Goal: Task Accomplishment & Management: Manage account settings

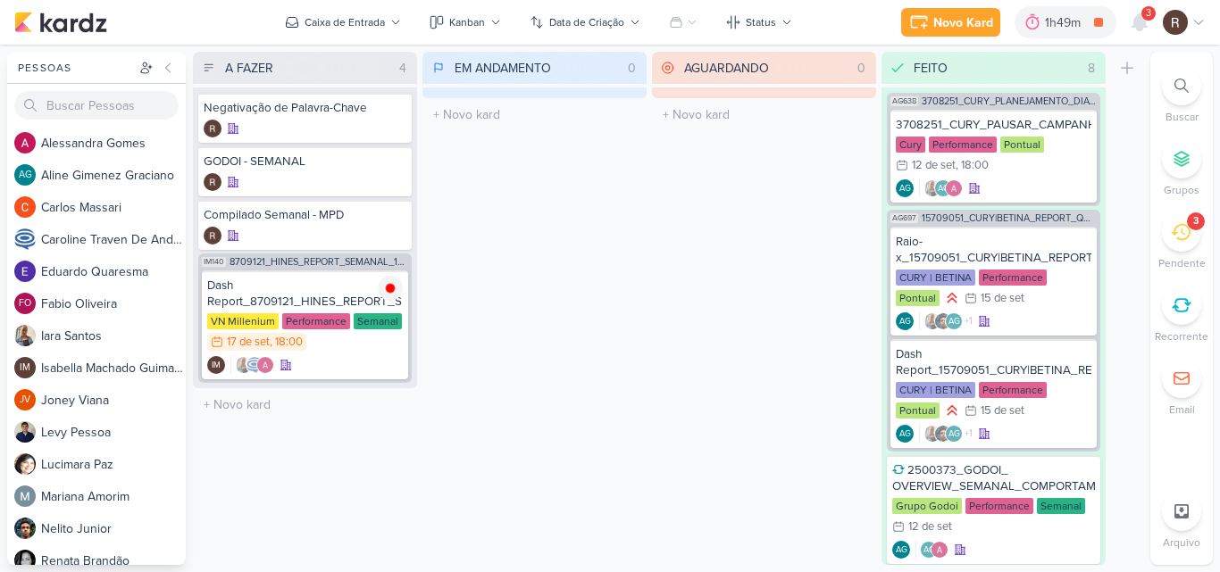
click at [1186, 228] on icon at bounding box center [1181, 232] width 20 height 20
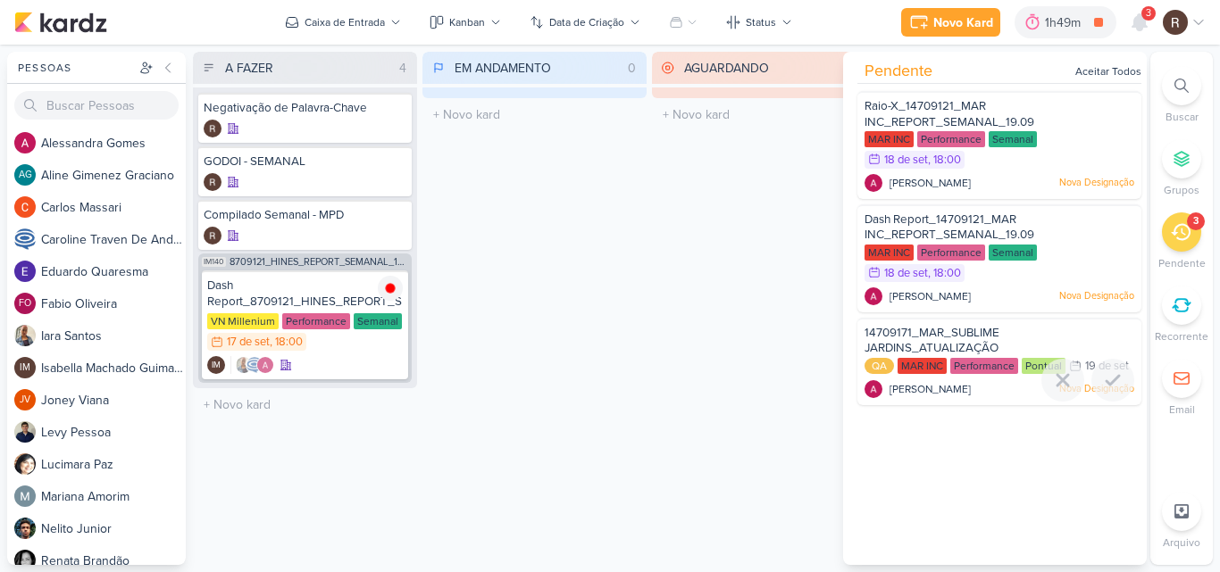
click at [972, 337] on span "14709171_MAR_SUBLIME JARDINS_ATUALIZAÇÃO SEGMENTAÇÃO_GOOGLE" at bounding box center [936, 349] width 145 height 46
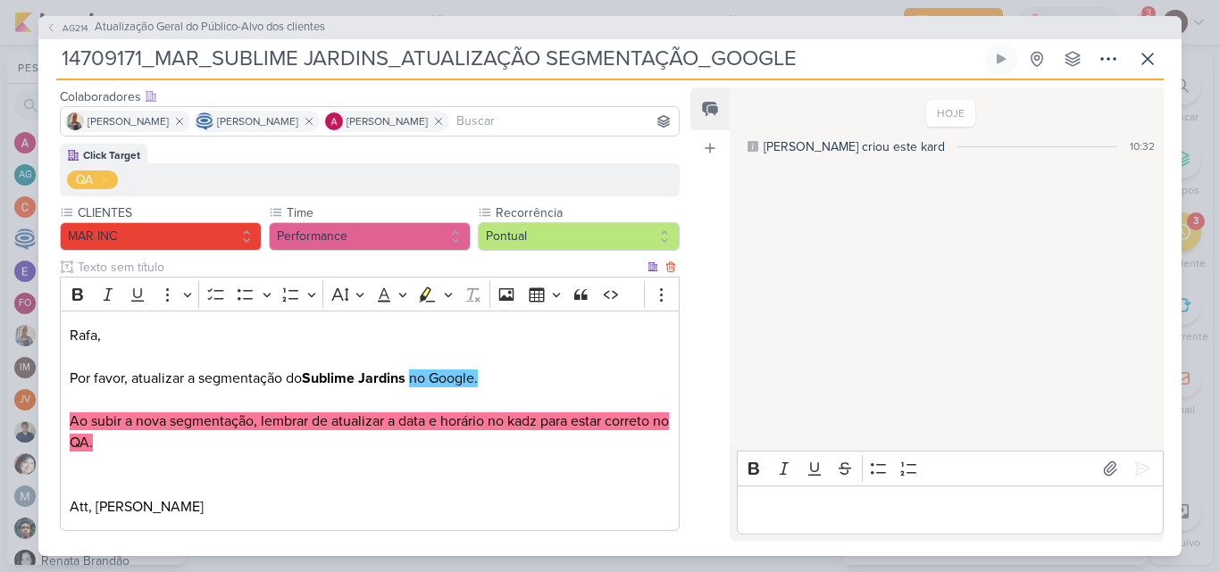
scroll to position [106, 0]
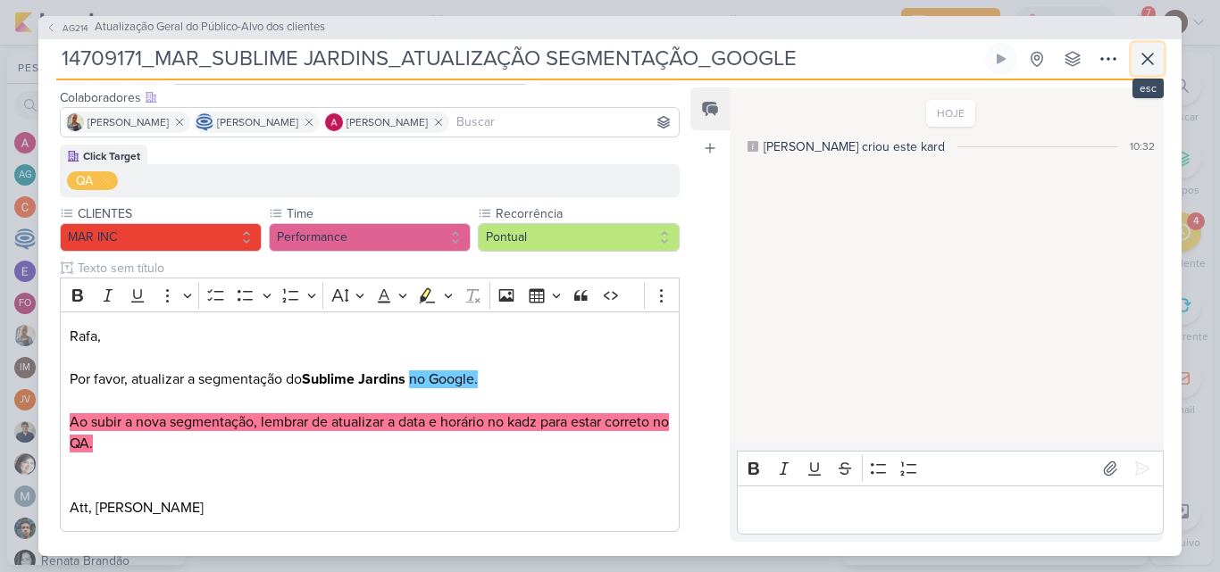
click at [1147, 69] on icon at bounding box center [1147, 58] width 21 height 21
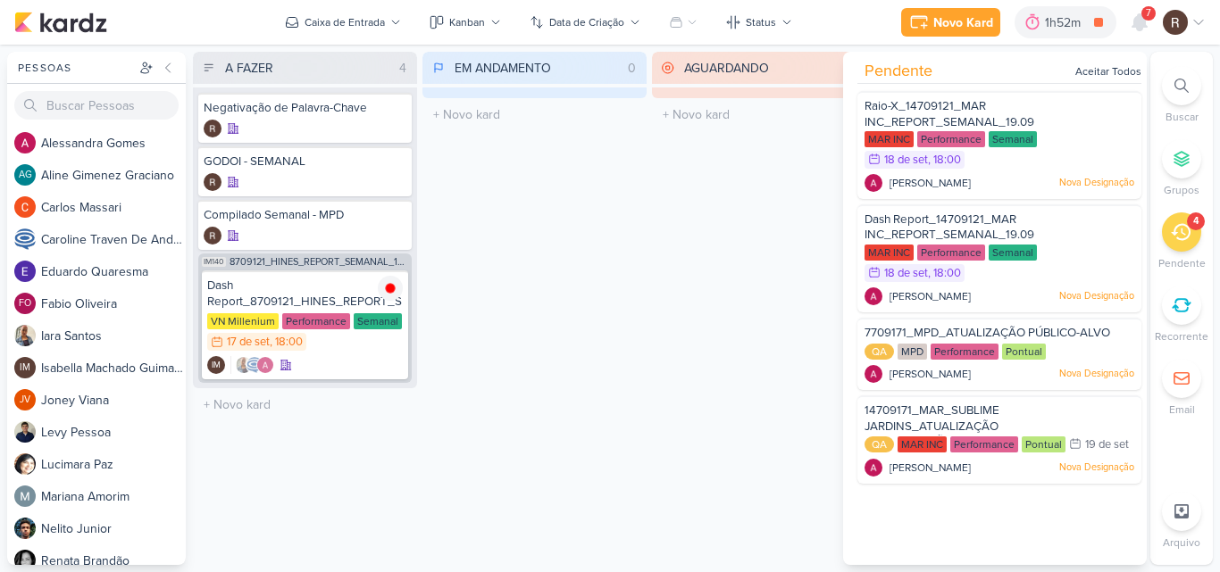
click at [750, 184] on div "AGUARDANDO 0 Mover Para Esquerda Mover Para Direita [GEOGRAPHIC_DATA] O título …" at bounding box center [764, 308] width 224 height 513
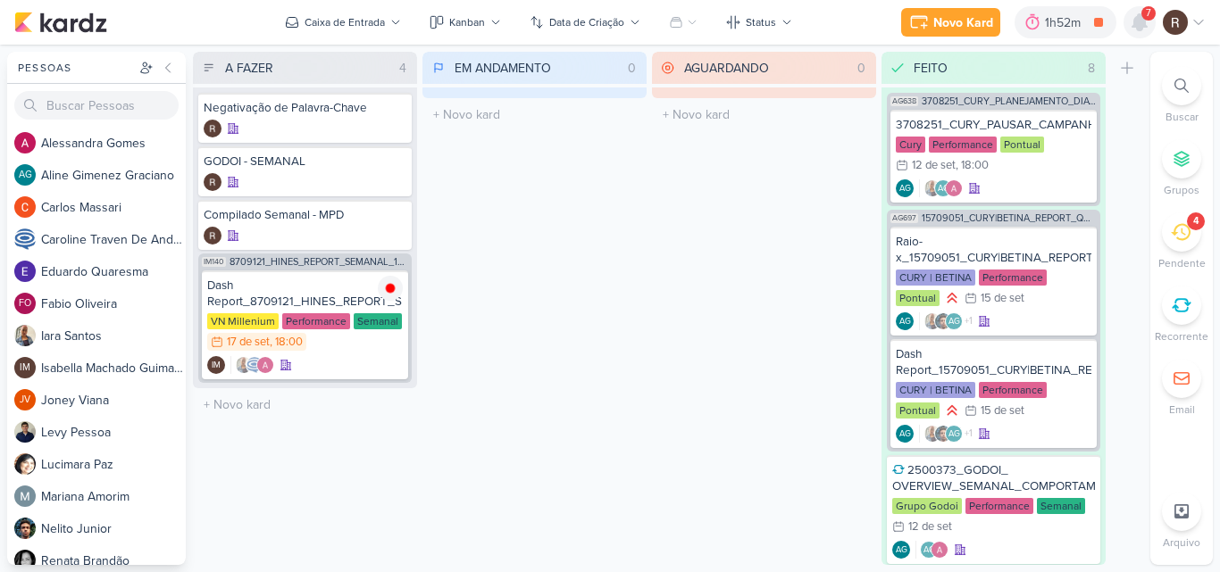
click at [1145, 24] on icon at bounding box center [1139, 22] width 14 height 16
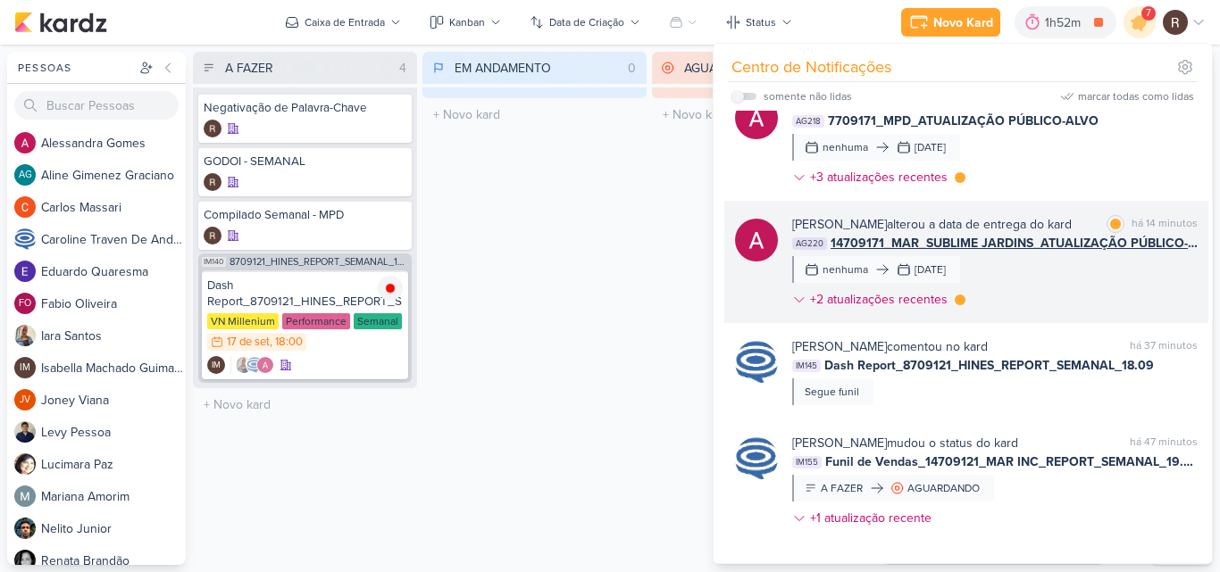
scroll to position [0, 0]
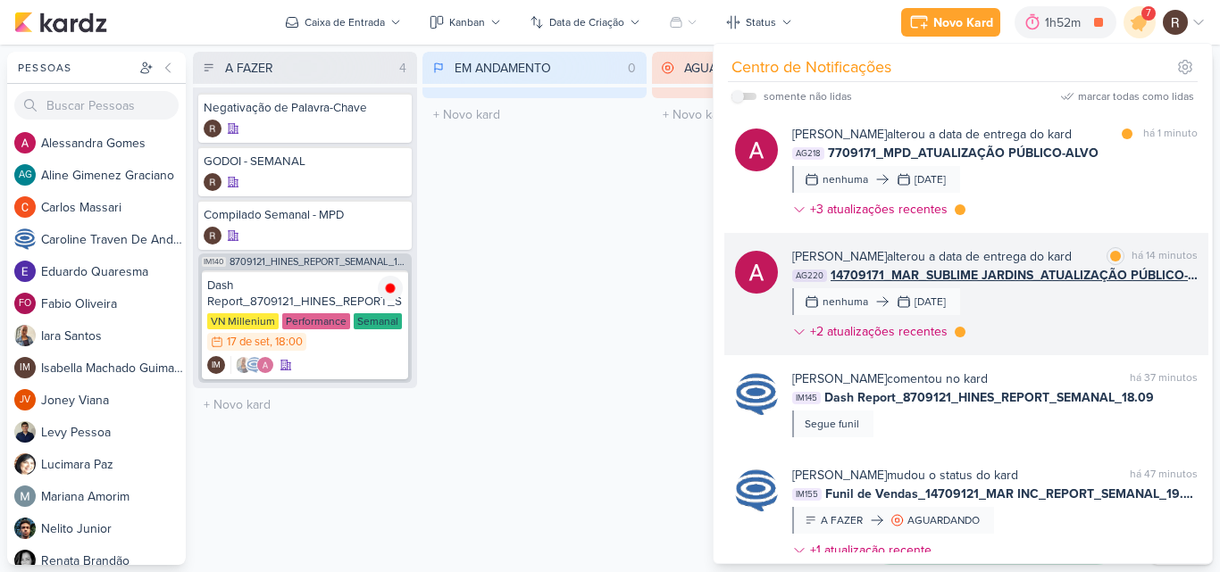
click at [1028, 313] on div "[PERSON_NAME] alterou a data de entrega do kard marcar como lida há 14 minutos …" at bounding box center [994, 297] width 405 height 101
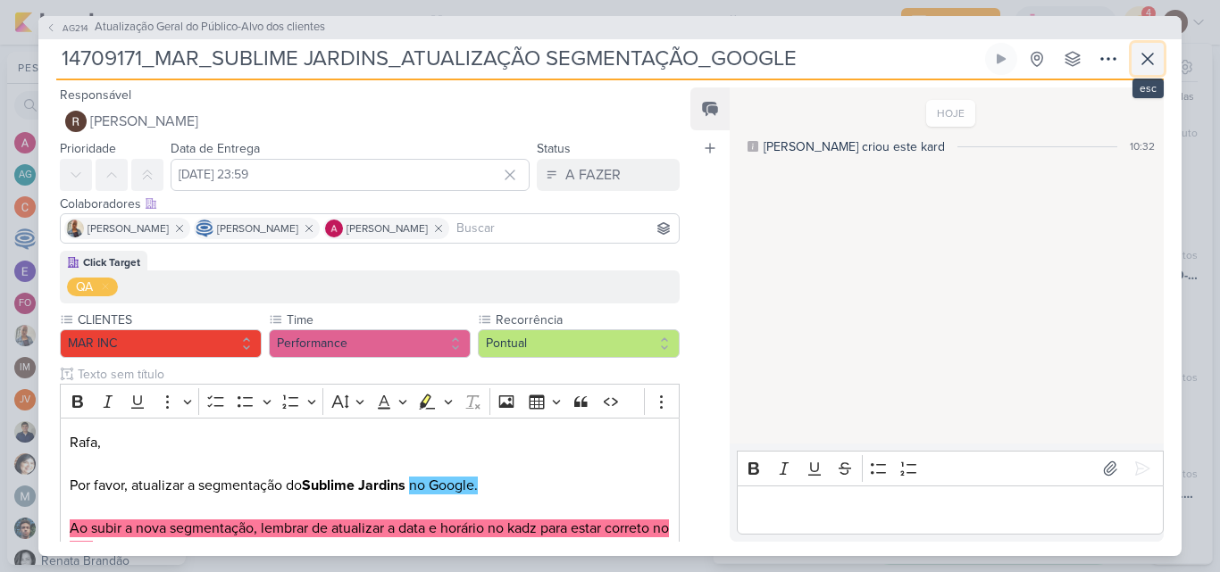
click at [1138, 64] on icon at bounding box center [1147, 58] width 21 height 21
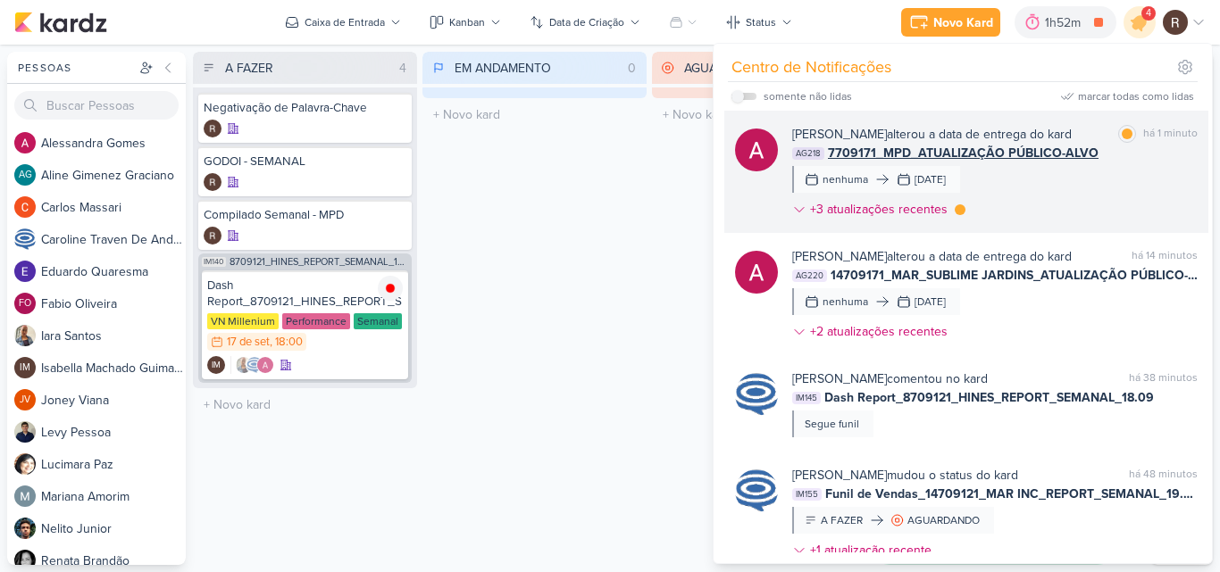
click at [1081, 187] on div "[PERSON_NAME] alterou a data de entrega do kard marcar como lida há 1 minuto AG…" at bounding box center [994, 175] width 405 height 101
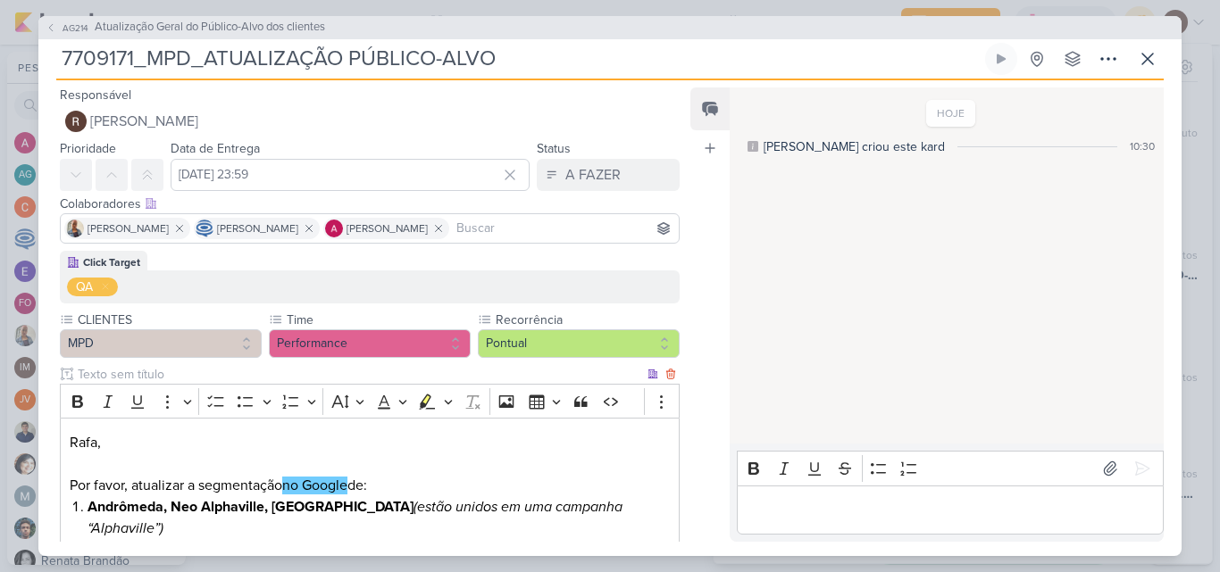
scroll to position [89, 0]
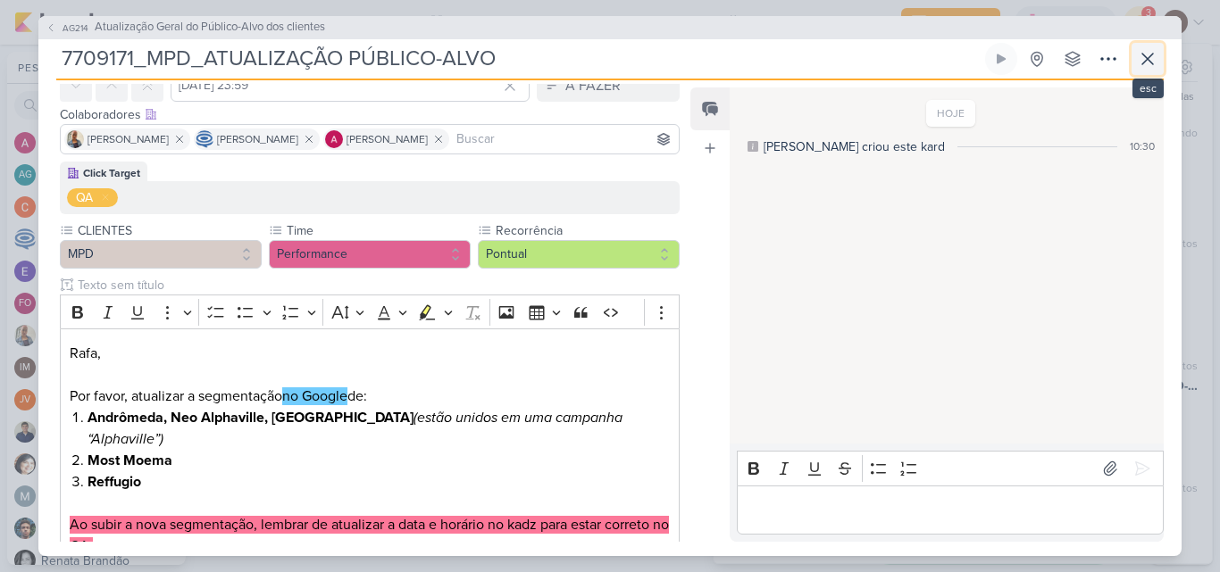
click at [1139, 65] on icon at bounding box center [1147, 58] width 21 height 21
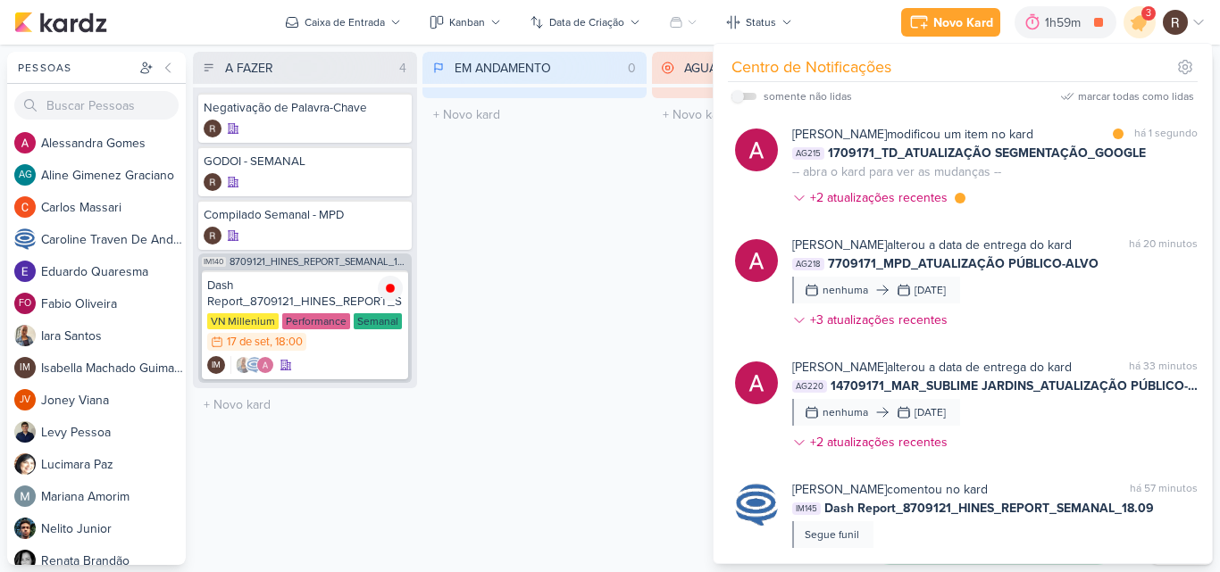
click at [611, 331] on div "EM ANDAMENTO 0 Mover Para Esquerda Mover Para Direita [GEOGRAPHIC_DATA] O títul…" at bounding box center [534, 308] width 224 height 513
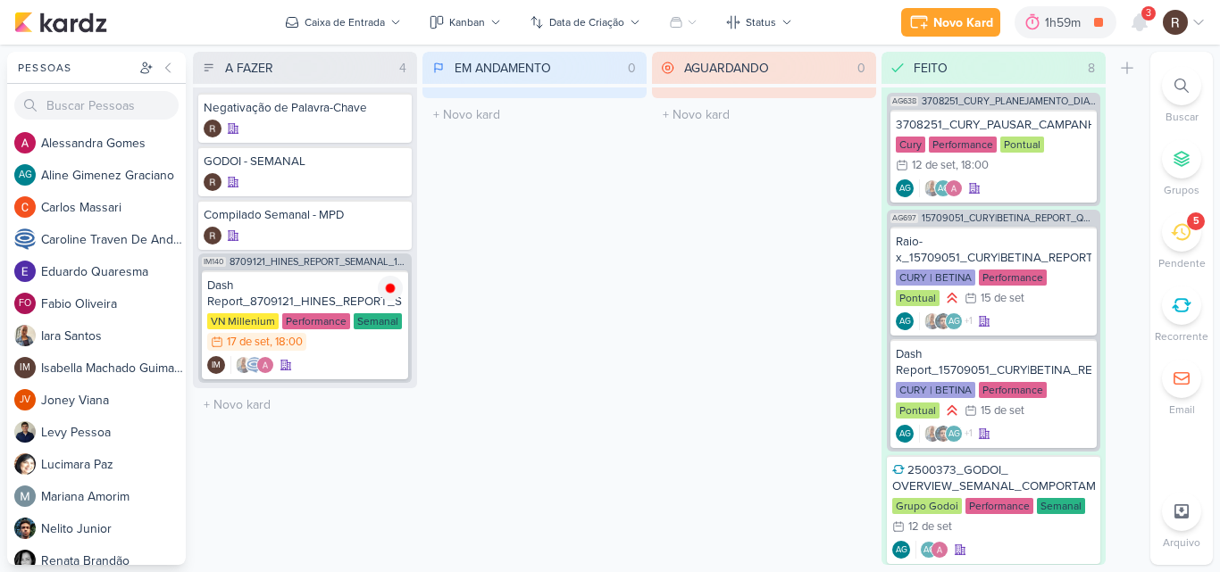
click at [1179, 247] on div "5" at bounding box center [1181, 232] width 39 height 39
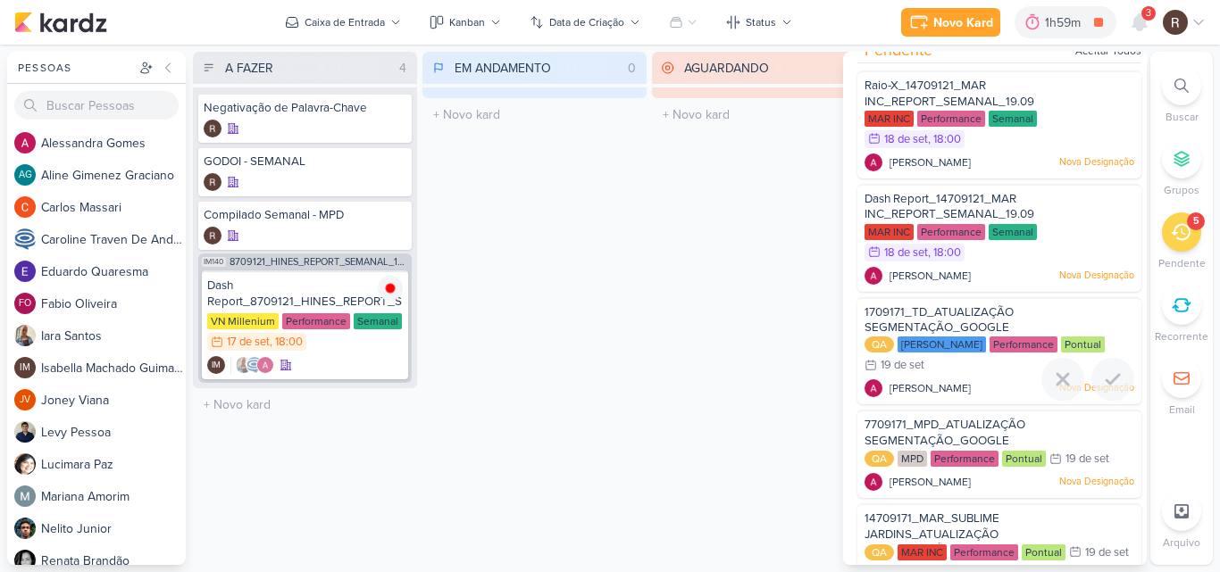
scroll to position [79, 0]
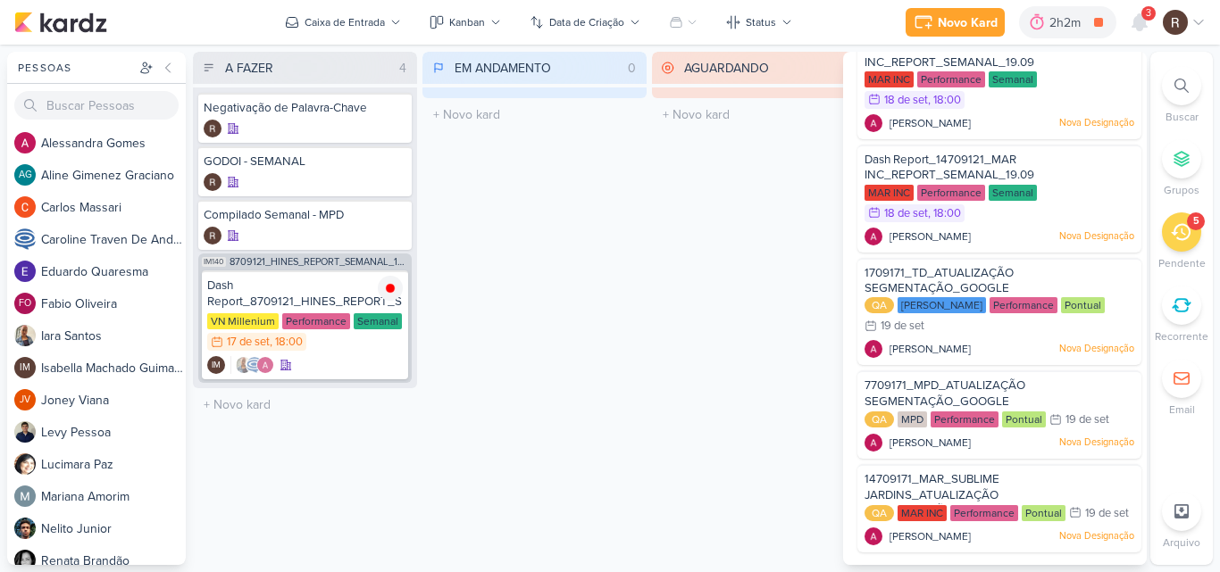
click at [533, 259] on div "EM ANDAMENTO 0 Mover Para Esquerda Mover Para Direita [GEOGRAPHIC_DATA] O títul…" at bounding box center [534, 308] width 224 height 513
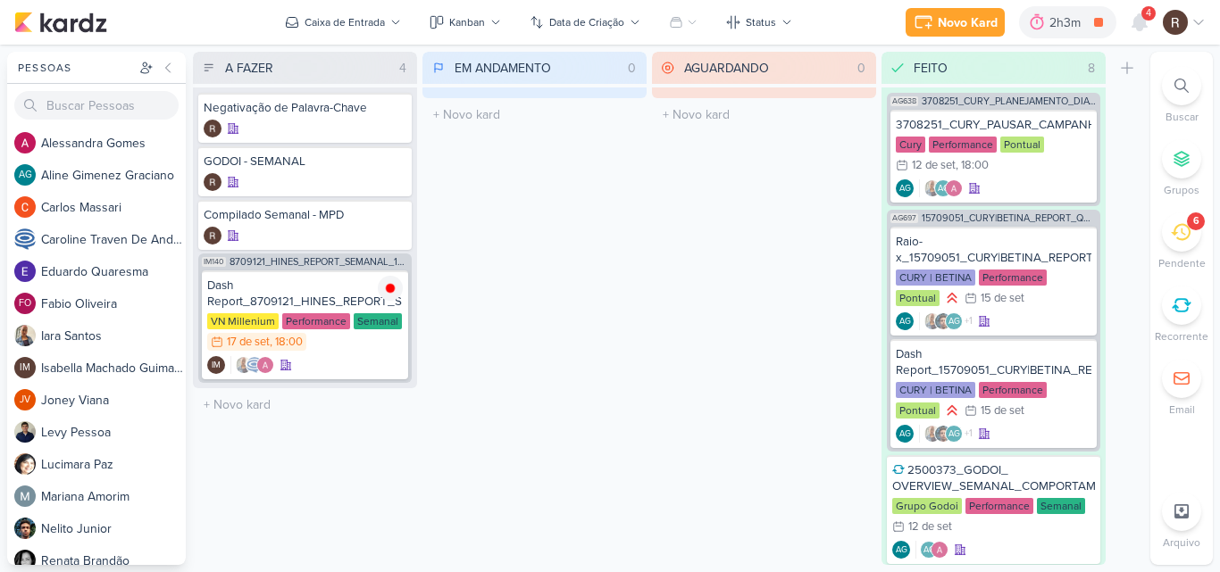
click at [1179, 246] on div "6" at bounding box center [1181, 232] width 39 height 39
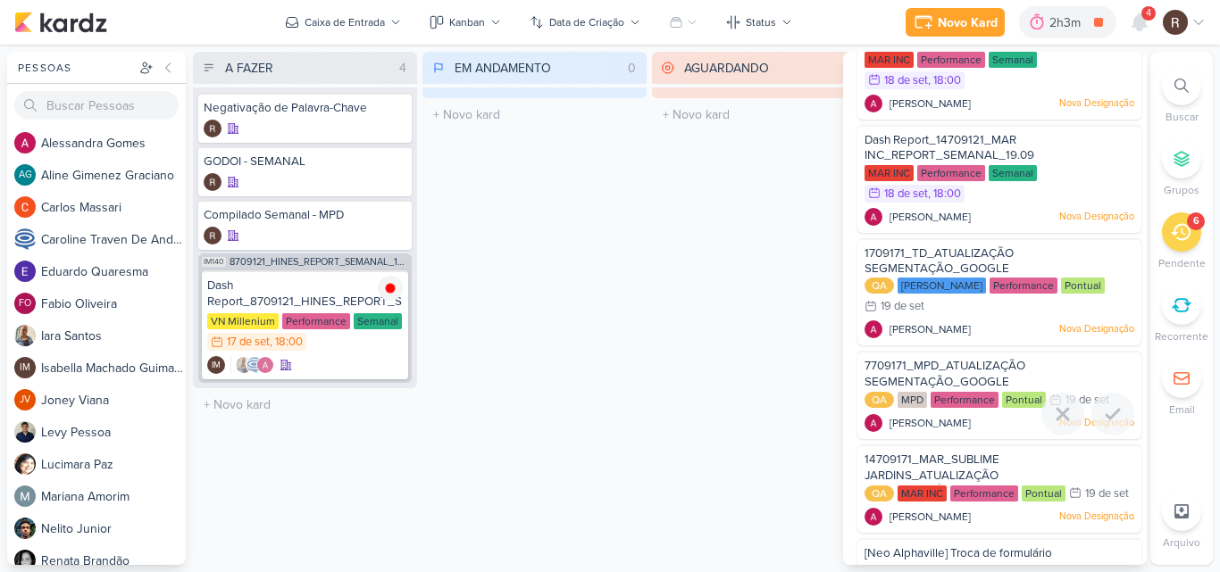
scroll to position [160, 0]
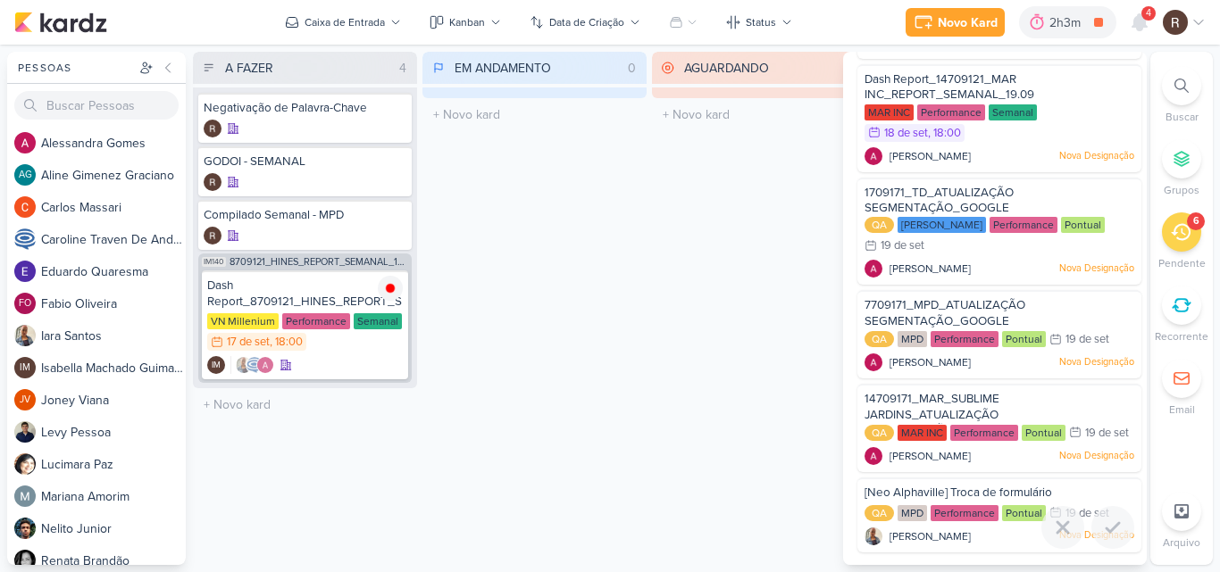
click at [969, 496] on span "[Neo Alphaville] Troca de formulário" at bounding box center [958, 493] width 188 height 14
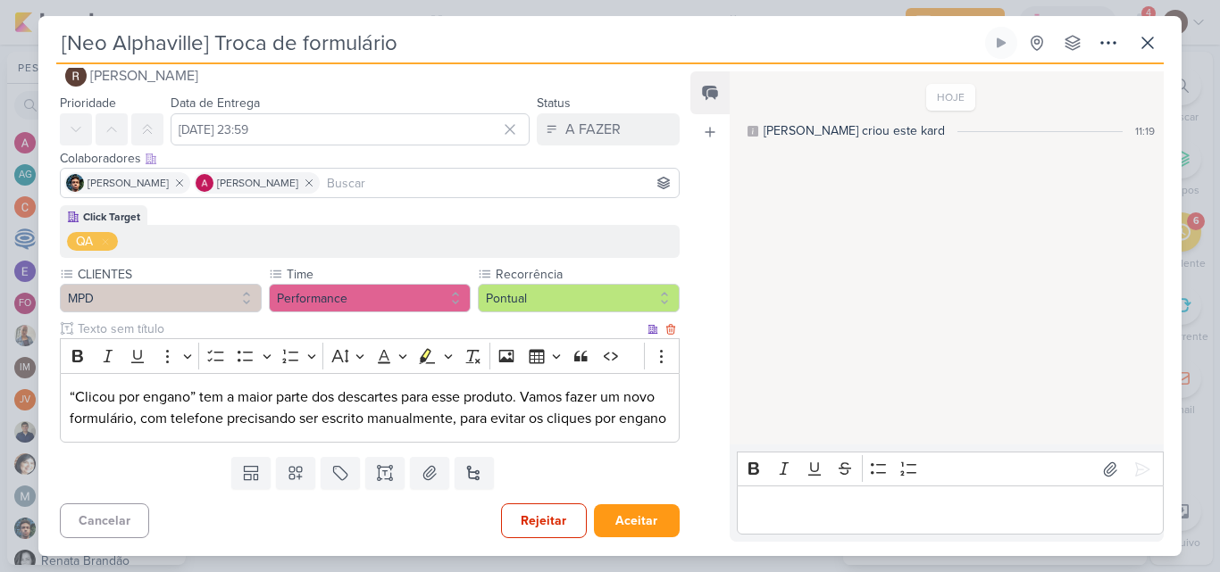
scroll to position [51, 0]
click at [1146, 46] on icon at bounding box center [1147, 42] width 21 height 21
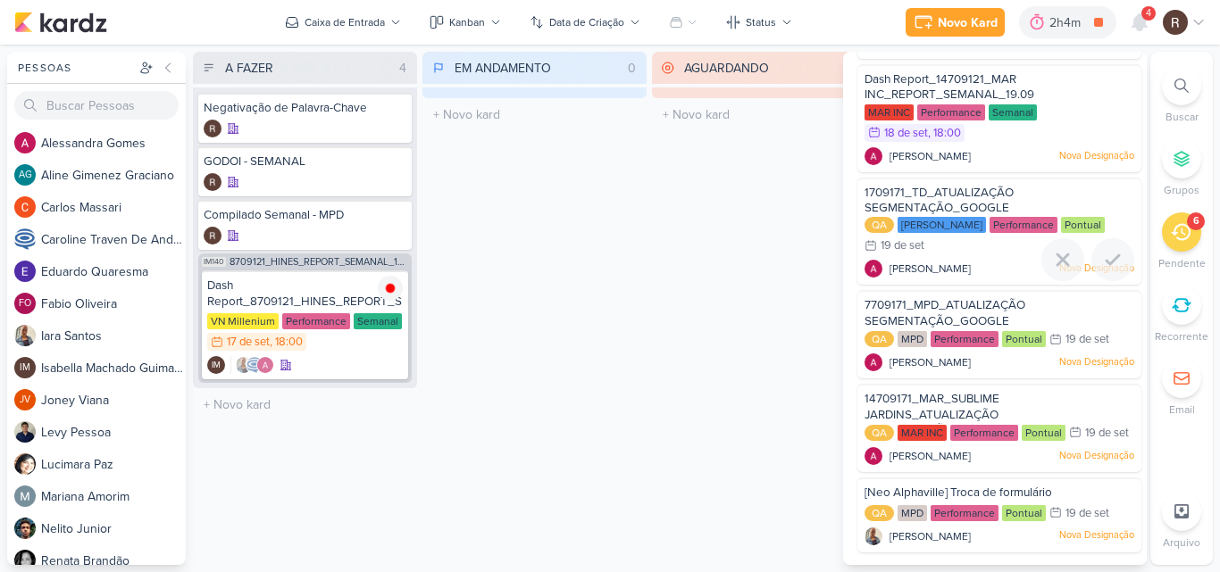
scroll to position [160, 0]
click at [629, 311] on div "EM ANDAMENTO 0 Mover Para Esquerda Mover Para Direita [GEOGRAPHIC_DATA] O títul…" at bounding box center [534, 308] width 224 height 513
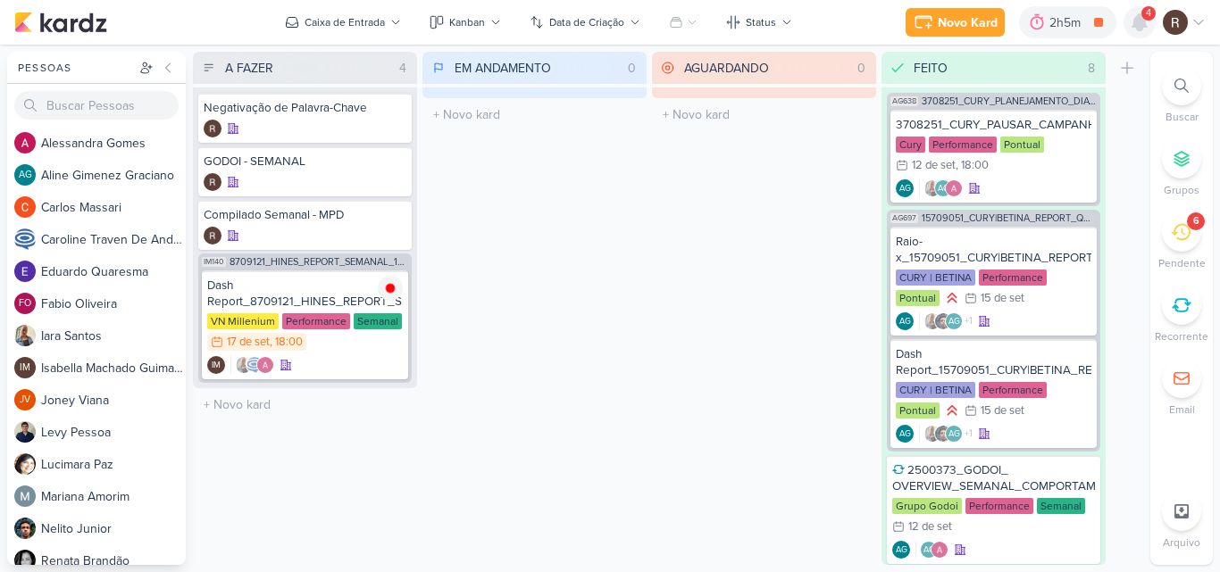
click at [1137, 27] on icon at bounding box center [1139, 22] width 14 height 16
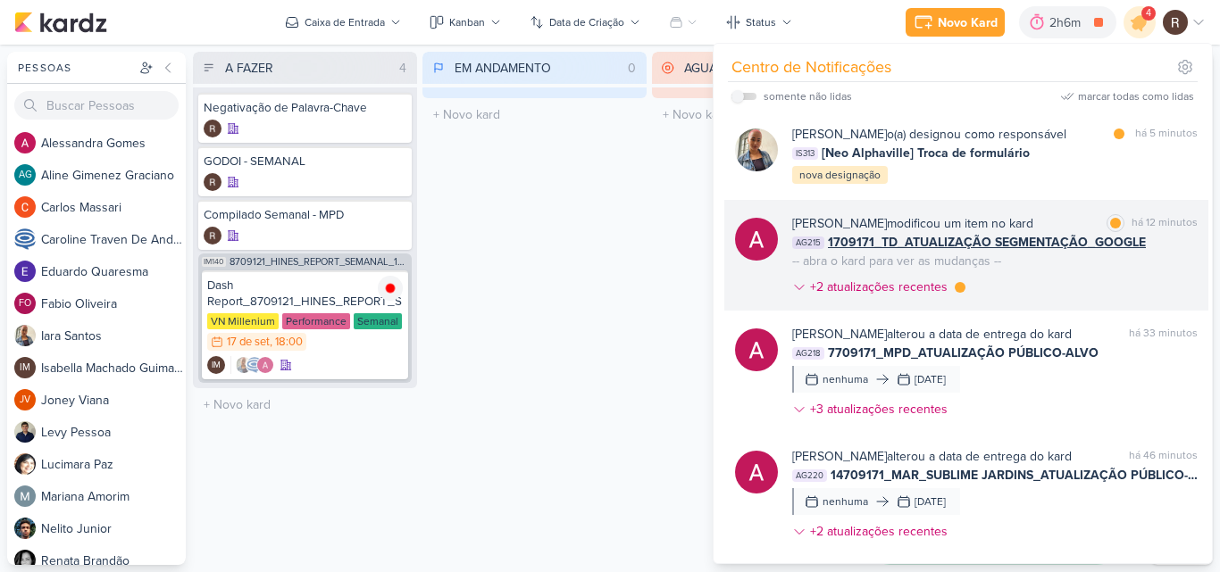
click at [1078, 274] on div "[PERSON_NAME] modificou um item no kard marcar como lida há 12 minutos AG215 17…" at bounding box center [994, 258] width 405 height 89
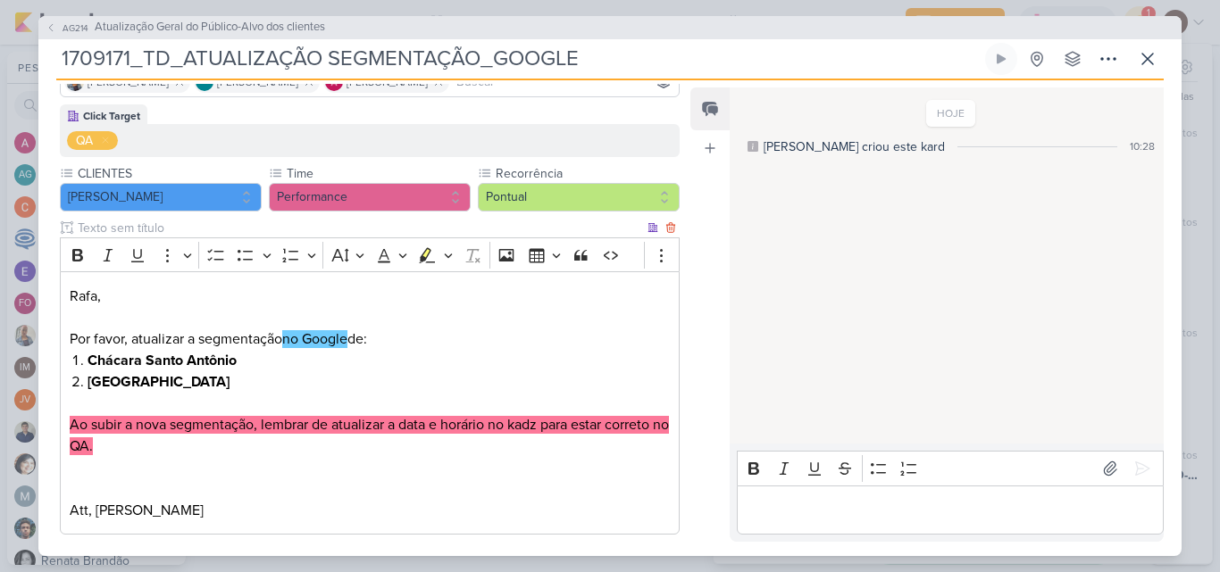
scroll to position [179, 0]
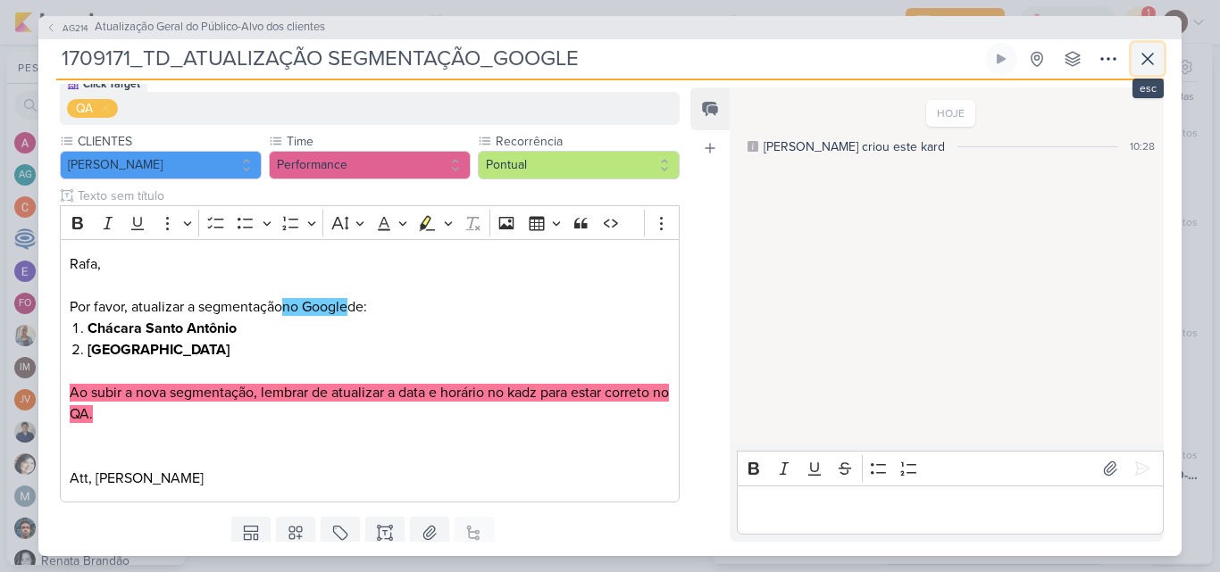
click at [1143, 67] on icon at bounding box center [1147, 58] width 21 height 21
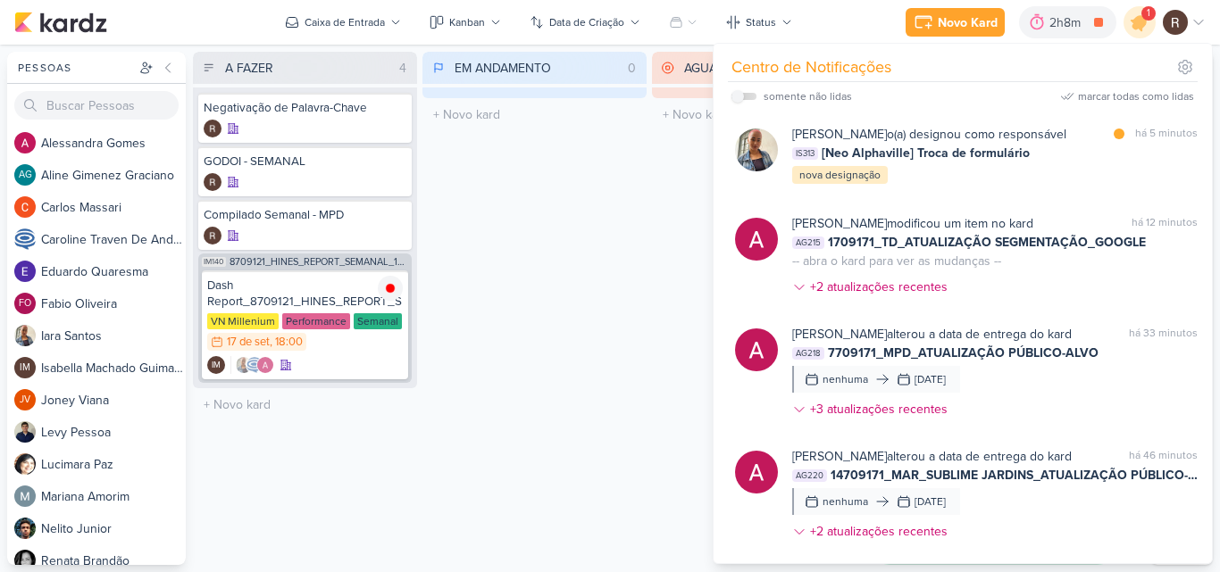
click at [611, 256] on div "EM ANDAMENTO 0 Mover Para Esquerda Mover Para Direita [GEOGRAPHIC_DATA] O títul…" at bounding box center [534, 308] width 224 height 513
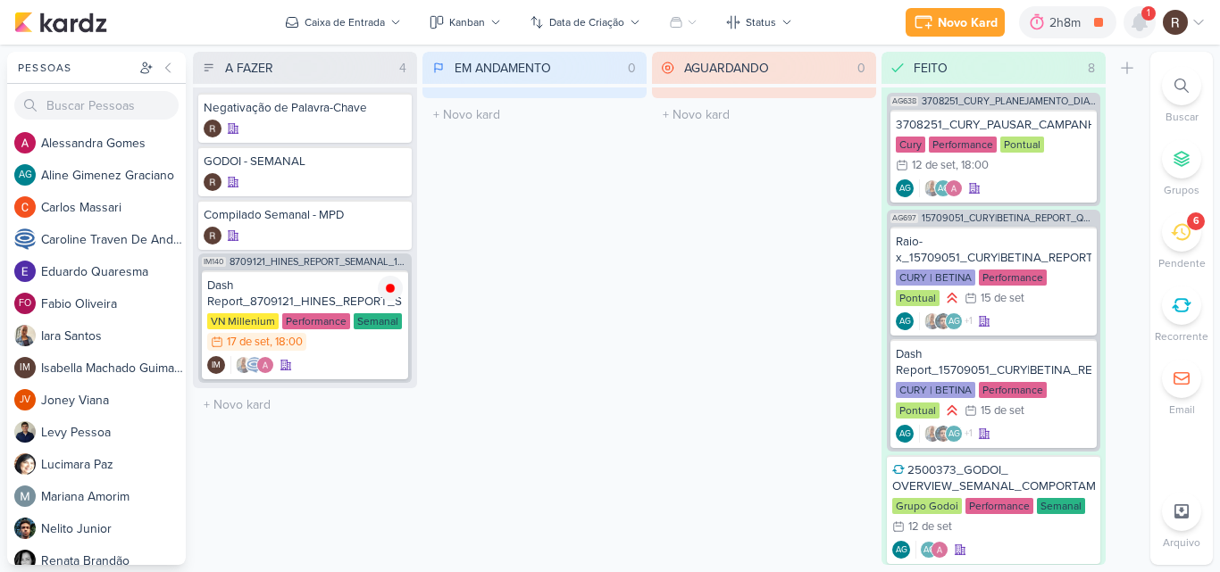
click at [1134, 27] on icon at bounding box center [1139, 22] width 14 height 16
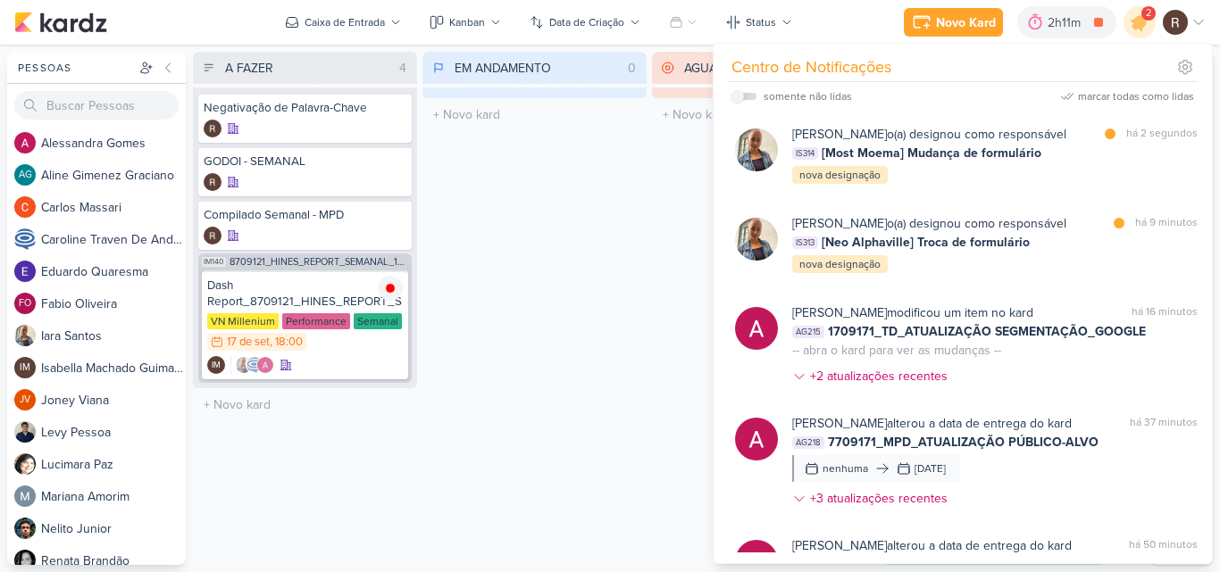
click at [522, 291] on div "EM ANDAMENTO 0 Mover Para Esquerda Mover Para Direita [GEOGRAPHIC_DATA] O títul…" at bounding box center [534, 308] width 224 height 513
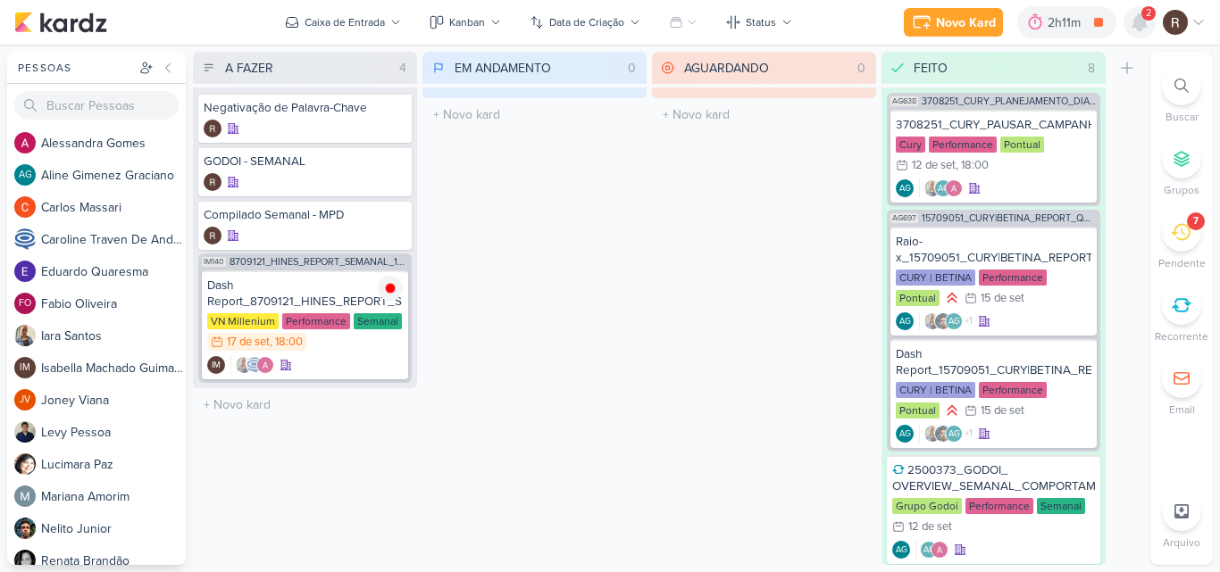
click at [1148, 22] on icon at bounding box center [1139, 22] width 21 height 21
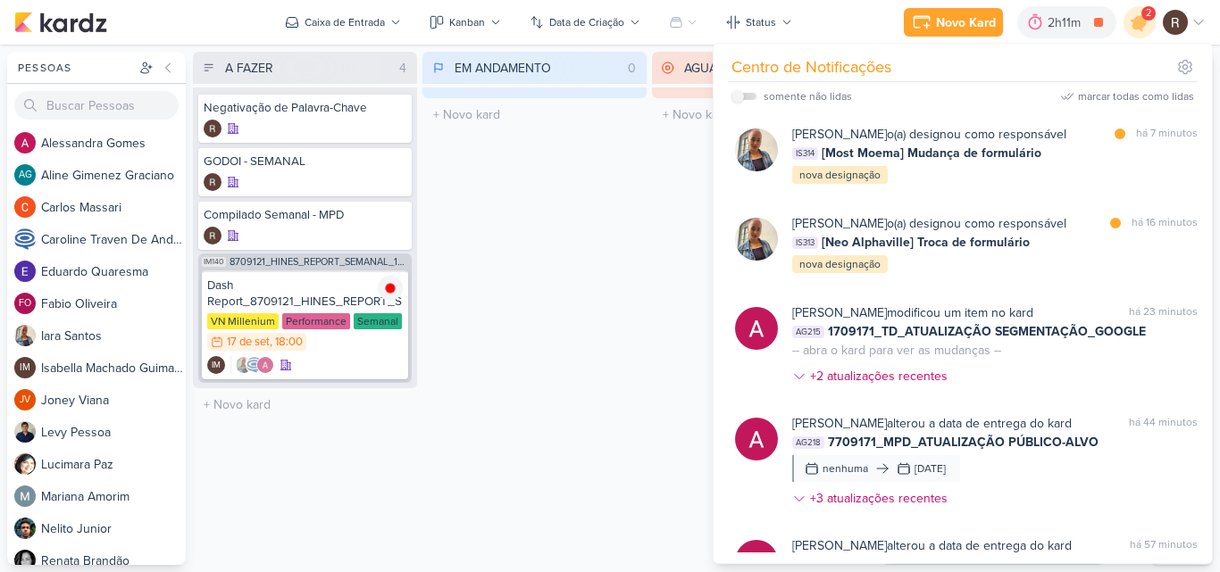
click at [583, 219] on div "EM ANDAMENTO 0 Mover Para Esquerda Mover Para Direita [GEOGRAPHIC_DATA] O títul…" at bounding box center [534, 308] width 224 height 513
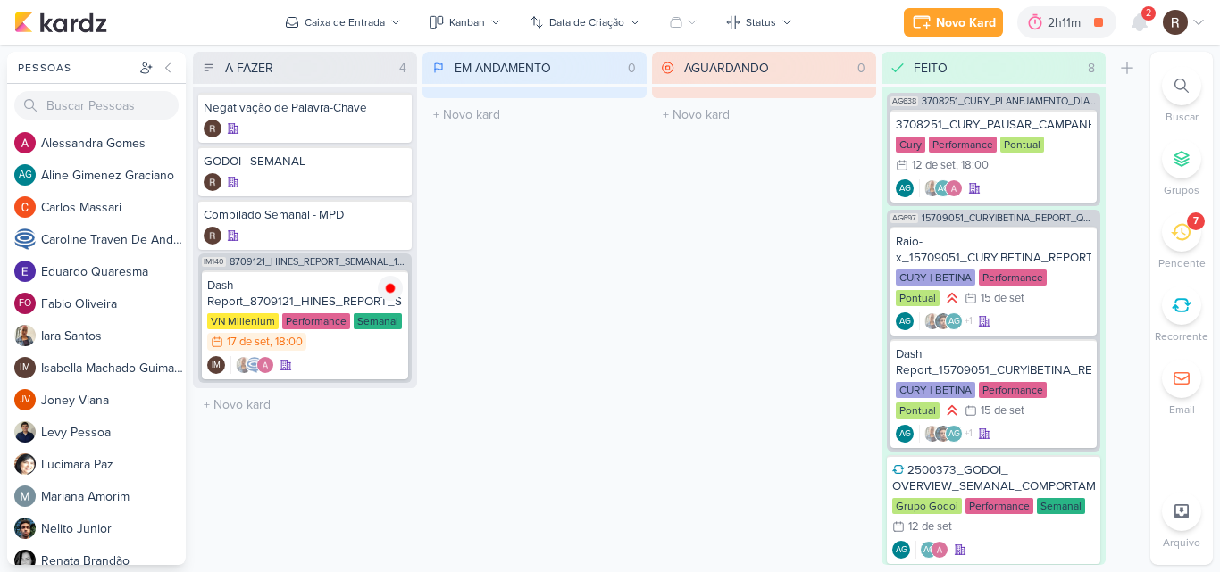
click at [1172, 232] on icon at bounding box center [1181, 232] width 20 height 17
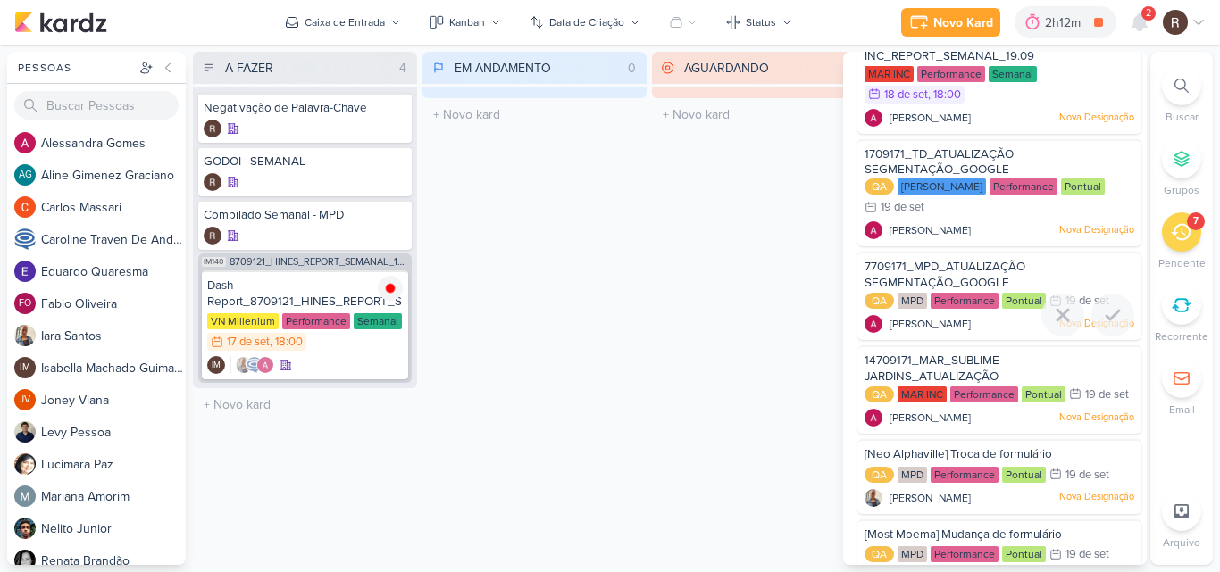
scroll to position [239, 0]
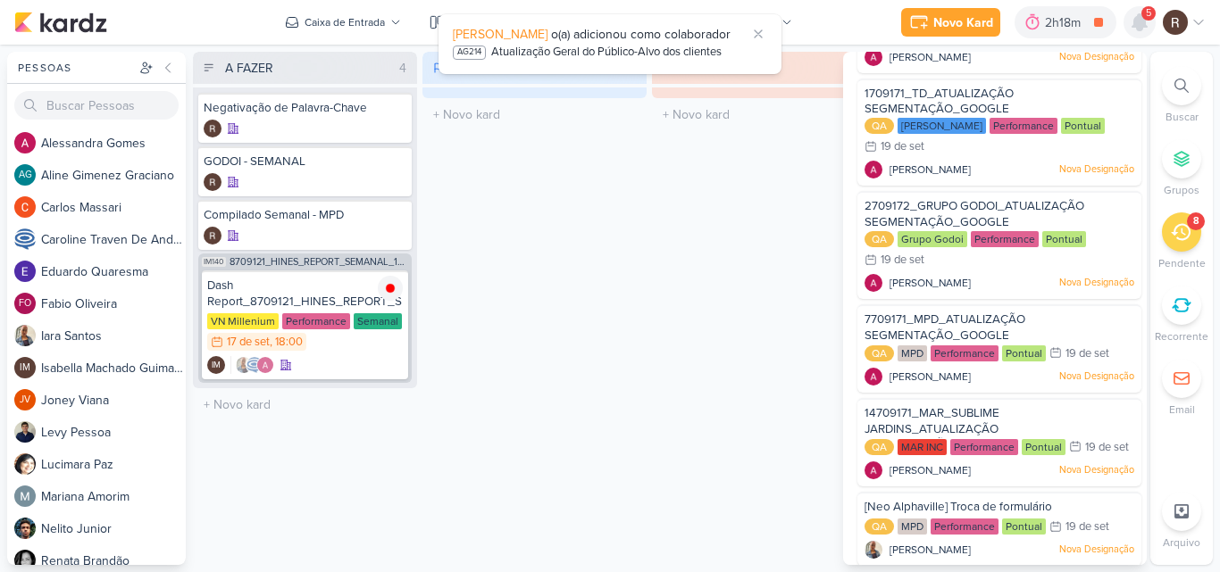
click at [1143, 21] on icon at bounding box center [1139, 22] width 14 height 16
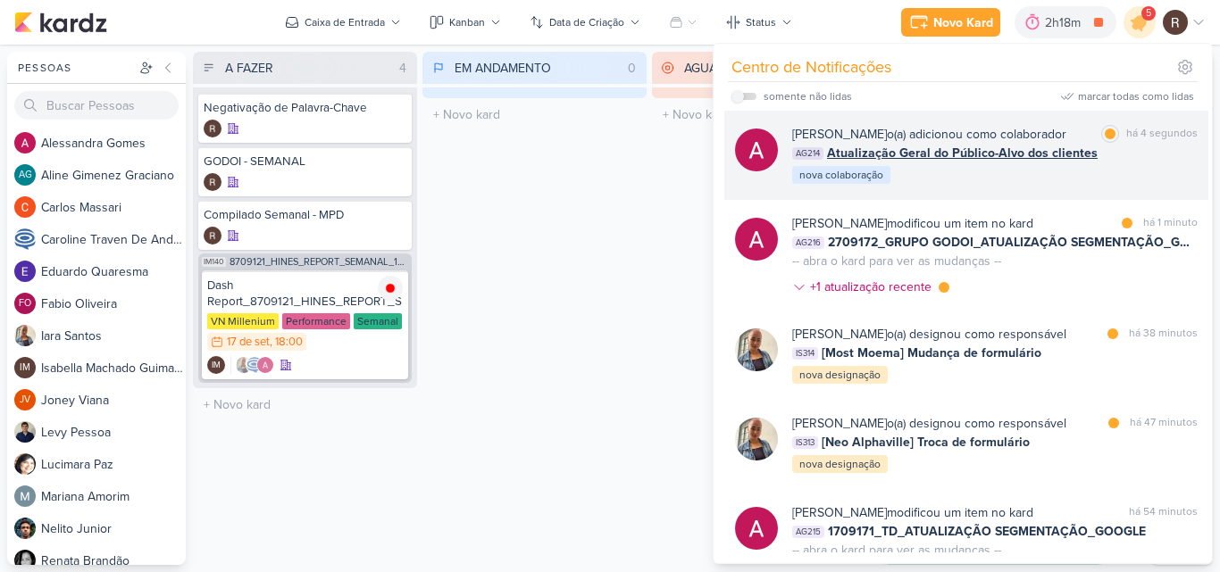
click at [1106, 170] on div "[PERSON_NAME] o(a) adicionou como colaborador marcar como lida há 4 segundos AG…" at bounding box center [994, 155] width 405 height 61
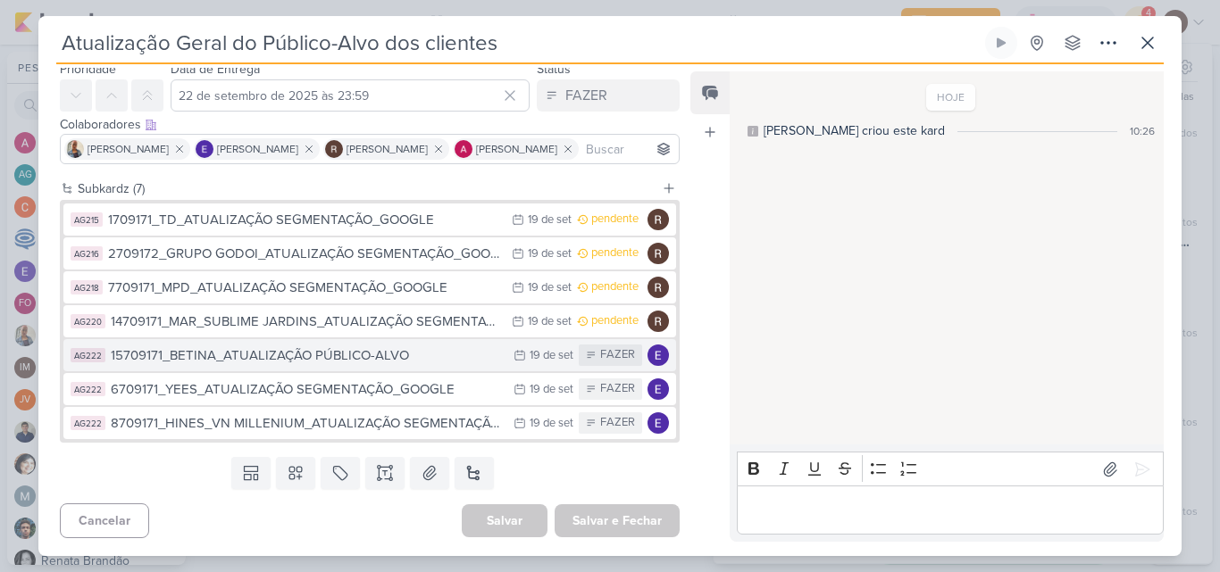
scroll to position [0, 0]
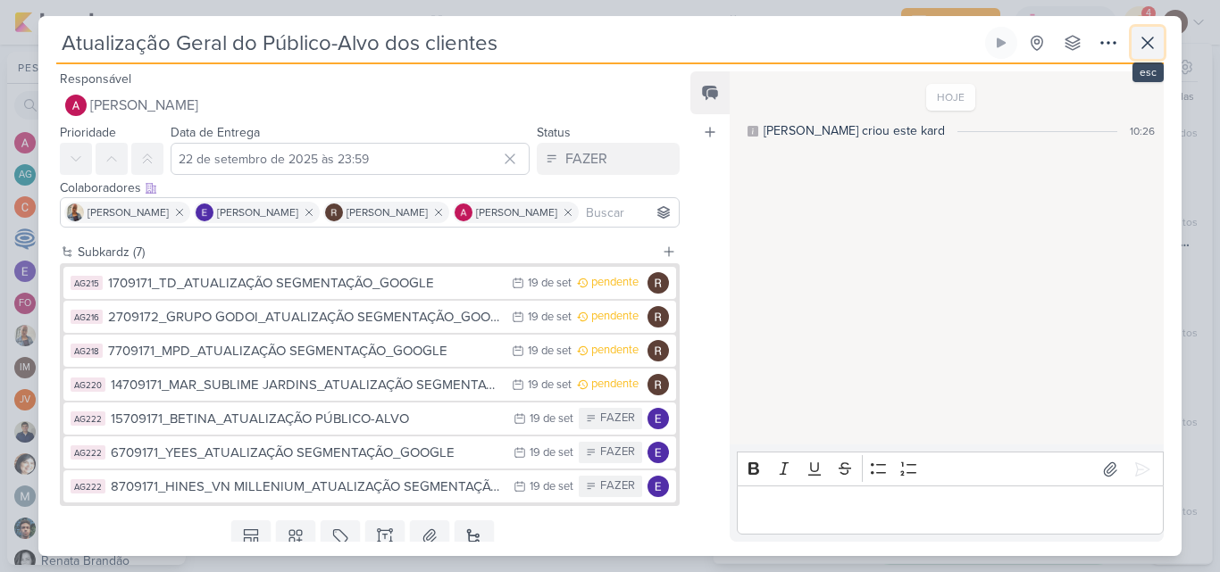
click at [1153, 45] on icon at bounding box center [1147, 42] width 21 height 21
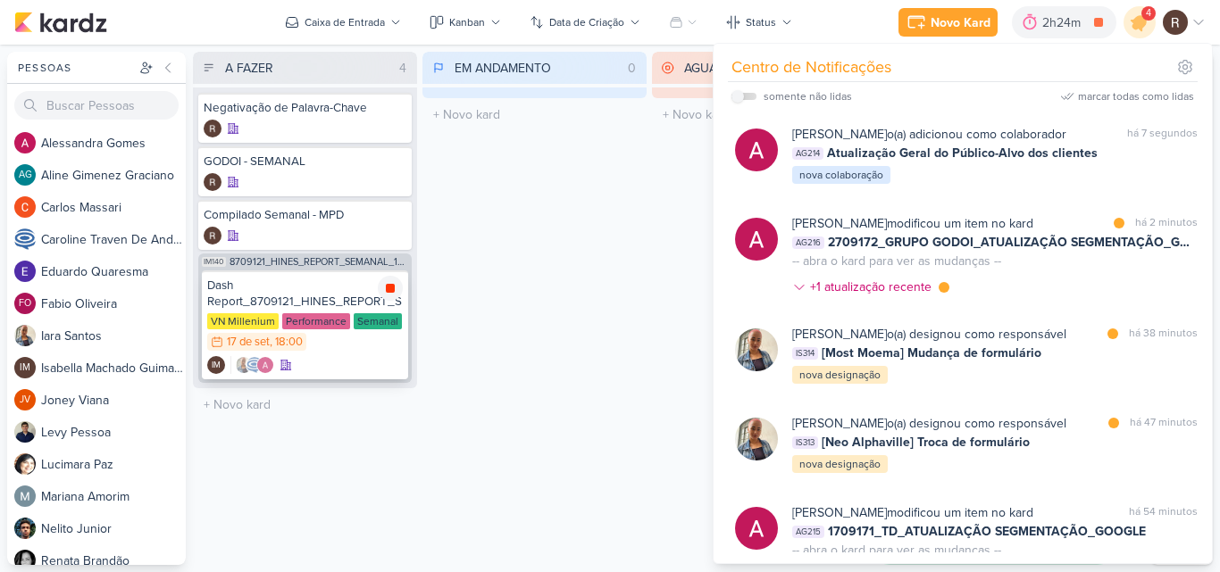
click at [386, 285] on icon at bounding box center [390, 288] width 14 height 14
click at [479, 303] on div "EM ANDAMENTO 0 Mover Para Esquerda Mover Para Direita [GEOGRAPHIC_DATA] O títul…" at bounding box center [534, 308] width 224 height 513
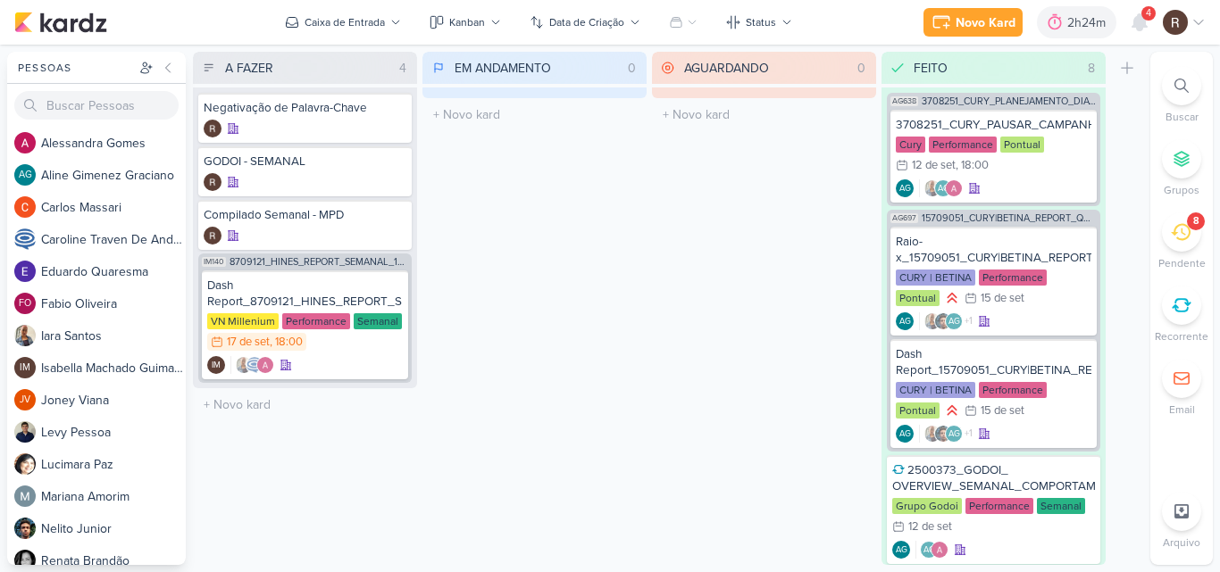
click at [1181, 242] on div "8" at bounding box center [1181, 232] width 39 height 39
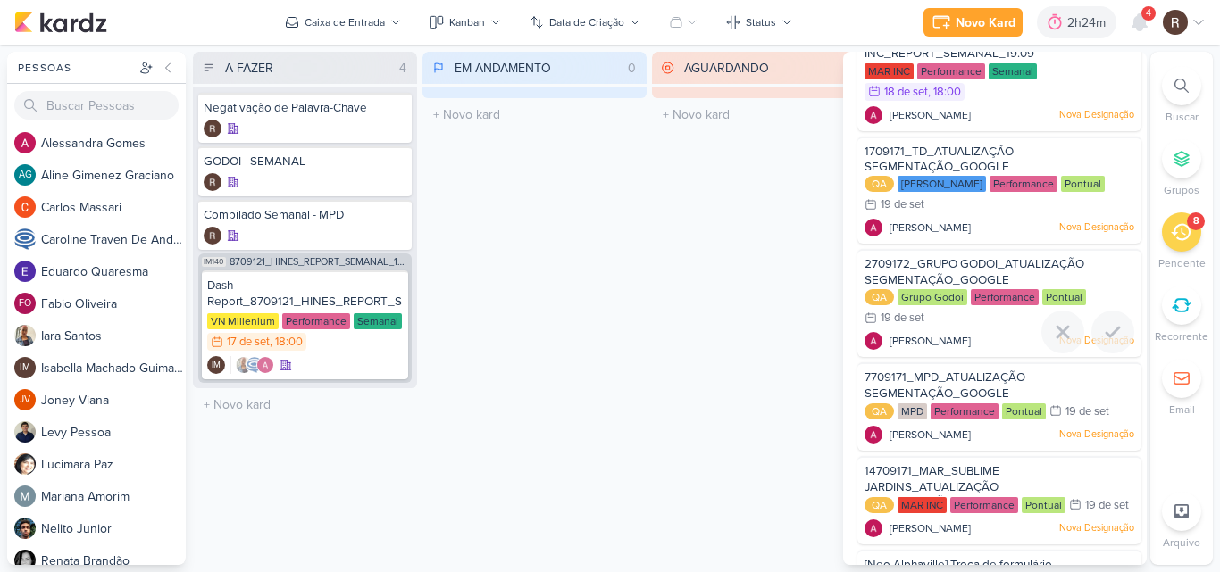
scroll to position [150, 0]
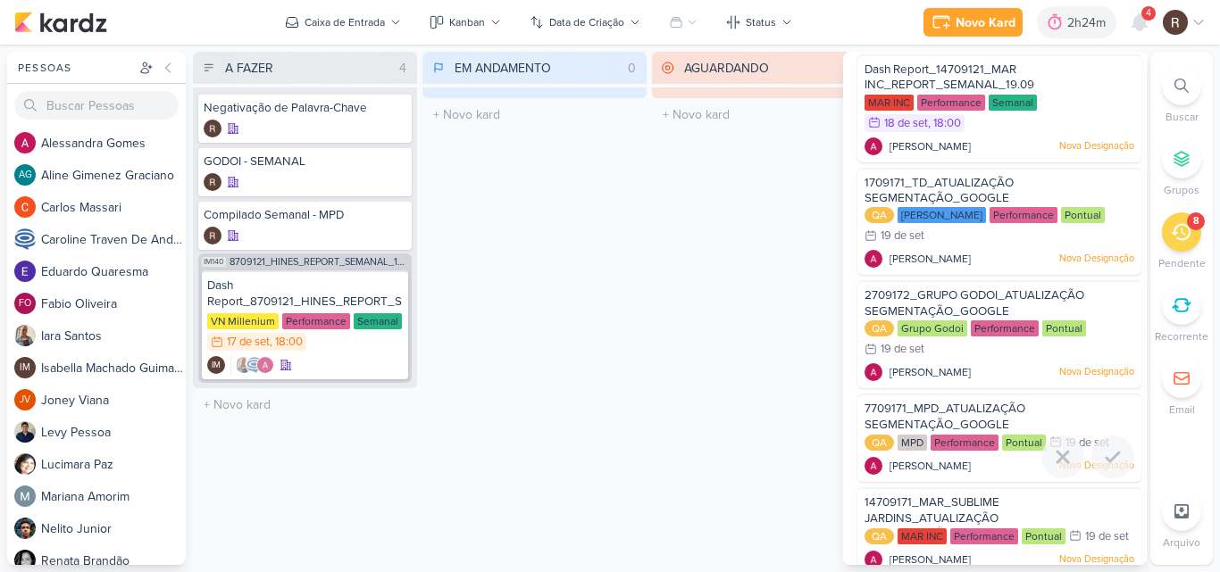
click at [997, 414] on span "7709171_MPD_ATUALIZAÇÃO SEGMENTAÇÃO_GOOGLE" at bounding box center [944, 417] width 161 height 30
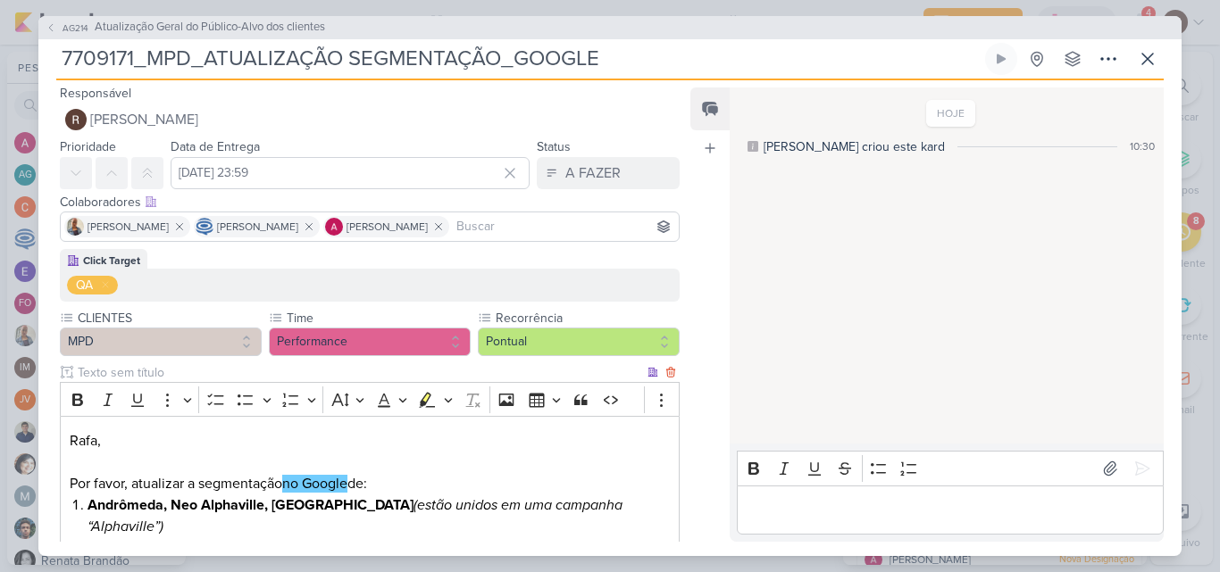
scroll to position [0, 0]
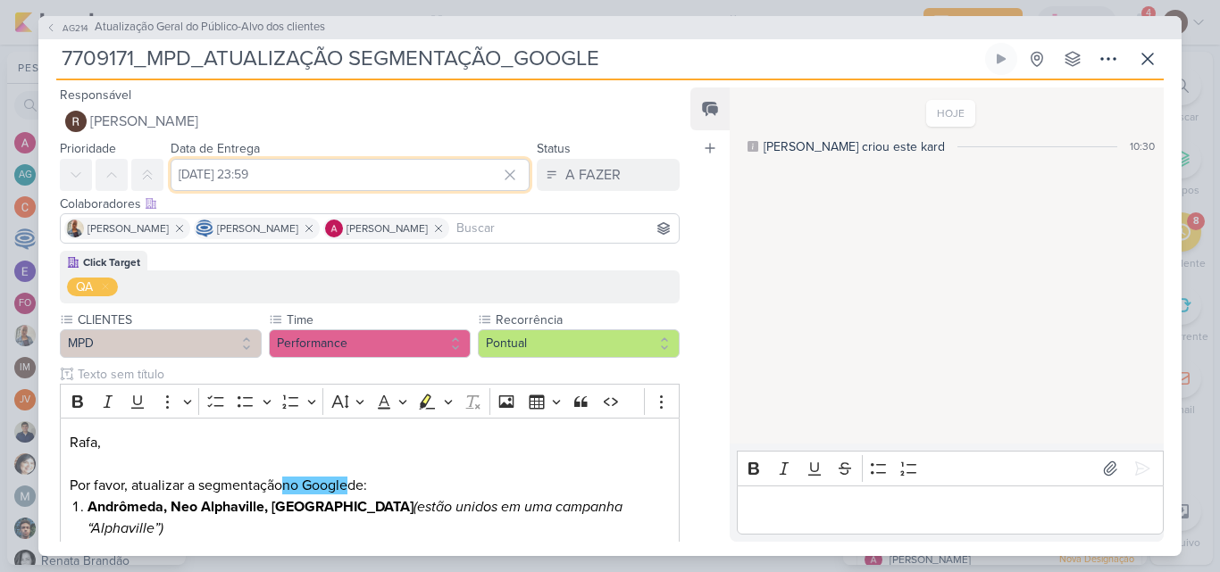
click at [191, 173] on input "[DATE] 23:59" at bounding box center [350, 175] width 359 height 32
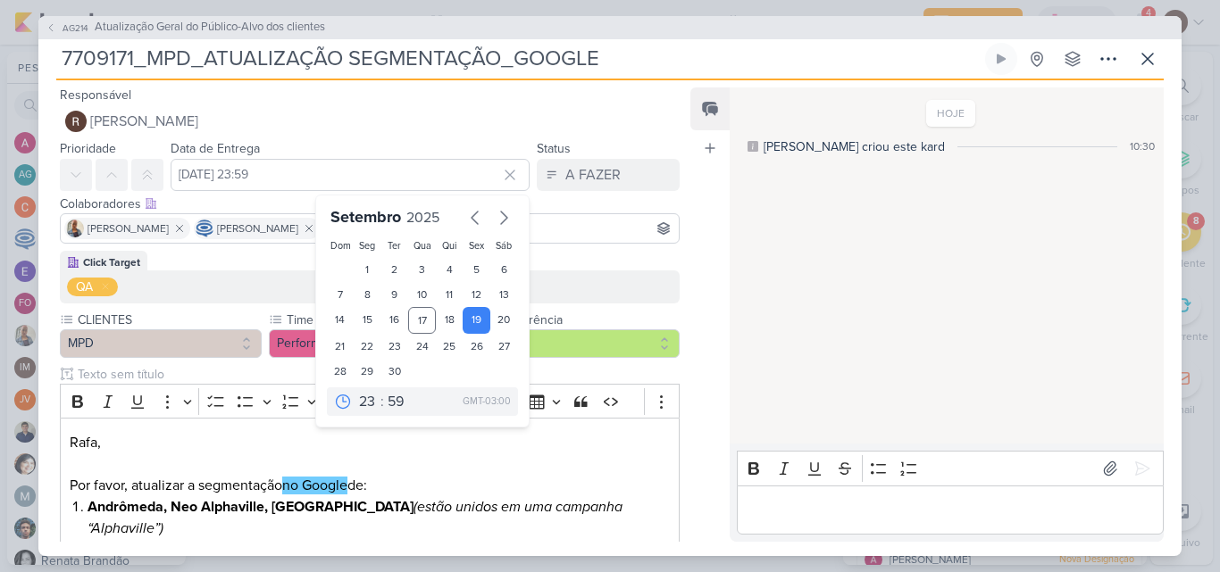
click at [805, 274] on div "HOJE [PERSON_NAME] criou este kard 10:30" at bounding box center [946, 266] width 432 height 355
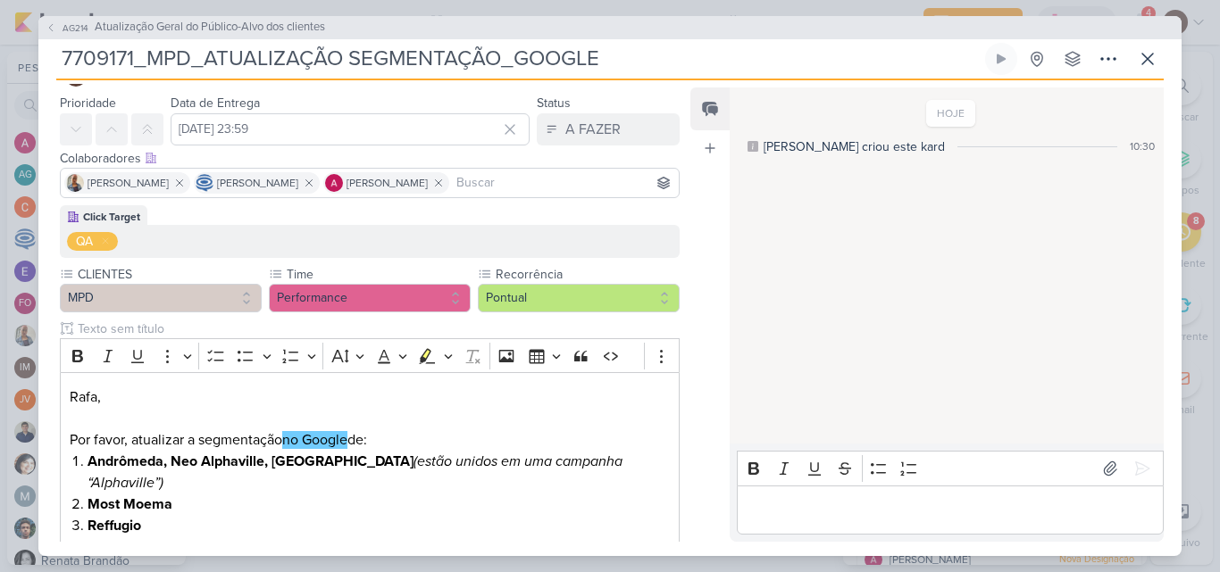
scroll to position [89, 0]
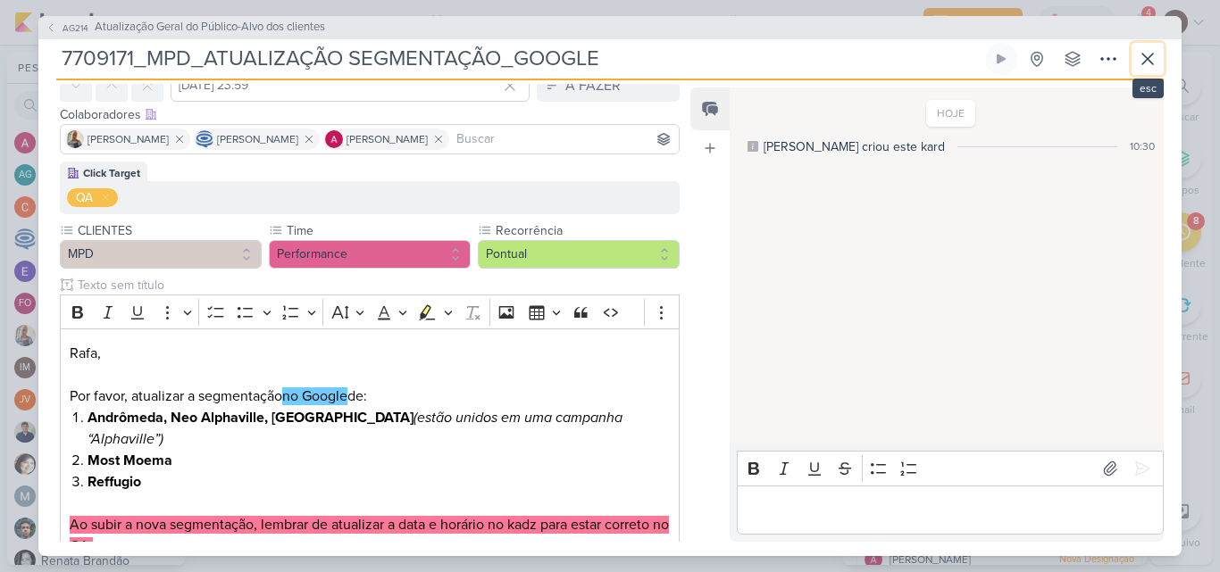
click at [1156, 56] on icon at bounding box center [1147, 58] width 21 height 21
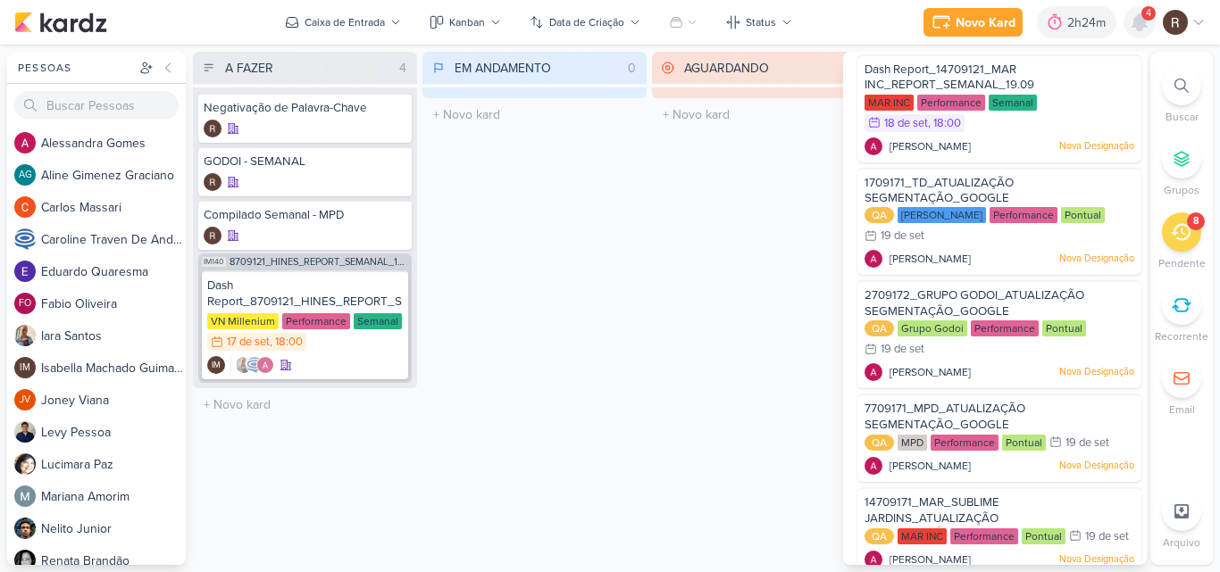
click at [1145, 24] on icon at bounding box center [1139, 22] width 14 height 16
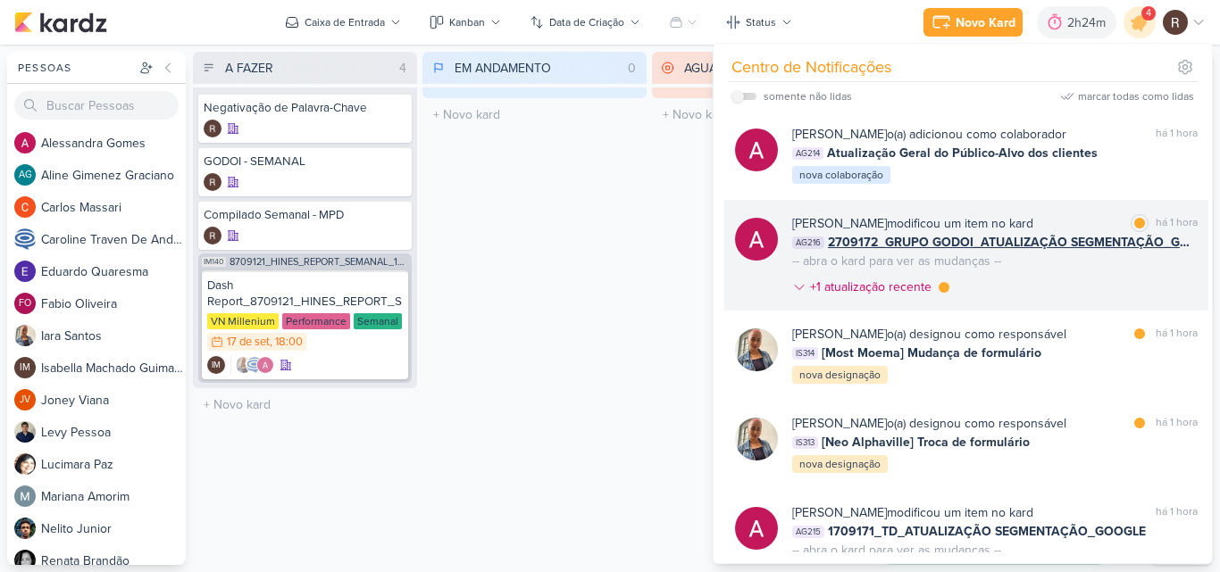
click at [1088, 280] on div "[PERSON_NAME] modificou um item no kard marcar como lida há 1 hora AG216 270917…" at bounding box center [994, 258] width 405 height 89
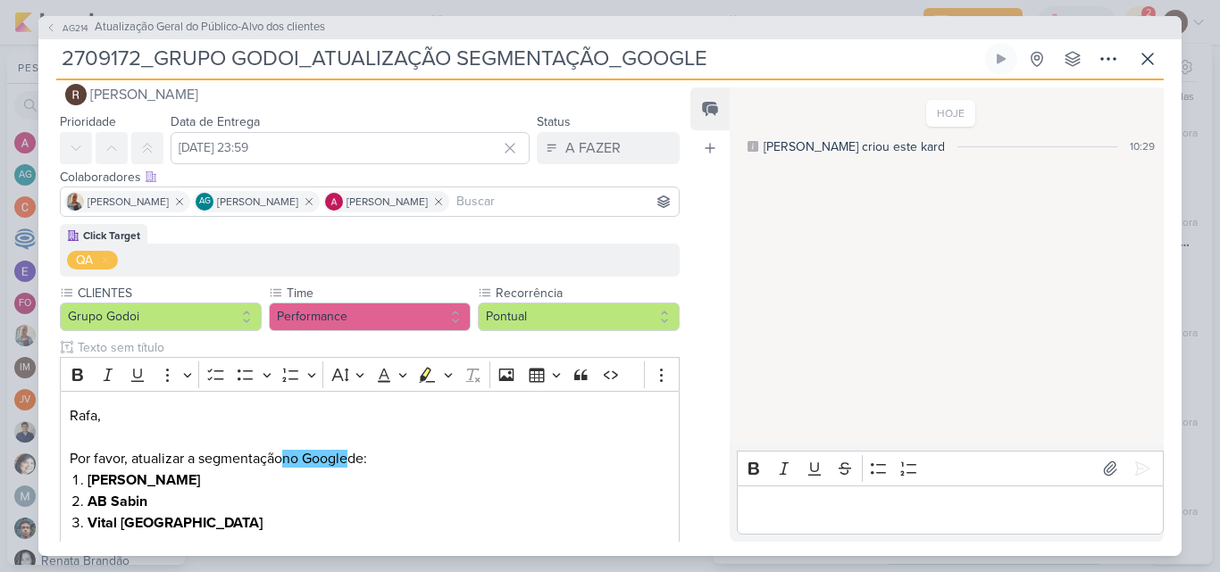
scroll to position [0, 0]
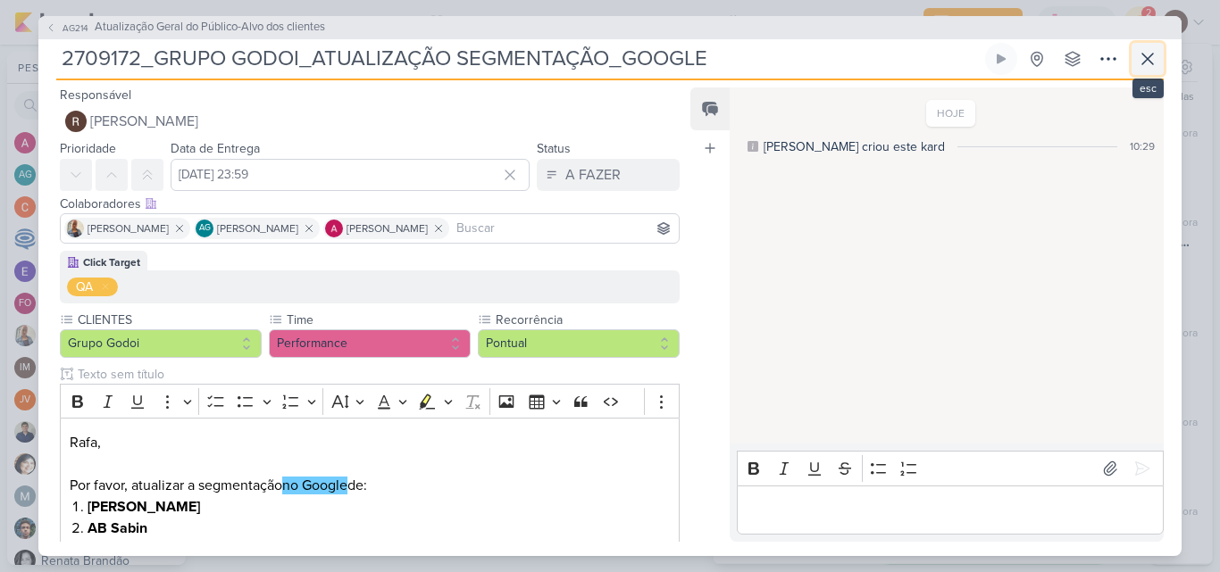
click at [1161, 59] on button at bounding box center [1147, 59] width 32 height 32
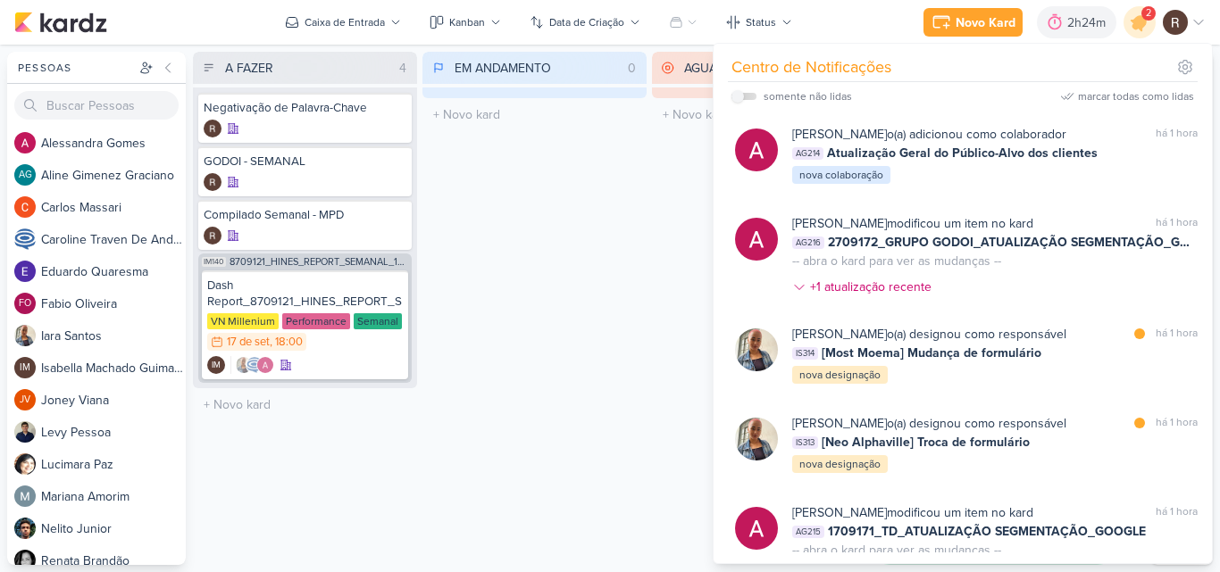
click at [627, 186] on div "EM ANDAMENTO 0 Mover Para Esquerda Mover Para Direita [GEOGRAPHIC_DATA] O títul…" at bounding box center [534, 308] width 224 height 513
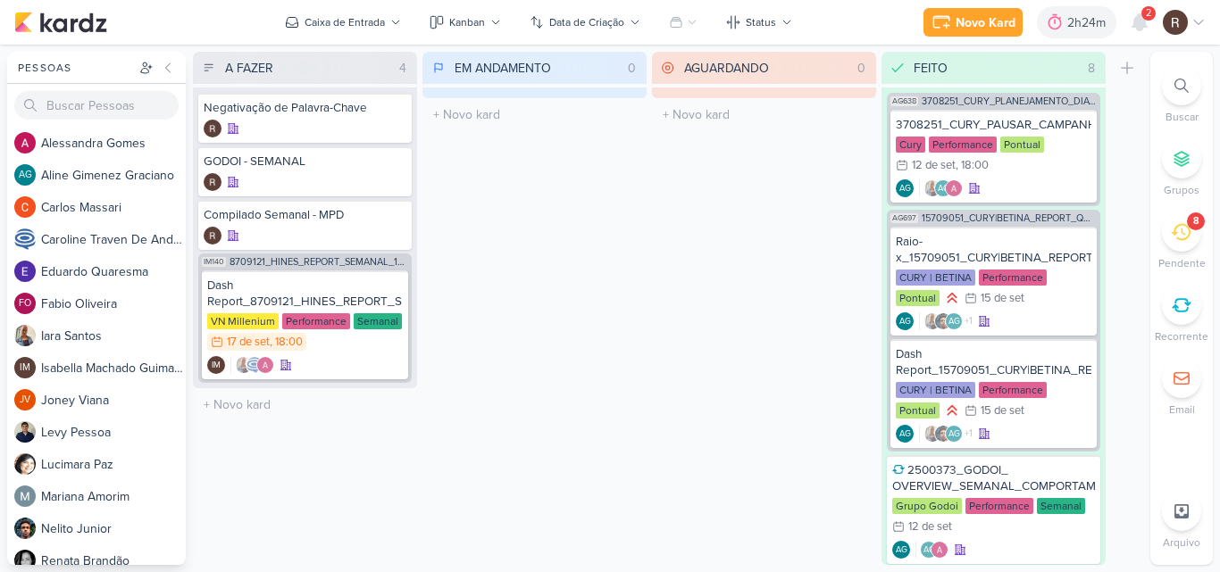
click at [1181, 229] on icon at bounding box center [1181, 232] width 20 height 20
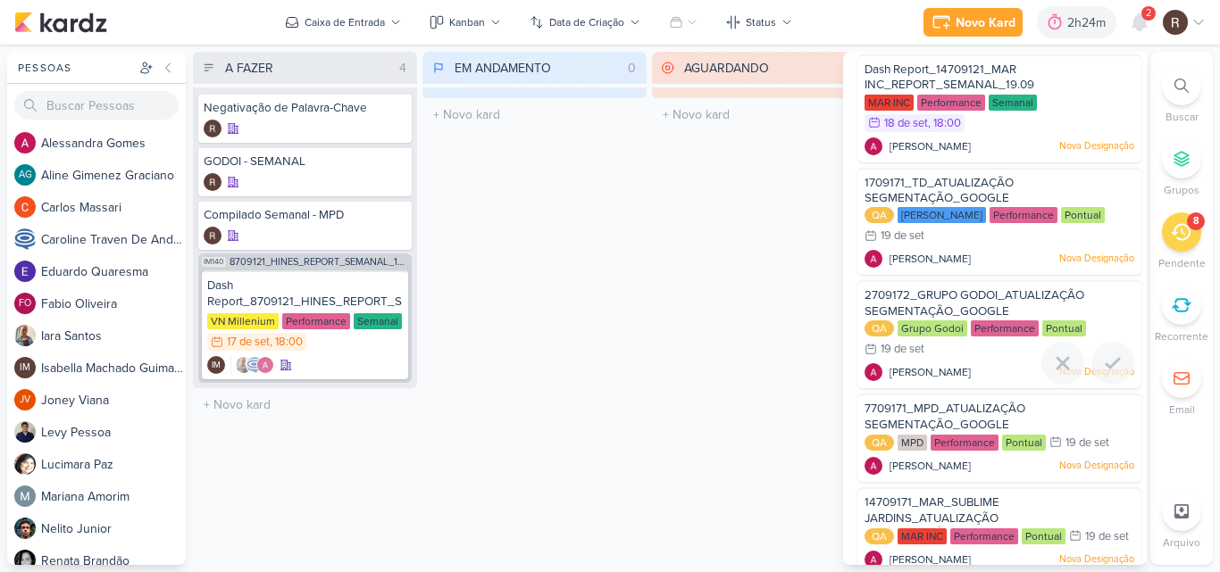
click at [914, 316] on span "2709172_GRUPO GODOI_ATUALIZAÇÃO SEGMENTAÇÃO_GOOGLE" at bounding box center [974, 303] width 220 height 30
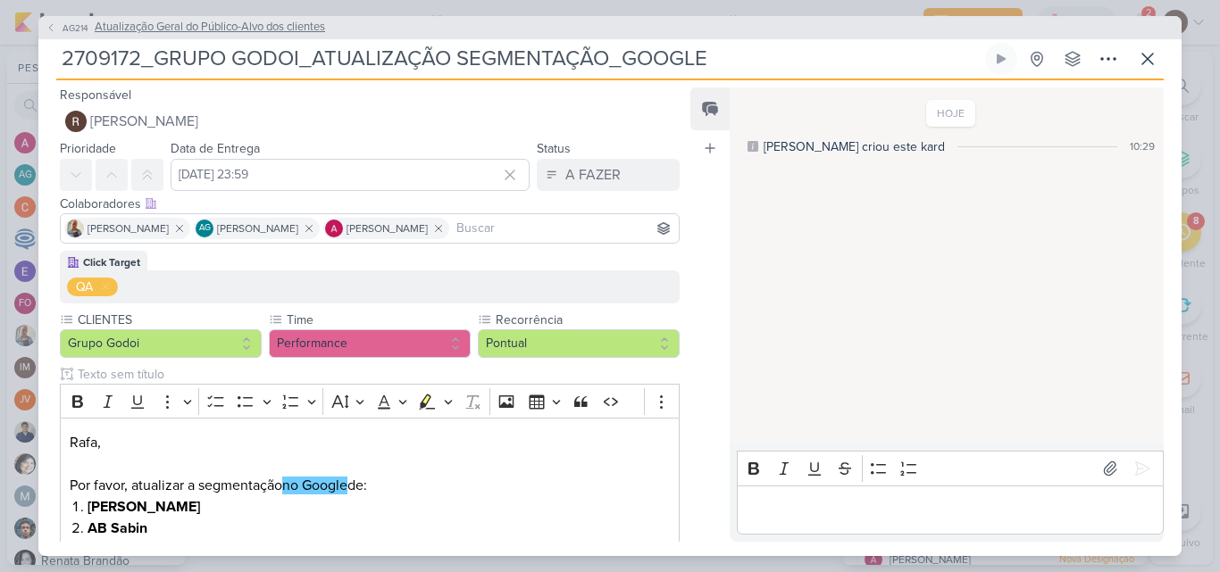
click at [198, 33] on span "Atualização Geral do Público-Alvo dos clientes" at bounding box center [210, 28] width 230 height 18
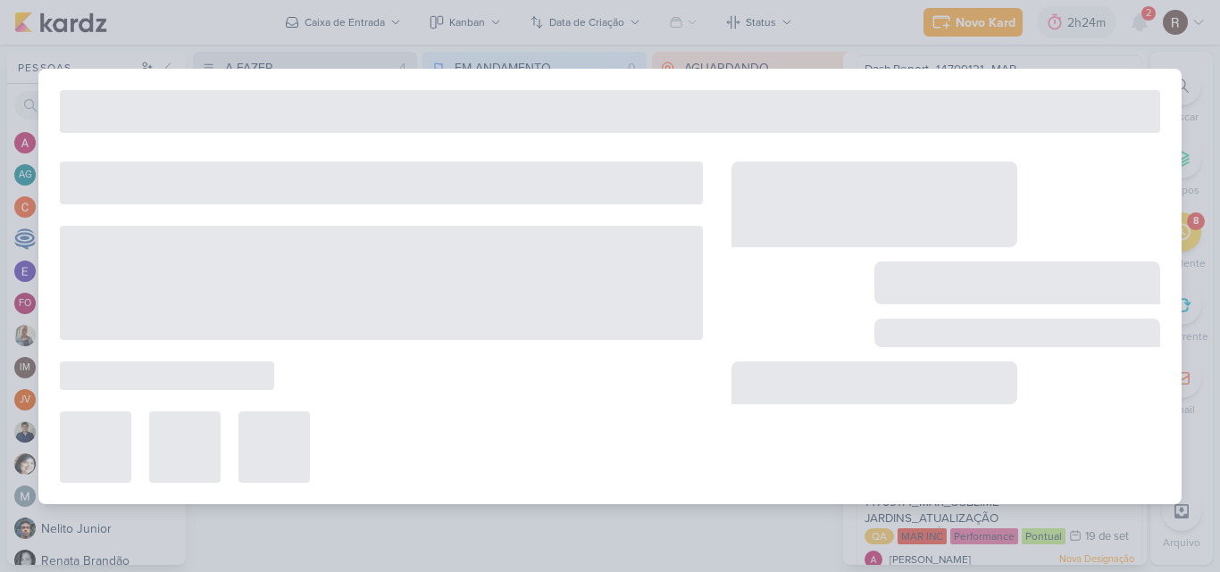
type input "Atualização Geral do Público-Alvo dos clientes"
type input "22 de setembro de 2025 às 23:59"
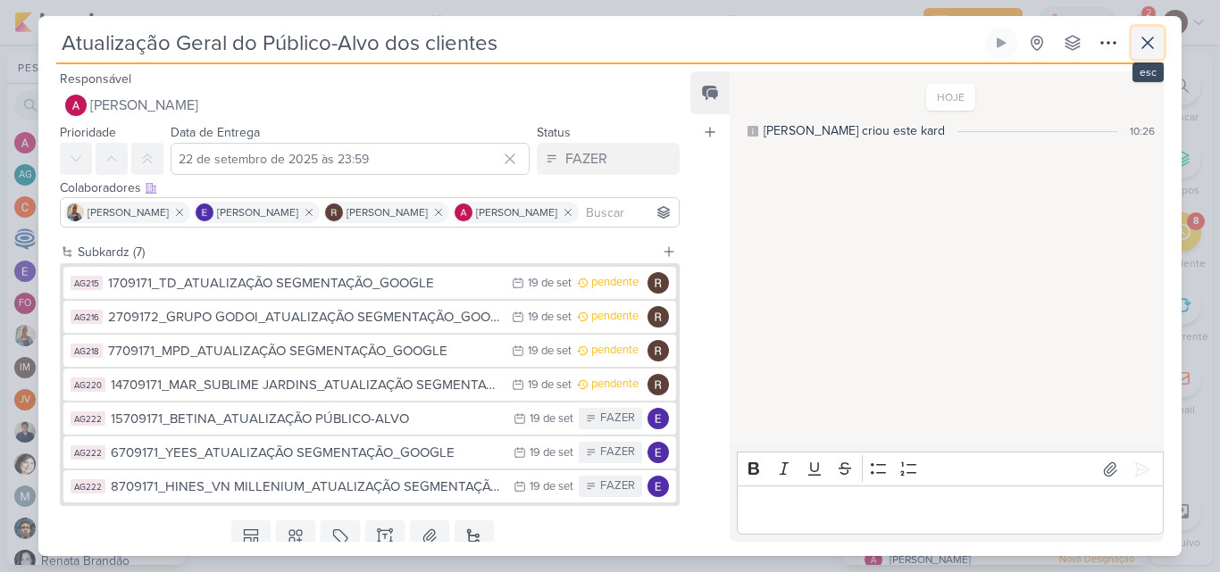
click at [1154, 46] on icon at bounding box center [1147, 42] width 21 height 21
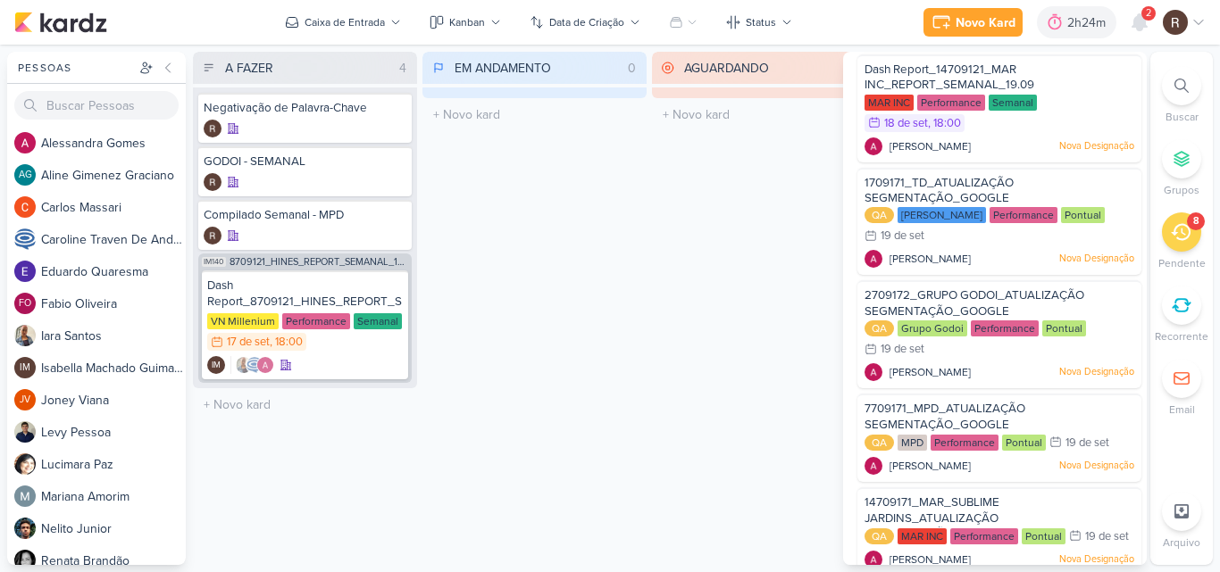
click at [738, 258] on div "AGUARDANDO 0 Mover Para Esquerda Mover Para Direita [GEOGRAPHIC_DATA] O título …" at bounding box center [764, 308] width 224 height 513
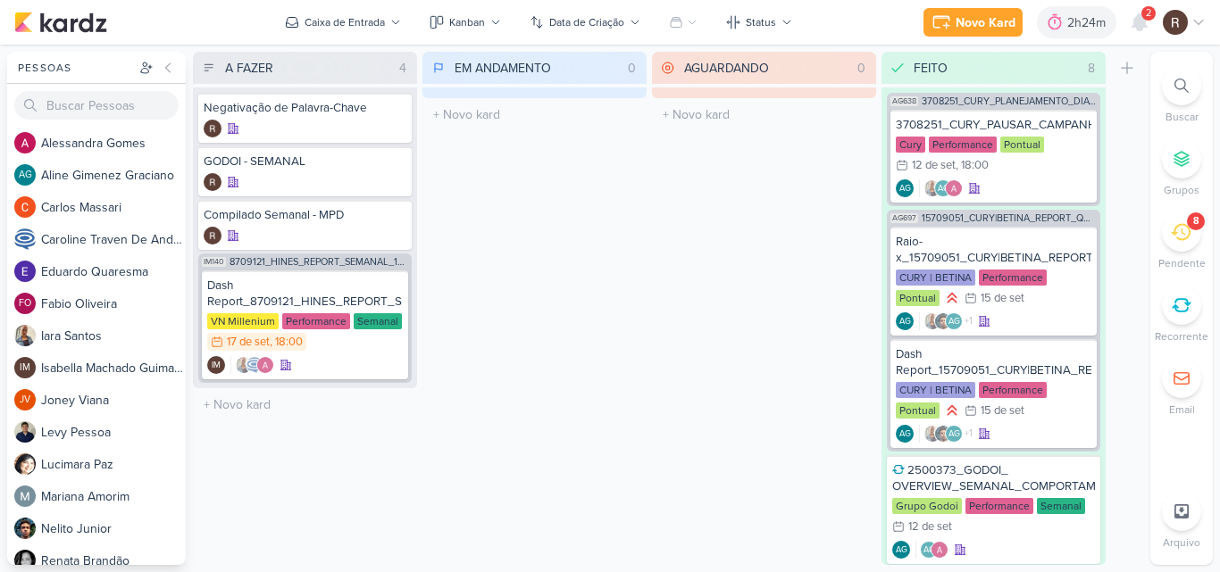
click at [1181, 238] on icon at bounding box center [1181, 232] width 20 height 20
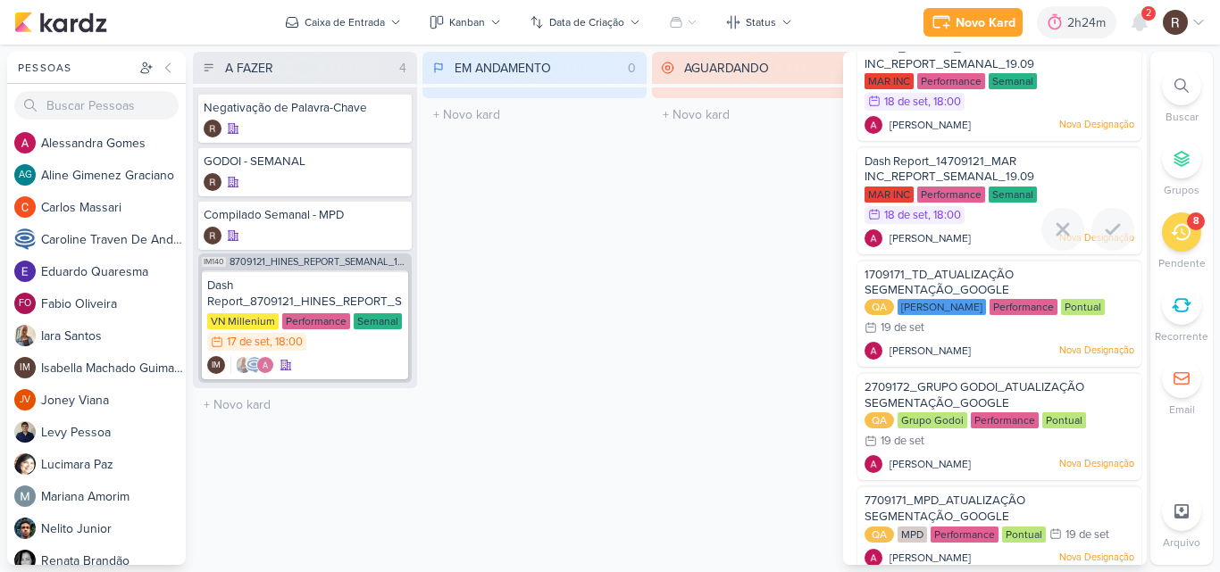
scroll to position [89, 0]
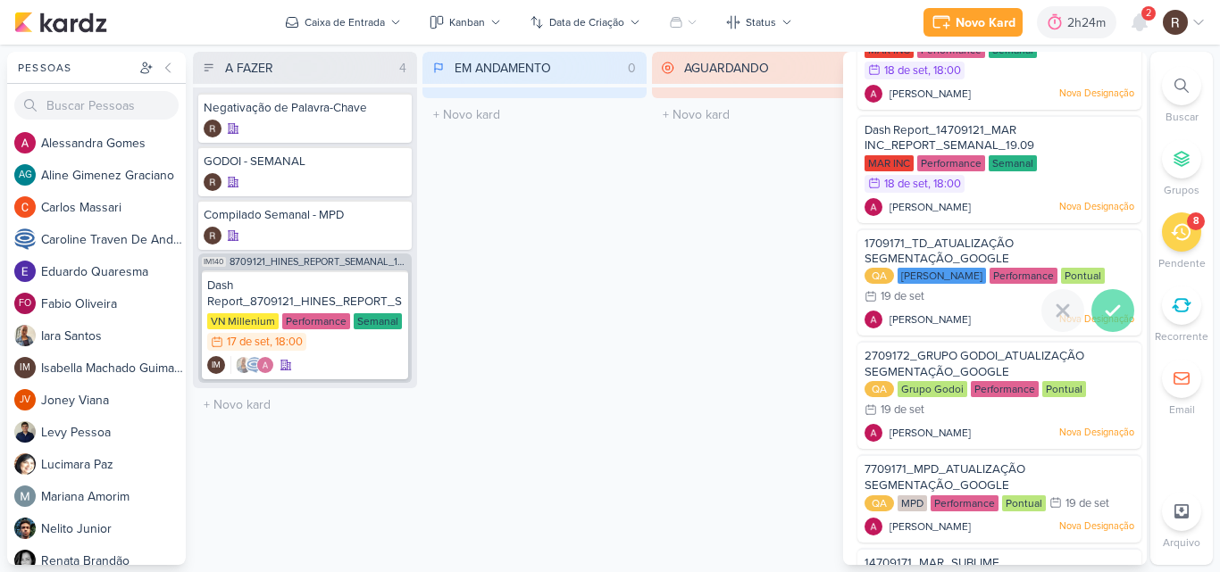
click at [1104, 308] on icon at bounding box center [1112, 310] width 21 height 21
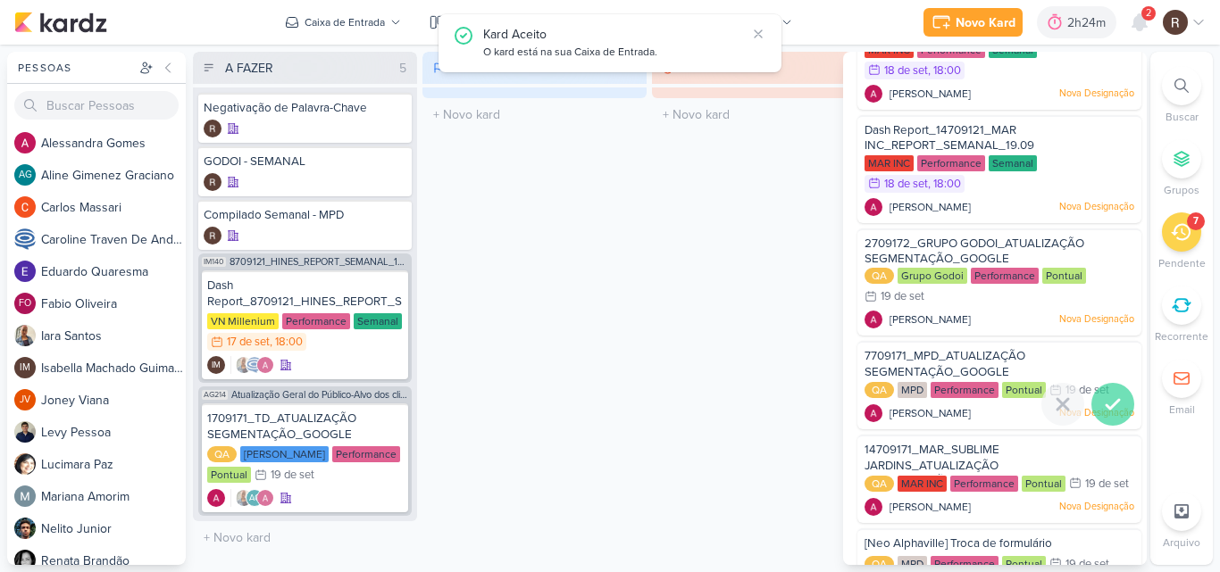
click at [1106, 395] on icon at bounding box center [1112, 404] width 21 height 21
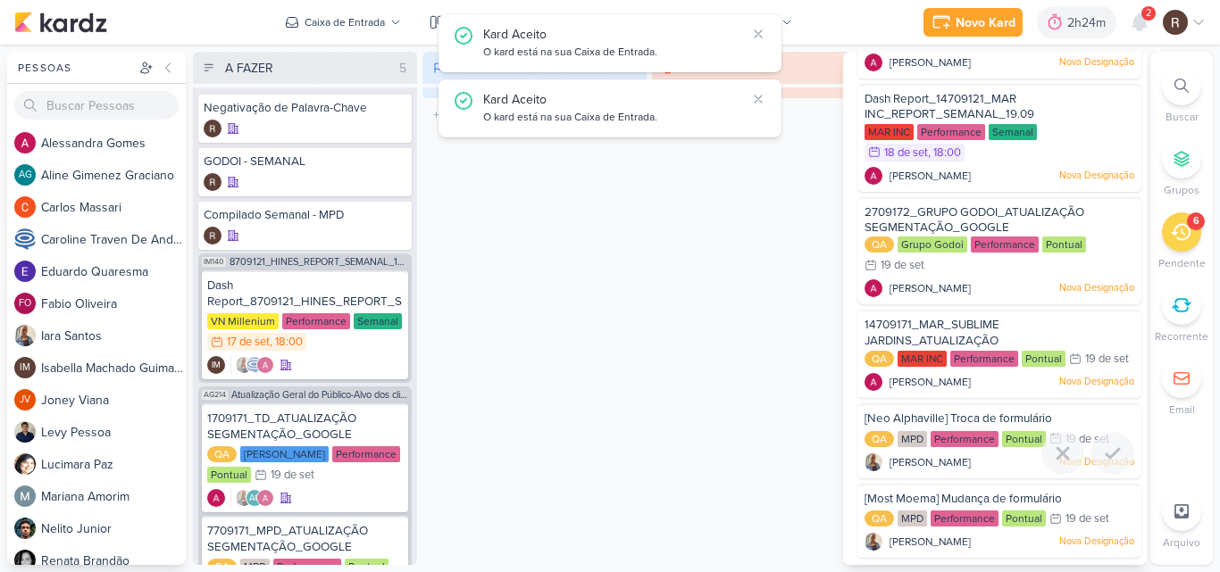
scroll to position [146, 0]
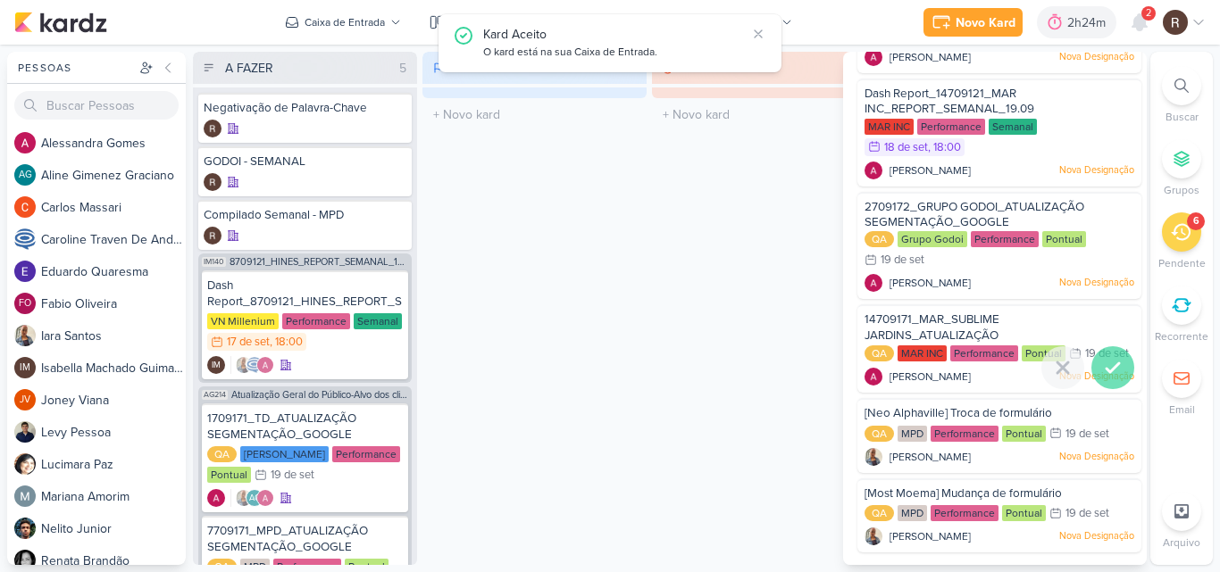
click at [1102, 363] on icon at bounding box center [1112, 367] width 21 height 21
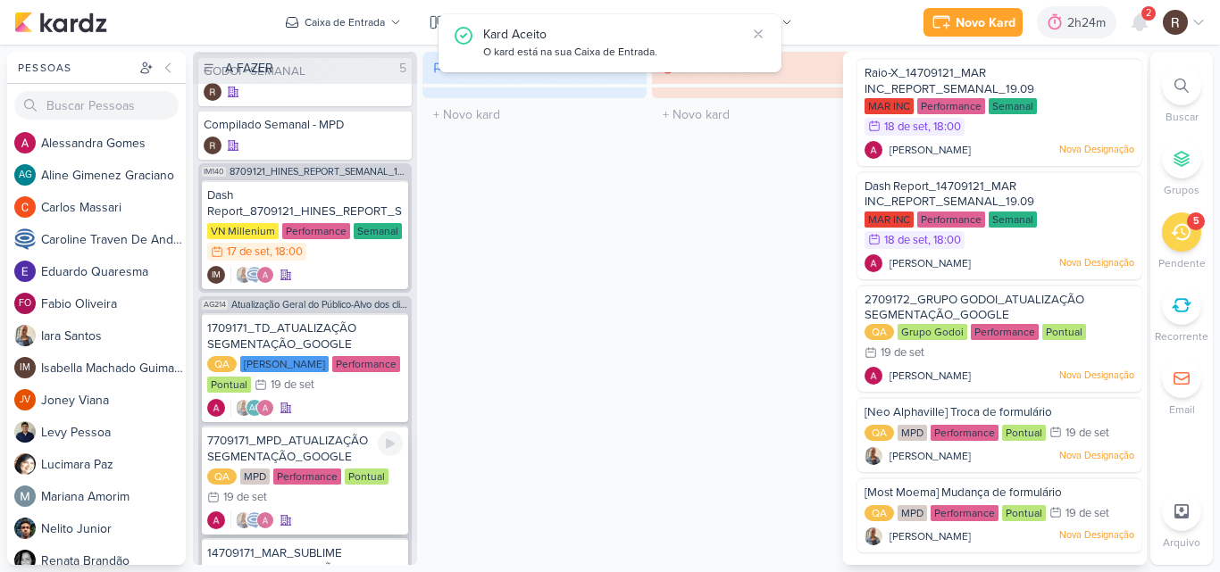
scroll to position [214, 0]
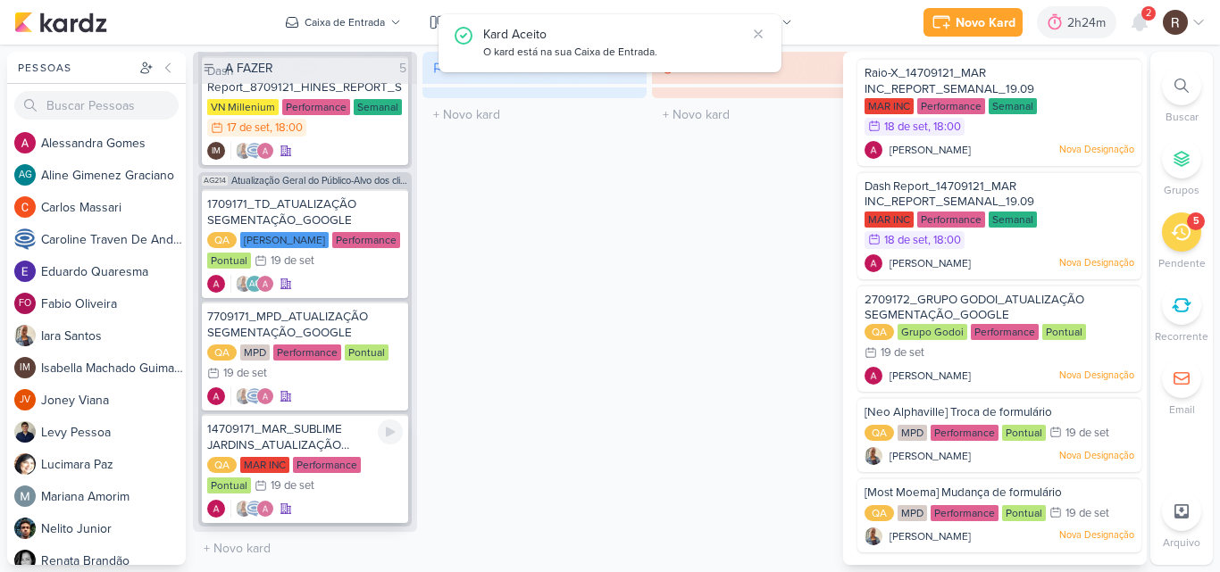
click at [330, 451] on div "14709171_MAR_SUBLIME JARDINS_ATUALIZAÇÃO SEGMENTAÇÃO_GOOGLE" at bounding box center [305, 437] width 196 height 32
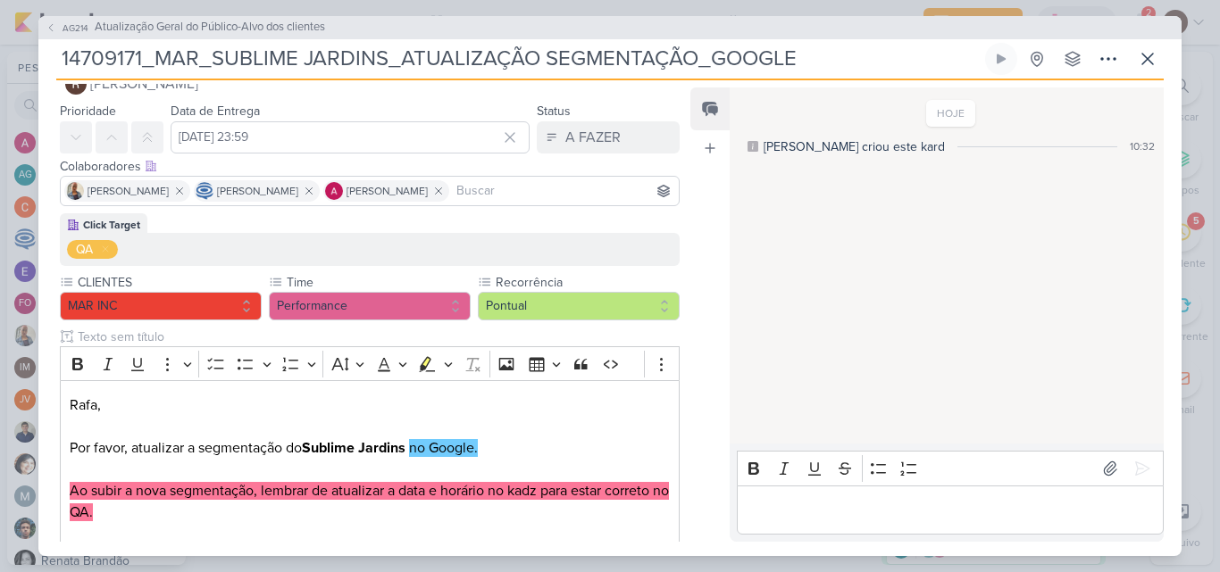
scroll to position [0, 0]
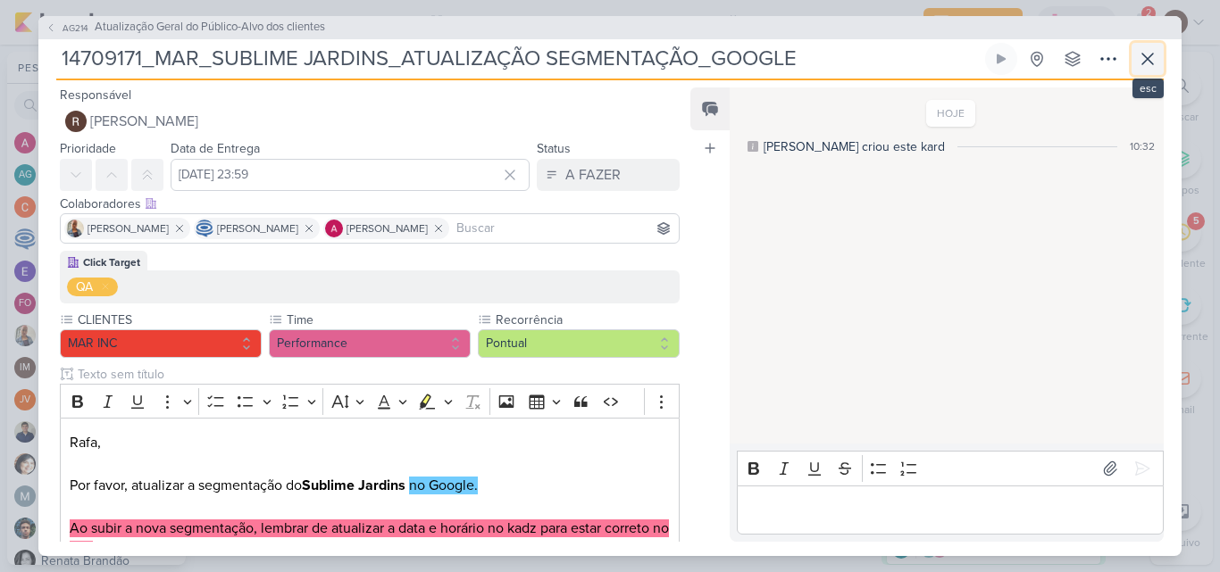
click at [1142, 69] on icon at bounding box center [1147, 58] width 21 height 21
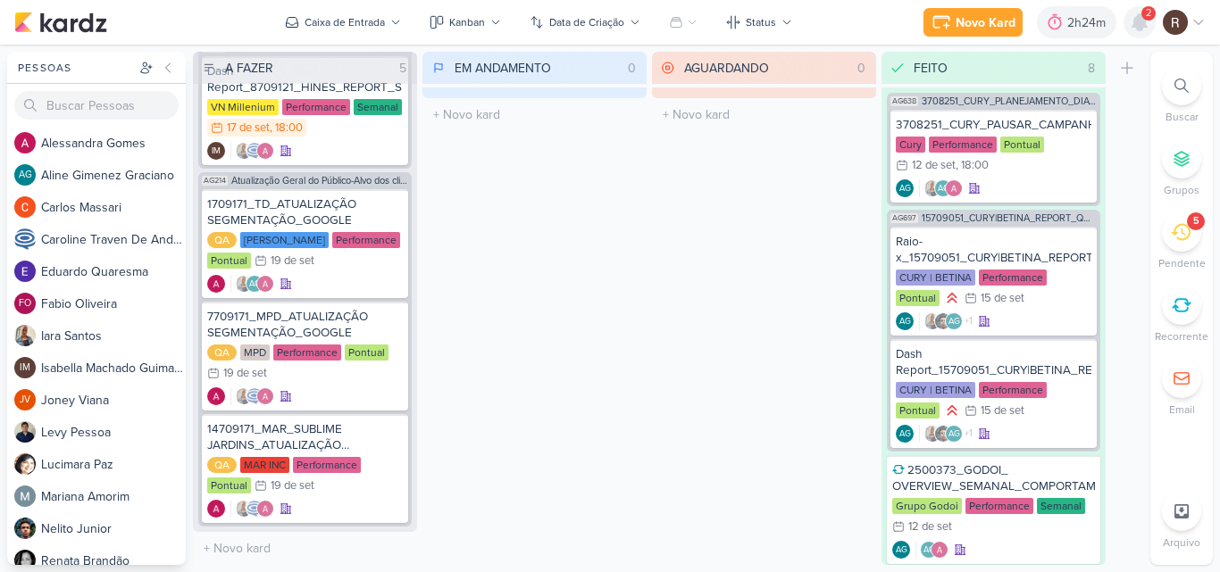
click at [1142, 30] on icon at bounding box center [1139, 22] width 14 height 16
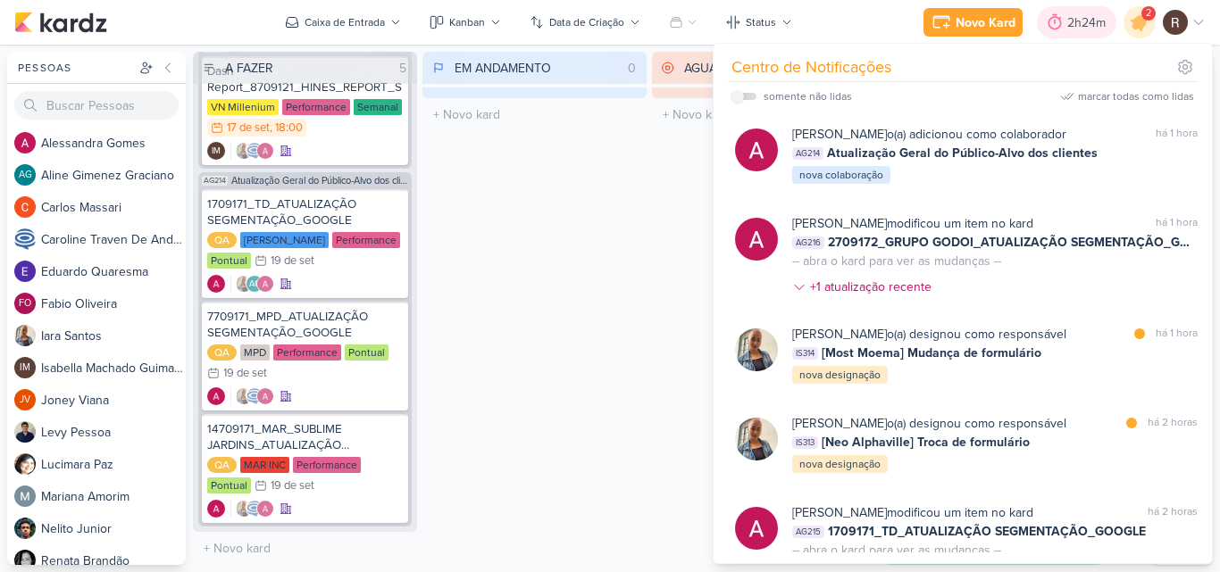
click at [1051, 23] on icon at bounding box center [1055, 22] width 18 height 18
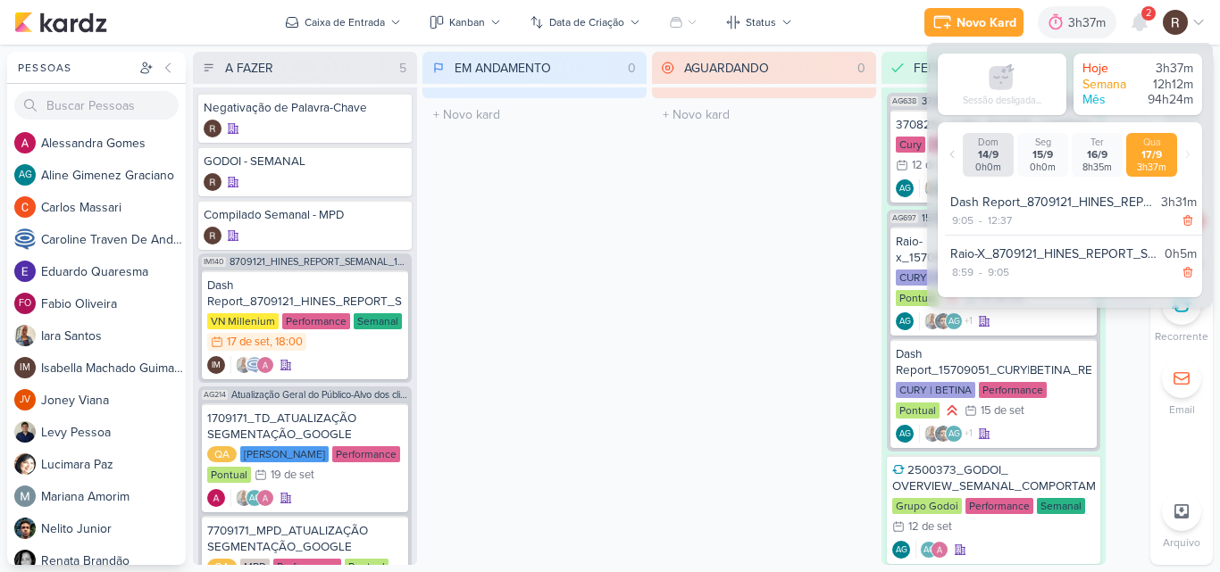
click at [699, 292] on div "AGUARDANDO 0 Mover Para Esquerda Mover Para Direita [GEOGRAPHIC_DATA] O título …" at bounding box center [764, 308] width 224 height 513
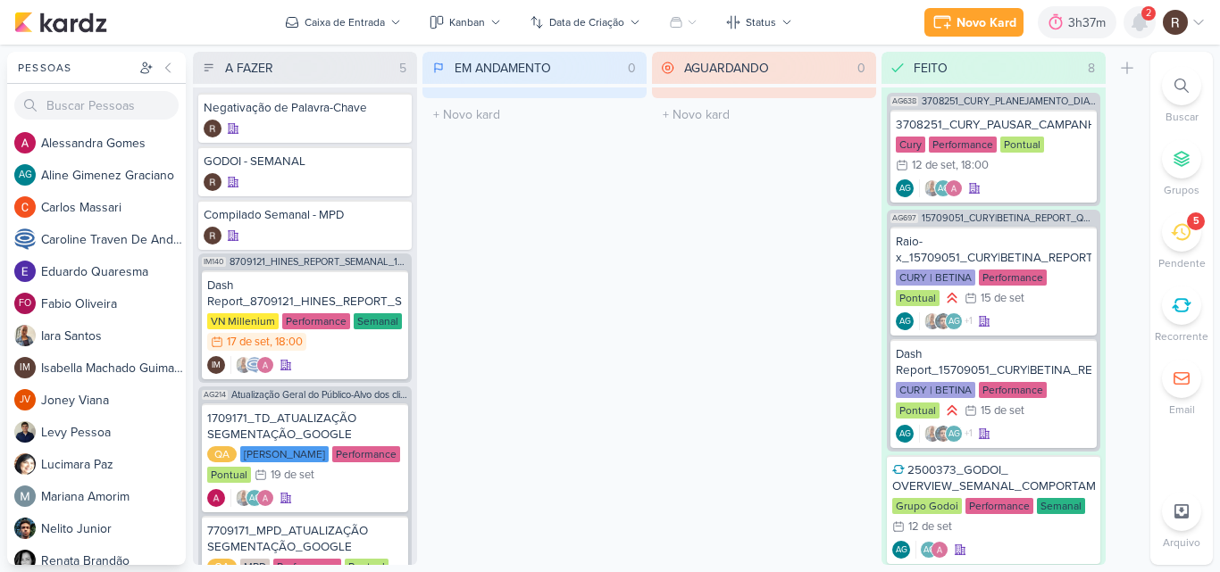
click at [1134, 25] on icon at bounding box center [1139, 22] width 14 height 16
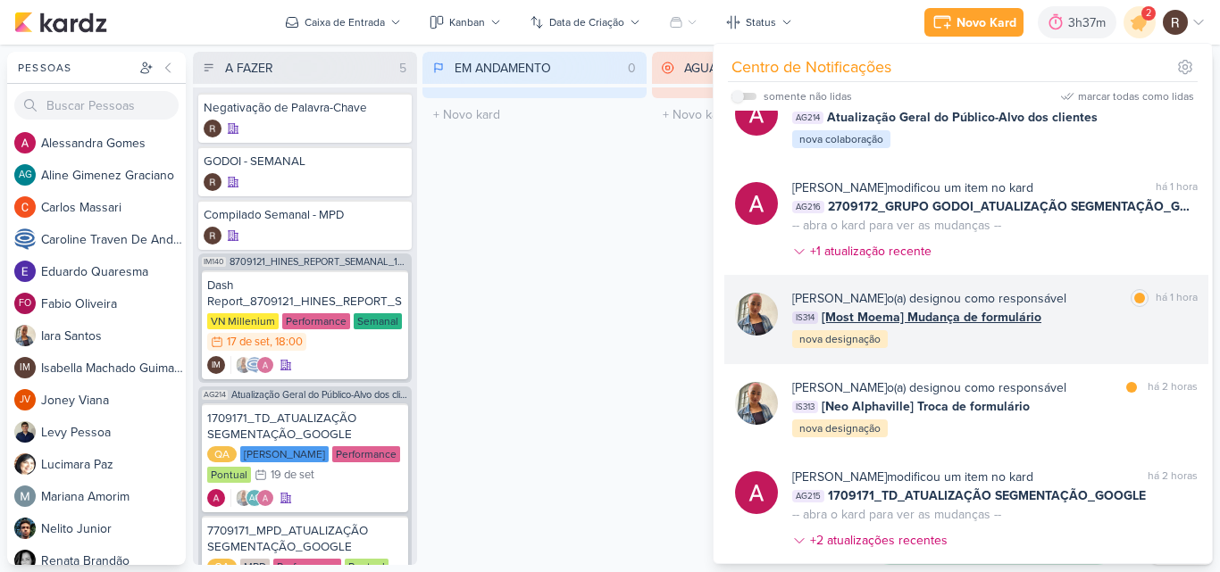
scroll to position [89, 0]
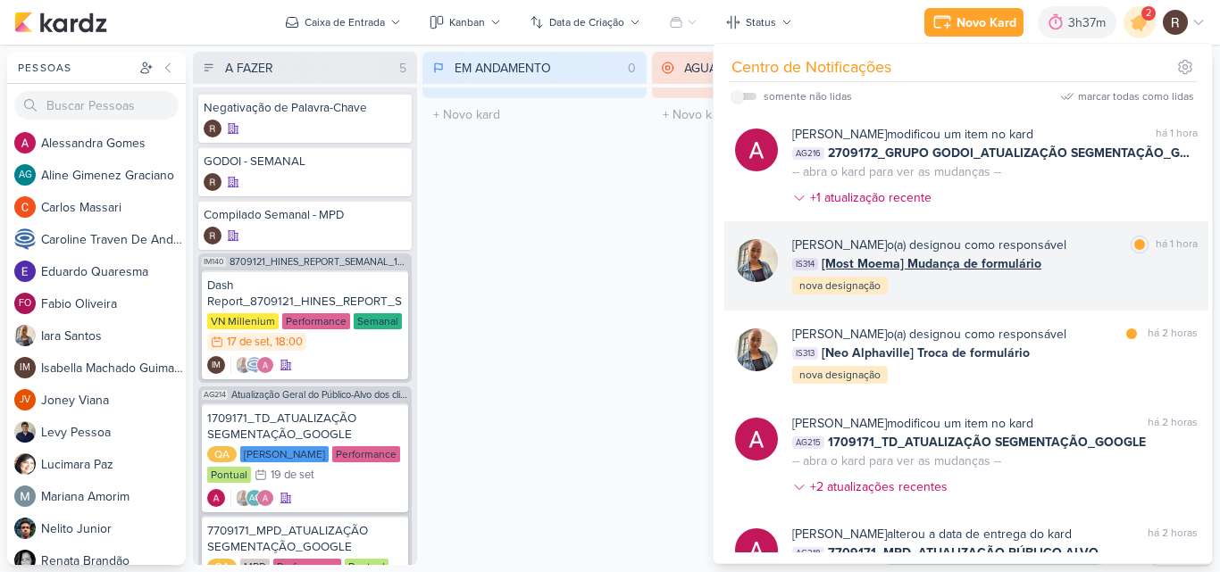
click at [1082, 295] on div "[PERSON_NAME] o(a) designou como responsável marcar como lida há 1 hora IS314 […" at bounding box center [994, 266] width 405 height 61
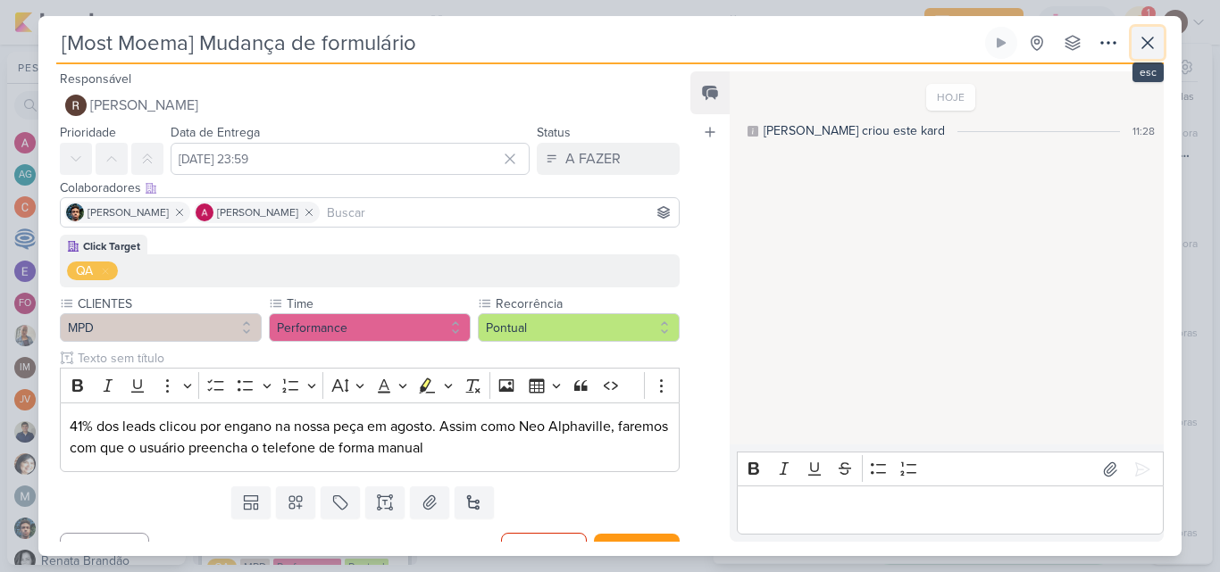
click at [1155, 53] on icon at bounding box center [1147, 42] width 21 height 21
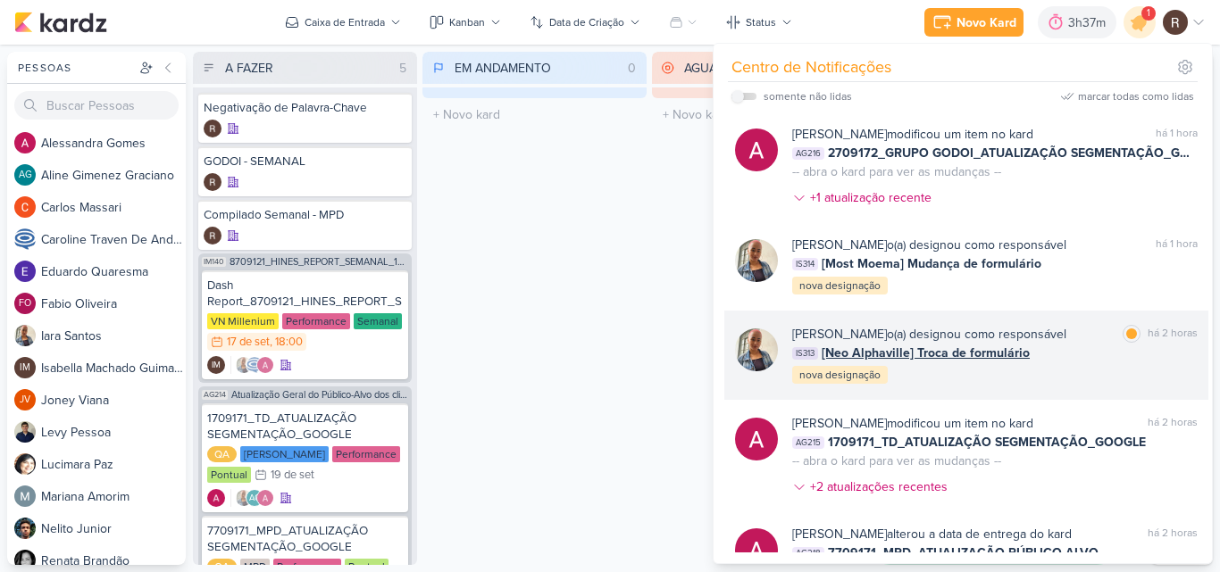
click at [1063, 338] on div "[PERSON_NAME] o(a) designou como responsável marcar como lida há 2 horas" at bounding box center [994, 334] width 405 height 19
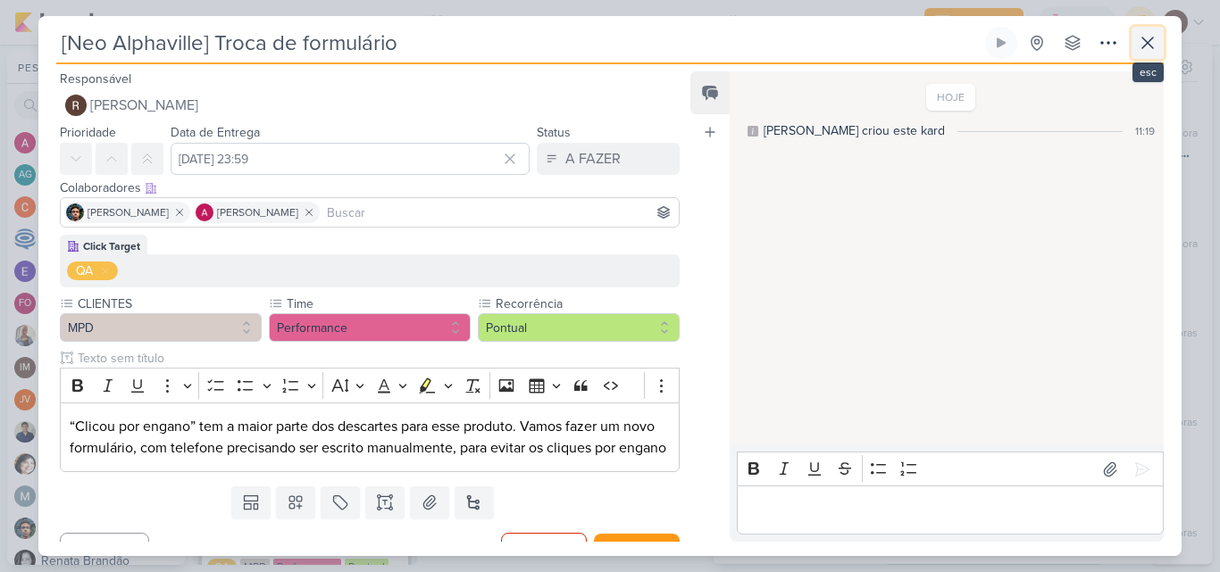
click at [1147, 42] on icon at bounding box center [1147, 43] width 11 height 11
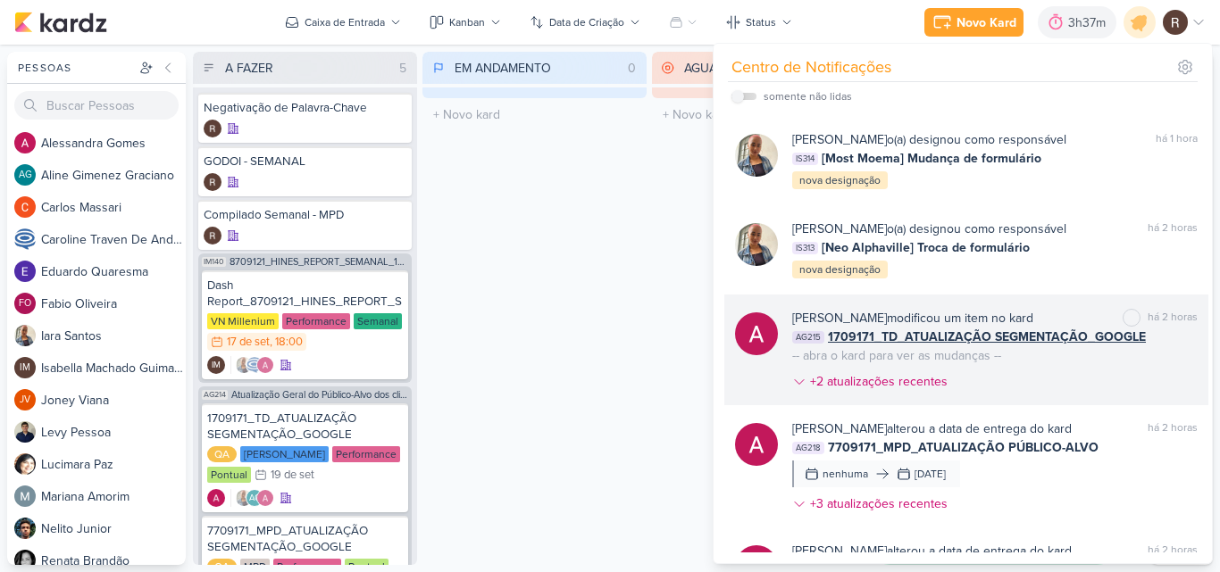
scroll to position [268, 0]
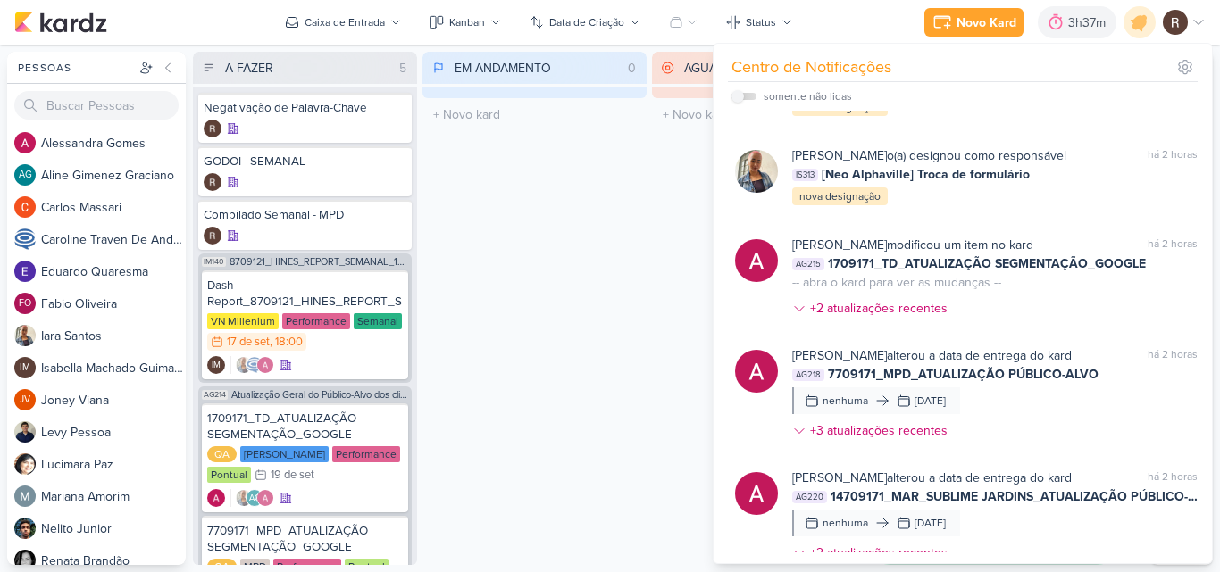
click at [607, 304] on div "EM ANDAMENTO 0 Mover Para Esquerda Mover Para Direita [GEOGRAPHIC_DATA] O títul…" at bounding box center [534, 308] width 224 height 513
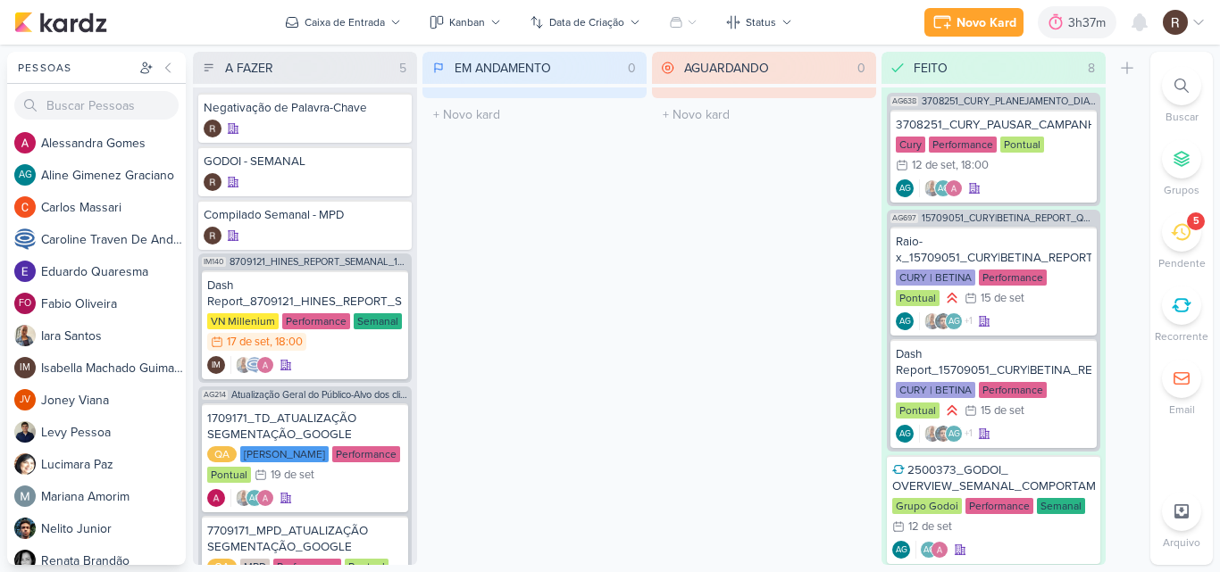
click at [1180, 235] on icon at bounding box center [1181, 232] width 20 height 20
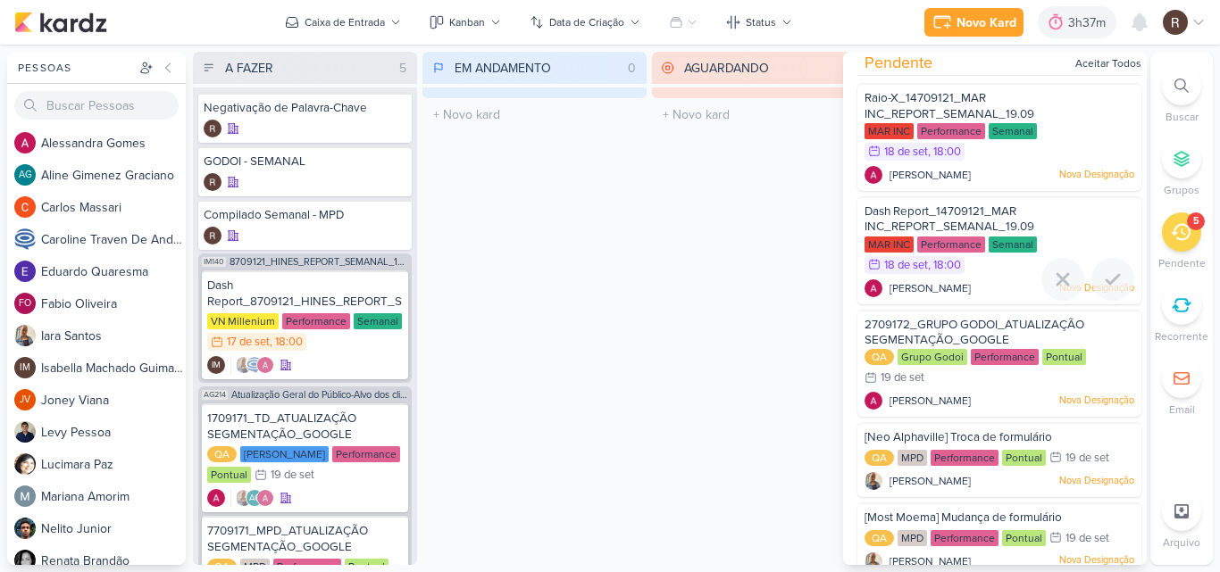
scroll to position [33, 0]
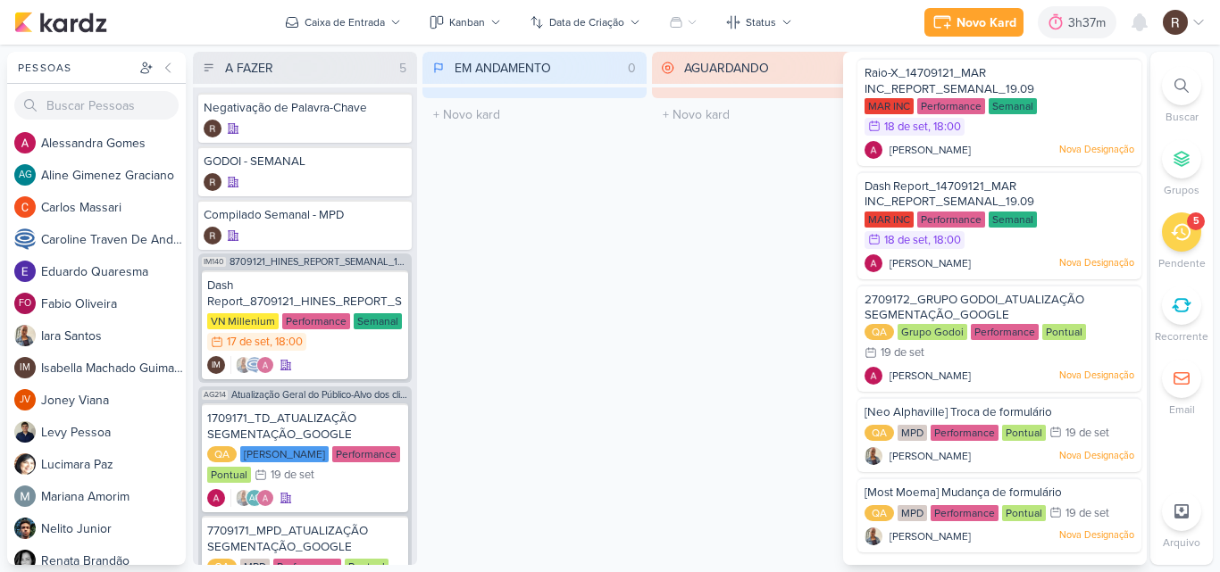
click at [597, 336] on div "EM ANDAMENTO 0 Mover Para Esquerda Mover Para Direita [GEOGRAPHIC_DATA] O títul…" at bounding box center [534, 308] width 224 height 513
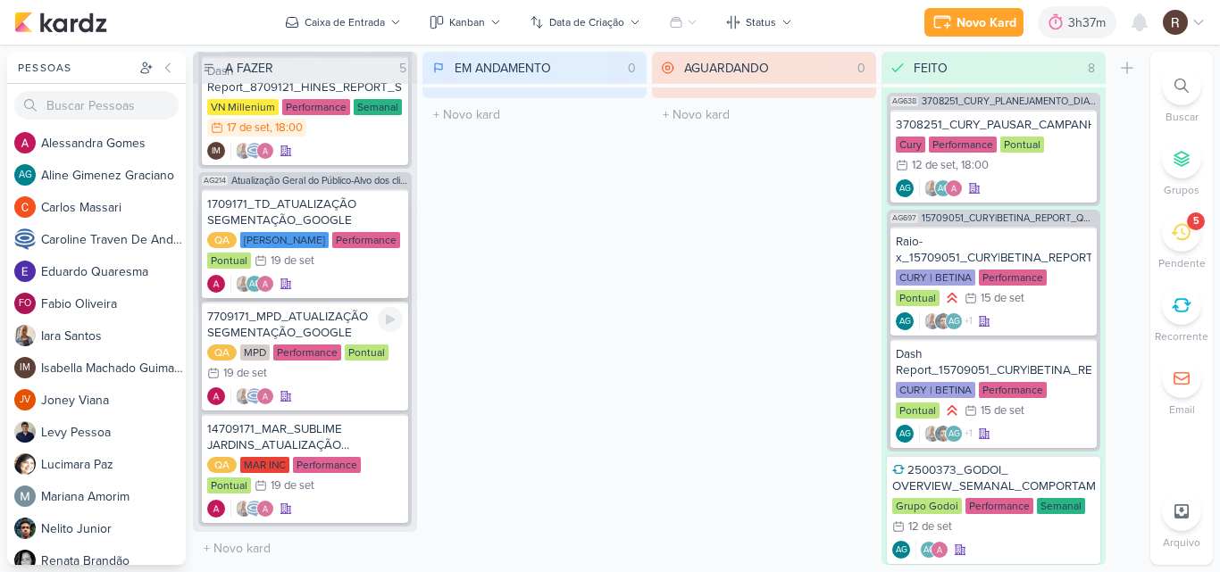
scroll to position [125, 0]
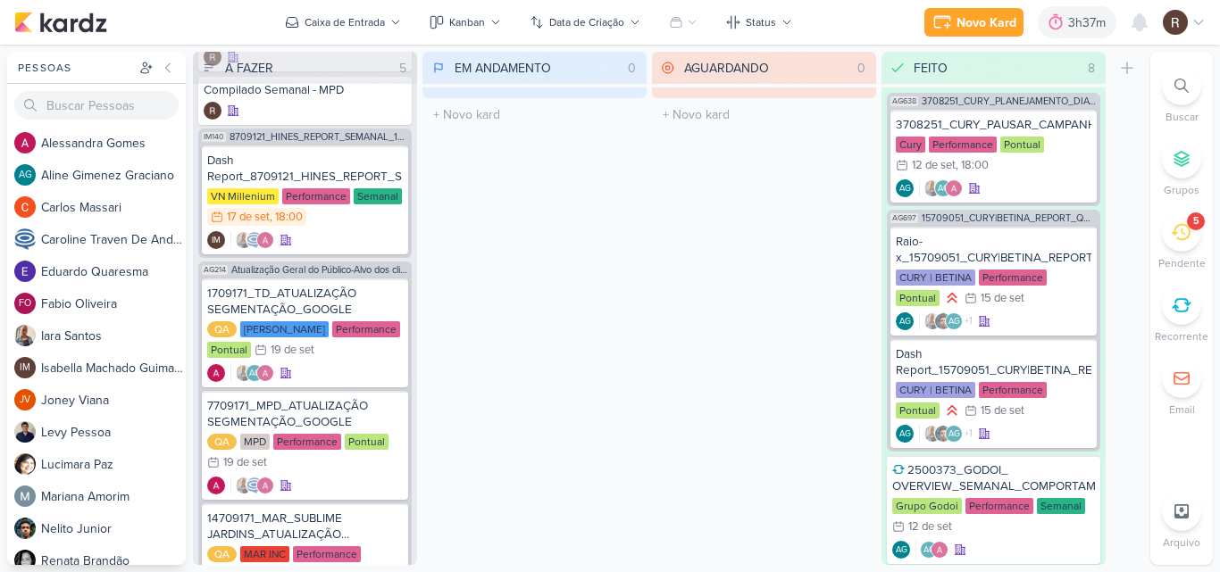
click at [427, 165] on div "EM ANDAMENTO 0 Mover Para Esquerda Mover Para Direita [GEOGRAPHIC_DATA] O títul…" at bounding box center [534, 308] width 224 height 513
click at [1055, 28] on icon at bounding box center [1056, 22] width 18 height 18
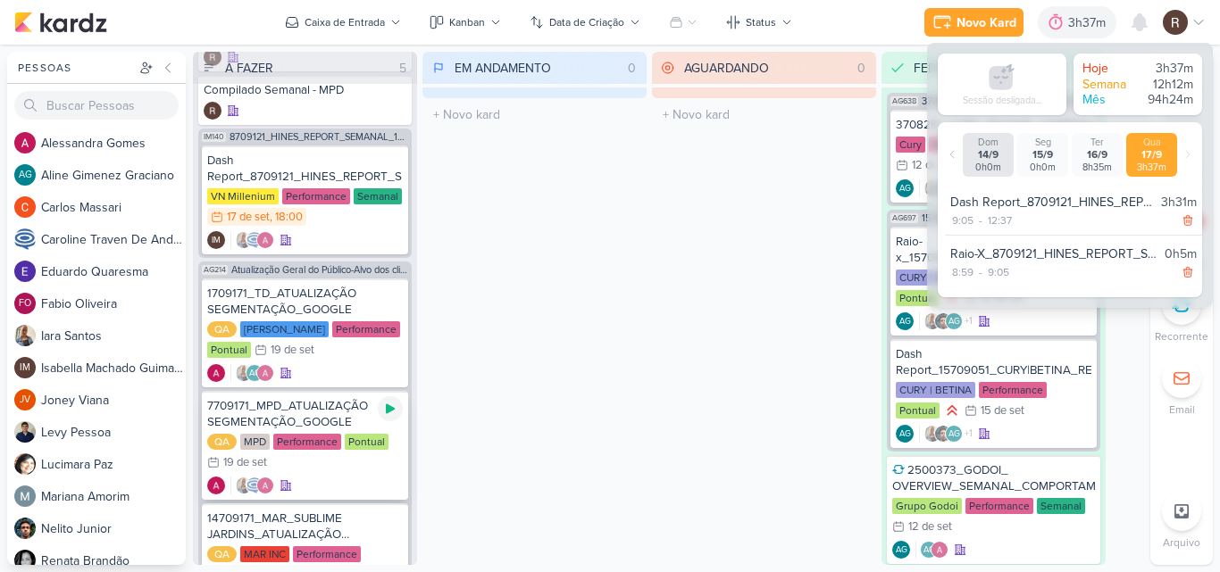
click at [386, 414] on icon at bounding box center [390, 409] width 14 height 14
click at [306, 415] on div "7709171_MPD_ATUALIZAÇÃO SEGMENTAÇÃO_GOOGLE" at bounding box center [305, 414] width 196 height 32
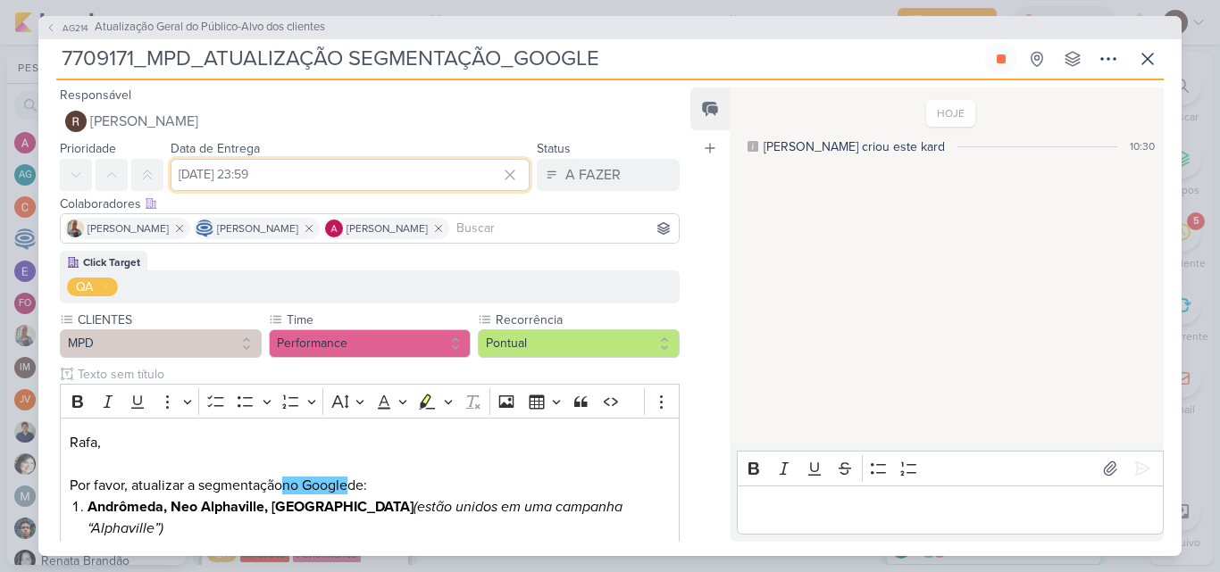
click at [190, 176] on input "[DATE] 23:59" at bounding box center [350, 175] width 359 height 32
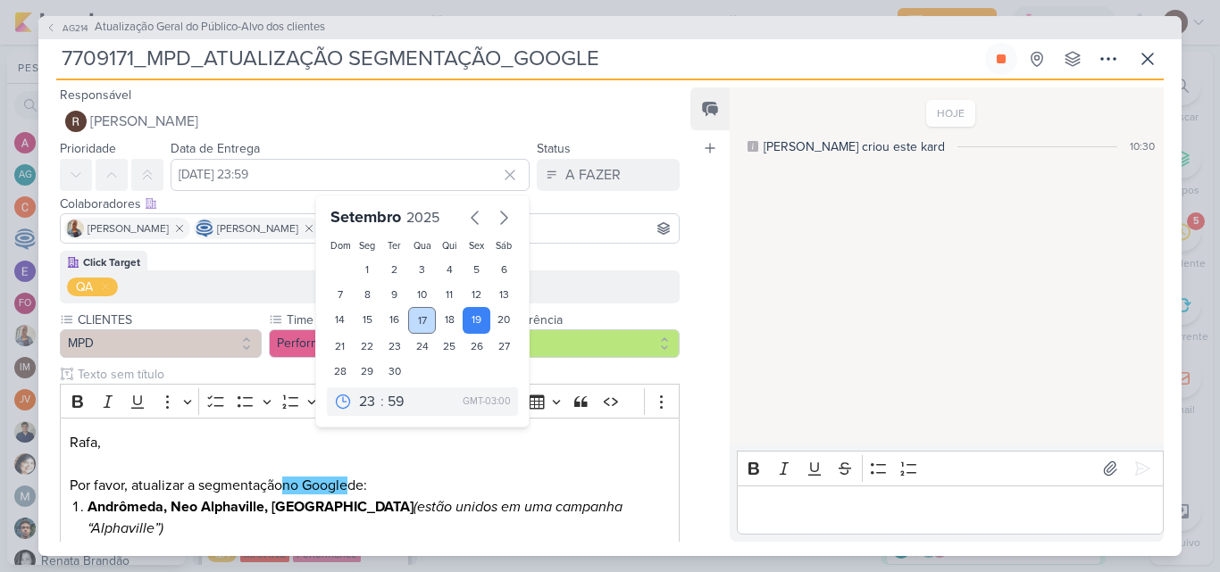
click at [417, 320] on div "17" at bounding box center [422, 320] width 28 height 27
type input "[DATE] 23:59"
click at [348, 170] on input "[DATE] 23:59" at bounding box center [350, 175] width 359 height 32
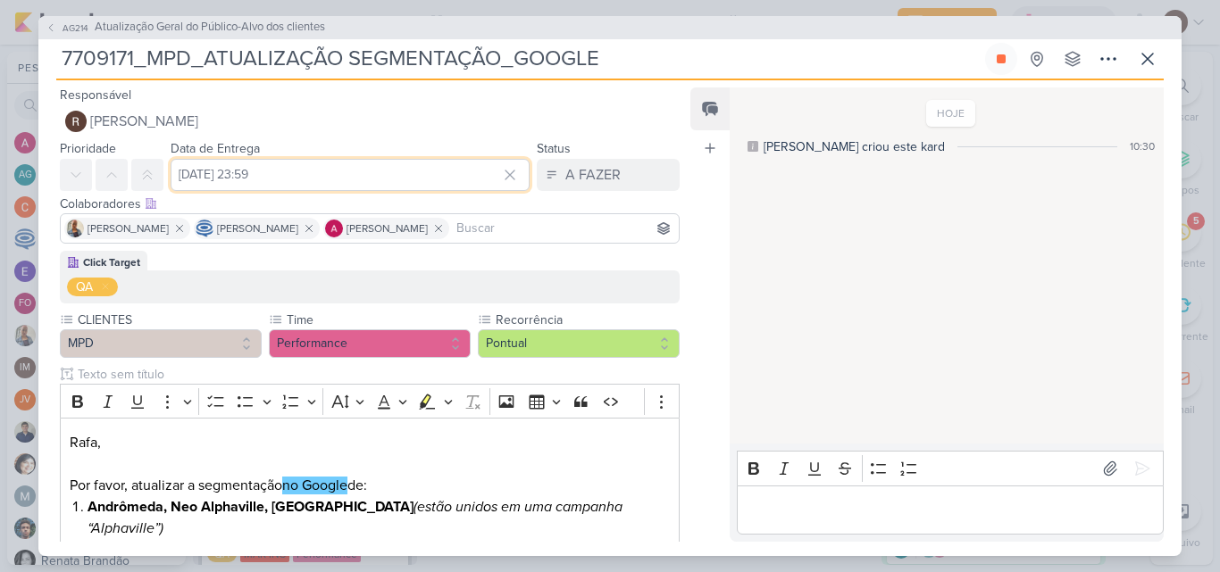
click at [363, 171] on input "[DATE] 23:59" at bounding box center [350, 175] width 359 height 32
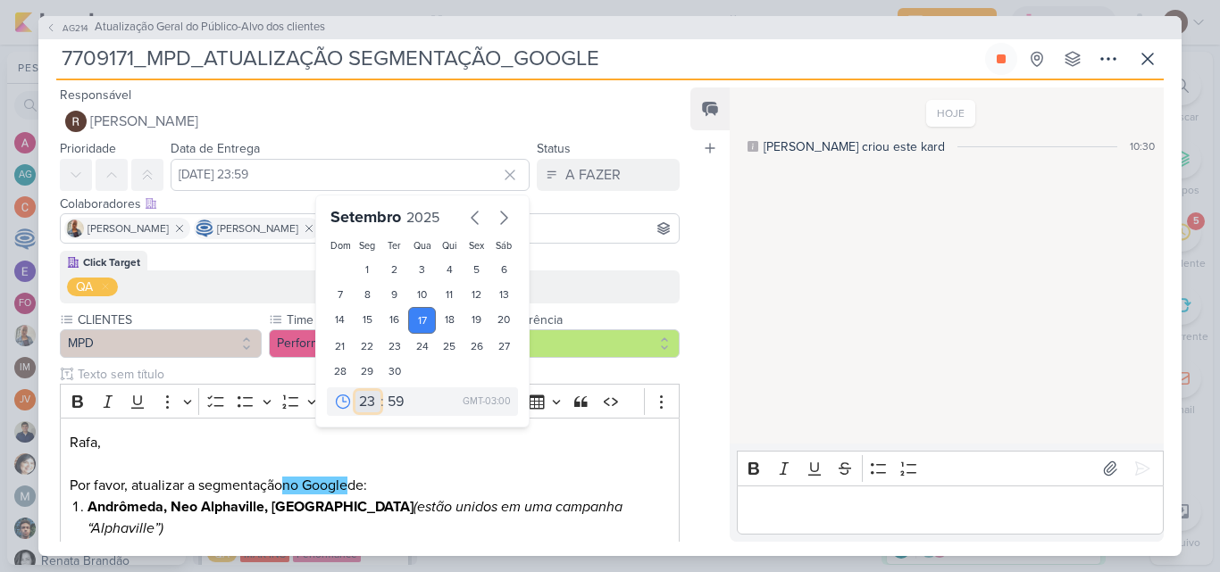
click at [366, 398] on select "00 01 02 03 04 05 06 07 08 09 10 11 12 13 14 15 16 17 18 19 20 21 22 23" at bounding box center [367, 401] width 25 height 21
select select "13"
click at [355, 391] on select "00 01 02 03 04 05 06 07 08 09 10 11 12 13 14 15 16 17 18 19 20 21 22 23" at bounding box center [367, 401] width 25 height 21
type input "[DATE] 13:59"
click at [385, 398] on select "00 05 10 15 20 25 30 35 40 45 50 55 59" at bounding box center [396, 401] width 25 height 21
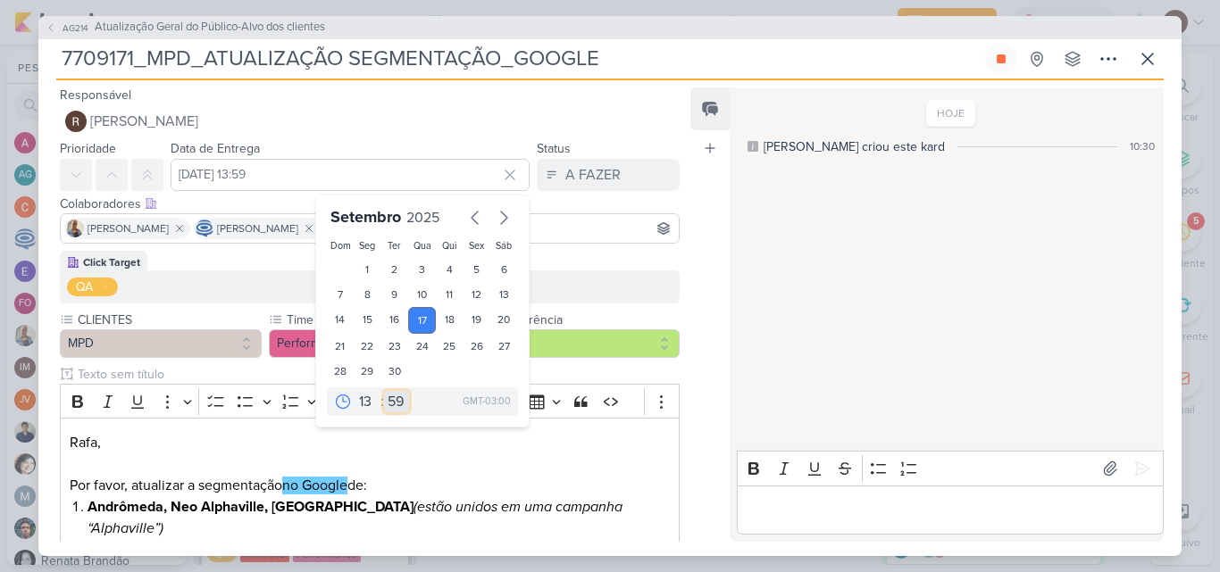
select select "50"
click at [384, 391] on select "00 05 10 15 20 25 30 35 40 45 50 55 59" at bounding box center [396, 401] width 25 height 21
type input "[DATE] 13:50"
click at [391, 402] on select "00 05 10 15 20 25 30 35 40 45 50 55 59" at bounding box center [396, 401] width 25 height 21
click at [384, 391] on select "00 05 10 15 20 25 30 35 40 45 50 55 59" at bounding box center [396, 401] width 25 height 21
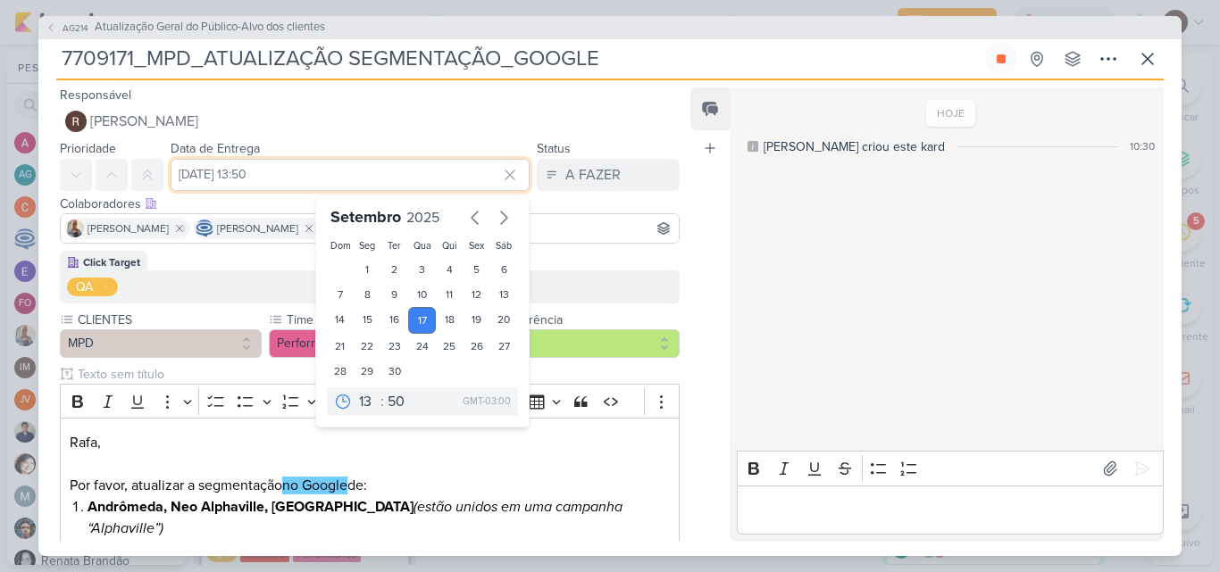
click at [463, 179] on input "[DATE] 13:50" at bounding box center [350, 175] width 359 height 32
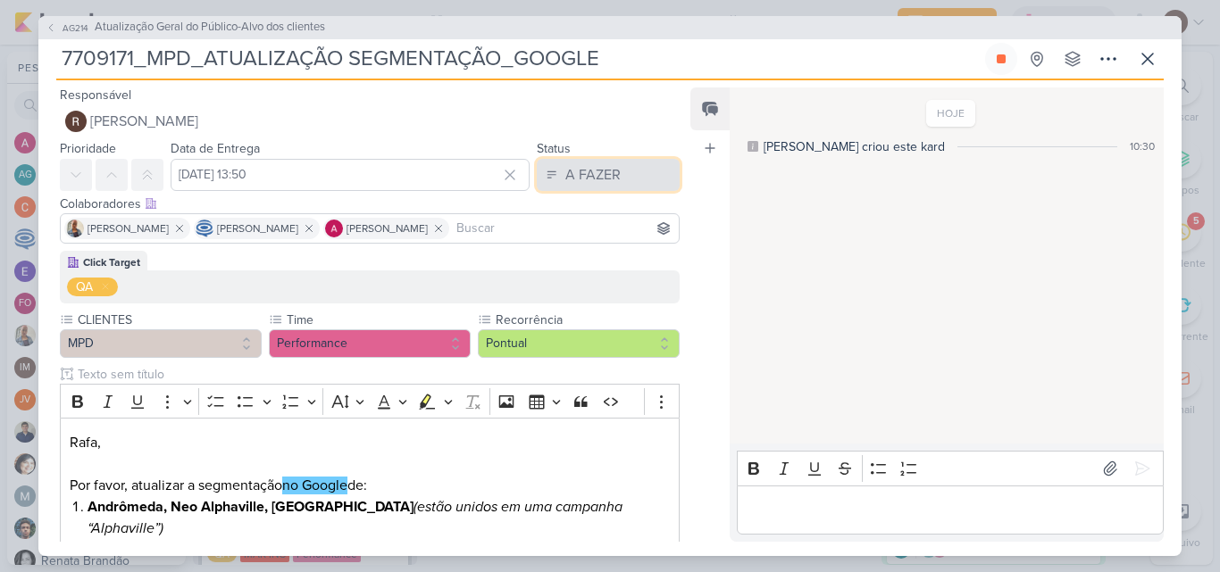
click at [595, 180] on div "A FAZER" at bounding box center [592, 174] width 55 height 21
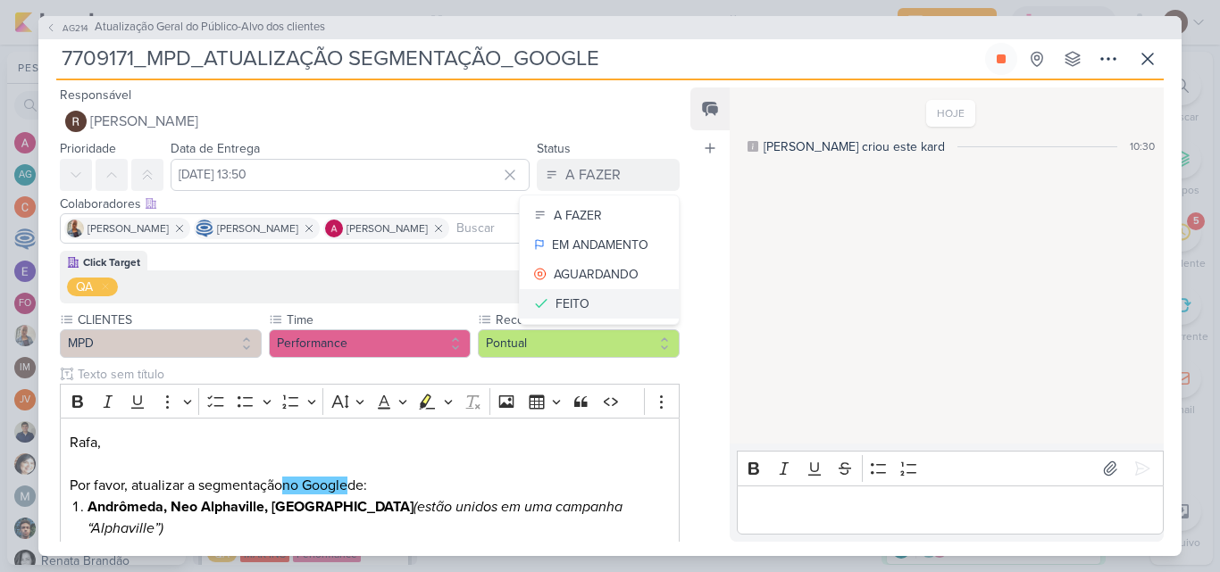
click at [585, 298] on button "FEITO" at bounding box center [599, 303] width 159 height 29
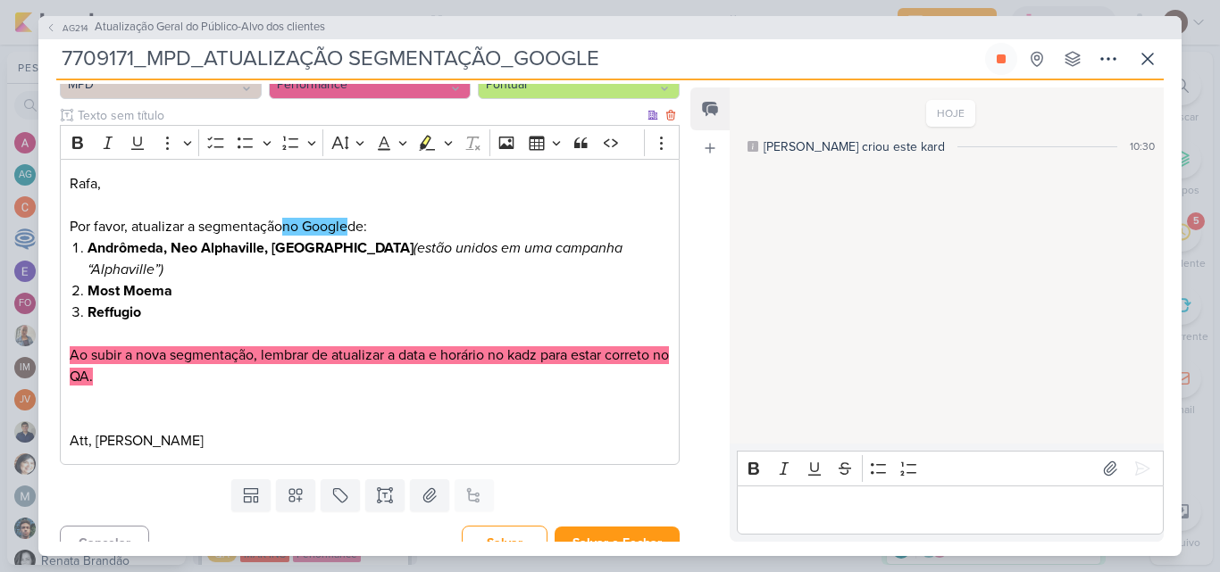
scroll to position [260, 0]
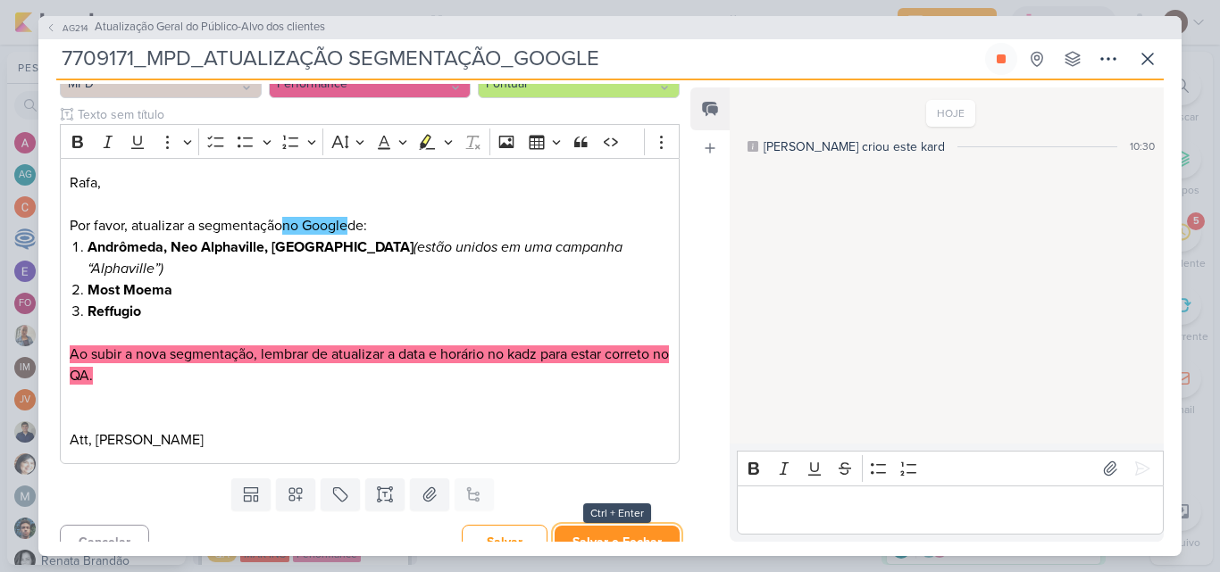
click at [615, 526] on button "Salvar e Fechar" at bounding box center [617, 542] width 125 height 33
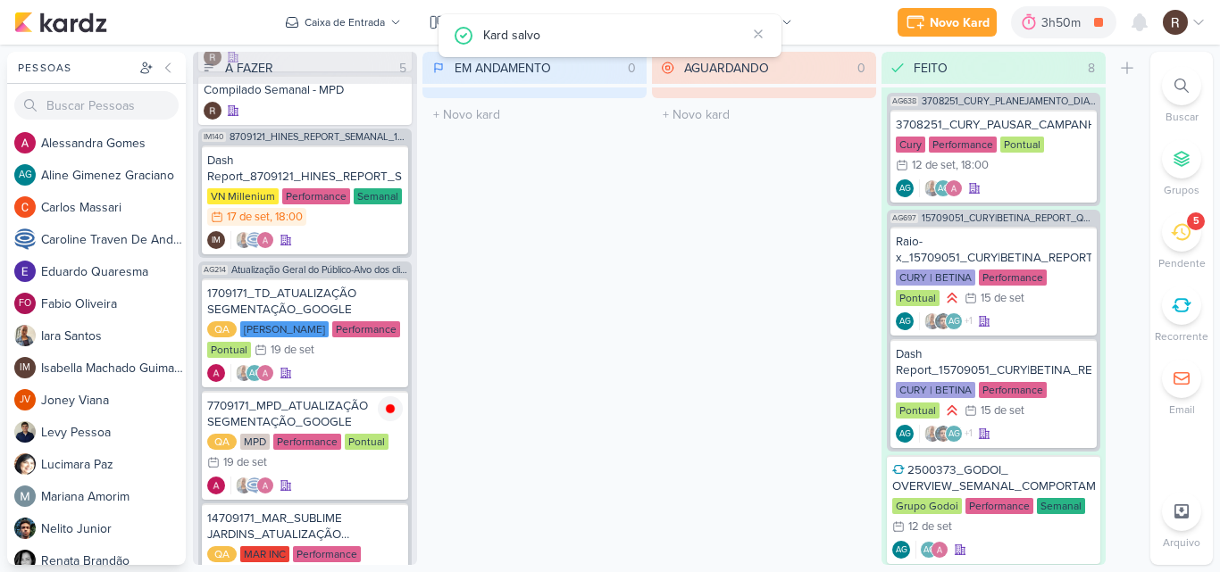
scroll to position [102, 0]
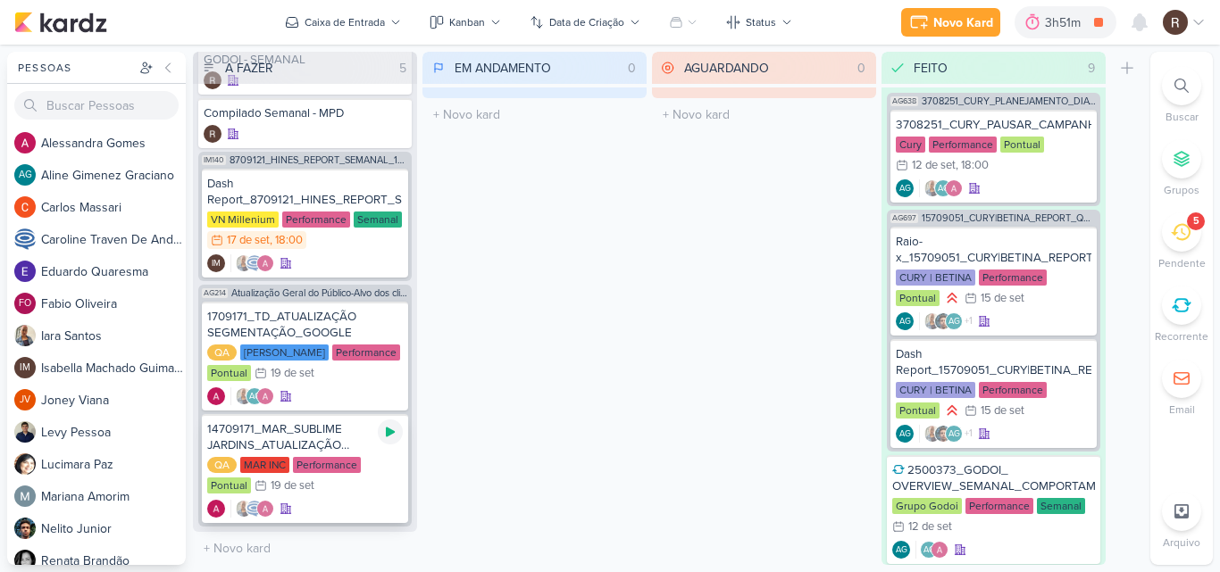
click at [391, 433] on icon at bounding box center [390, 433] width 9 height 10
click at [1039, 21] on div at bounding box center [1029, 22] width 25 height 29
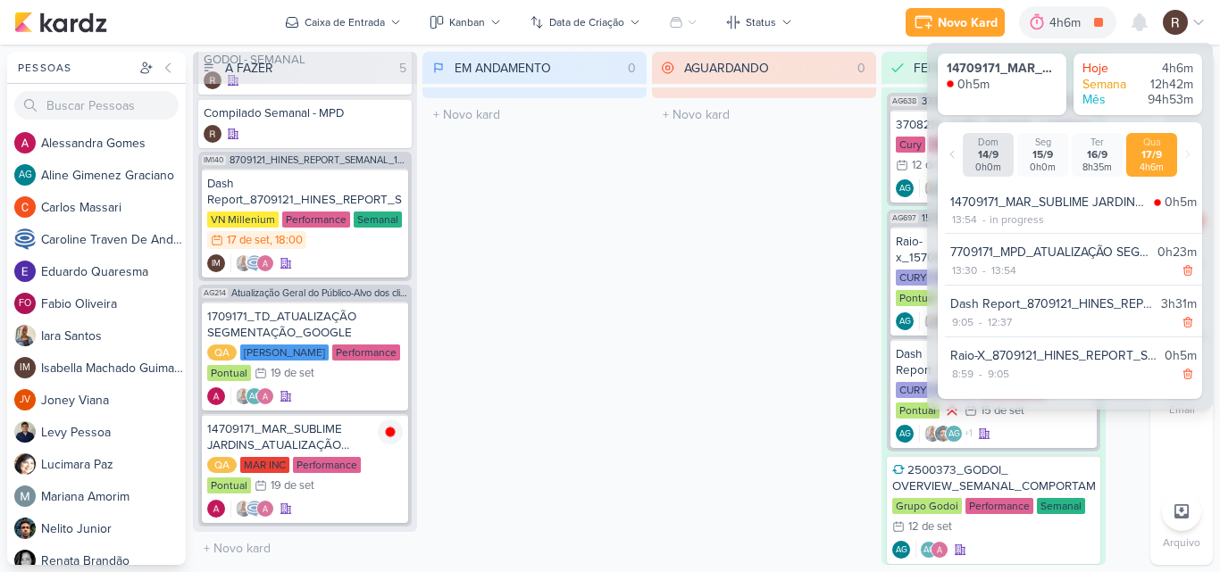
click at [746, 243] on div "AGUARDANDO 0 Mover Para Esquerda Mover Para Direita [GEOGRAPHIC_DATA] O título …" at bounding box center [764, 308] width 224 height 513
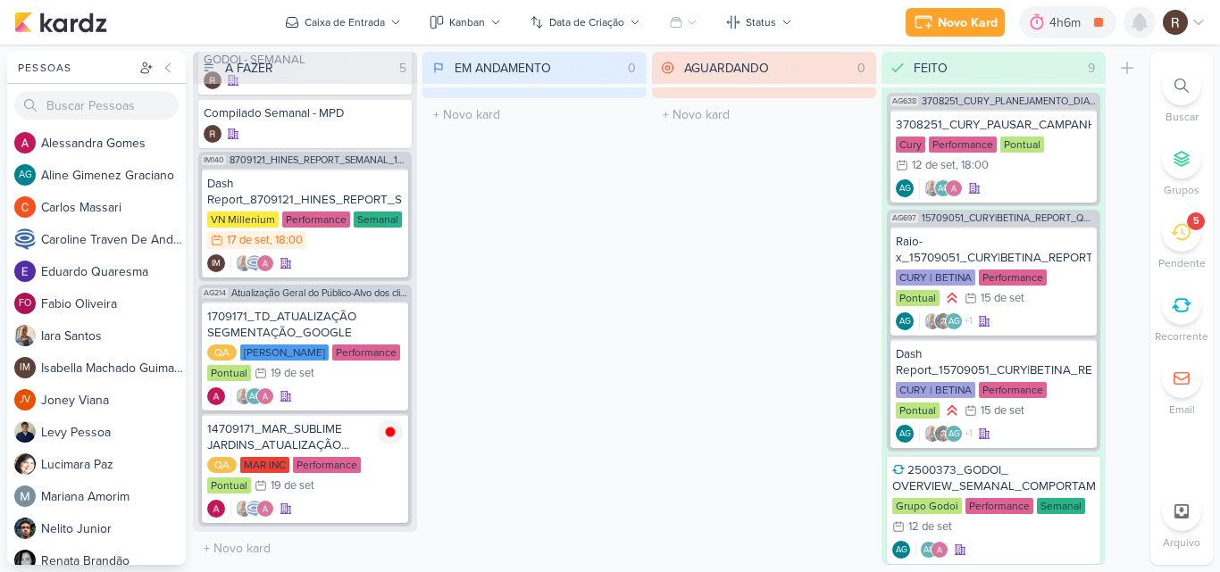
click at [1144, 17] on icon at bounding box center [1139, 22] width 14 height 16
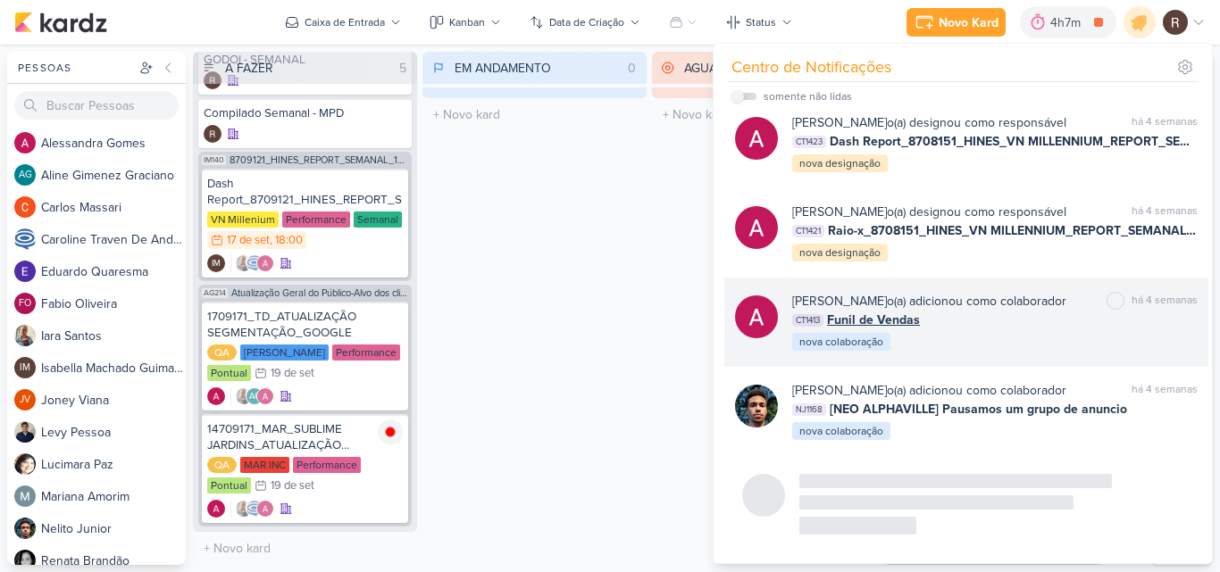
scroll to position [15456, 0]
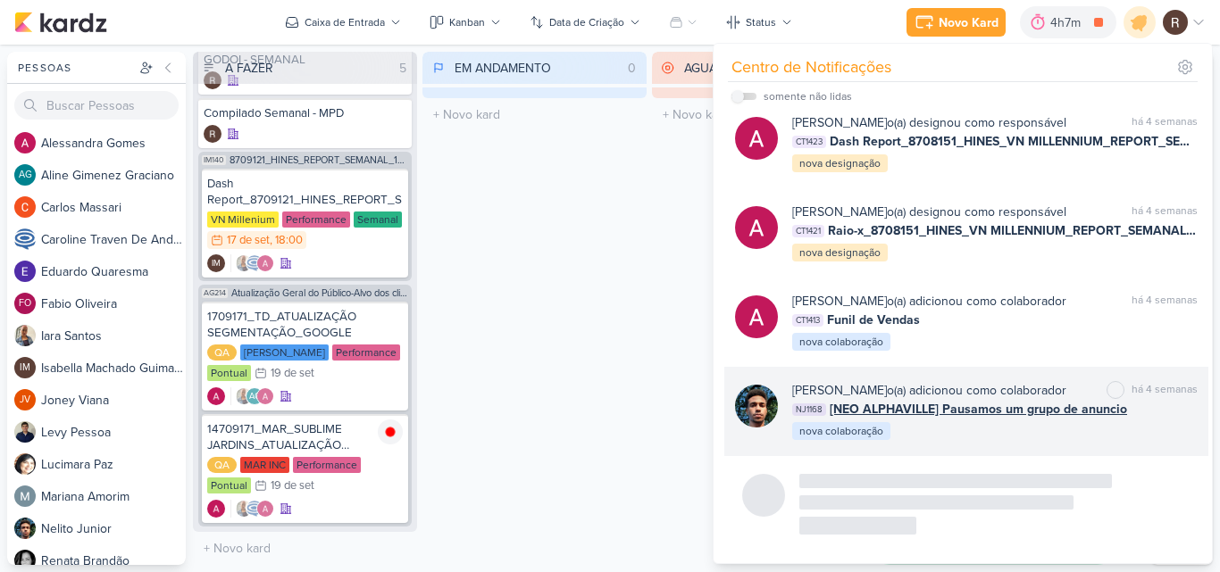
click at [923, 437] on div "[PERSON_NAME] o(a) adicionou como colaborador marcar como não lida há 4 semanas…" at bounding box center [994, 411] width 405 height 61
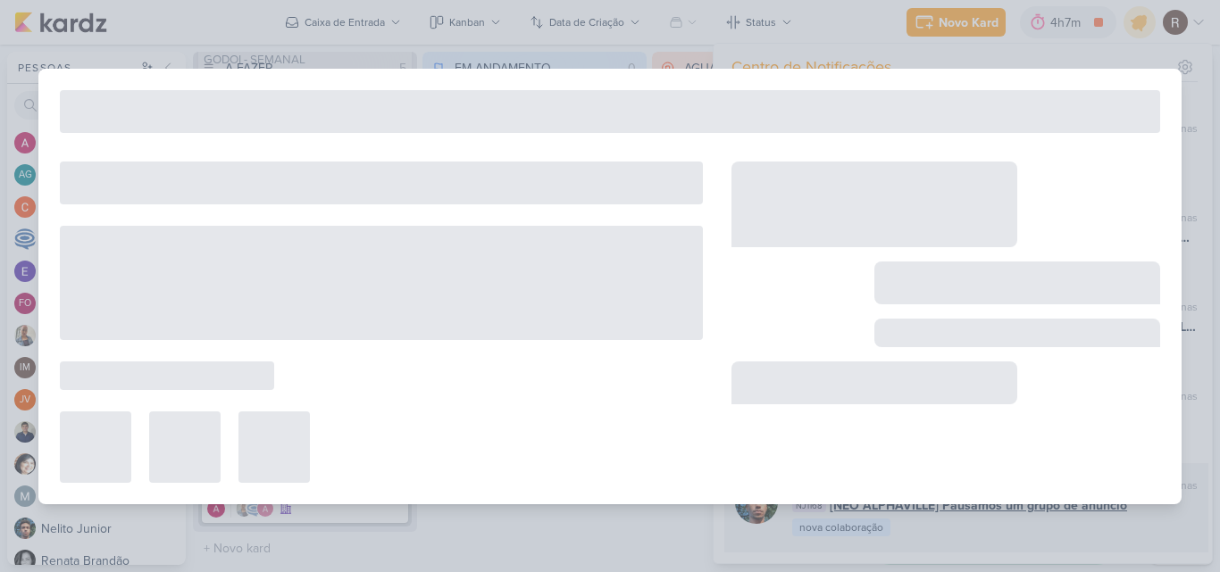
scroll to position [15359, 0]
type input "[NEO ALPHAVILLE] Pausamos um grupo de anuncio"
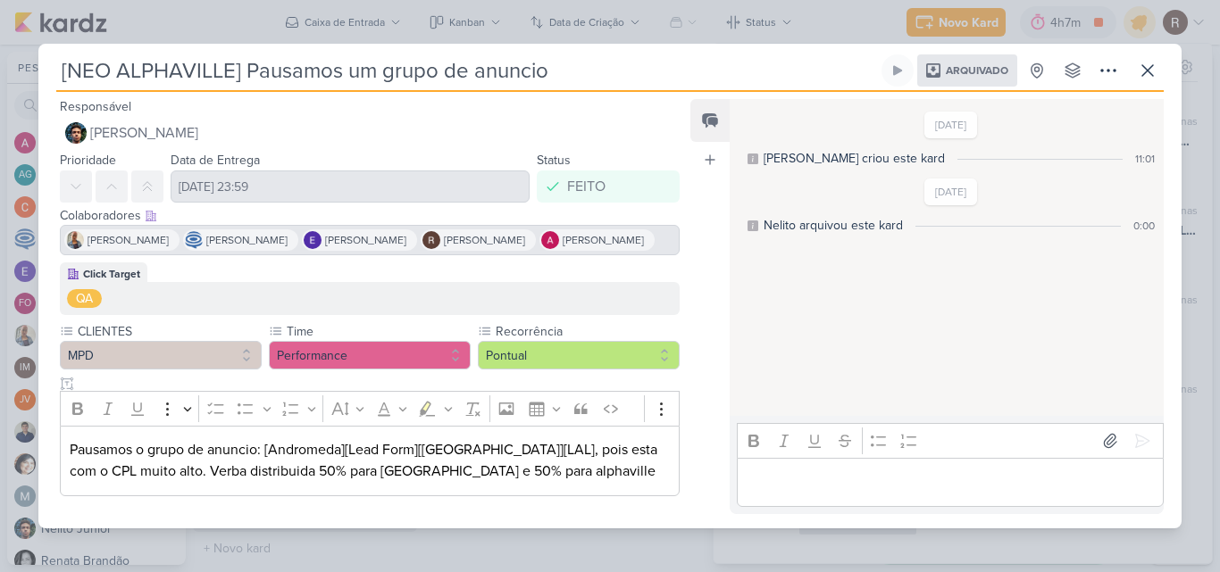
scroll to position [15456, 0]
click at [1147, 65] on icon at bounding box center [1147, 70] width 11 height 11
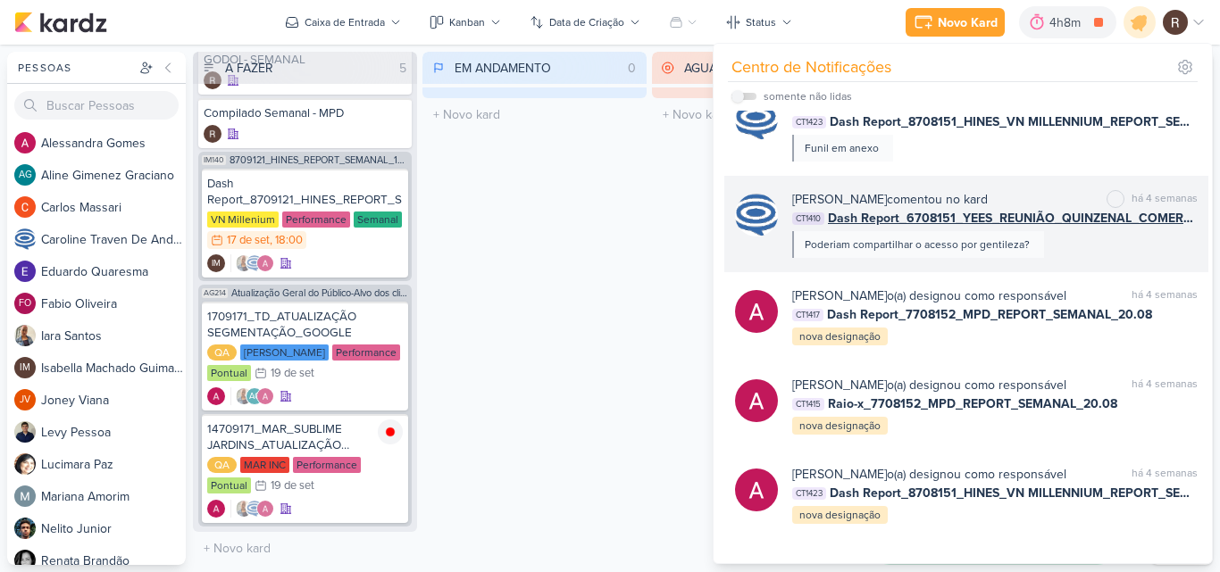
scroll to position [14920, 0]
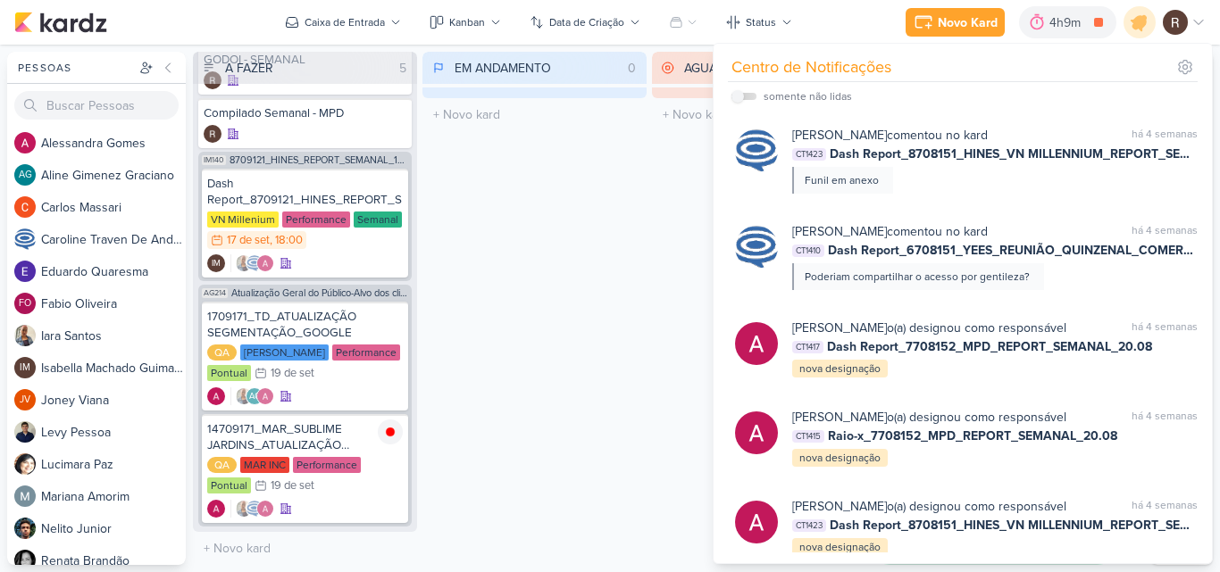
click at [515, 298] on div "EM ANDAMENTO 0 Mover Para Esquerda Mover Para Direita [GEOGRAPHIC_DATA] O títul…" at bounding box center [534, 308] width 224 height 513
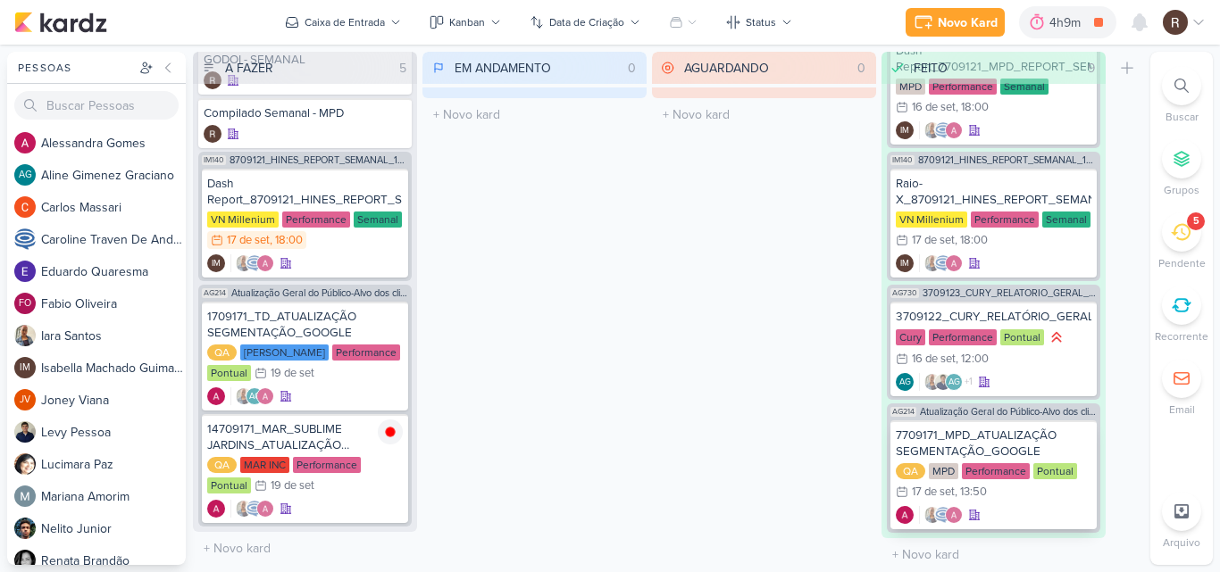
scroll to position [1012, 0]
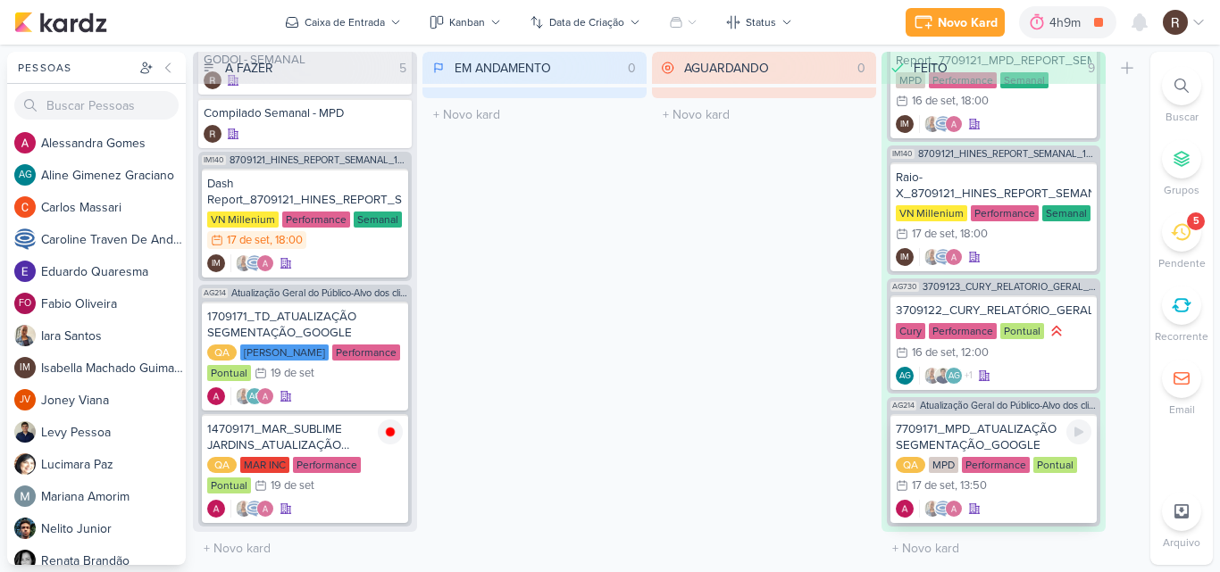
click at [1014, 446] on div "7709171_MPD_ATUALIZAÇÃO SEGMENTAÇÃO_GOOGLE" at bounding box center [994, 437] width 196 height 32
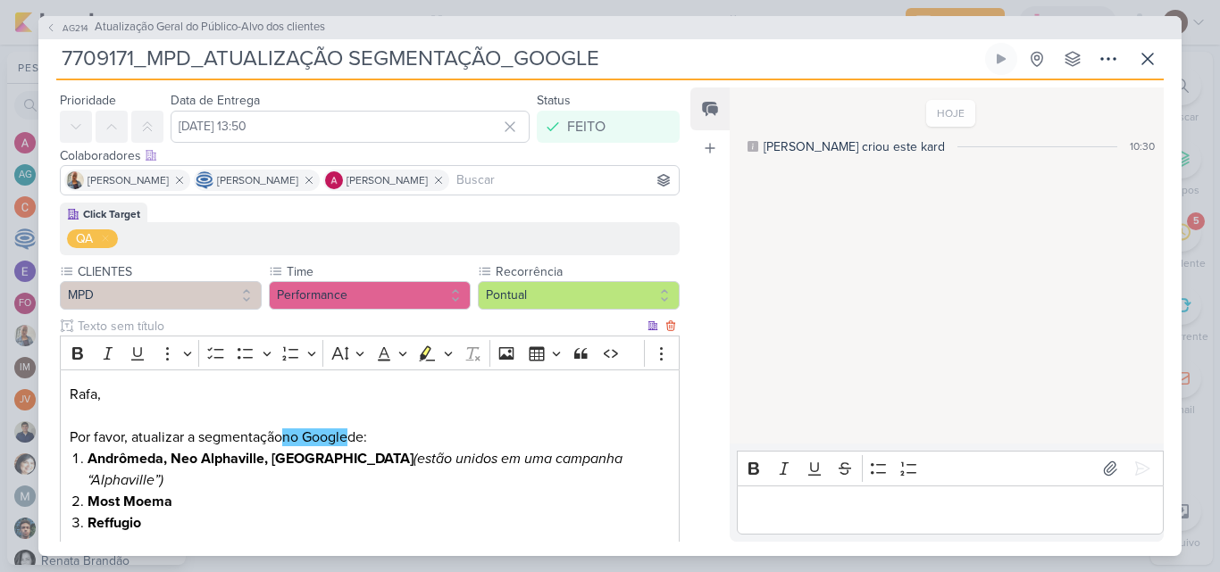
scroll to position [89, 0]
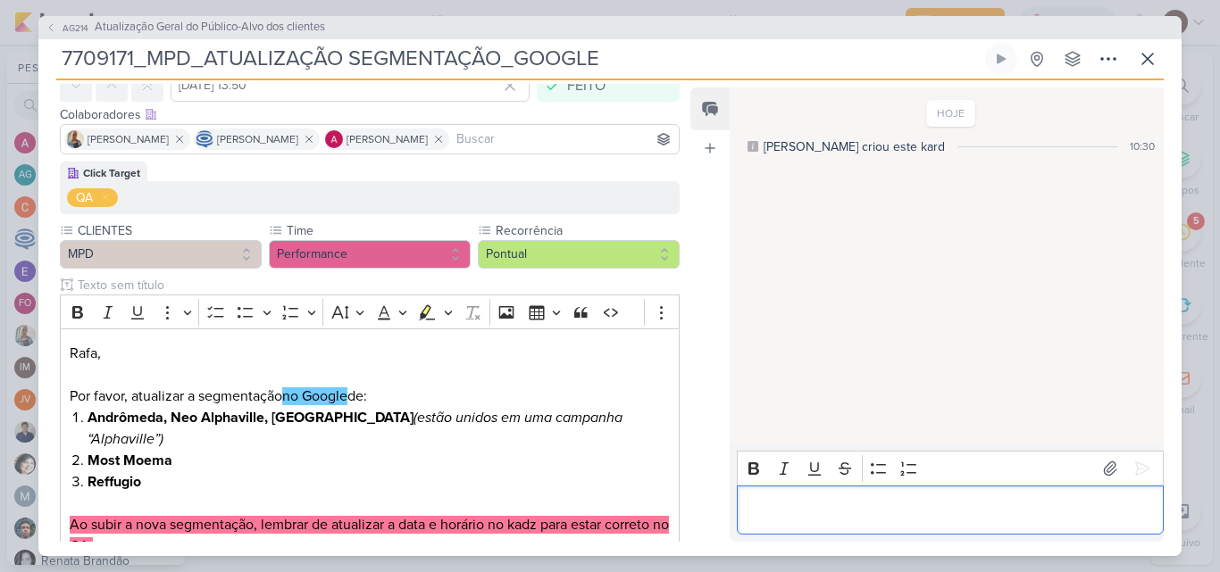
click at [785, 509] on p "Editor editing area: main" at bounding box center [950, 509] width 408 height 21
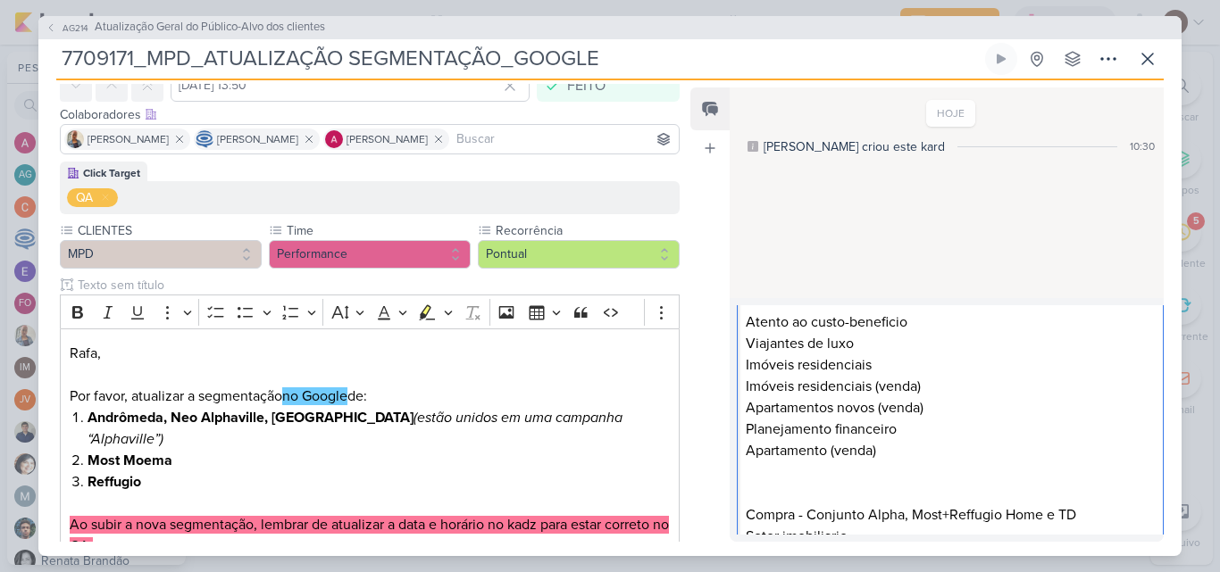
scroll to position [276, 0]
click at [1089, 517] on p "Compra - Conjunto Alpha, Most+Reffugio Home e TD" at bounding box center [950, 516] width 408 height 21
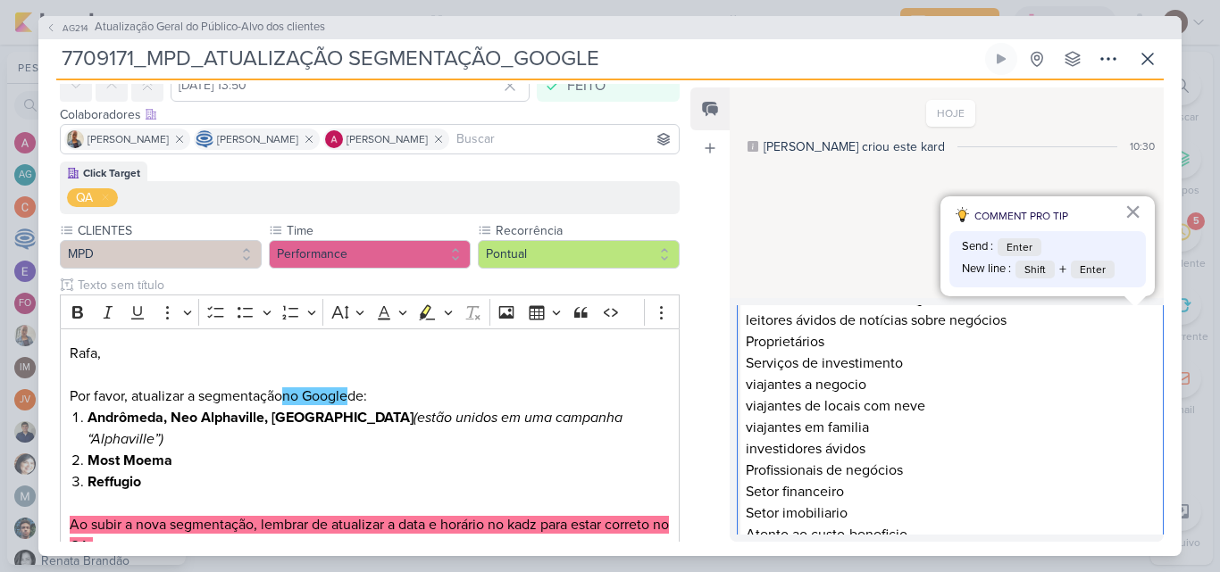
scroll to position [0, 0]
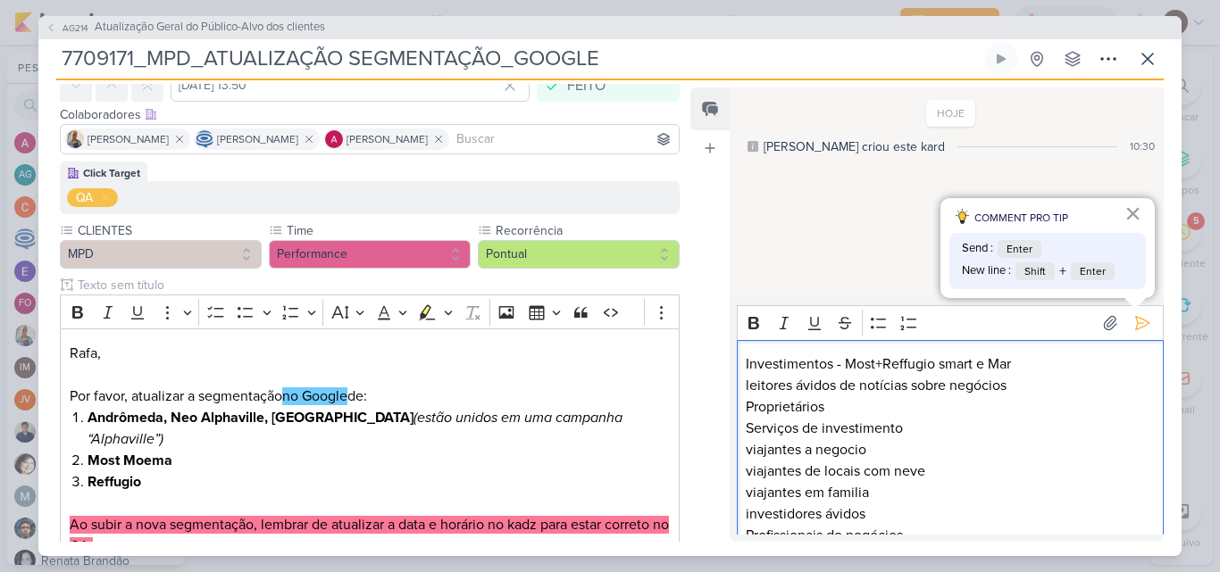
click at [1038, 363] on p "Investimentos - Most+Reffugio smart e Mar" at bounding box center [950, 364] width 408 height 21
click at [942, 364] on p "Investimentos - Most+Reffugio smart" at bounding box center [950, 364] width 408 height 21
click at [879, 363] on p "Investimentos - Most+Reffugio Smart" at bounding box center [950, 364] width 408 height 21
click at [874, 367] on p "Investimentos - Most - Reffugio Smart" at bounding box center [950, 364] width 408 height 21
drag, startPoint x: 747, startPoint y: 365, endPoint x: 832, endPoint y: 358, distance: 85.1
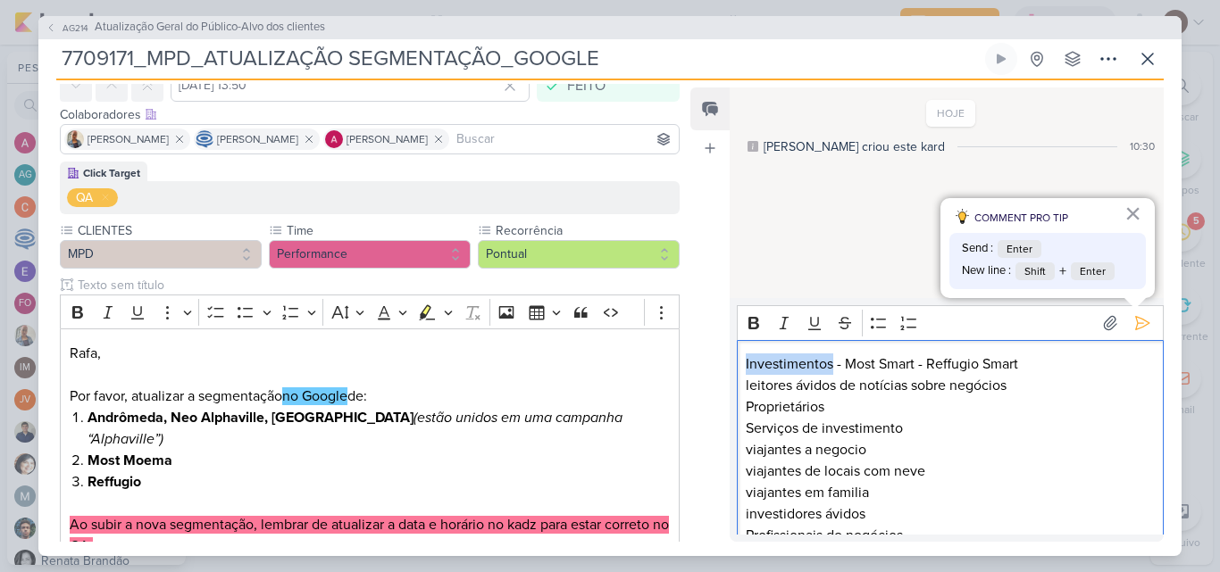
click at [832, 358] on p "Investimentos - Most Smart - Reffugio Smart" at bounding box center [950, 364] width 408 height 21
click at [754, 328] on icon "Editor toolbar" at bounding box center [753, 323] width 11 height 13
click at [990, 418] on p "leitores ávidos de notícias sobre negócios Proprietários Serviços de investimen…" at bounding box center [950, 557] width 408 height 364
drag, startPoint x: 847, startPoint y: 365, endPoint x: 1029, endPoint y: 365, distance: 181.3
click at [1029, 365] on p "Investimentos - Most Smart - Reffugio Smart" at bounding box center [950, 364] width 408 height 21
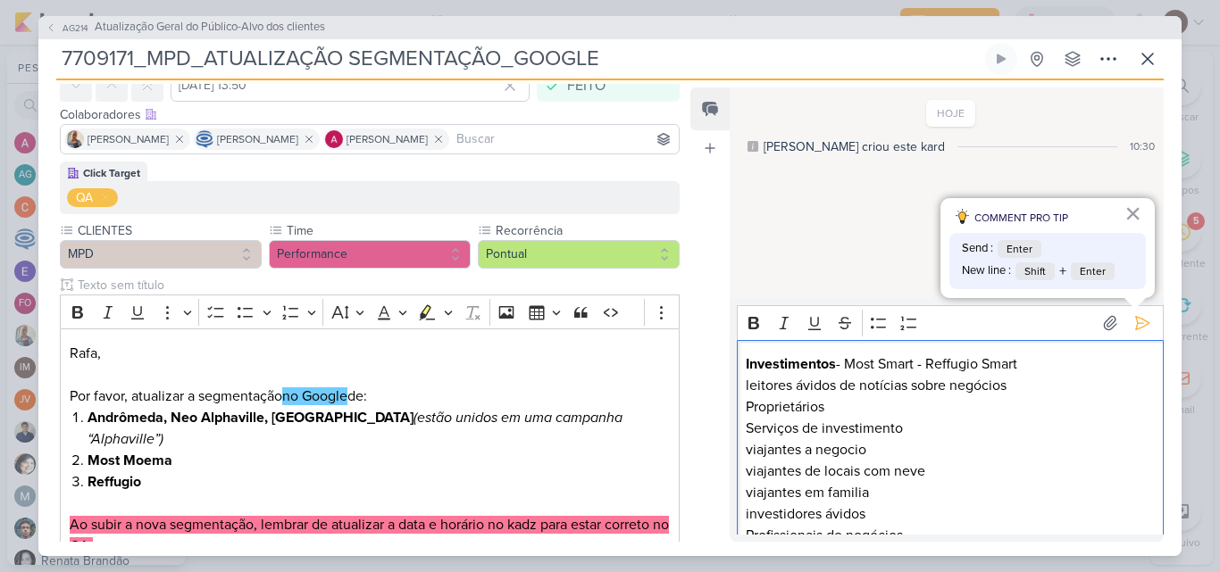
click at [837, 368] on p "Investimentos - Most Smart - Reffugio Smart" at bounding box center [950, 364] width 408 height 21
drag, startPoint x: 839, startPoint y: 363, endPoint x: 1023, endPoint y: 364, distance: 184.9
click at [1023, 364] on p "Investimentos - Most Smart - Reffugio Smart" at bounding box center [950, 364] width 408 height 21
click at [747, 322] on icon "Editor toolbar" at bounding box center [754, 323] width 18 height 18
click at [1014, 421] on p "leitores ávidos de notícias sobre negócios Proprietários Serviços de investimen…" at bounding box center [950, 557] width 408 height 364
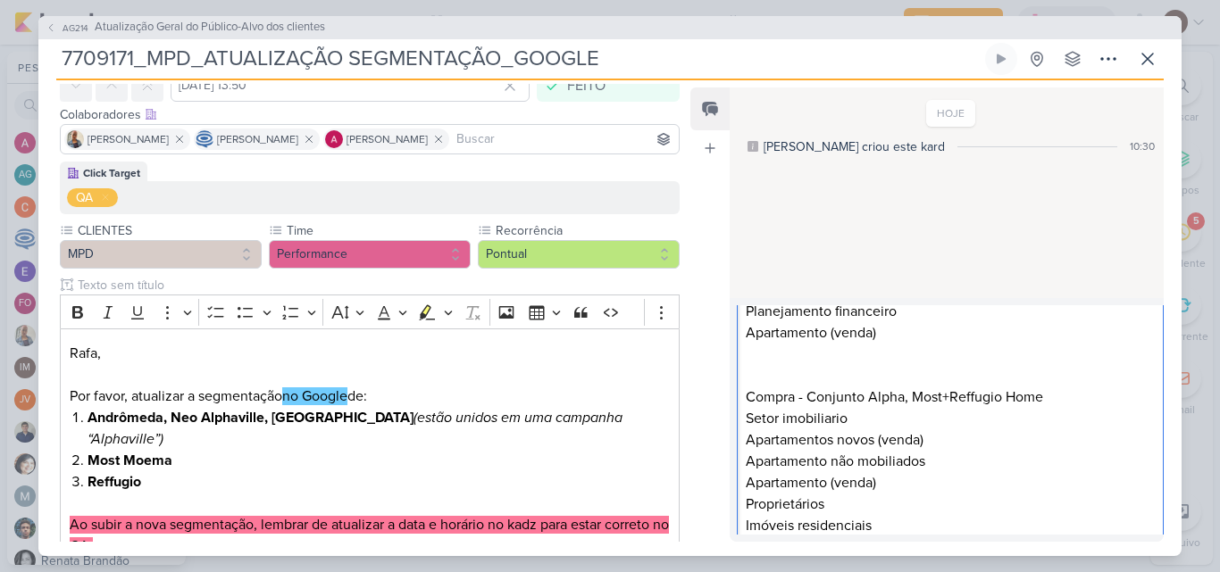
scroll to position [365, 0]
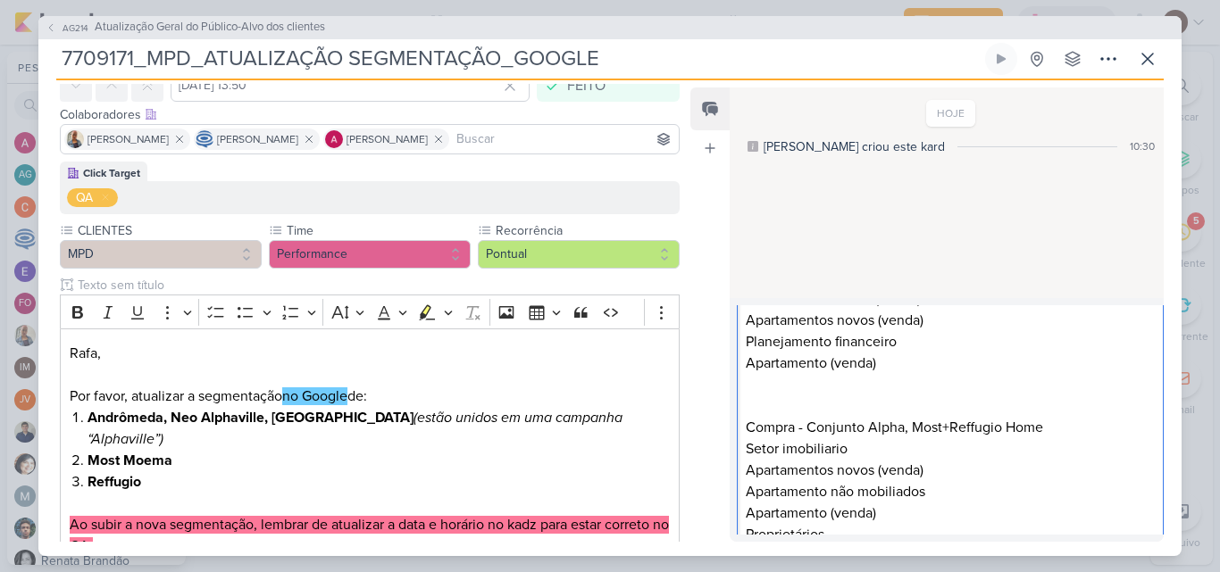
click at [753, 399] on p "Editor editing area: main" at bounding box center [950, 406] width 408 height 21
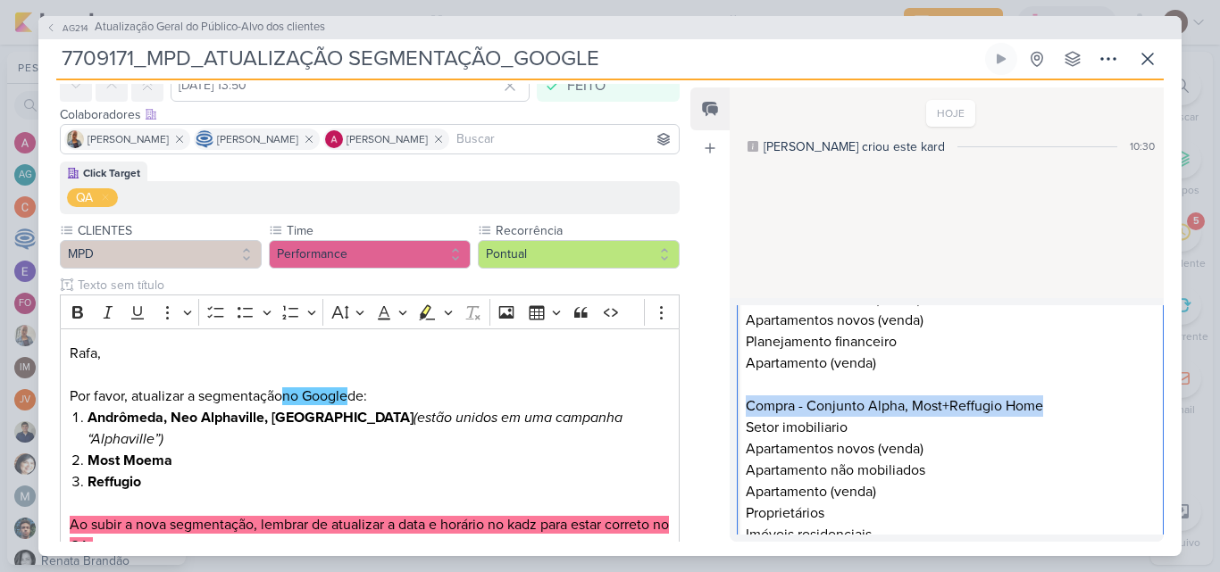
drag, startPoint x: 747, startPoint y: 401, endPoint x: 1046, endPoint y: 405, distance: 299.2
click at [1046, 405] on p "Compra - Conjunto Alpha, Most+Reffugio Home" at bounding box center [950, 406] width 408 height 21
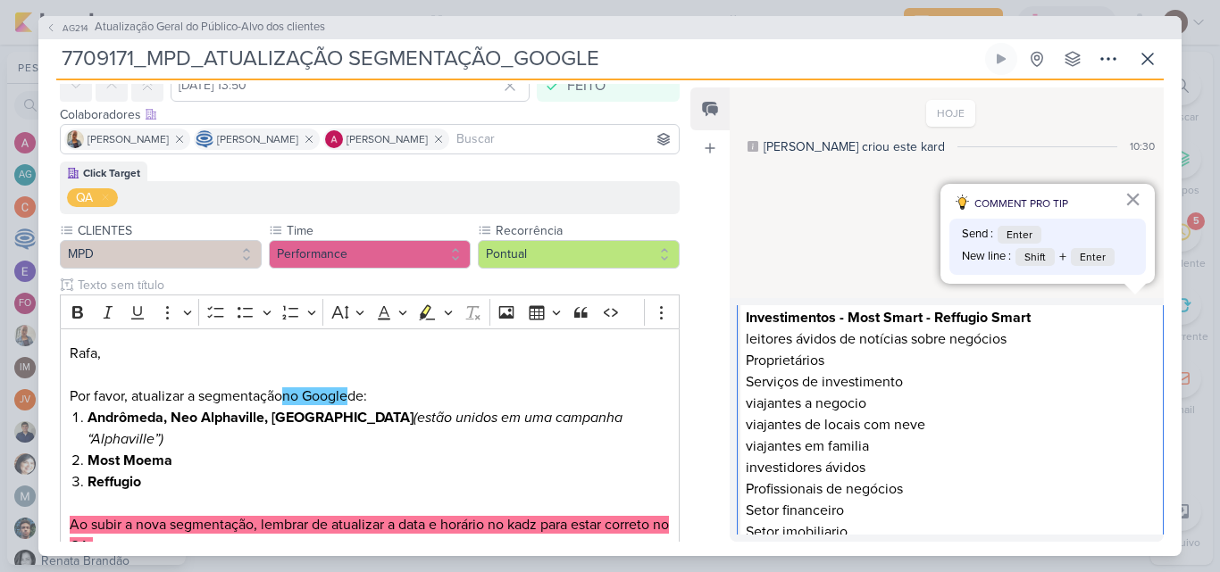
scroll to position [1, 0]
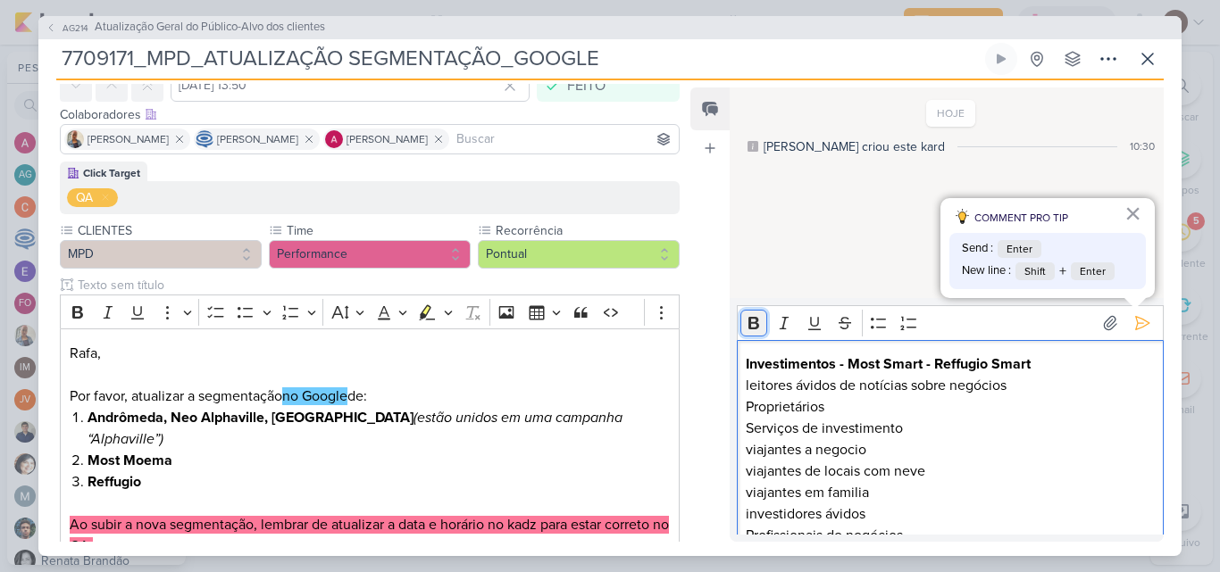
click at [752, 329] on icon "Editor toolbar" at bounding box center [753, 323] width 11 height 13
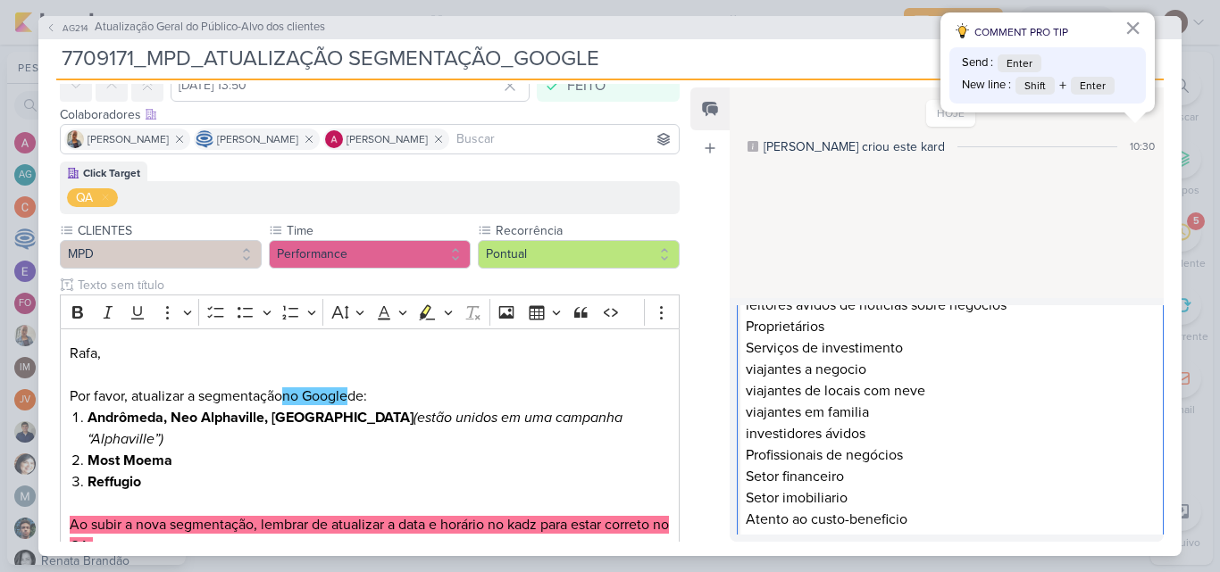
scroll to position [433, 0]
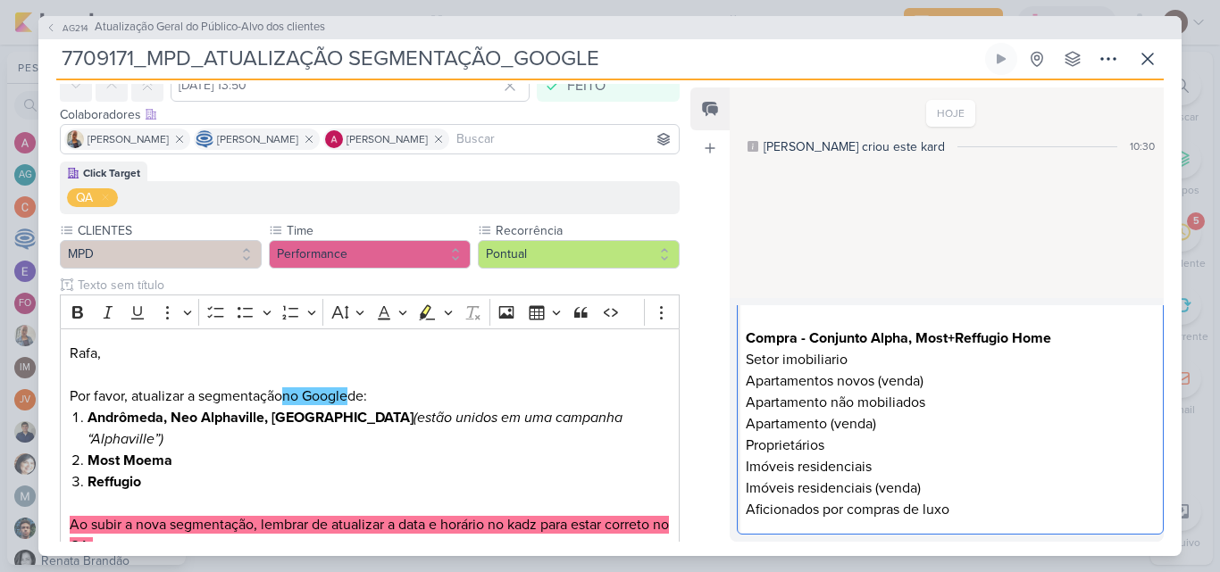
click at [968, 380] on p "Setor imobiliario Apartamentos novos (venda) Apartamento não mobiliados Apartam…" at bounding box center [950, 434] width 408 height 171
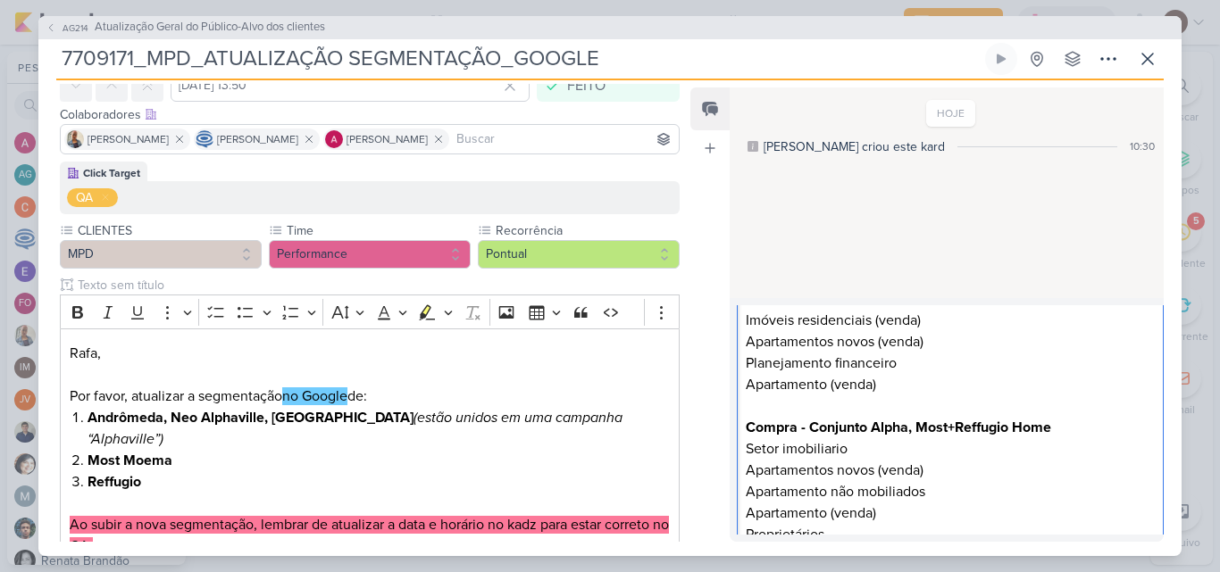
click at [955, 431] on strong "Compra - Conjunto Alpha, Most+Reffugio Home" at bounding box center [898, 428] width 305 height 18
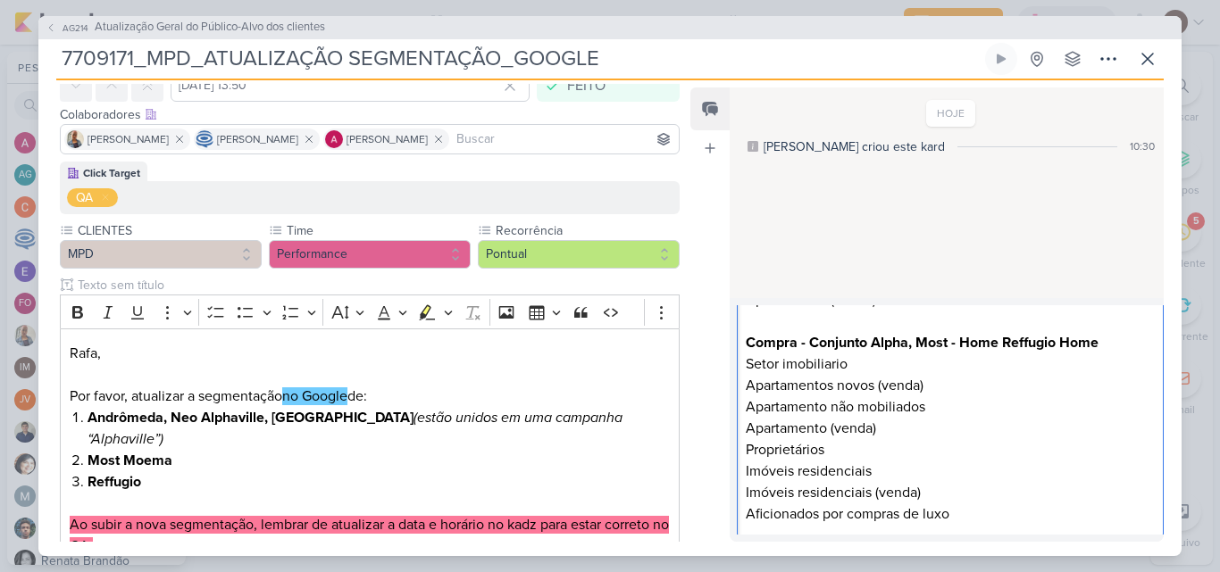
scroll to position [433, 0]
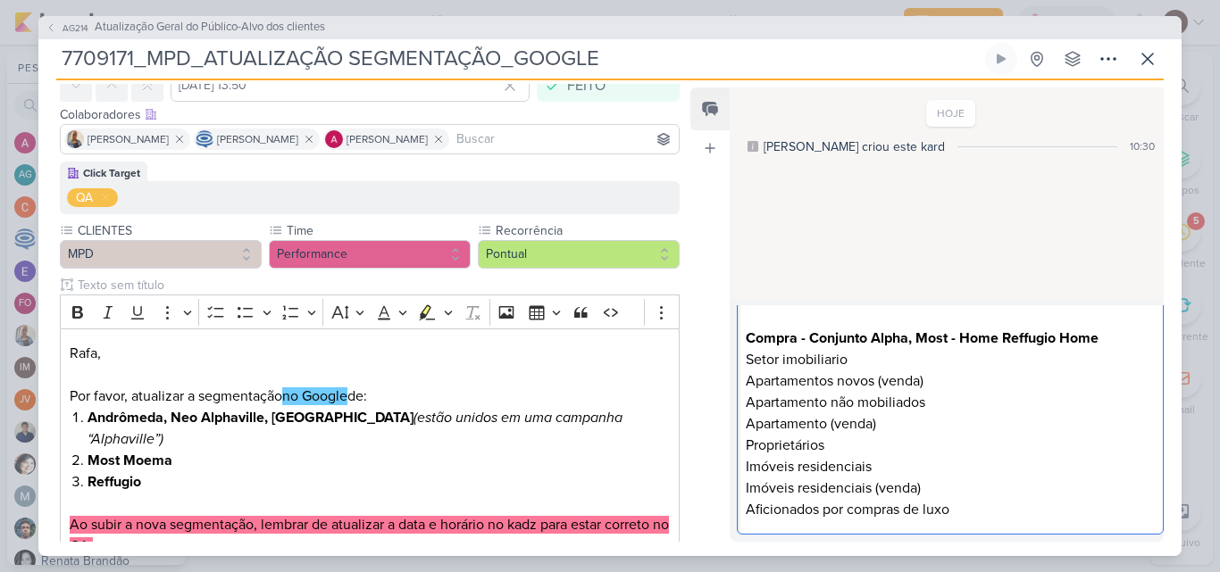
click at [917, 338] on strong "Compra - Conjunto Alpha, Most - Home Reffugio Home" at bounding box center [922, 339] width 353 height 18
click at [1005, 338] on strong "Compra - Conjunto Alpha - Most - Home Reffugio Home" at bounding box center [924, 339] width 357 height 18
click at [964, 336] on strong "Compra - Conjunto Alpha - Most - Home - Reffugio Home" at bounding box center [928, 339] width 365 height 18
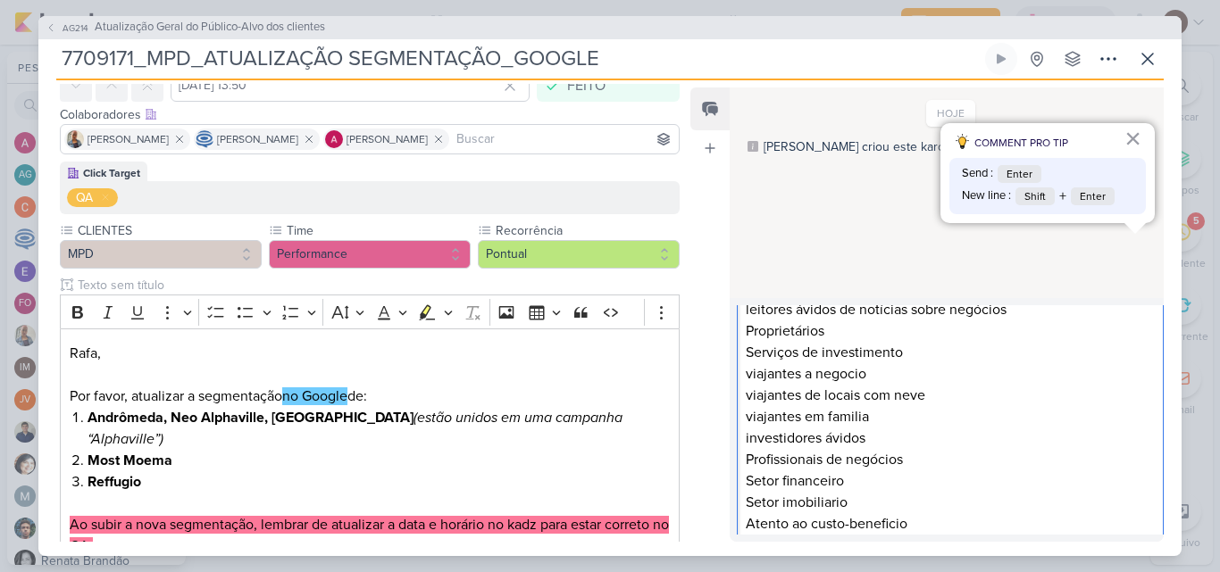
scroll to position [0, 0]
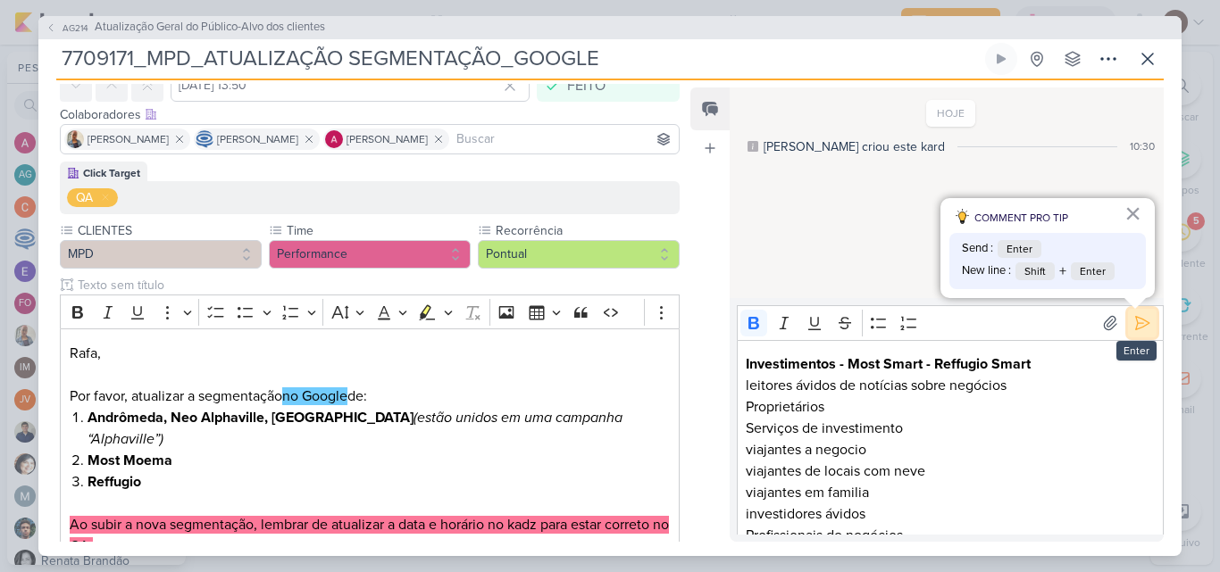
click at [1134, 330] on icon at bounding box center [1142, 323] width 18 height 18
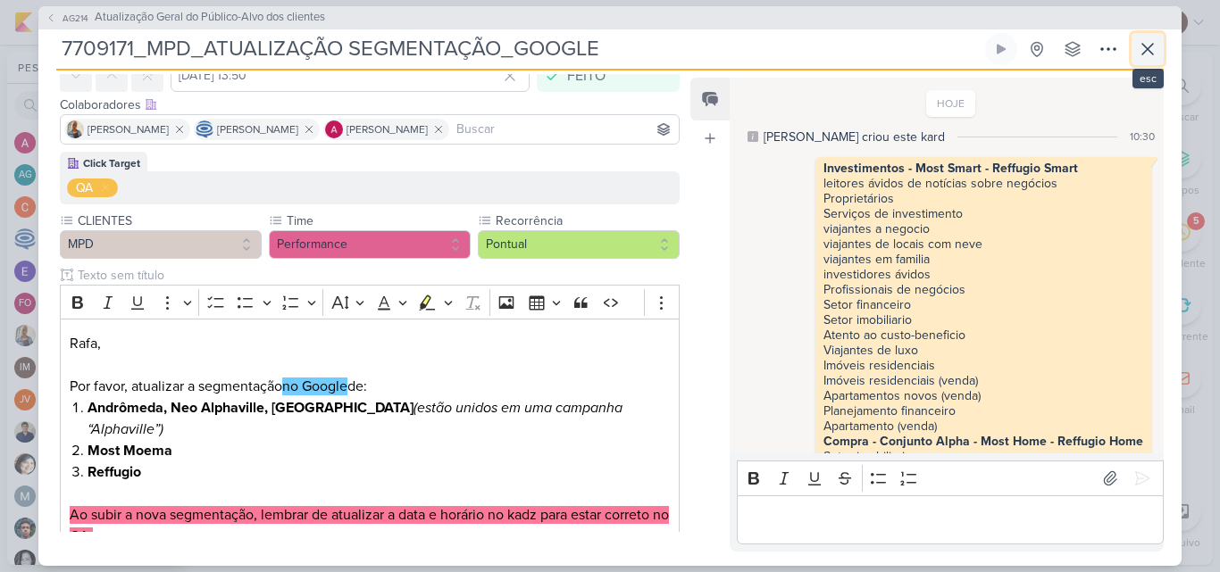
click at [1139, 50] on icon at bounding box center [1147, 48] width 21 height 21
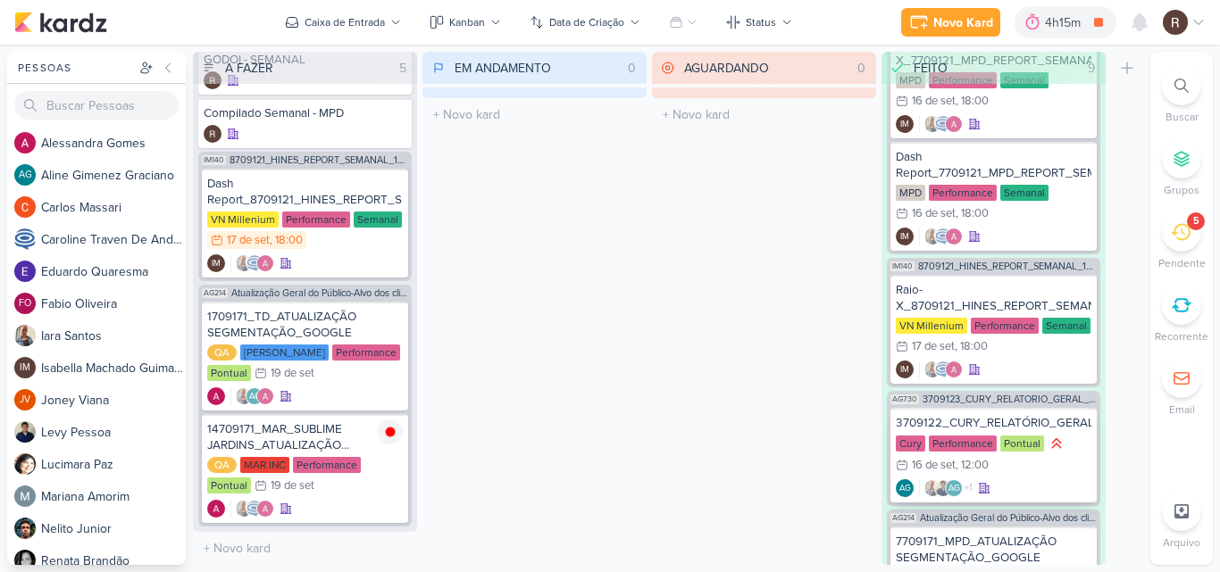
scroll to position [1012, 0]
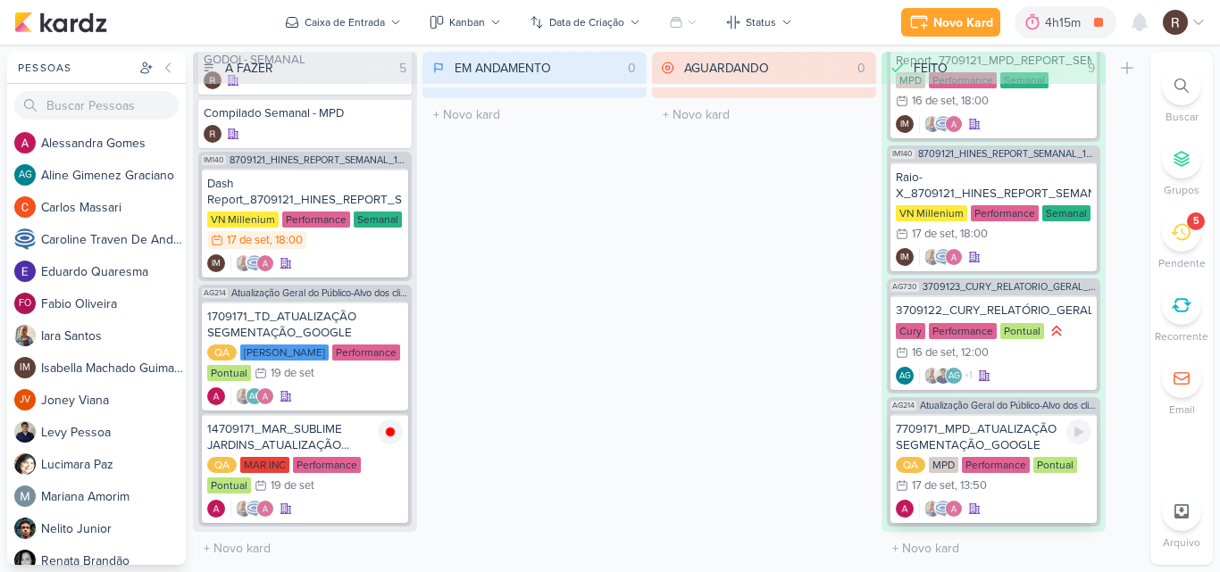
click at [997, 432] on div "7709171_MPD_ATUALIZAÇÃO SEGMENTAÇÃO_GOOGLE" at bounding box center [994, 437] width 196 height 32
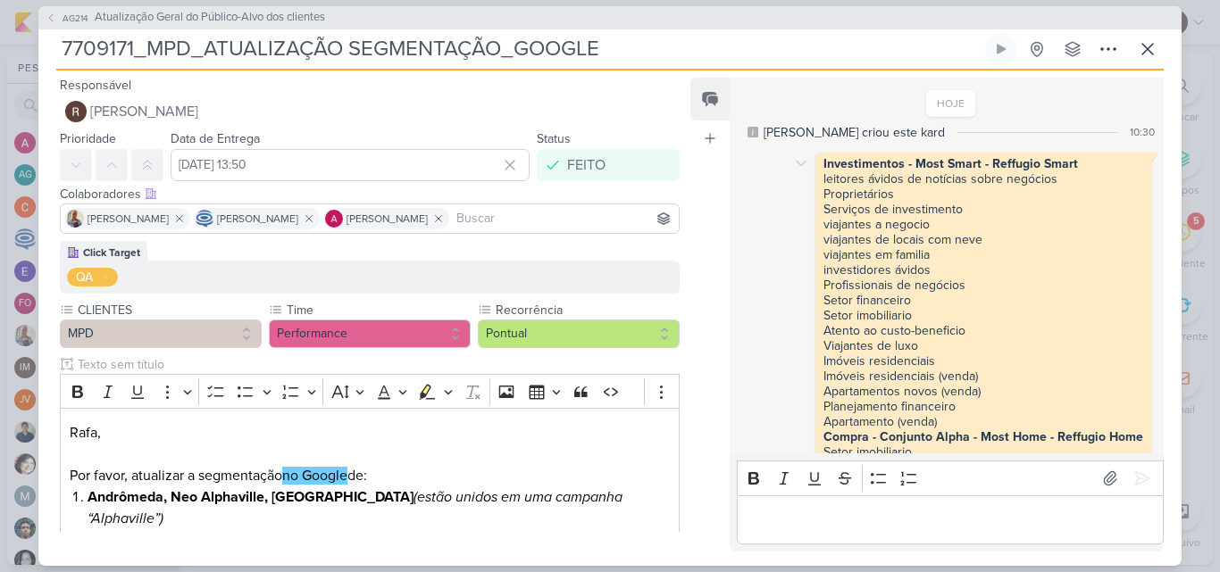
scroll to position [0, 0]
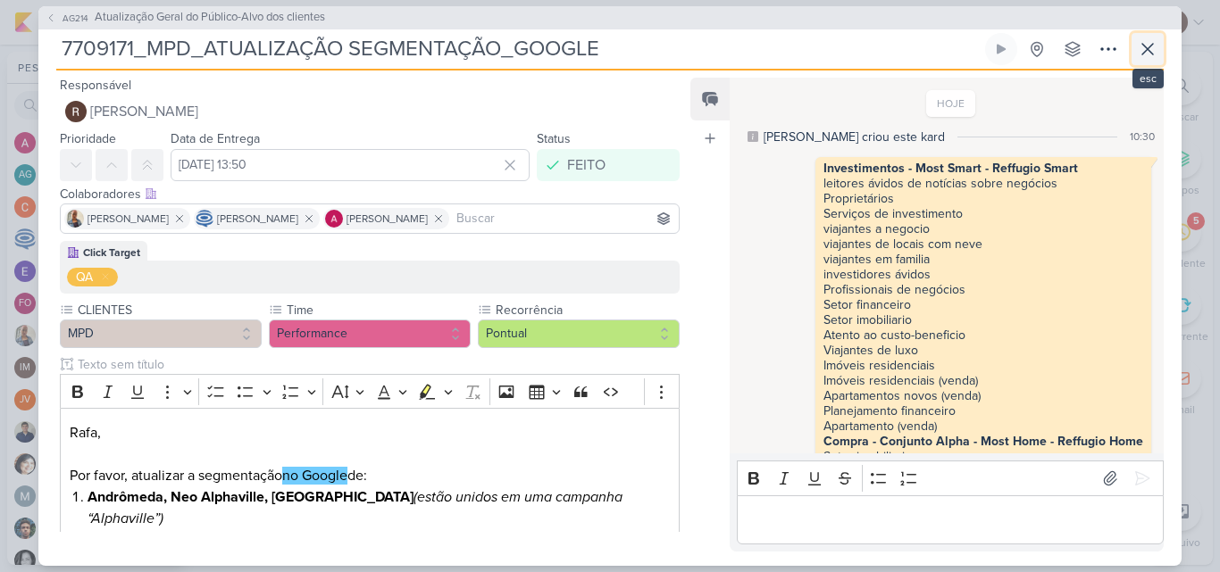
click at [1140, 54] on icon at bounding box center [1147, 48] width 21 height 21
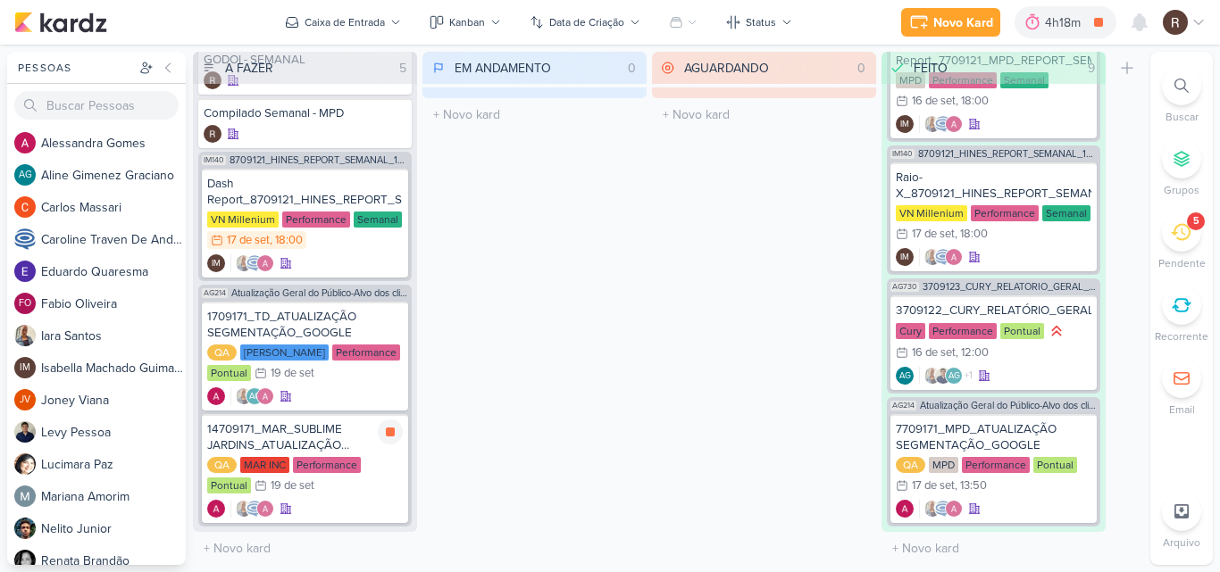
click at [305, 440] on div "14709171_MAR_SUBLIME JARDINS_ATUALIZAÇÃO SEGMENTAÇÃO_GOOGLE" at bounding box center [305, 437] width 196 height 32
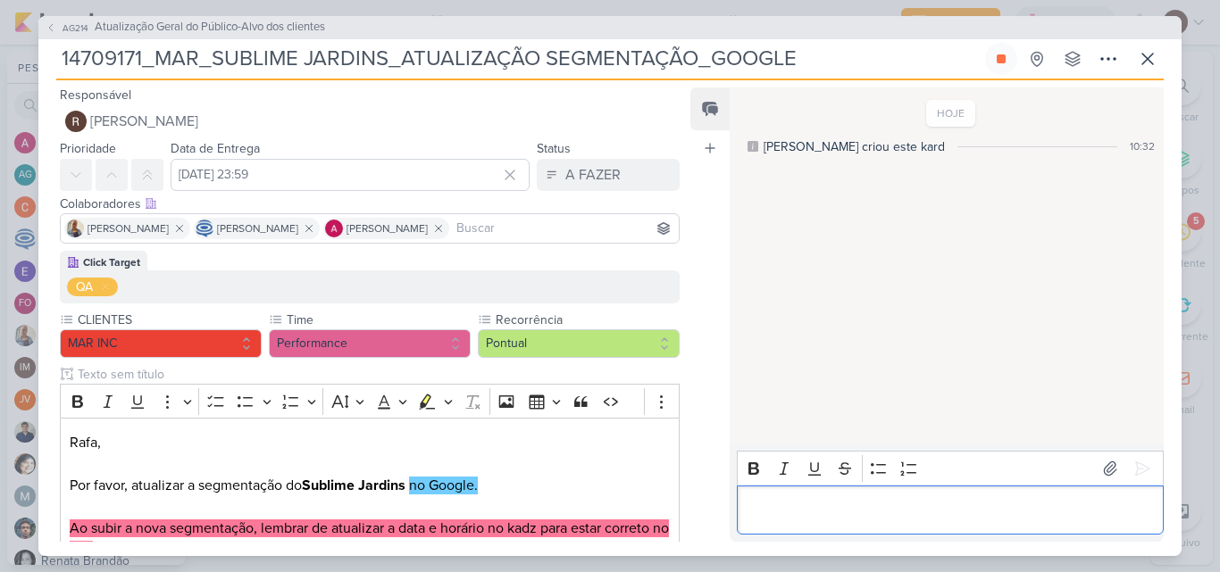
click at [790, 508] on p "Editor editing area: main" at bounding box center [950, 509] width 408 height 21
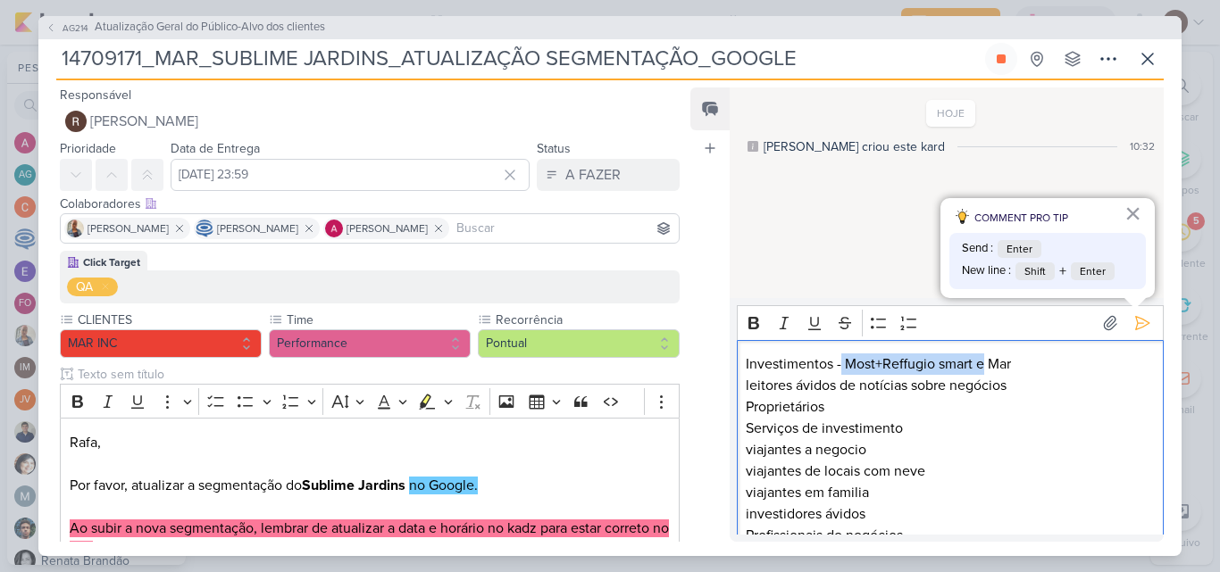
drag, startPoint x: 983, startPoint y: 362, endPoint x: 839, endPoint y: 365, distance: 143.8
click at [839, 365] on p "Investimentos - Most+Reffugio smart e Mar" at bounding box center [950, 364] width 408 height 21
click at [880, 359] on p "Investimentos - Mar" at bounding box center [950, 364] width 408 height 21
click at [877, 361] on p "Investimentos - Mar incorporações" at bounding box center [950, 364] width 408 height 21
click at [945, 370] on p "Investimentos - Mar Incorporações" at bounding box center [950, 364] width 408 height 21
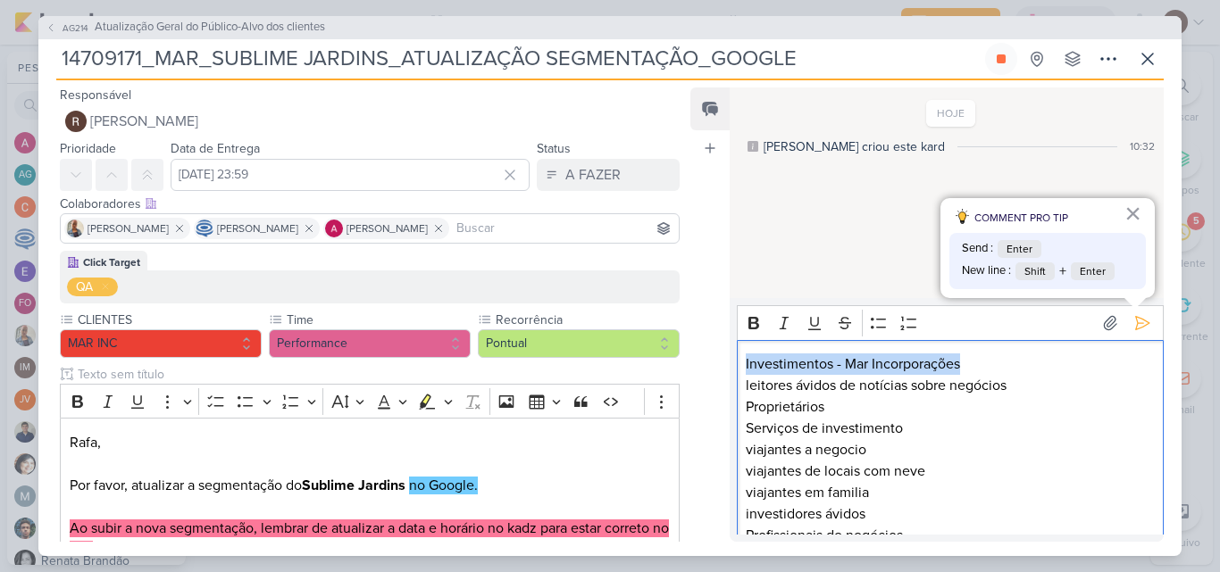
drag, startPoint x: 965, startPoint y: 365, endPoint x: 741, endPoint y: 359, distance: 224.2
click at [741, 359] on div "Investimentos - Mar Incorporações leitores ávidos de notícias sobre negócios Pr…" at bounding box center [950, 546] width 427 height 413
click at [754, 327] on icon "Editor toolbar" at bounding box center [754, 323] width 18 height 18
click at [999, 417] on p "leitores ávidos de notícias sobre negócios Proprietários Serviços de investimen…" at bounding box center [950, 557] width 408 height 364
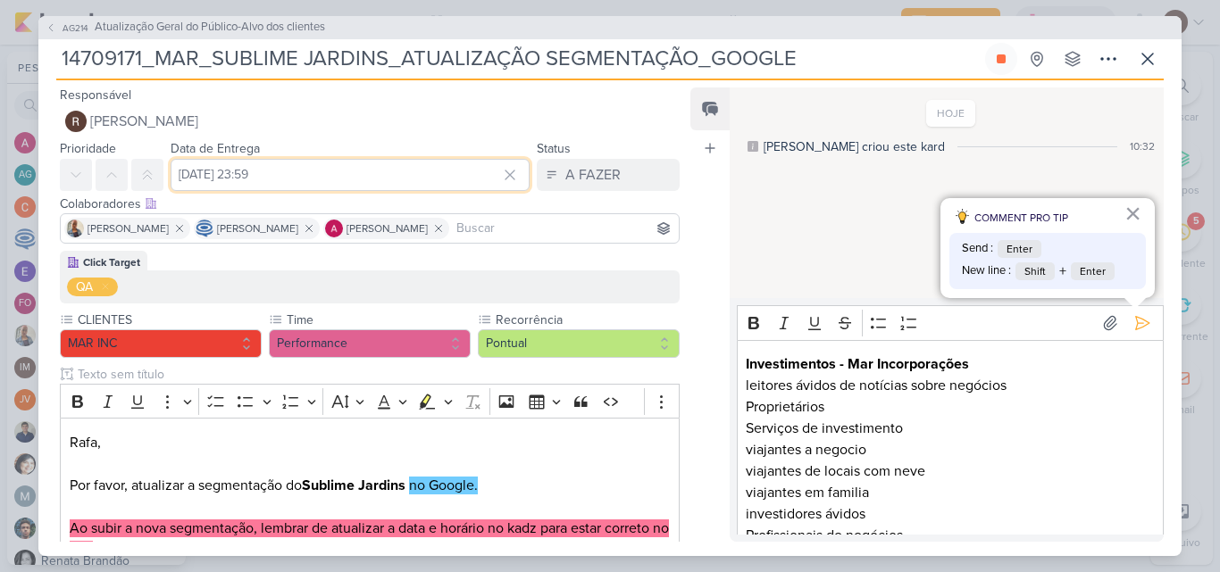
click at [184, 167] on input "[DATE] 23:59" at bounding box center [350, 175] width 359 height 32
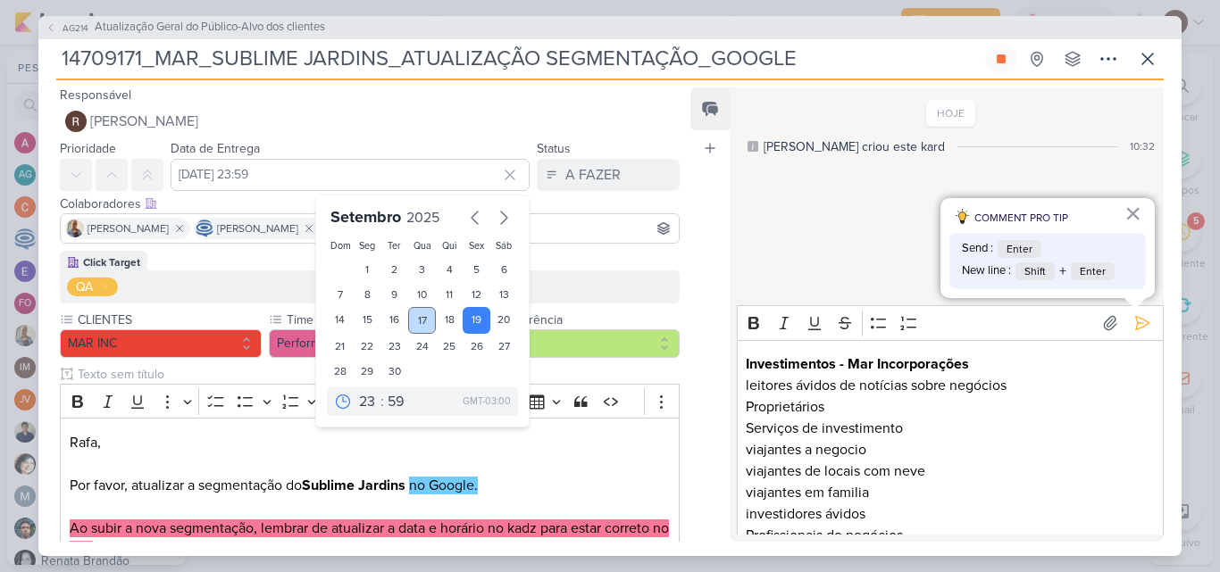
click at [413, 324] on div "17" at bounding box center [422, 320] width 28 height 27
type input "[DATE] 23:59"
click at [362, 405] on select "00 01 02 03 04 05 06 07 08 09 10 11 12 13 14 15 16 17 18 19 20 21 22 23" at bounding box center [367, 401] width 25 height 21
select select "14"
click at [355, 391] on select "00 01 02 03 04 05 06 07 08 09 10 11 12 13 14 15 16 17 18 19 20 21 22 23" at bounding box center [367, 401] width 25 height 21
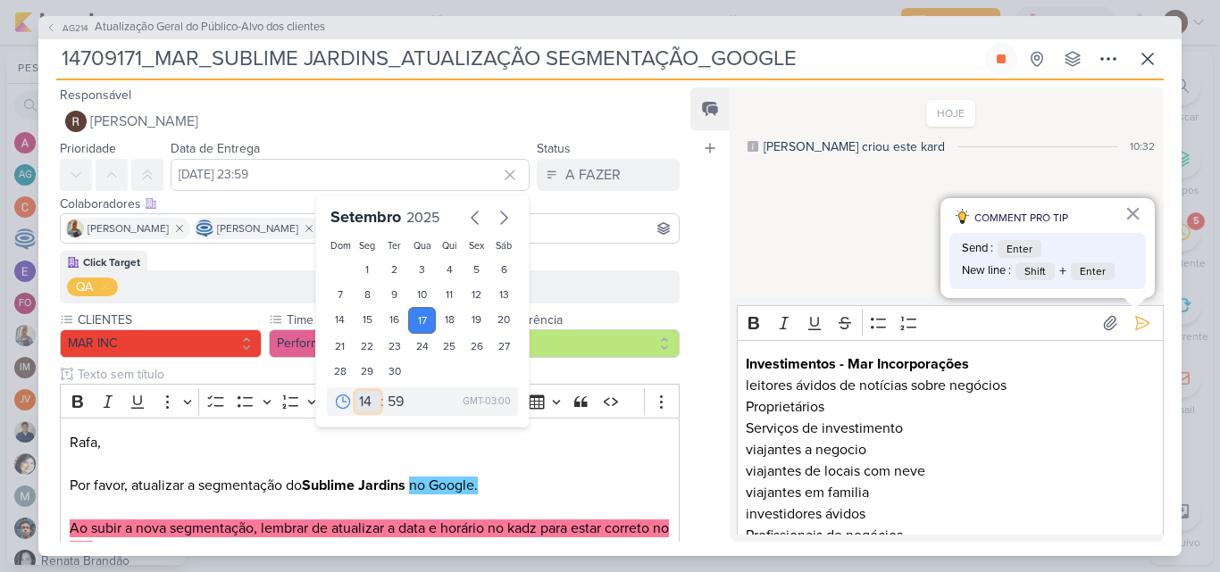
type input "[DATE] 14:59"
click at [388, 404] on select "00 05 10 15 20 25 30 35 40 45 50 55 59" at bounding box center [396, 401] width 25 height 21
select select "20"
click at [384, 391] on select "00 05 10 15 20 25 30 35 40 45 50 55 59" at bounding box center [396, 401] width 25 height 21
type input "[DATE] 14:20"
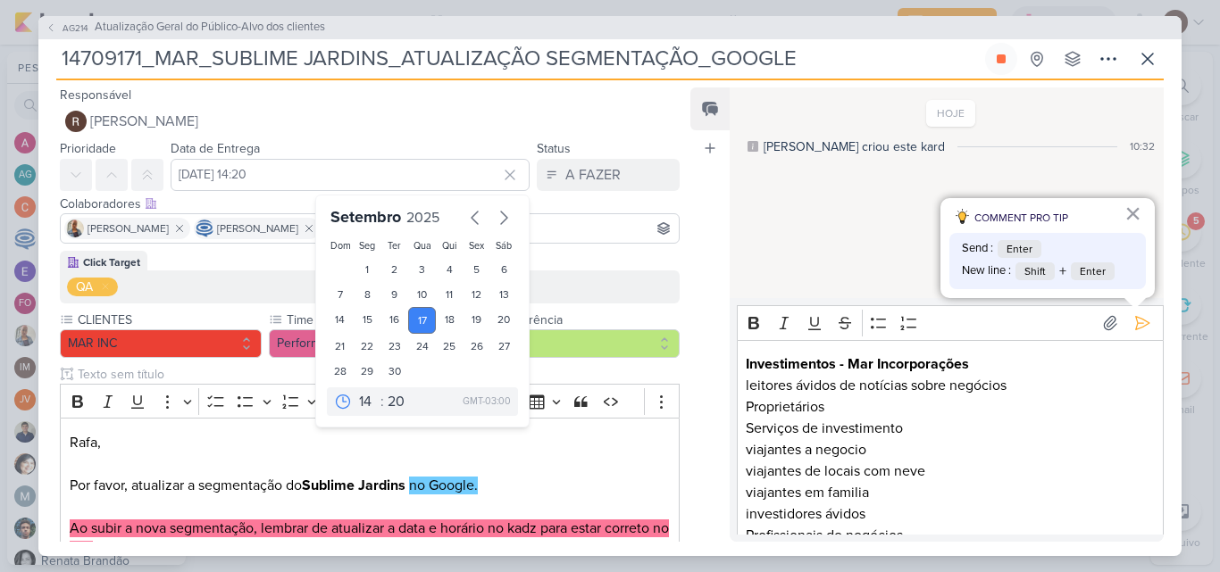
click at [753, 227] on div "HOJE [PERSON_NAME] criou este kard 10:32" at bounding box center [946, 194] width 432 height 210
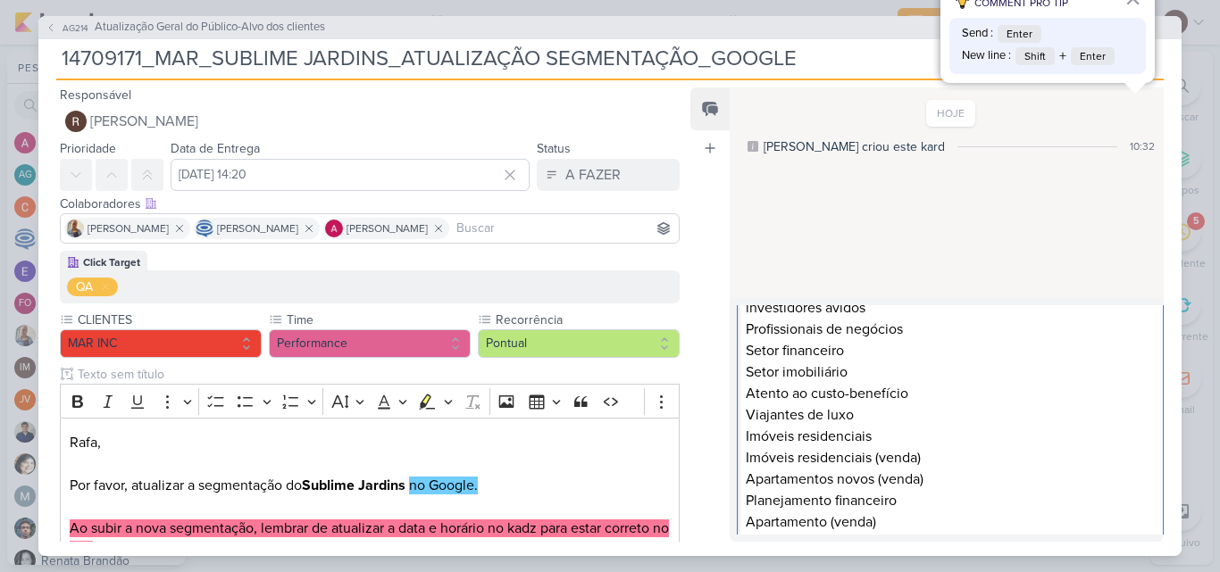
scroll to position [219, 0]
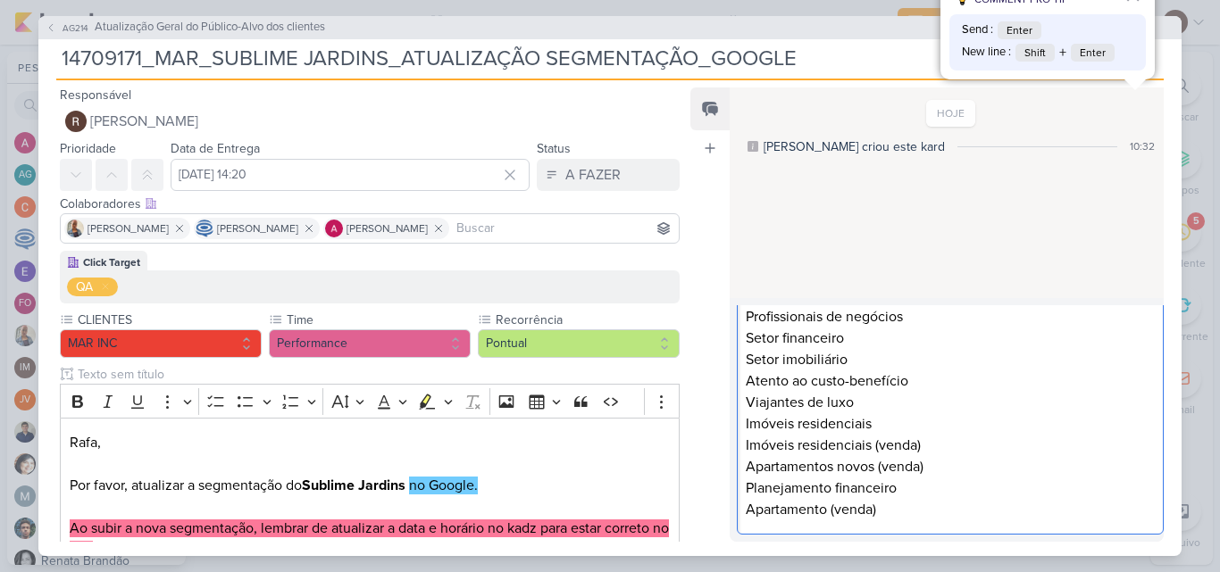
click at [910, 509] on p "leitores ávidos de notícias sobre negócios Proprietários Serviços de investimen…" at bounding box center [950, 338] width 408 height 364
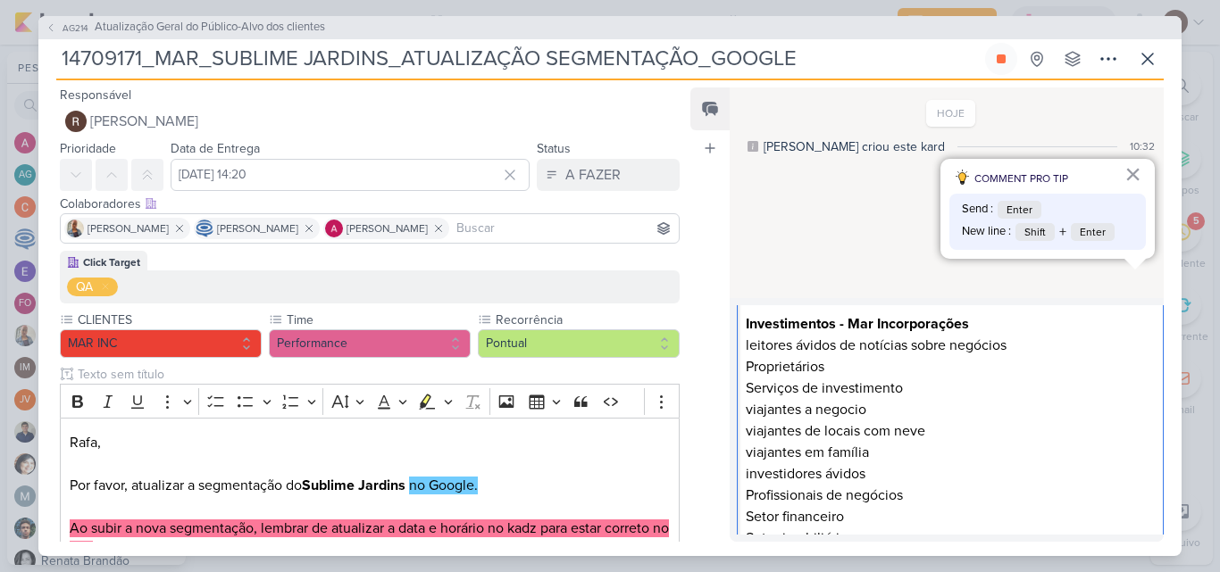
scroll to position [0, 0]
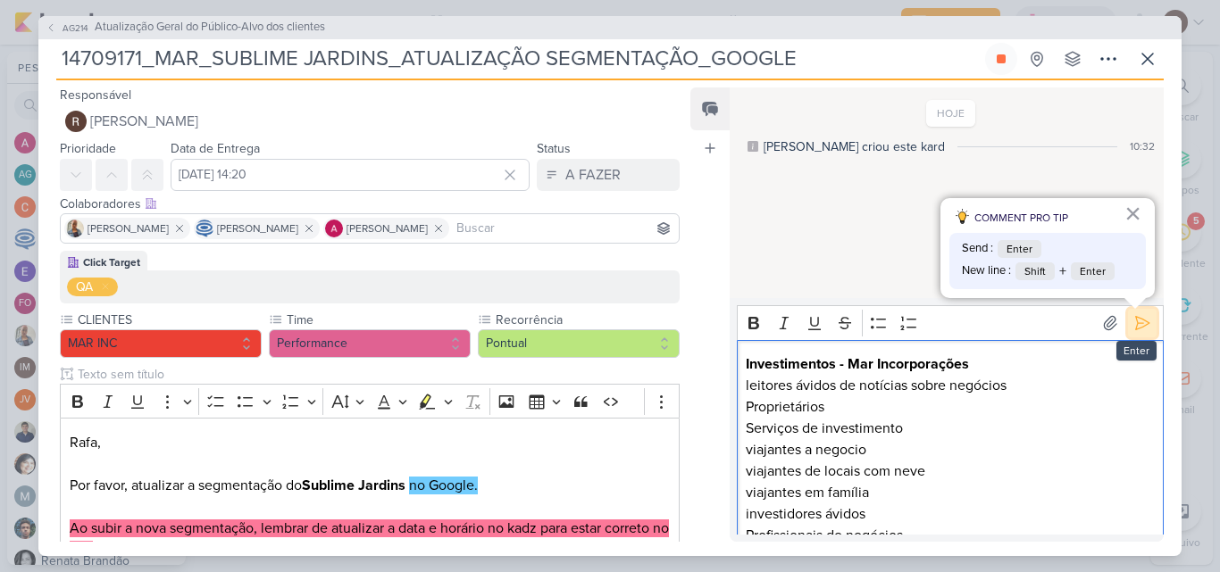
click at [1136, 329] on icon at bounding box center [1142, 323] width 13 height 13
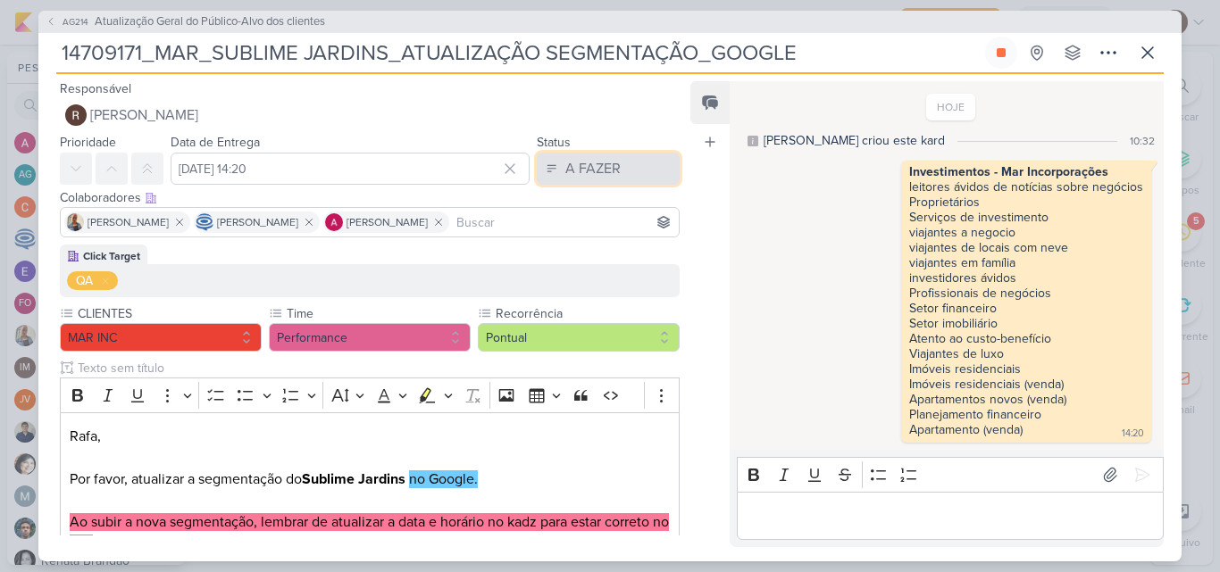
click at [577, 178] on div "A FAZER" at bounding box center [592, 168] width 55 height 21
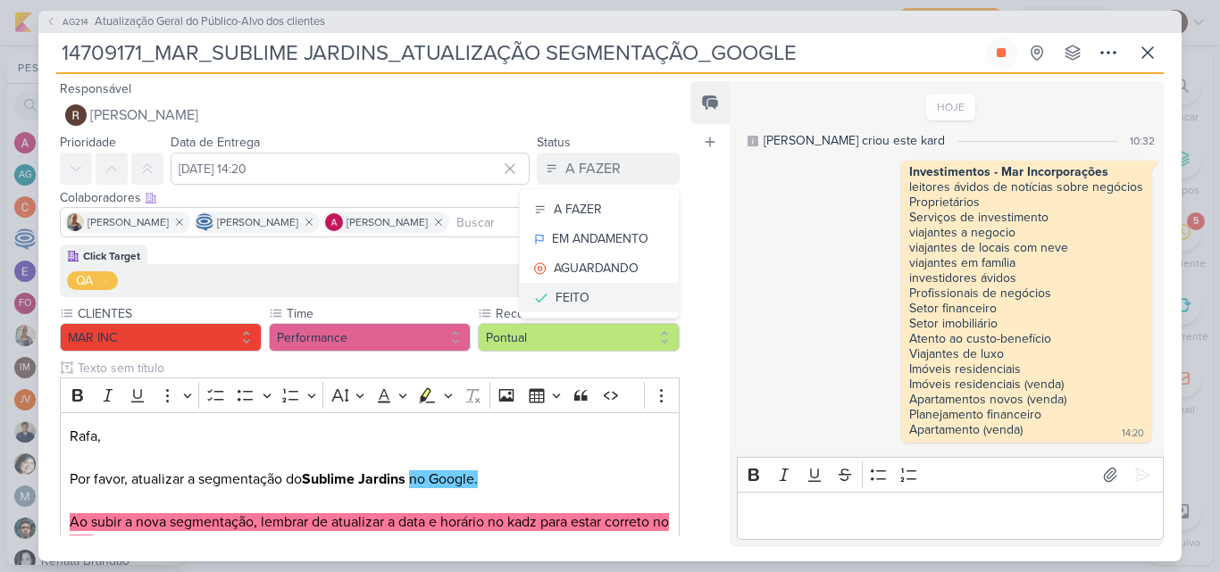
click at [598, 300] on button "FEITO" at bounding box center [599, 297] width 159 height 29
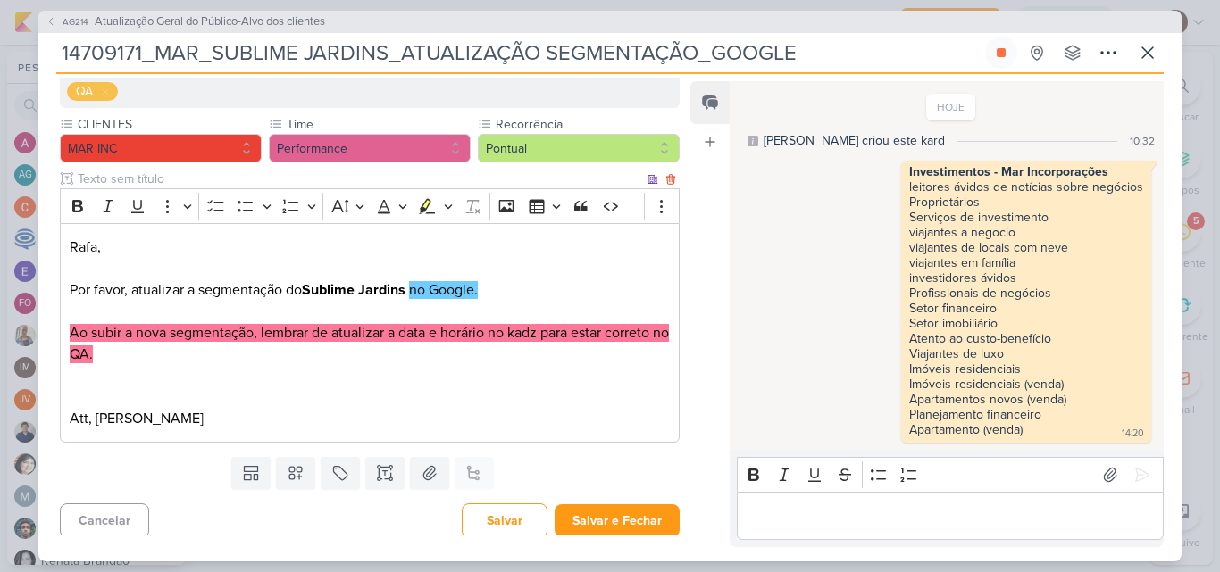
scroll to position [196, 0]
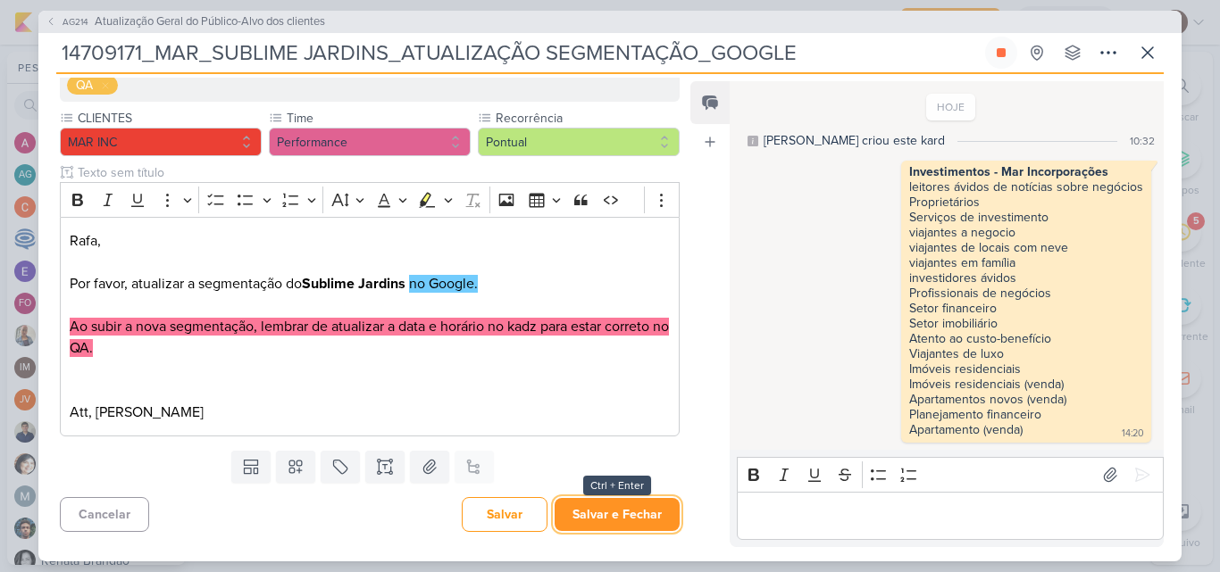
click at [612, 506] on button "Salvar e Fechar" at bounding box center [617, 514] width 125 height 33
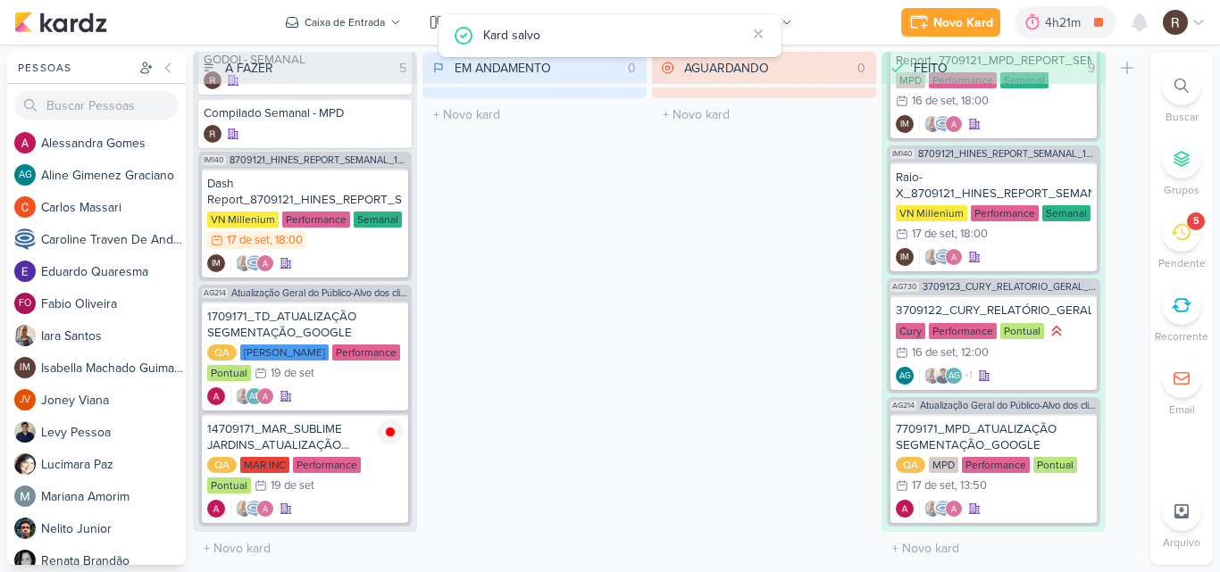
scroll to position [0, 0]
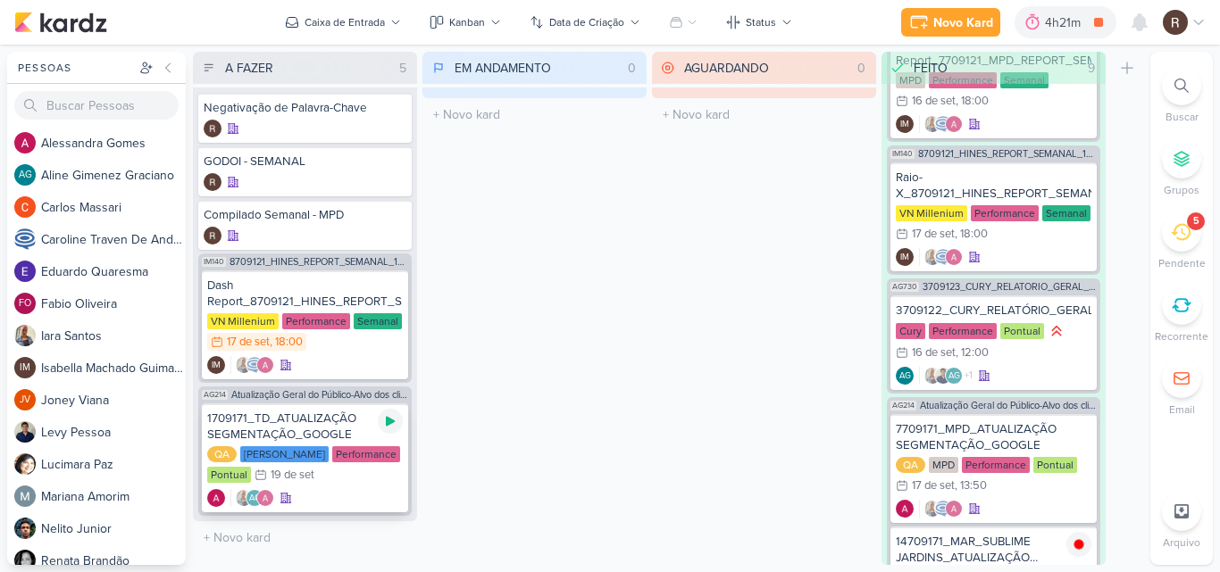
click at [388, 424] on icon at bounding box center [390, 422] width 9 height 10
click at [430, 313] on div "EM ANDAMENTO 0 Mover Para Esquerda Mover Para Direita [GEOGRAPHIC_DATA] O títul…" at bounding box center [534, 308] width 224 height 513
click at [1179, 236] on icon at bounding box center [1181, 232] width 20 height 20
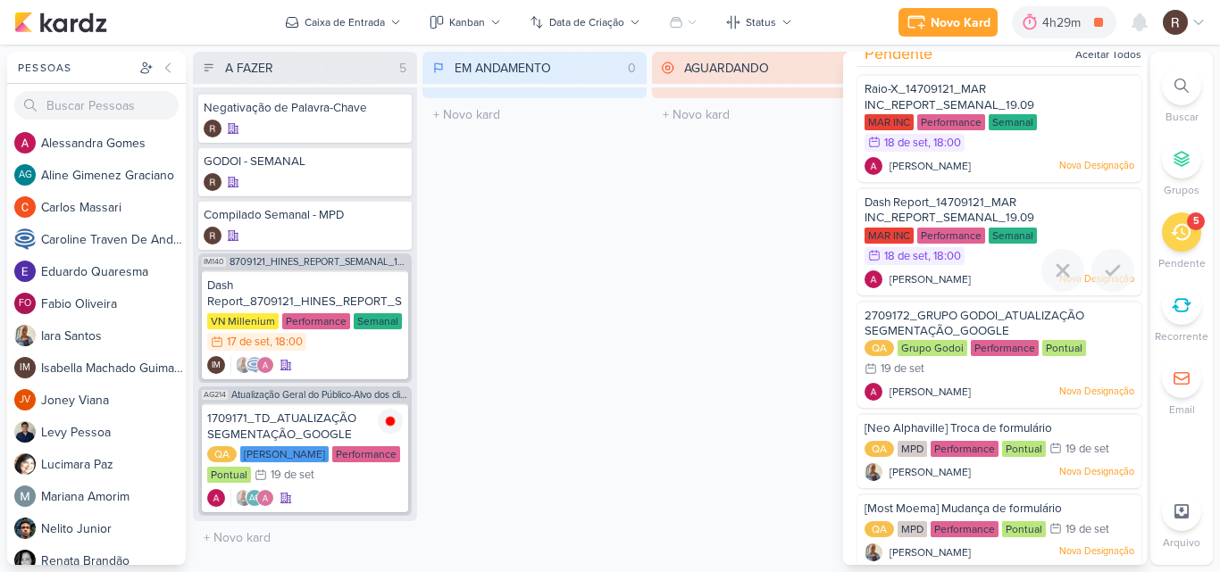
scroll to position [33, 0]
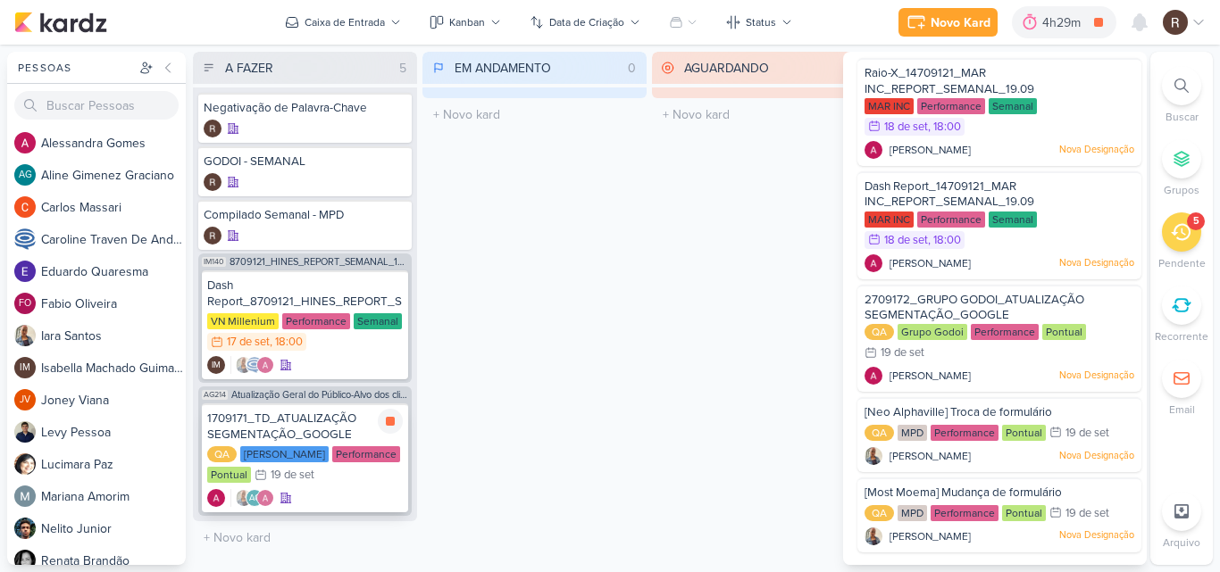
click at [327, 437] on div "1709171_TD_ATUALIZAÇÃO SEGMENTAÇÃO_GOOGLE" at bounding box center [305, 427] width 196 height 32
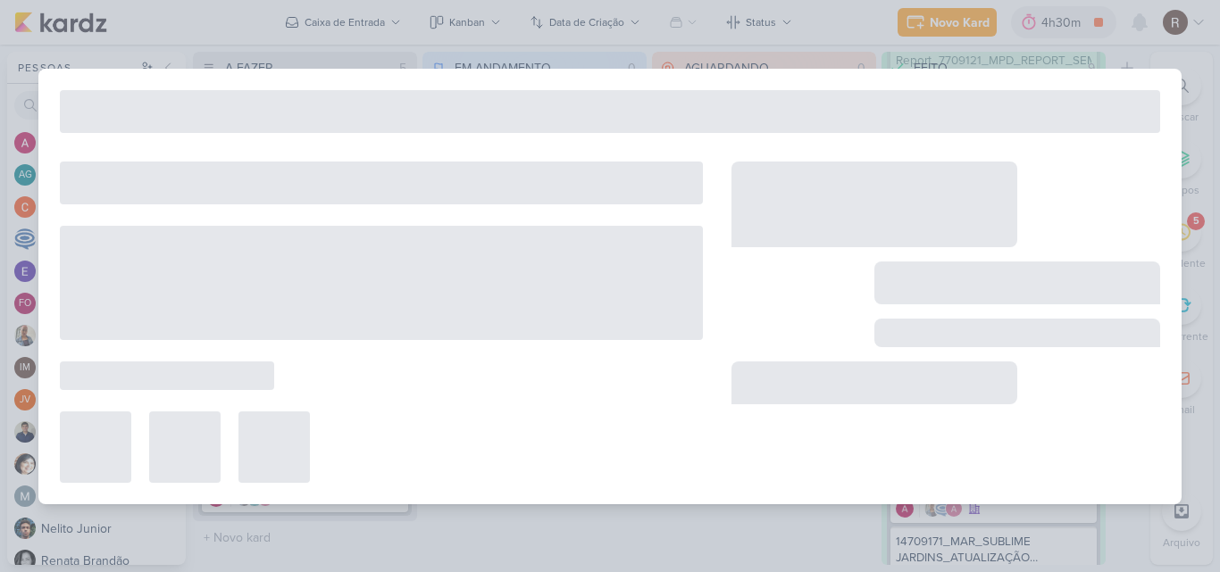
type input "1709171_TD_ATUALIZAÇÃO SEGMENTAÇÃO_GOOGLE"
type input "[DATE] 23:59"
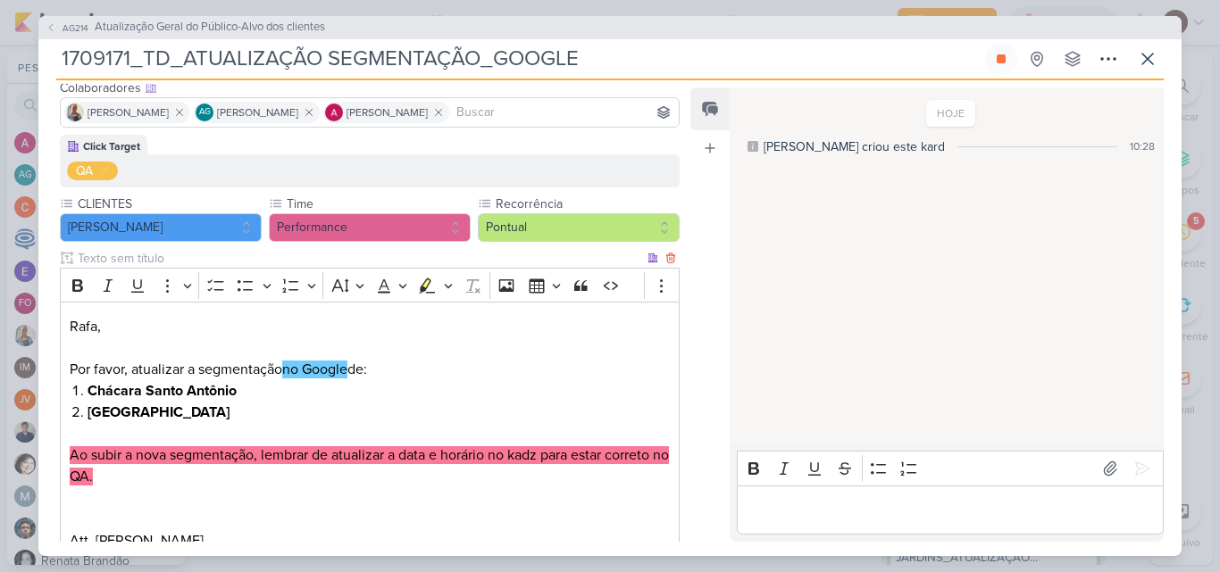
scroll to position [89, 0]
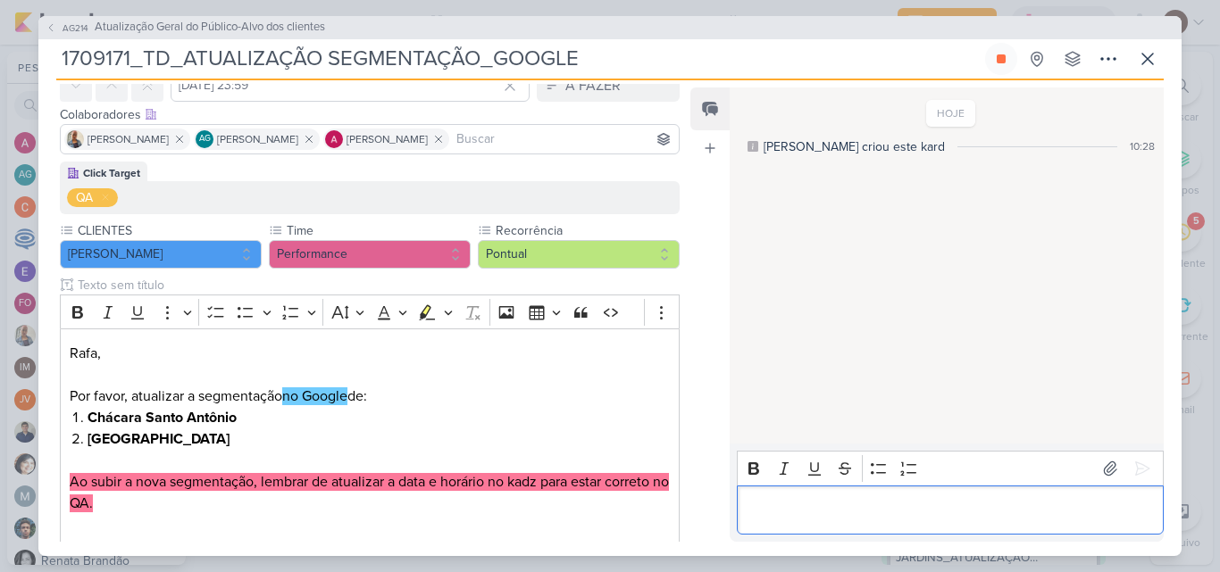
click at [782, 507] on p "Editor editing area: main" at bounding box center [950, 509] width 408 height 21
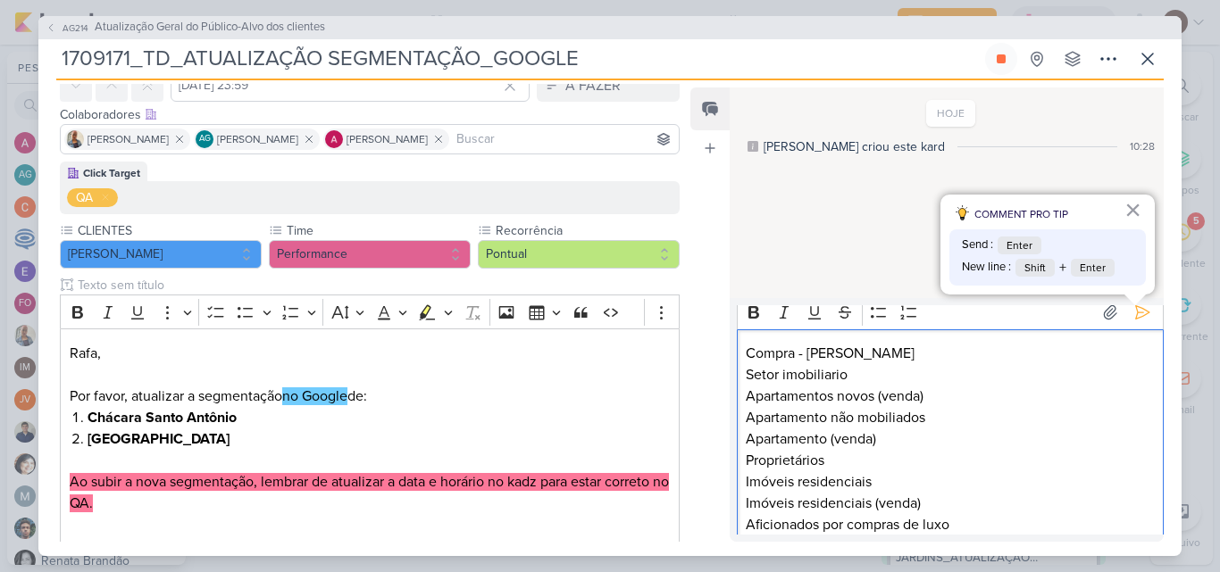
scroll to position [4, 0]
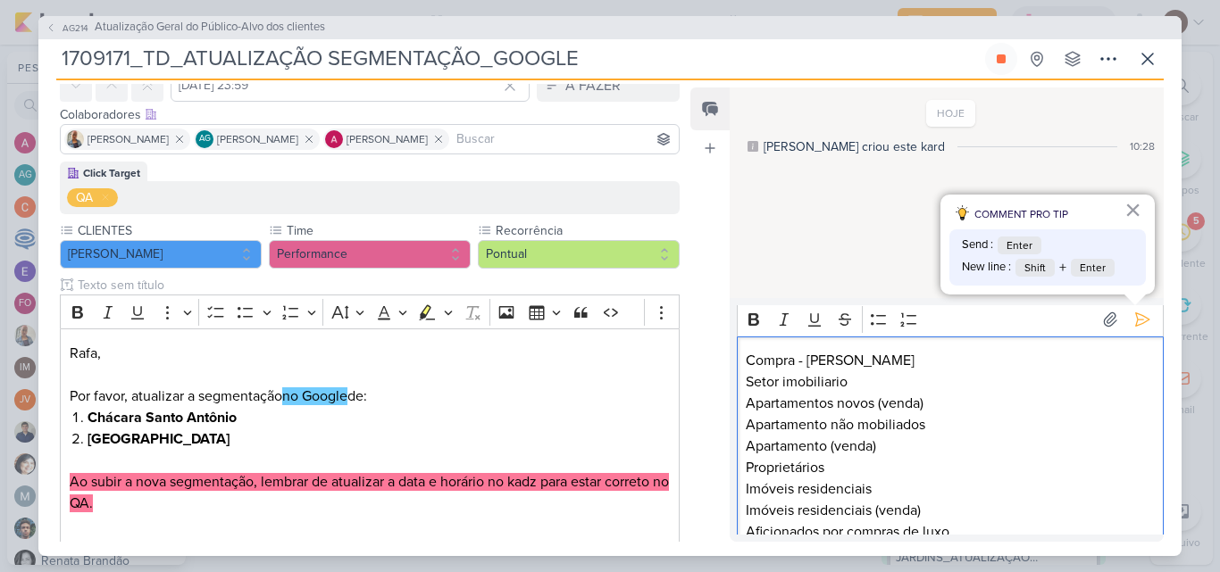
drag, startPoint x: 749, startPoint y: 361, endPoint x: 910, endPoint y: 362, distance: 160.7
click at [910, 362] on p "Compra - [PERSON_NAME]" at bounding box center [950, 360] width 408 height 21
click at [754, 321] on icon "Editor toolbar" at bounding box center [754, 320] width 18 height 18
click at [1006, 447] on p "Setor imobiliario Apartamentos novos (venda) Apartamento não mobiliados Apartam…" at bounding box center [950, 456] width 408 height 171
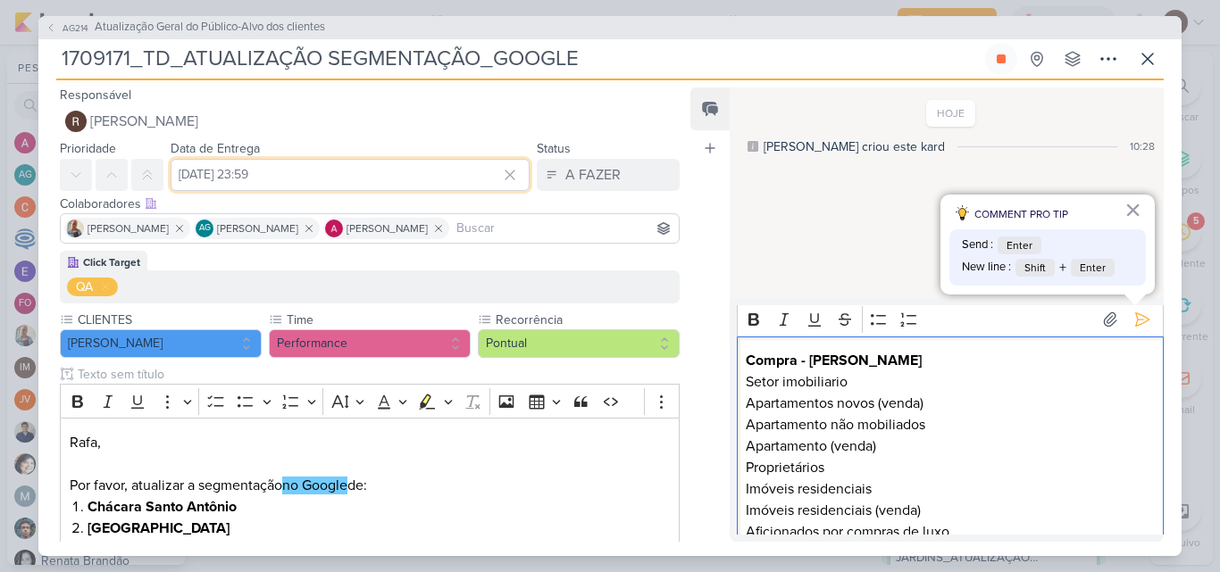
click at [286, 167] on input "[DATE] 23:59" at bounding box center [350, 175] width 359 height 32
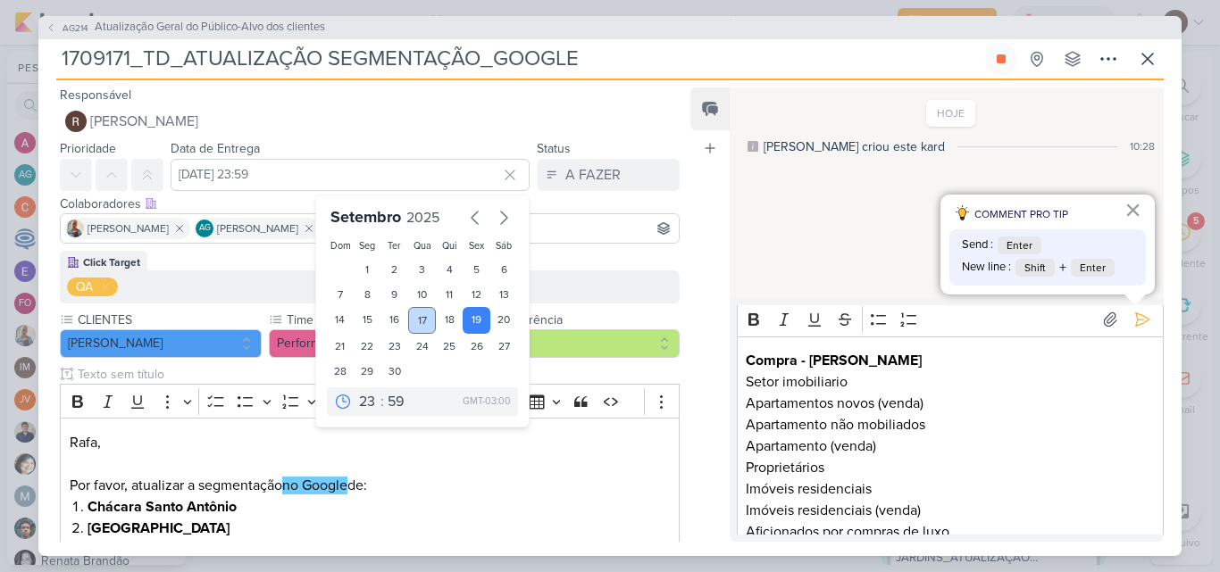
click at [411, 320] on div "17" at bounding box center [422, 320] width 28 height 27
type input "[DATE] 23:59"
click at [353, 171] on input "[DATE] 23:59" at bounding box center [350, 175] width 359 height 32
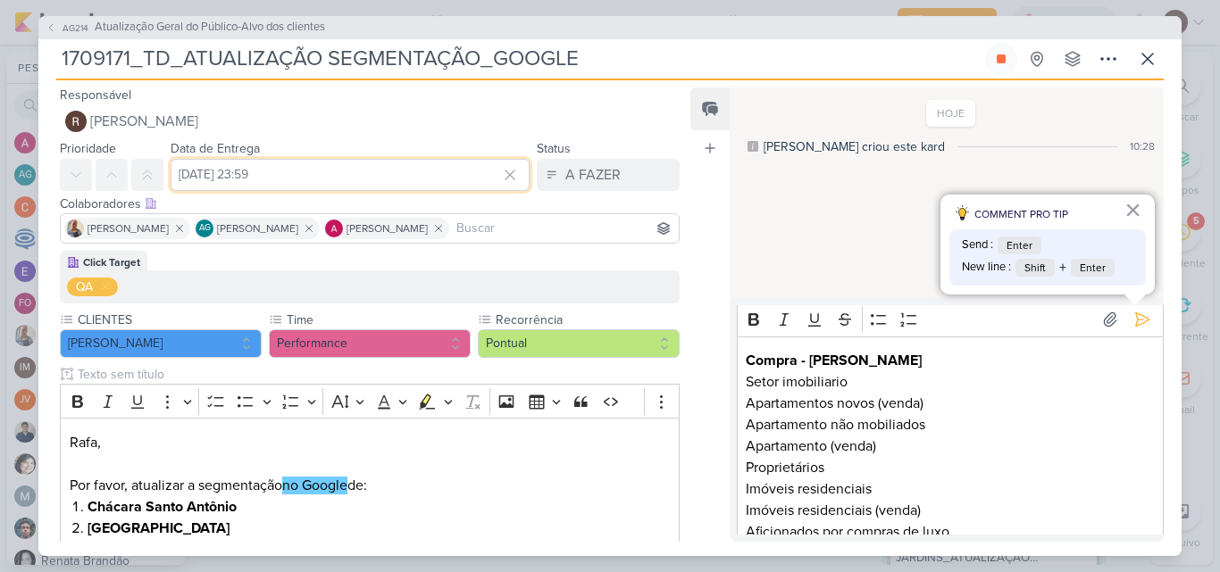
click at [351, 167] on input "[DATE] 23:59" at bounding box center [350, 175] width 359 height 32
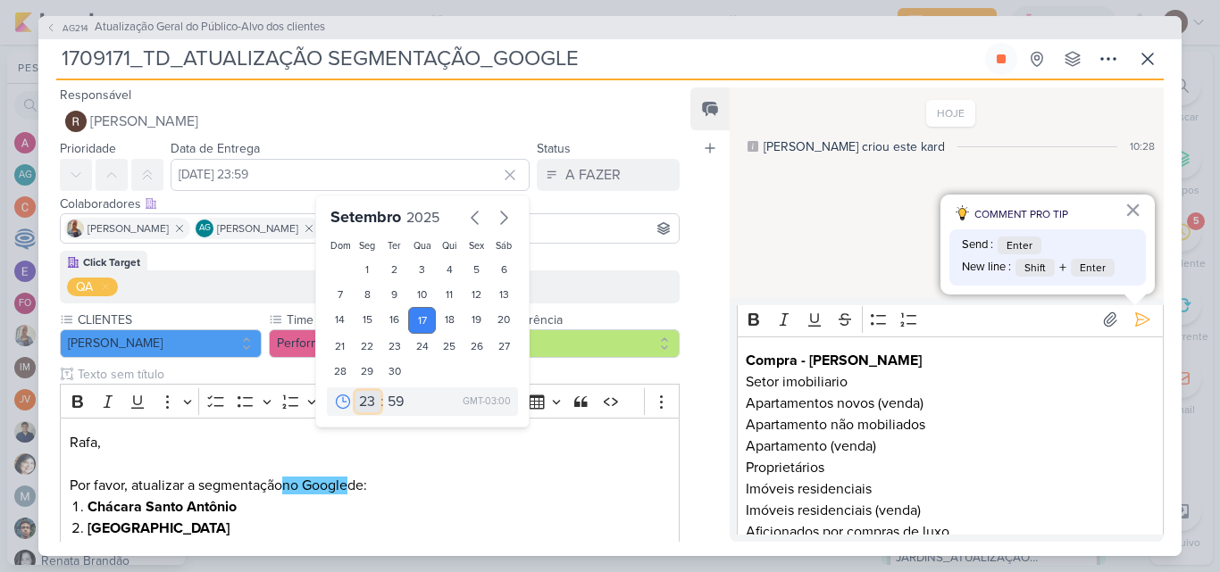
click at [360, 399] on select "00 01 02 03 04 05 06 07 08 09 10 11 12 13 14 15 16 17 18 19 20 21 22 23" at bounding box center [367, 401] width 25 height 21
select select "14"
click at [355, 391] on select "00 01 02 03 04 05 06 07 08 09 10 11 12 13 14 15 16 17 18 19 20 21 22 23" at bounding box center [367, 401] width 25 height 21
type input "[DATE] 14:59"
click at [385, 398] on select "00 05 10 15 20 25 30 35 40 45 50 55 59" at bounding box center [396, 401] width 25 height 21
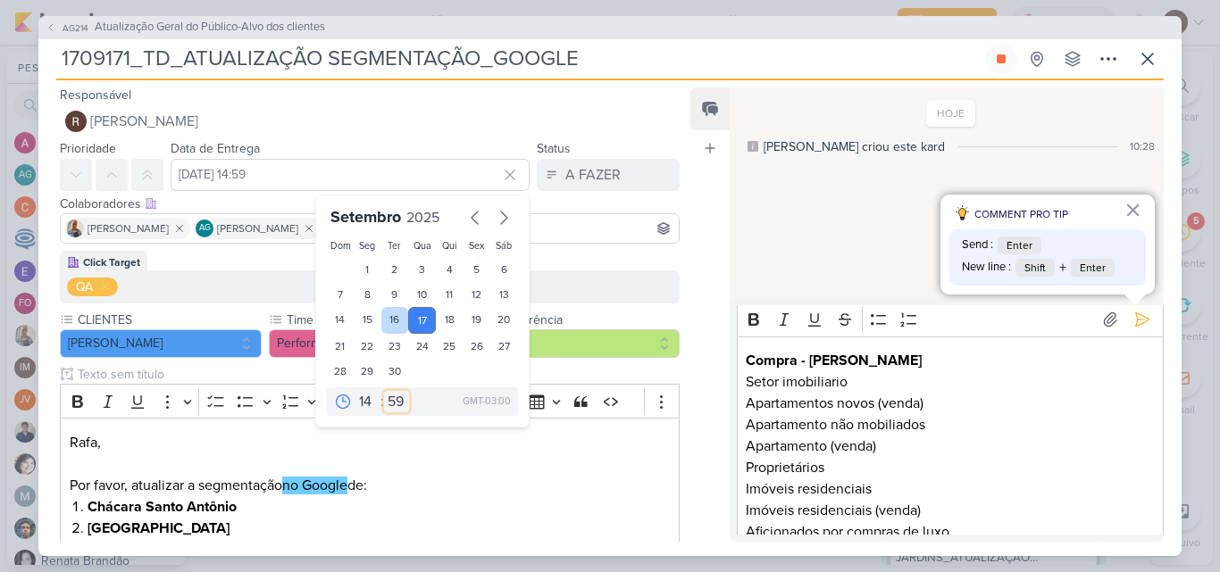
select select "30"
click at [384, 391] on select "00 05 10 15 20 25 30 35 40 45 50 55 59" at bounding box center [396, 401] width 25 height 21
type input "[DATE] 14:30"
click at [709, 299] on div "Feed Atrelar email Solte o email para atrelar ao kard" at bounding box center [709, 315] width 39 height 455
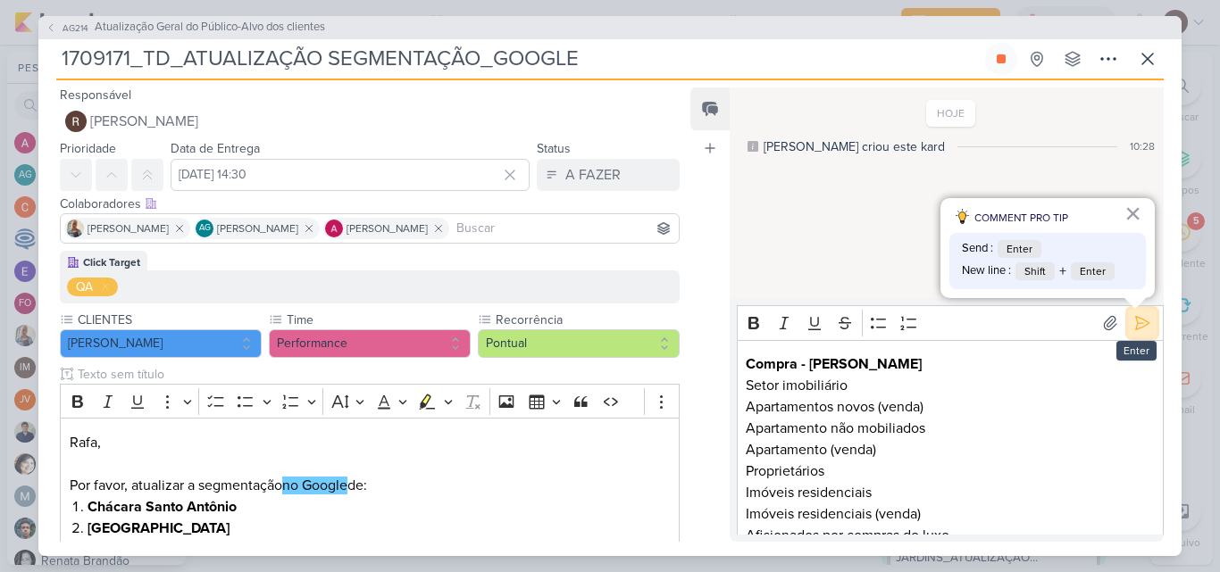
click at [1139, 324] on icon at bounding box center [1142, 323] width 18 height 18
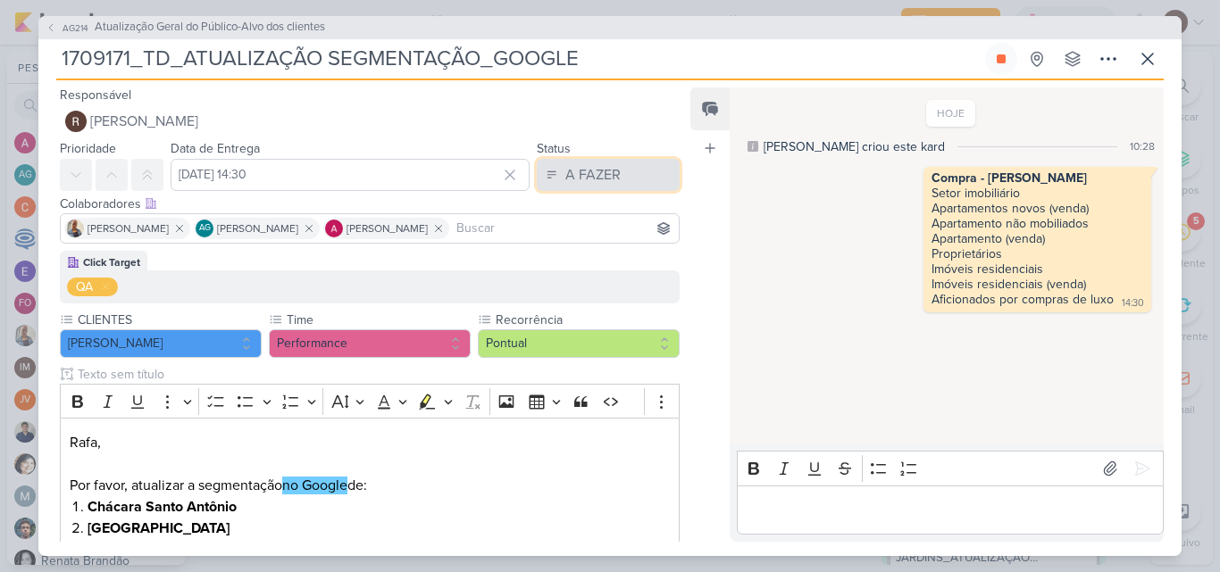
click at [571, 173] on div "A FAZER" at bounding box center [592, 174] width 55 height 21
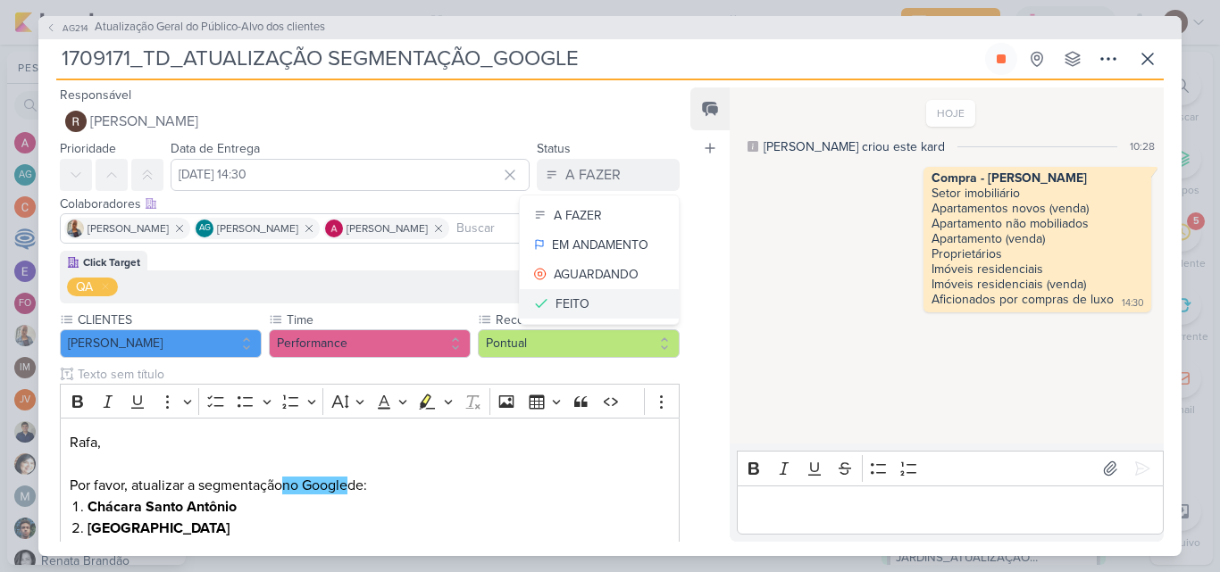
click at [594, 305] on button "FEITO" at bounding box center [599, 303] width 159 height 29
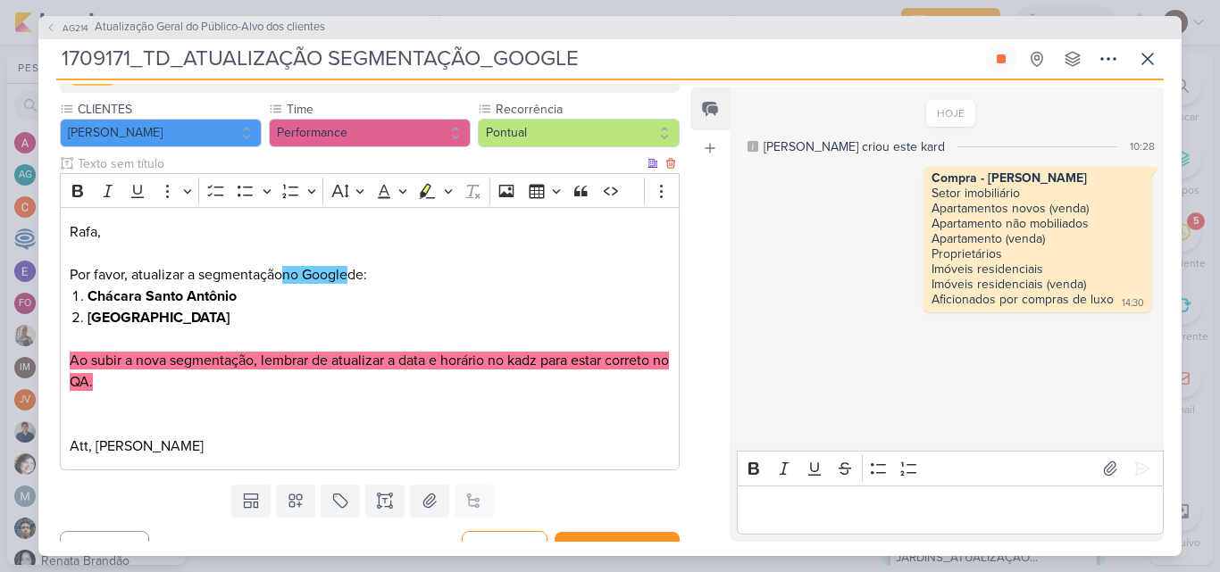
scroll to position [238, 0]
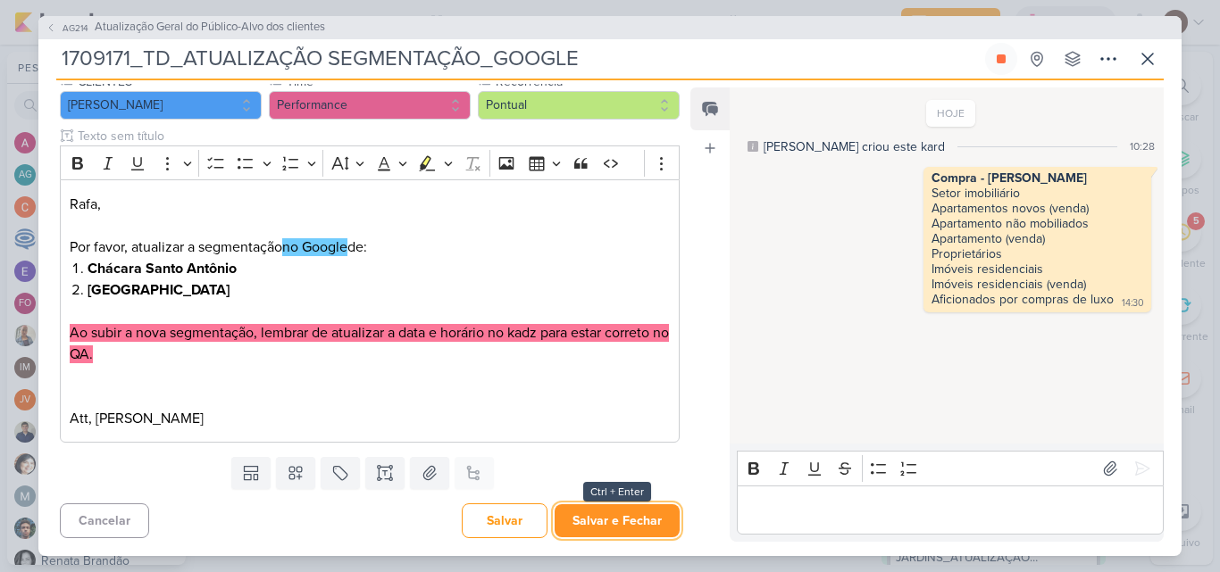
click at [598, 524] on button "Salvar e Fechar" at bounding box center [617, 521] width 125 height 33
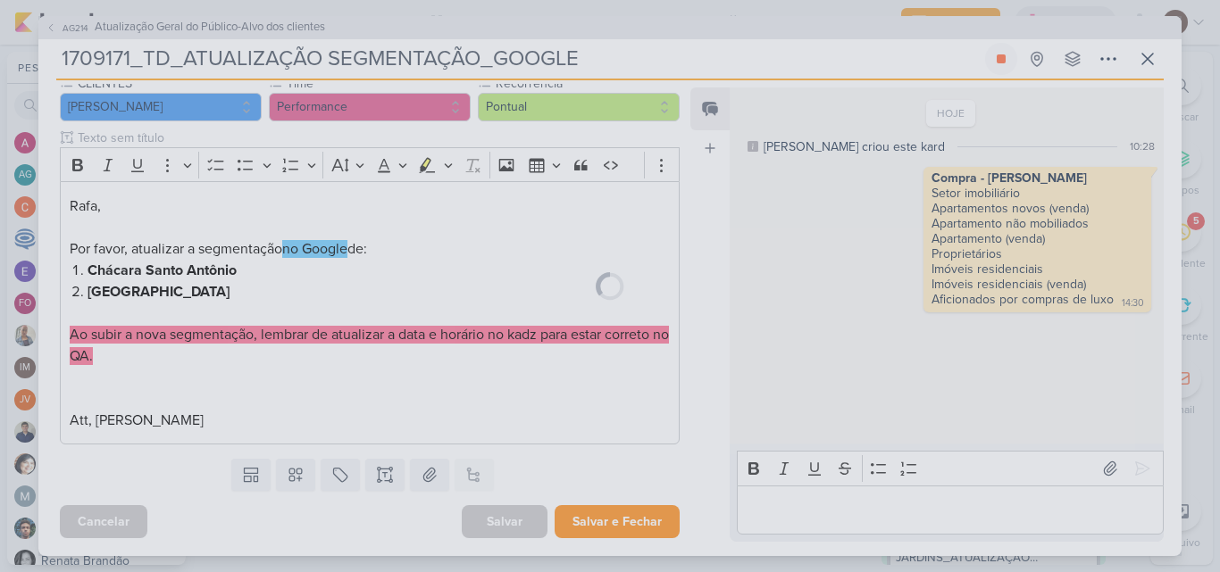
scroll to position [237, 0]
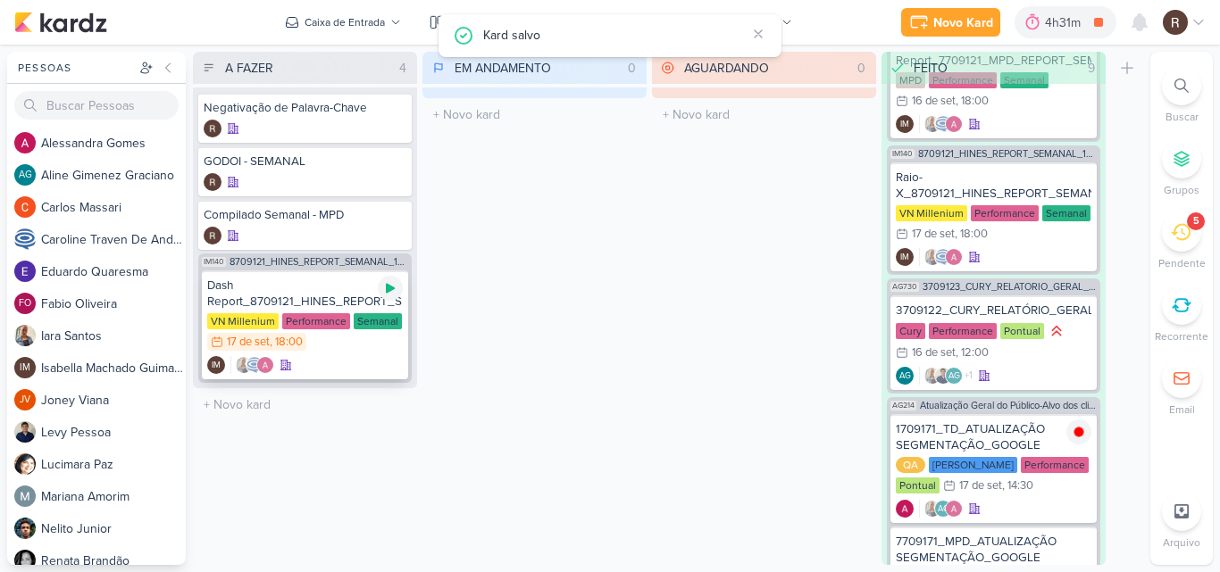
click at [393, 297] on div at bounding box center [390, 288] width 25 height 25
click at [1039, 26] on icon at bounding box center [1030, 22] width 18 height 18
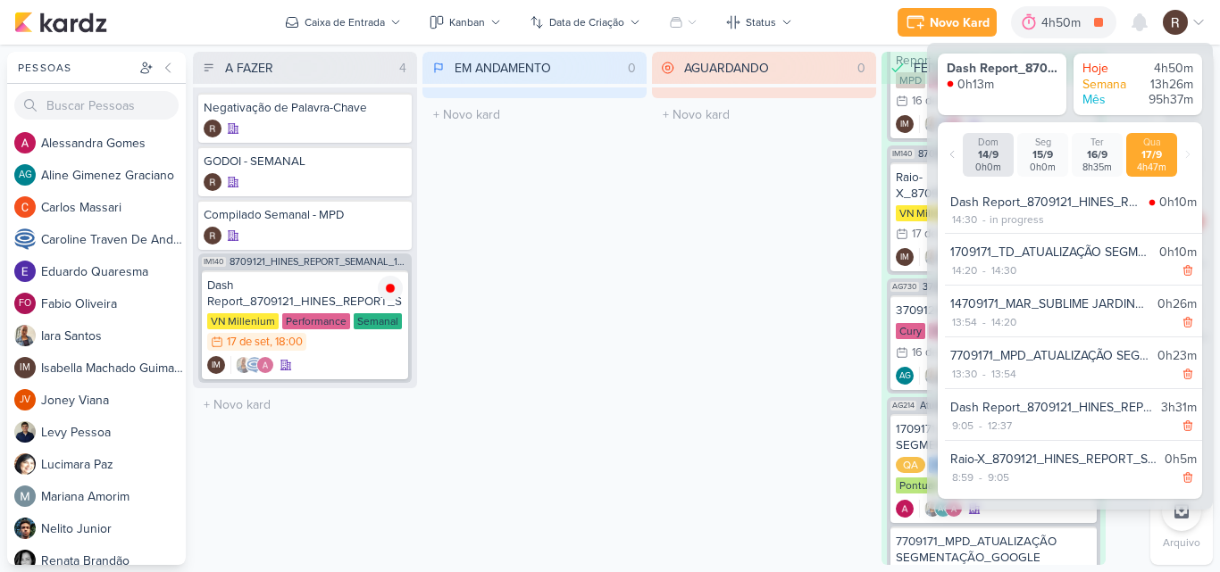
click at [667, 252] on div "AGUARDANDO 0 Mover Para Esquerda Mover Para Direita [GEOGRAPHIC_DATA] O título …" at bounding box center [764, 308] width 224 height 513
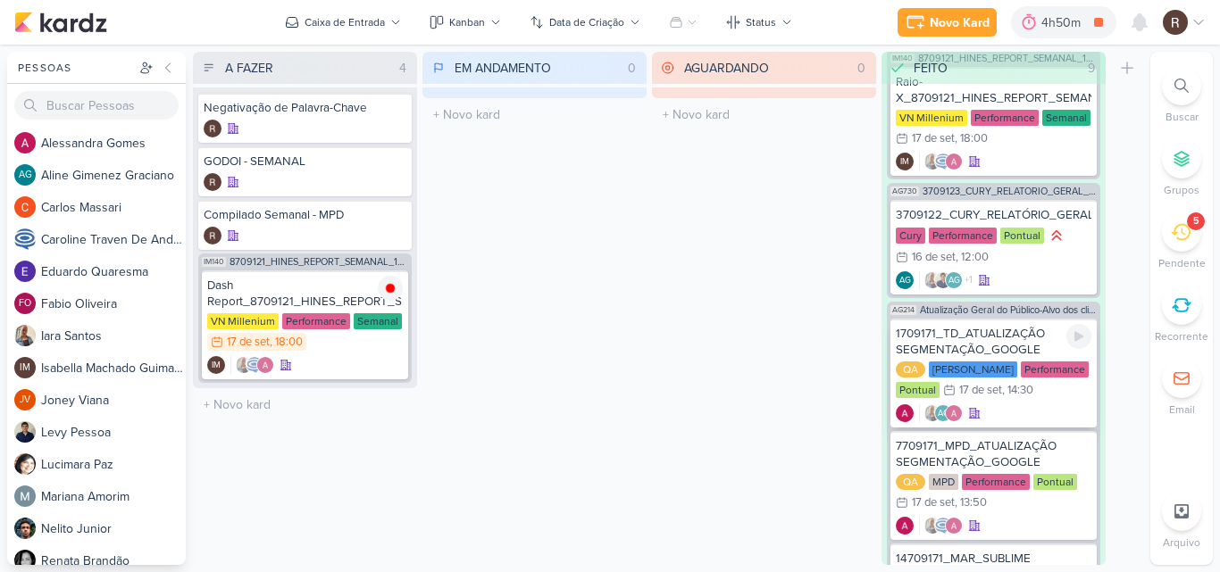
scroll to position [1237, 0]
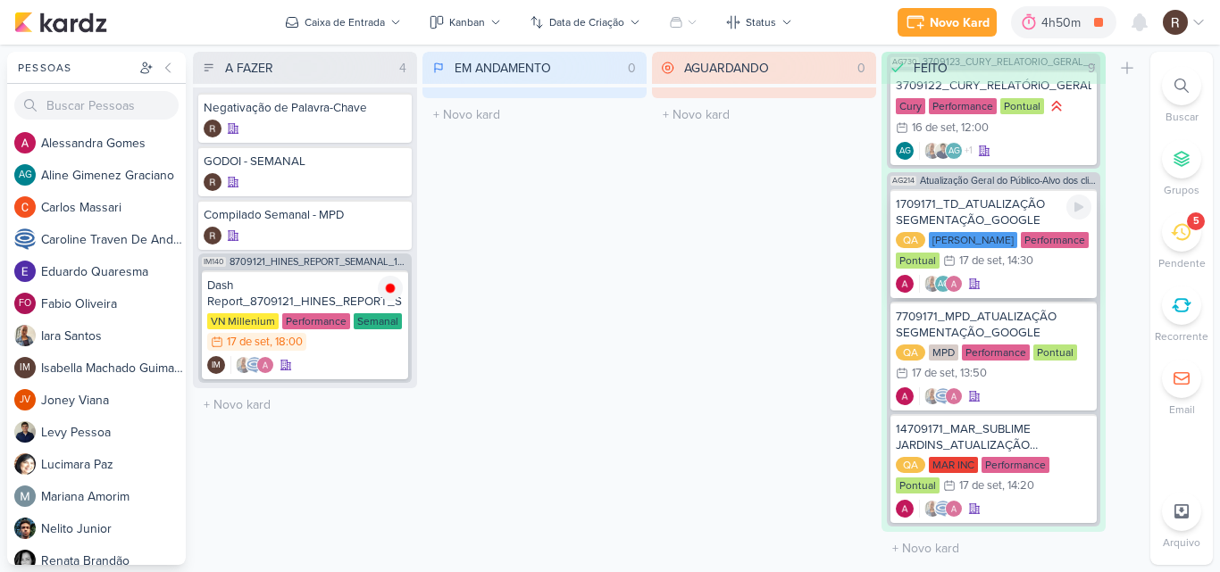
click at [982, 208] on div "1709171_TD_ATUALIZAÇÃO SEGMENTAÇÃO_GOOGLE" at bounding box center [994, 212] width 196 height 32
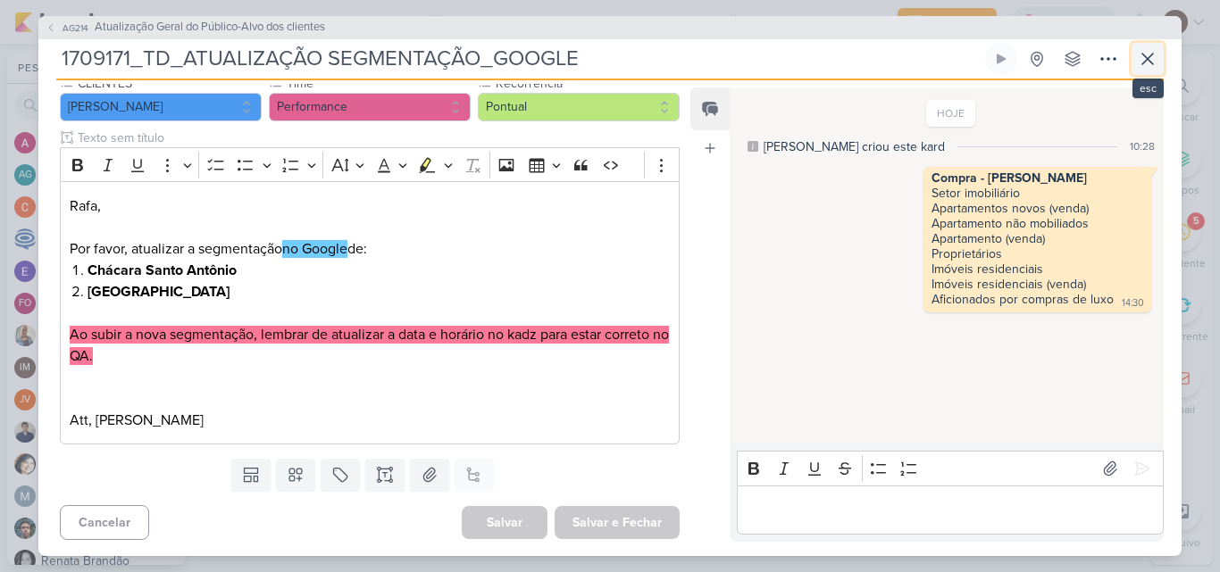
click at [1151, 63] on icon at bounding box center [1147, 58] width 21 height 21
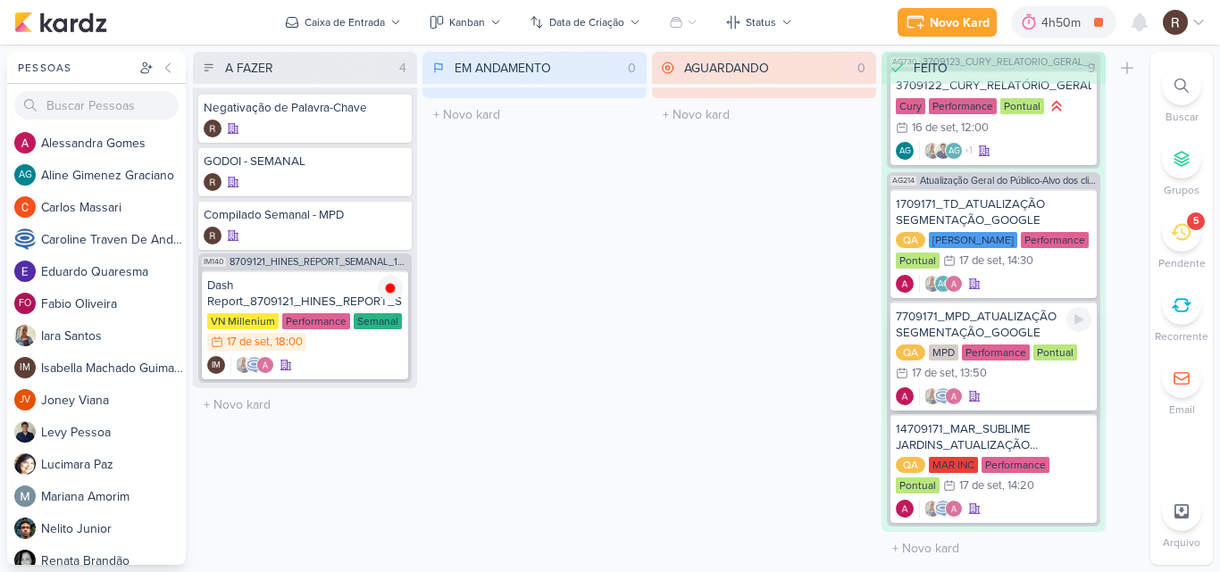
click at [1013, 335] on div "7709171_MPD_ATUALIZAÇÃO SEGMENTAÇÃO_GOOGLE" at bounding box center [994, 325] width 196 height 32
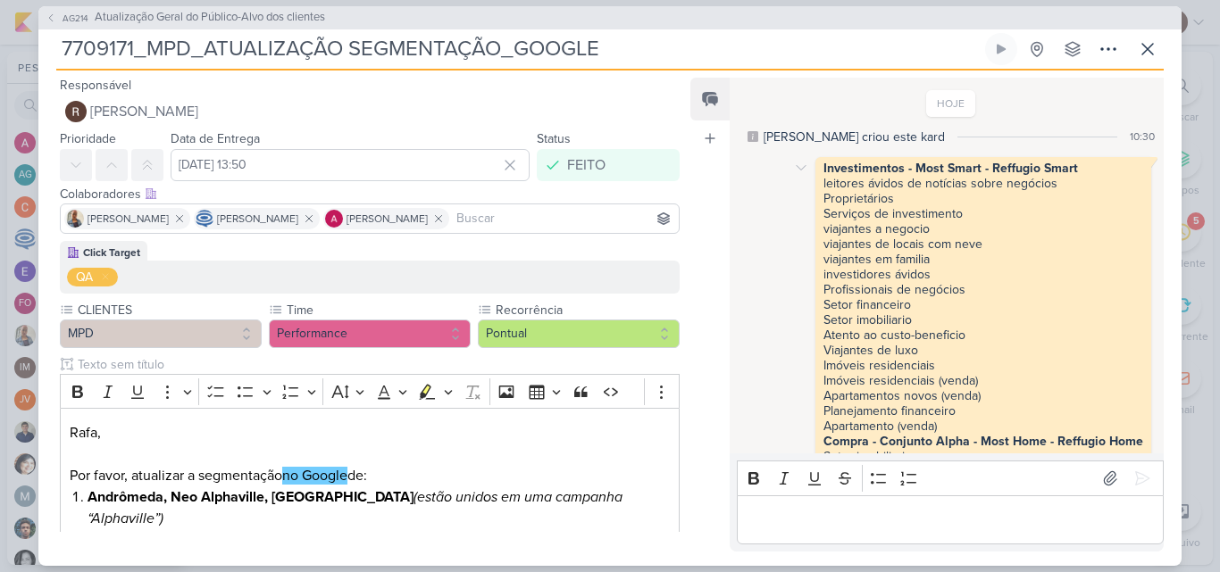
scroll to position [129, 0]
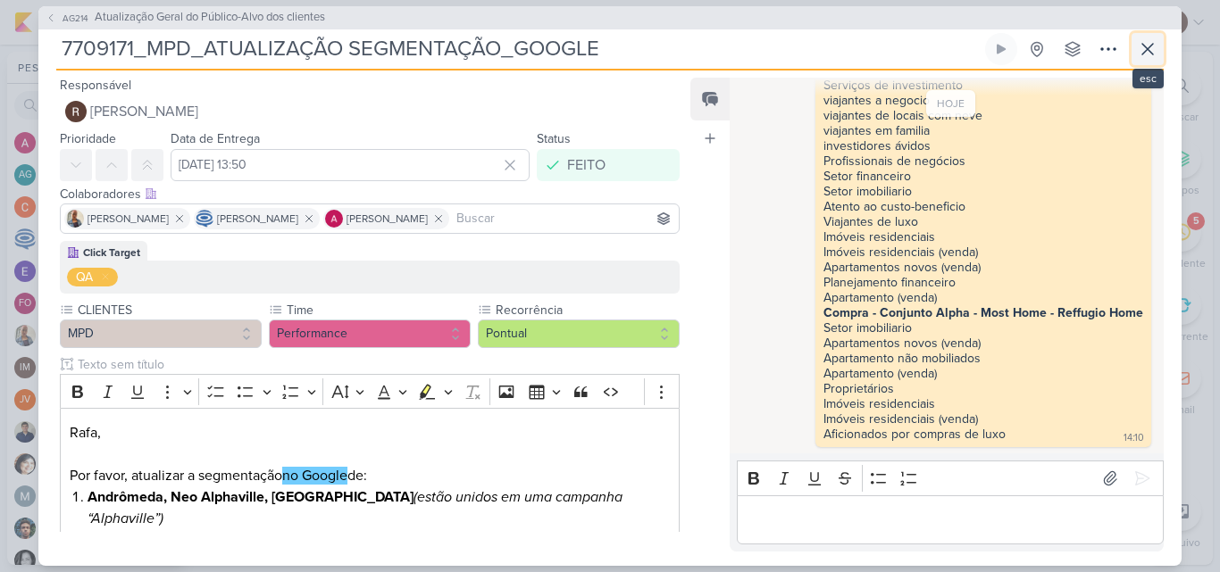
click at [1142, 46] on icon at bounding box center [1147, 48] width 21 height 21
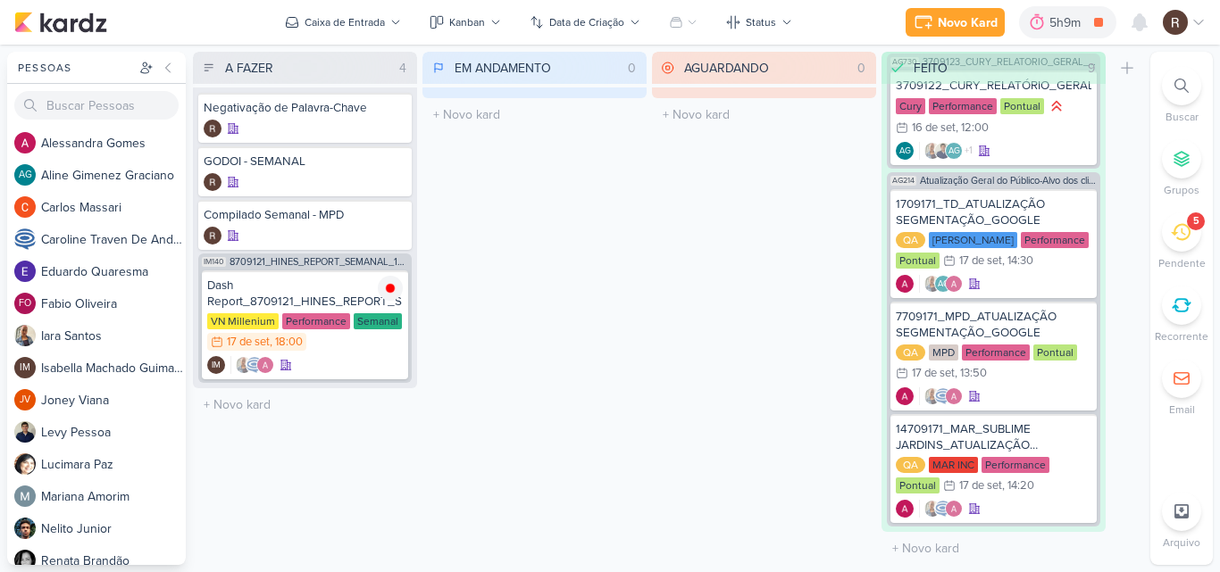
click at [1188, 237] on icon at bounding box center [1181, 232] width 20 height 17
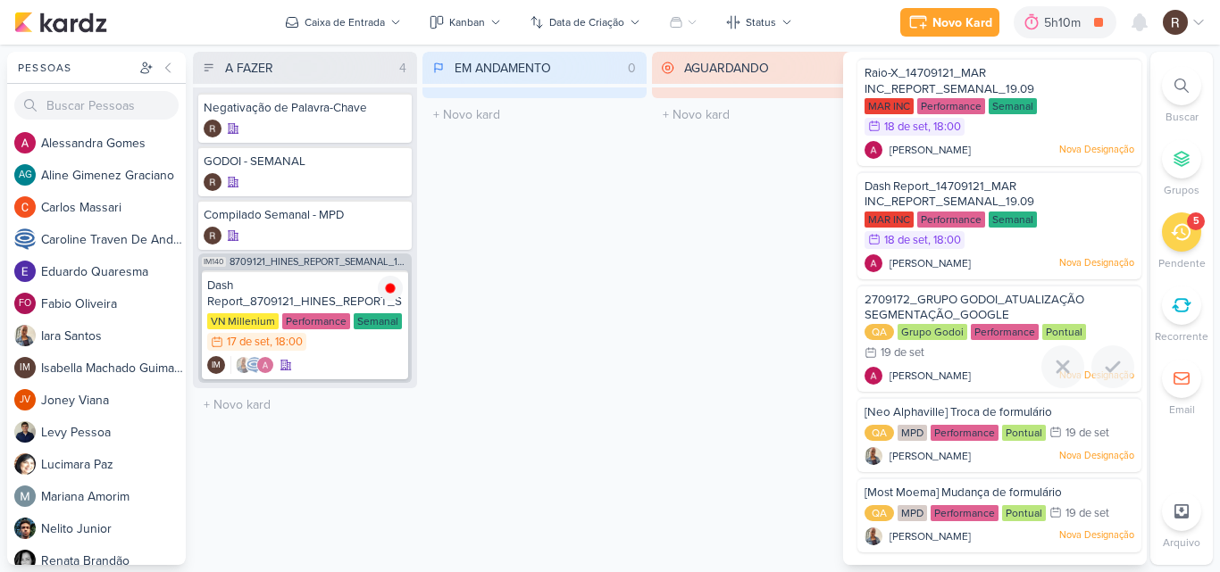
click at [972, 305] on span "2709172_GRUPO GODOI_ATUALIZAÇÃO SEGMENTAÇÃO_GOOGLE" at bounding box center [974, 308] width 220 height 30
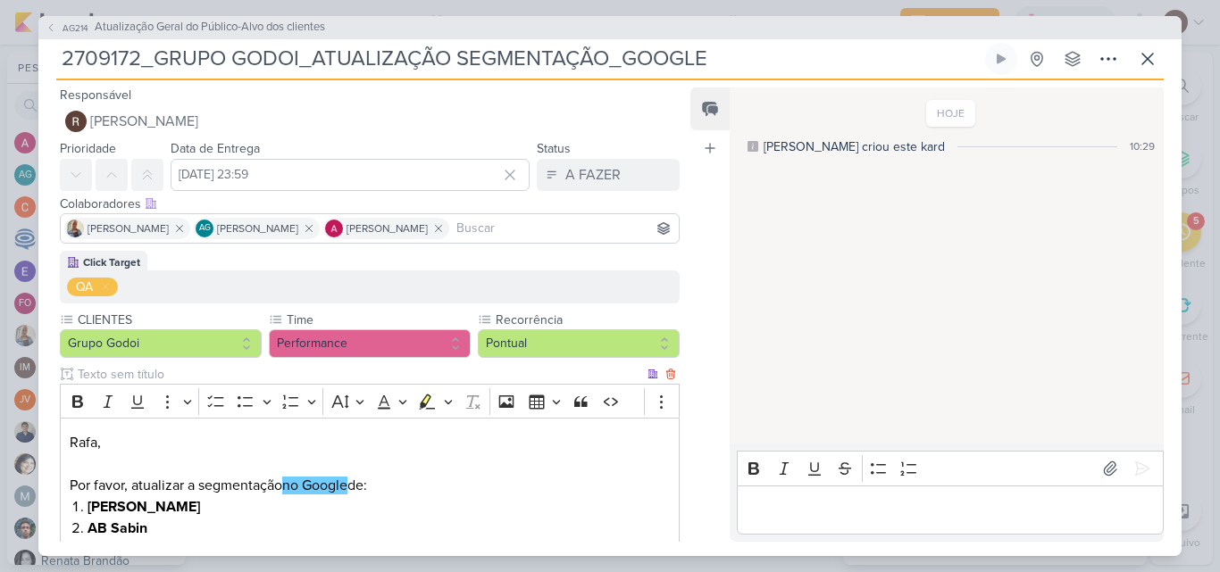
scroll to position [89, 0]
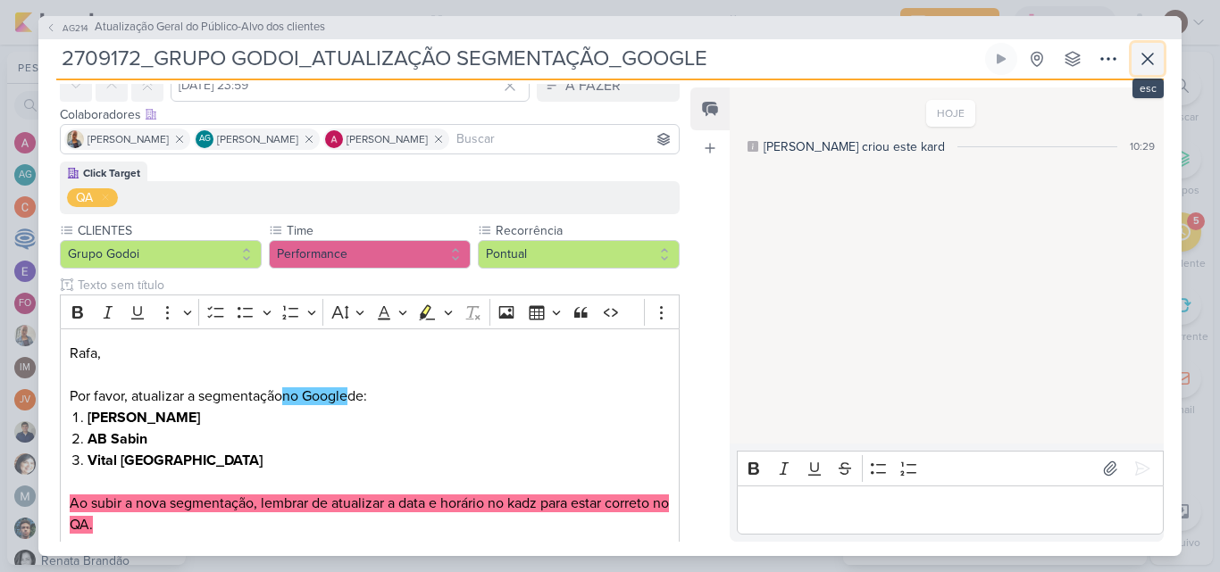
click at [1144, 58] on icon at bounding box center [1147, 58] width 21 height 21
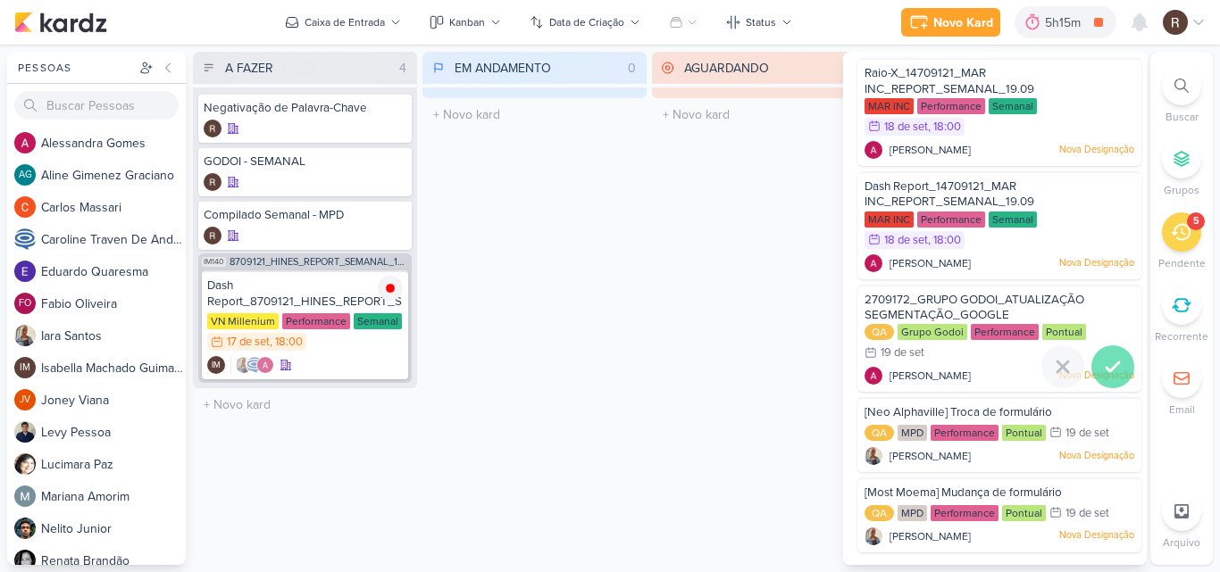
click at [1103, 357] on icon at bounding box center [1112, 366] width 21 height 21
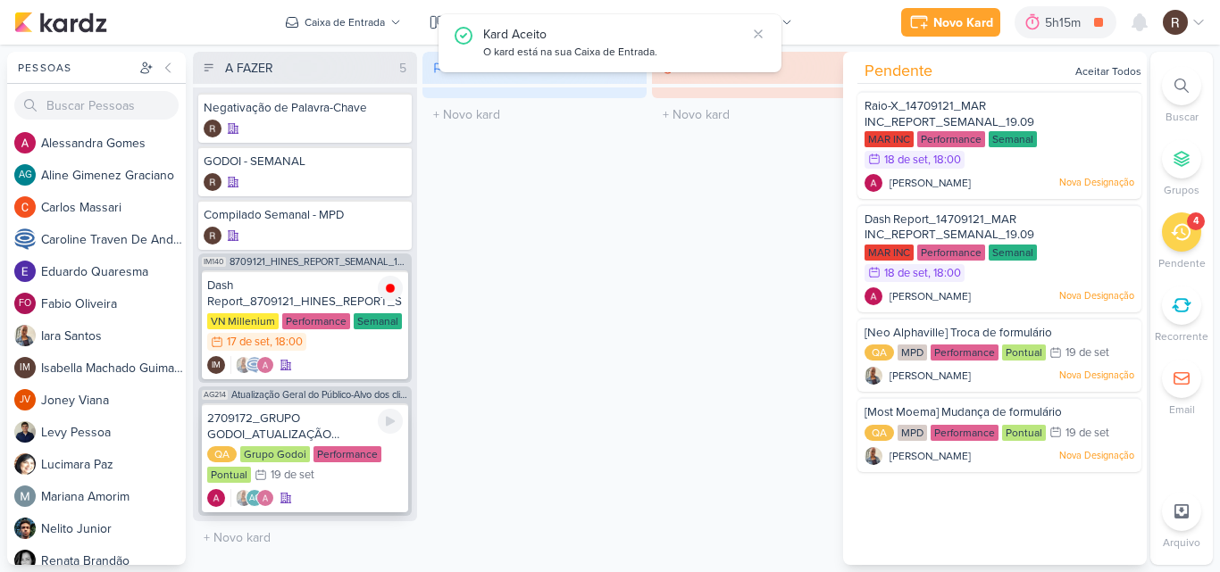
click at [296, 429] on div "2709172_GRUPO GODOI_ATUALIZAÇÃO SEGMENTAÇÃO_GOOGLE" at bounding box center [305, 427] width 196 height 32
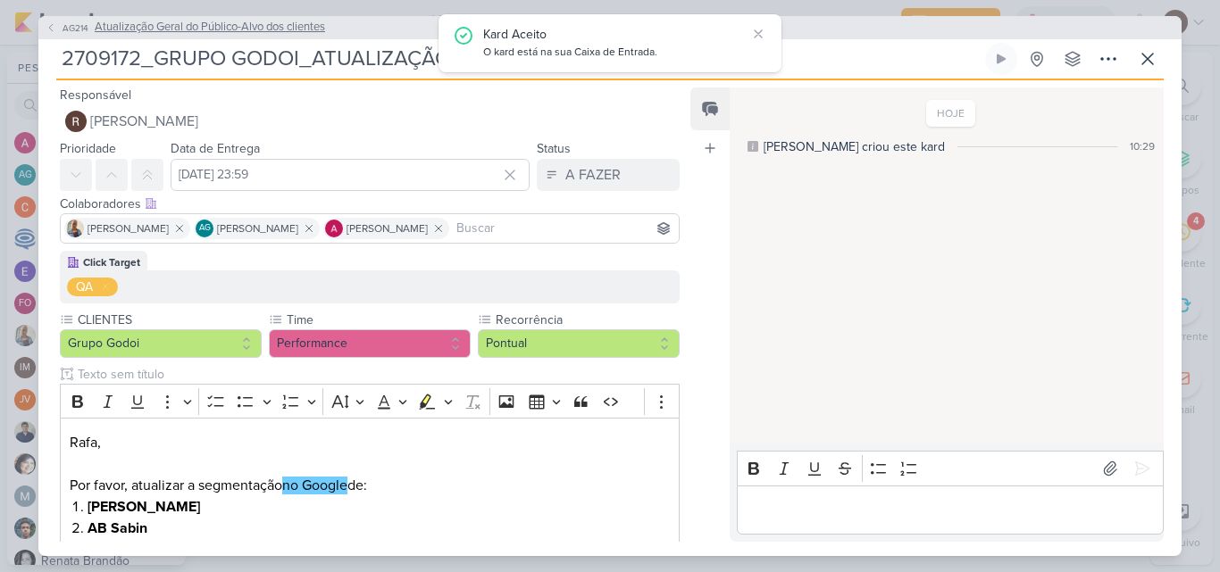
click at [306, 25] on span "Atualização Geral do Público-Alvo dos clientes" at bounding box center [210, 28] width 230 height 18
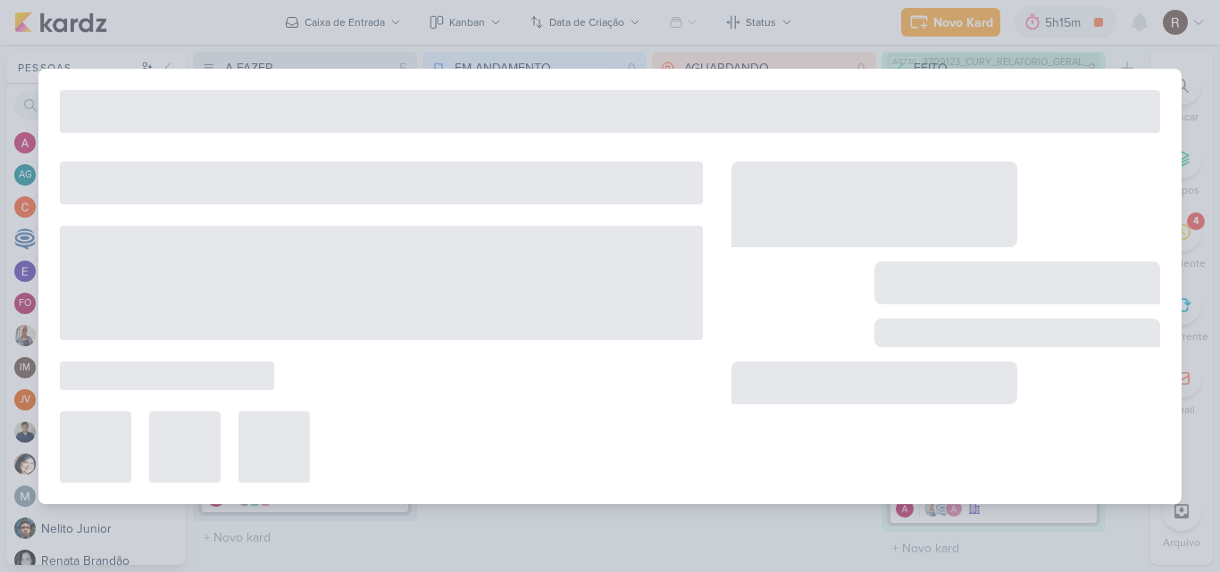
type input "Atualização Geral do Público-Alvo dos clientes"
type input "22 de setembro de 2025 às 23:59"
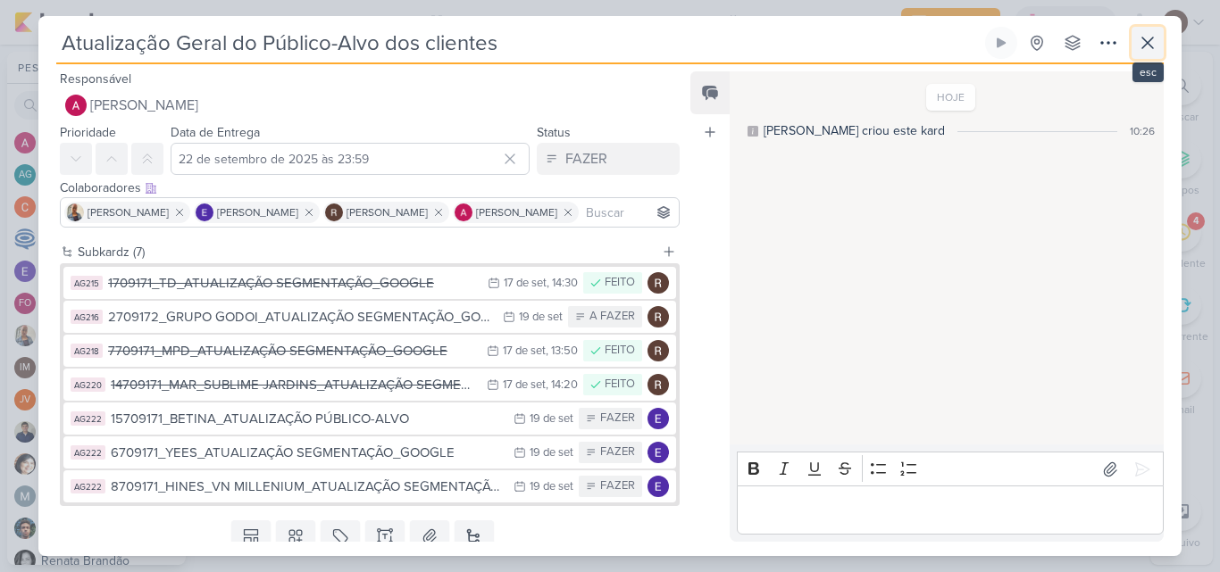
click at [1140, 46] on icon at bounding box center [1147, 42] width 21 height 21
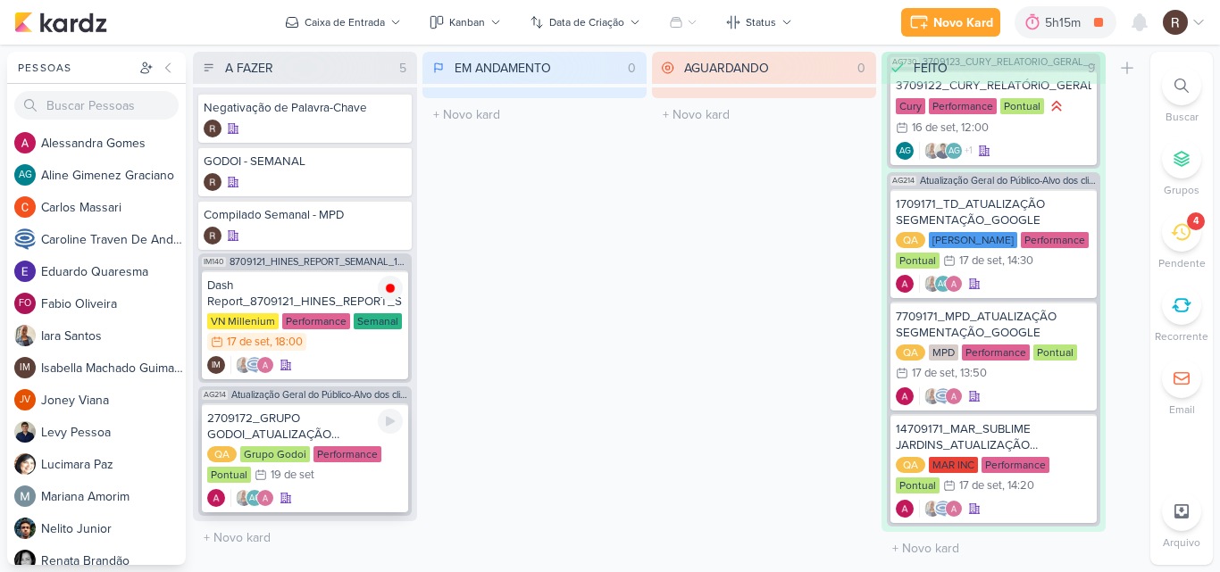
click at [306, 421] on div "2709172_GRUPO GODOI_ATUALIZAÇÃO SEGMENTAÇÃO_GOOGLE" at bounding box center [305, 427] width 196 height 32
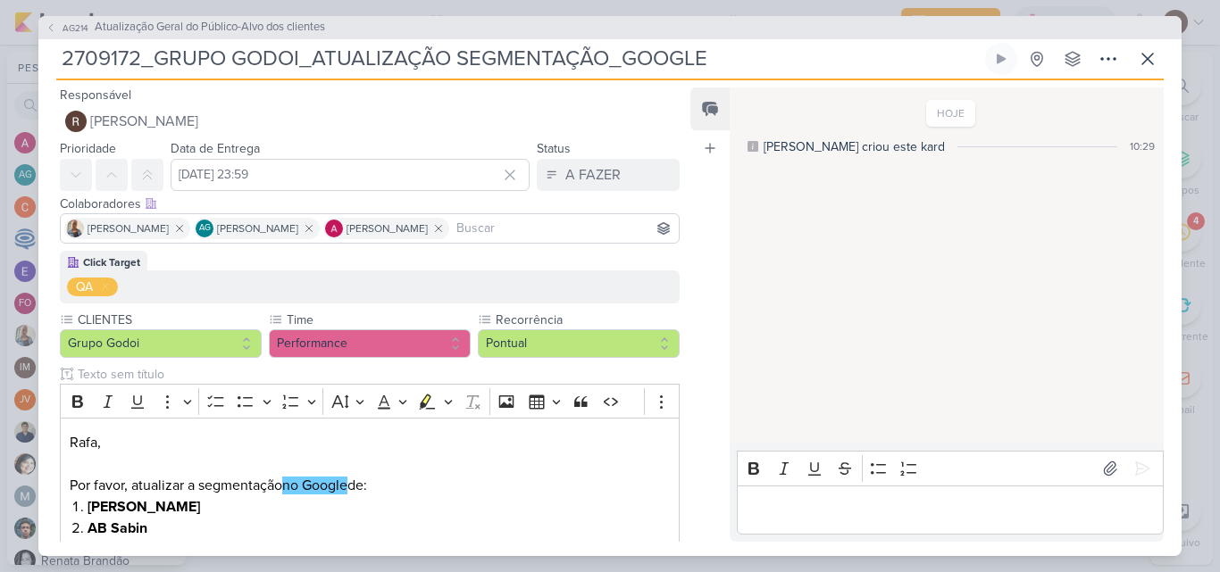
click at [799, 502] on p "Editor editing area: main" at bounding box center [950, 509] width 408 height 21
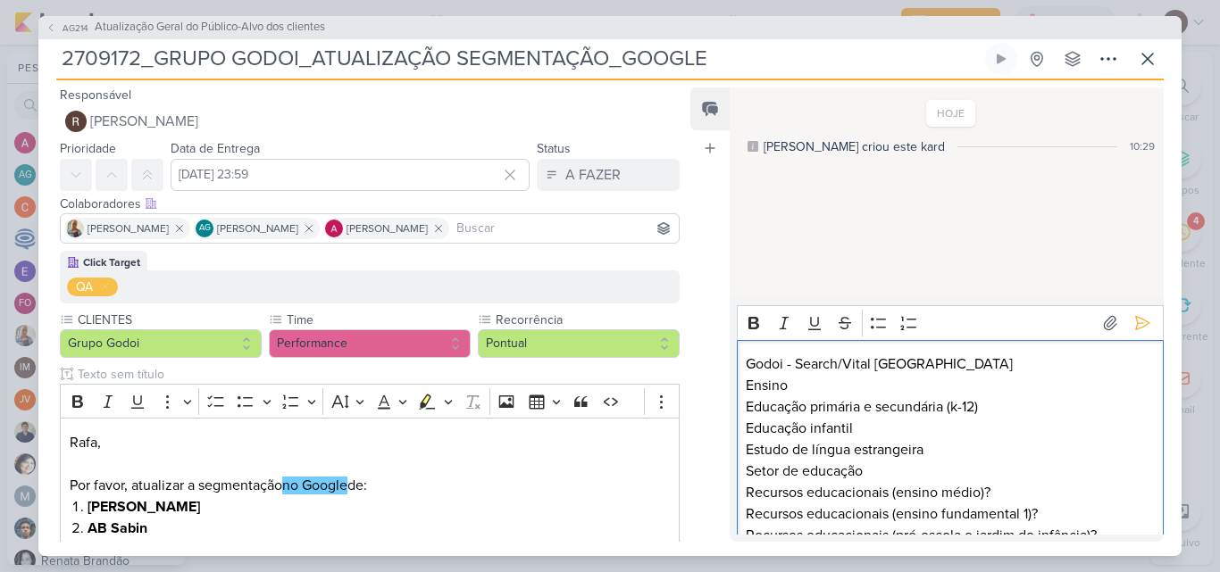
scroll to position [161, 0]
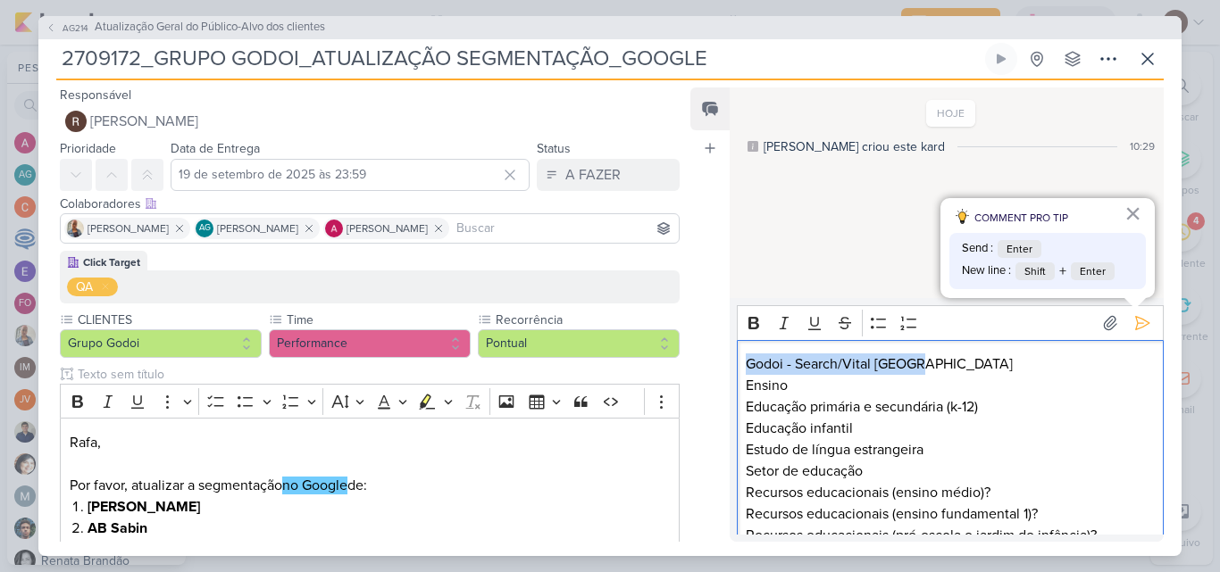
drag, startPoint x: 747, startPoint y: 361, endPoint x: 913, endPoint y: 363, distance: 165.2
click at [913, 363] on p "Godoi - Search/Vital [GEOGRAPHIC_DATA]" at bounding box center [950, 364] width 408 height 21
click at [747, 325] on icon "Editor toolbar" at bounding box center [754, 323] width 18 height 18
click at [964, 380] on p "Ensino" at bounding box center [950, 385] width 408 height 21
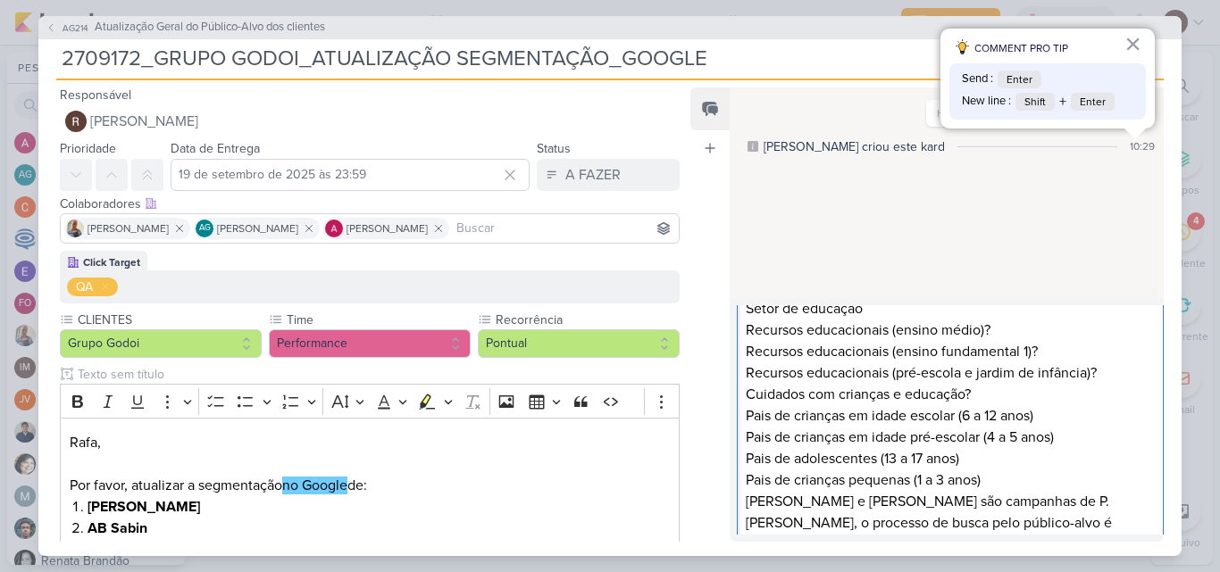
scroll to position [176, 0]
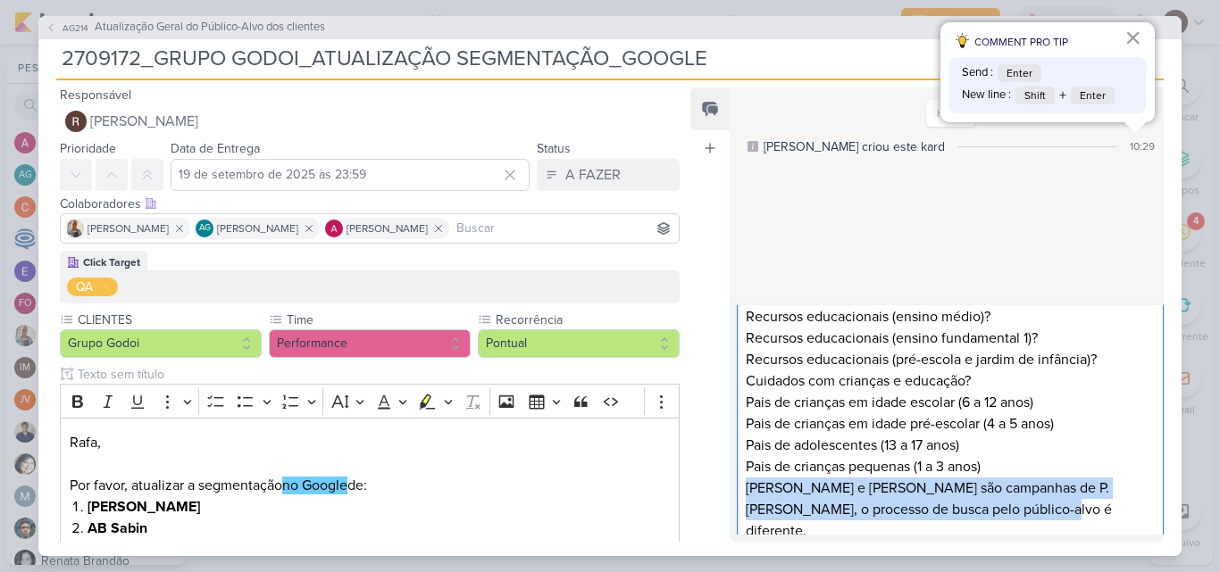
drag, startPoint x: 748, startPoint y: 490, endPoint x: 997, endPoint y: 522, distance: 250.3
click at [997, 522] on div "Godoi - Search/Vital Brazil Ensino Educação primária e secundária (k-12) Educaç…" at bounding box center [950, 360] width 427 height 392
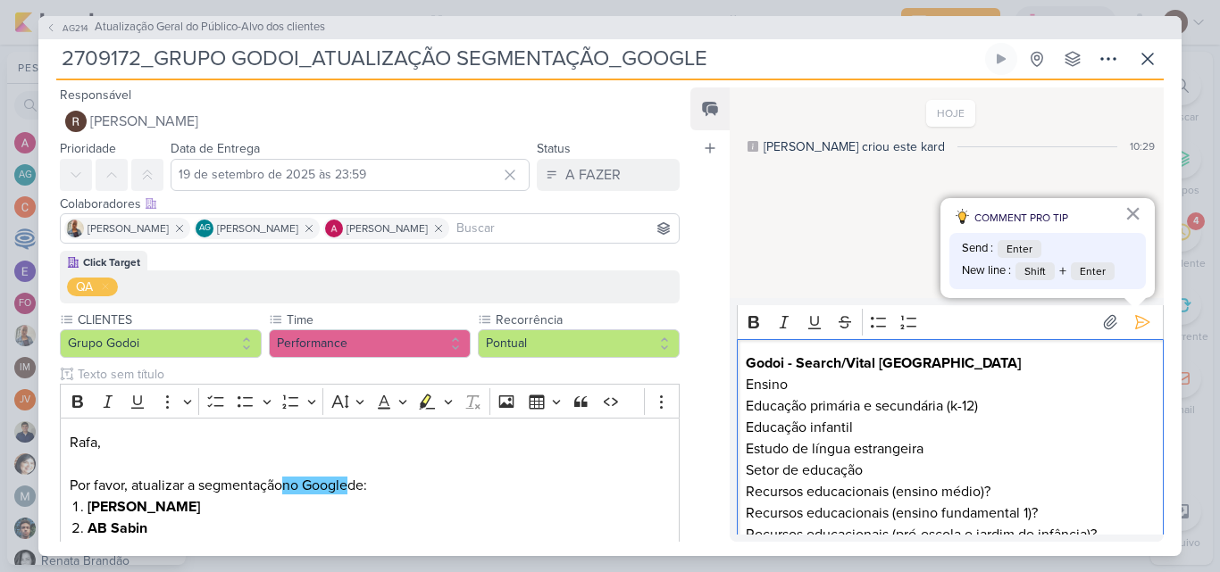
scroll to position [0, 0]
click at [744, 325] on button "Bold" at bounding box center [753, 323] width 27 height 27
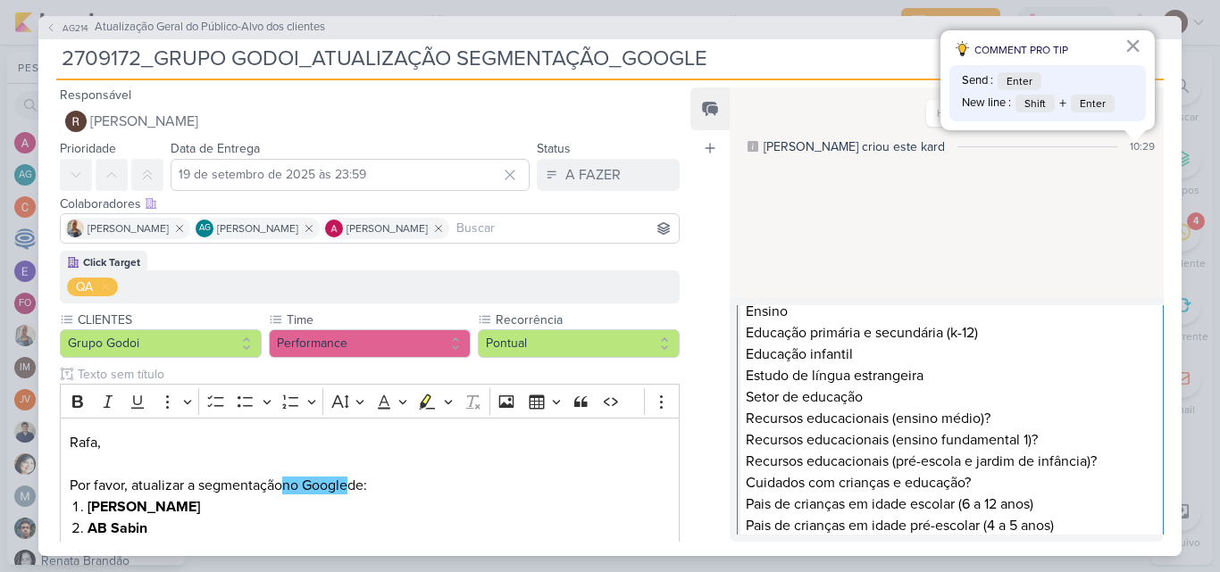
scroll to position [176, 0]
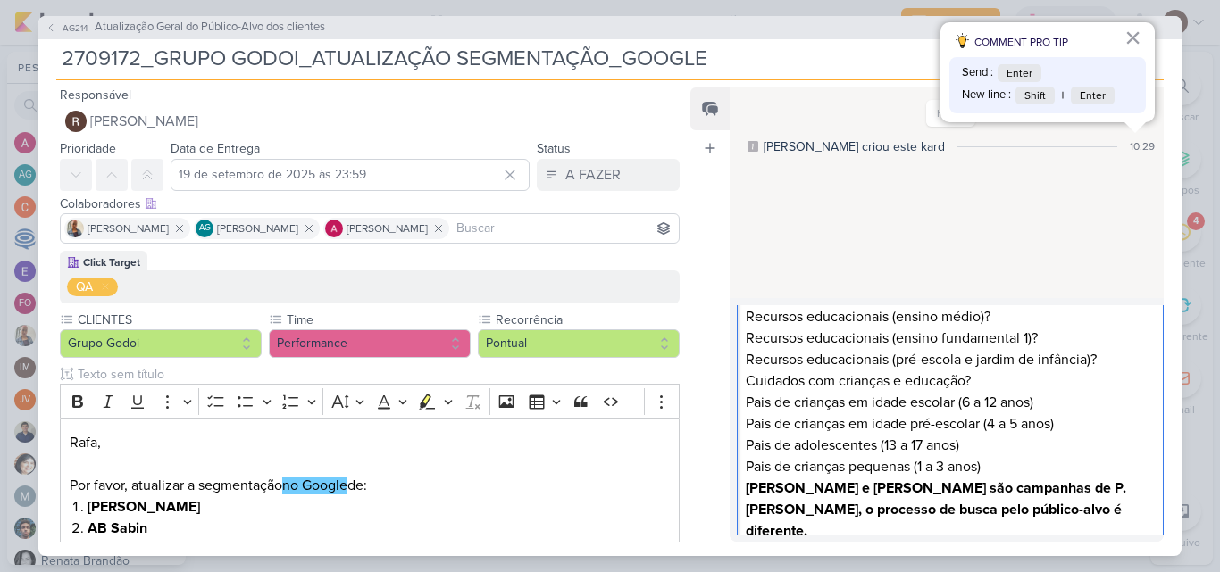
click at [1006, 507] on p "AB [PERSON_NAME] e [PERSON_NAME] são campanhas de P.[PERSON_NAME], o processo d…" at bounding box center [950, 510] width 408 height 64
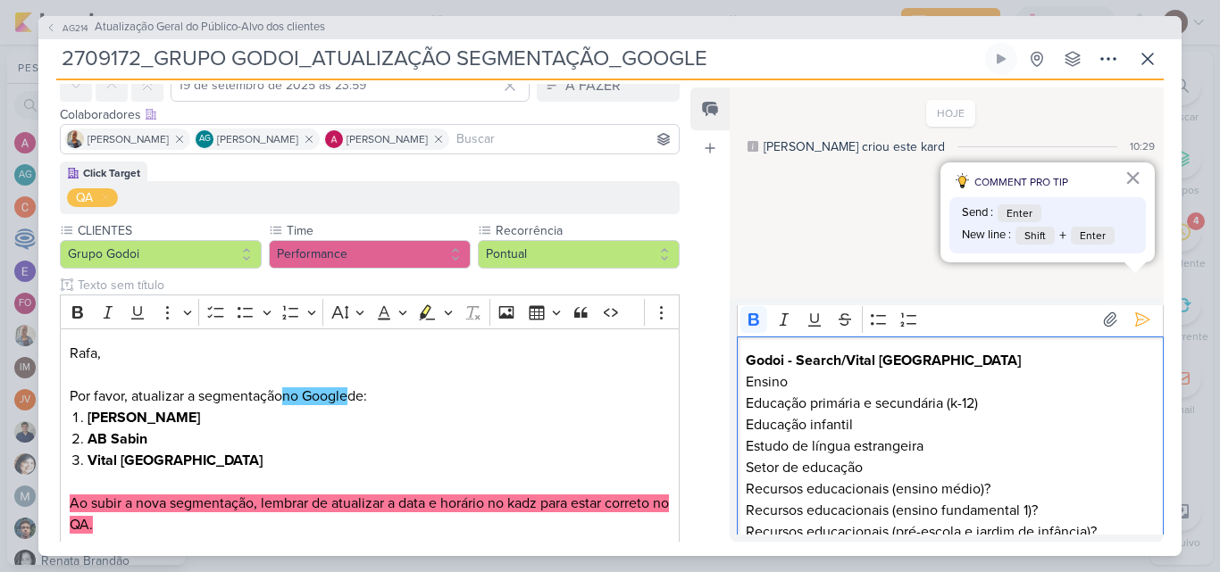
scroll to position [0, 0]
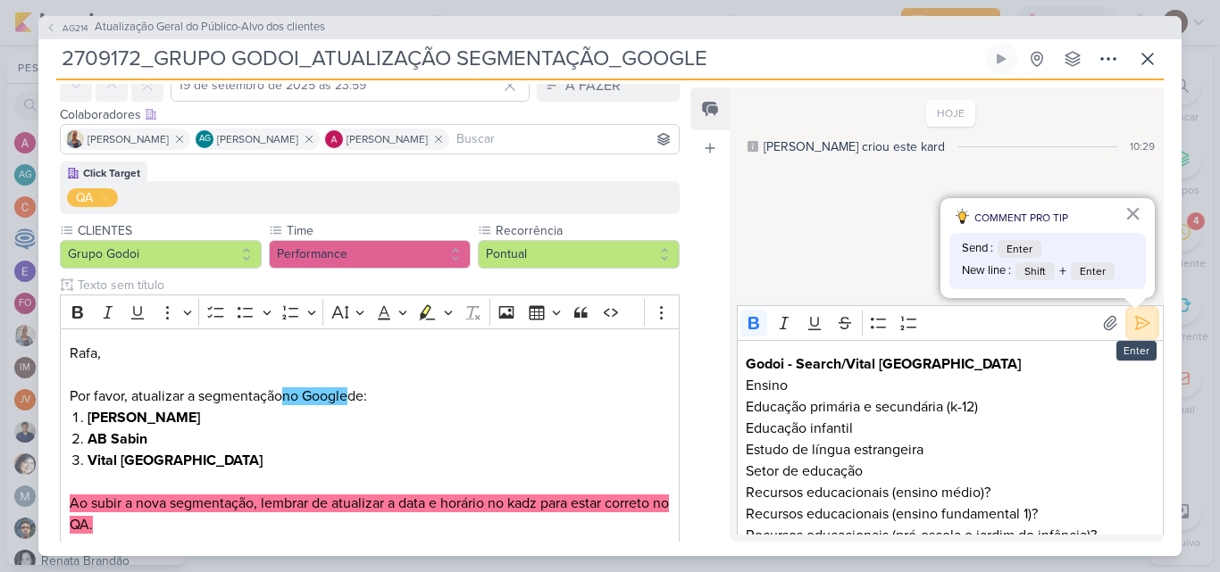
click at [1136, 327] on icon at bounding box center [1142, 323] width 13 height 13
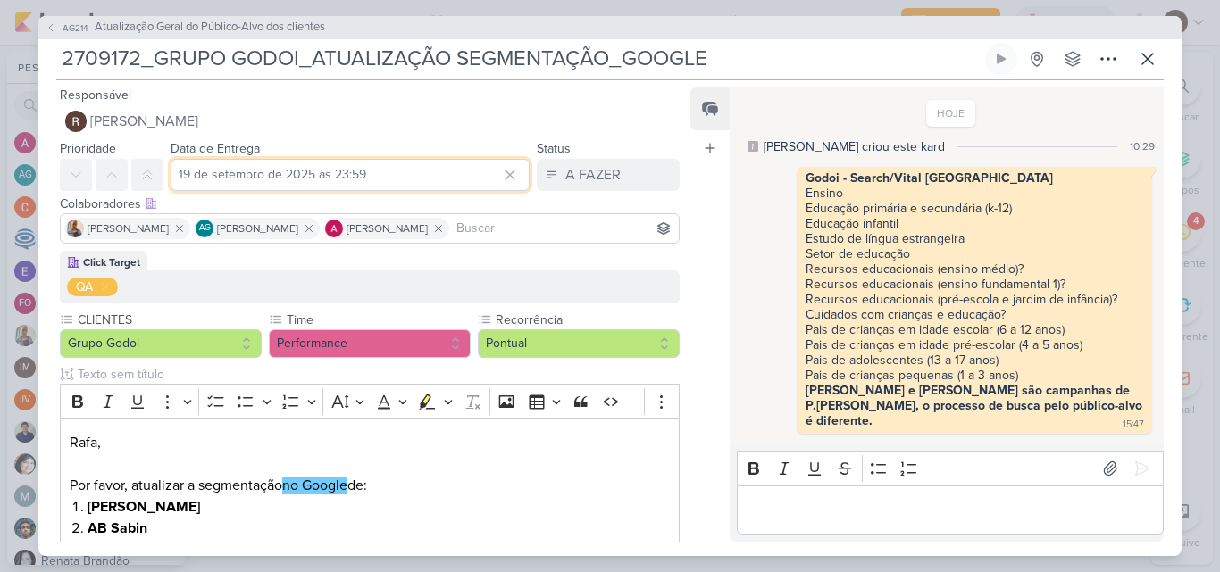
click at [190, 180] on input "[DATE] 23:59" at bounding box center [350, 175] width 359 height 32
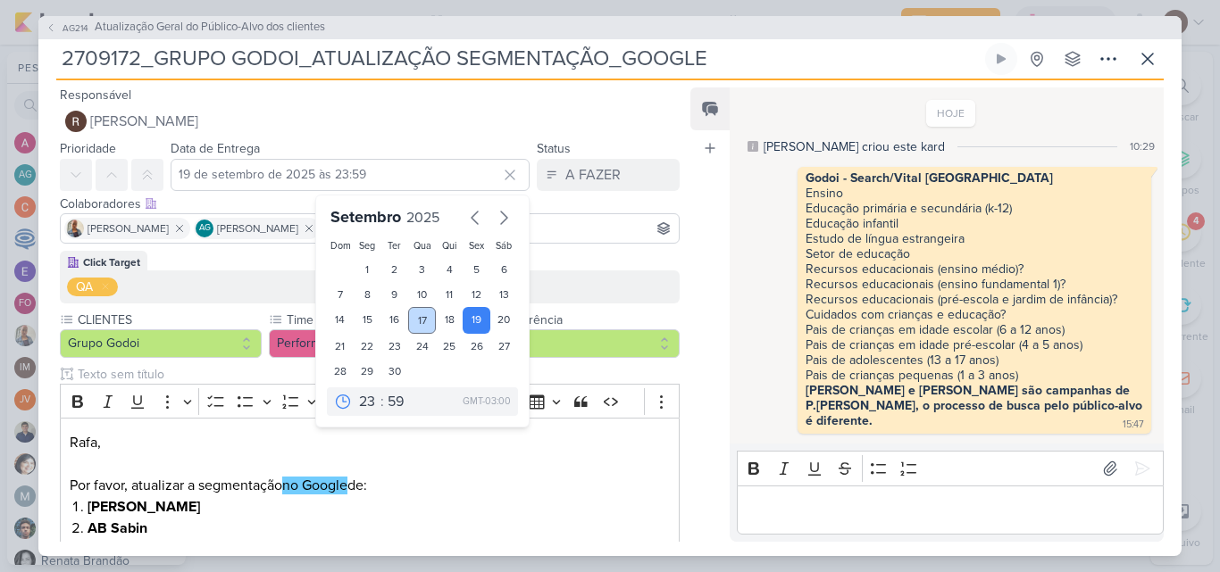
click at [421, 318] on div "17" at bounding box center [422, 320] width 28 height 27
type input "[DATE] 23:59"
click at [350, 177] on input "[DATE] 23:59" at bounding box center [350, 175] width 359 height 32
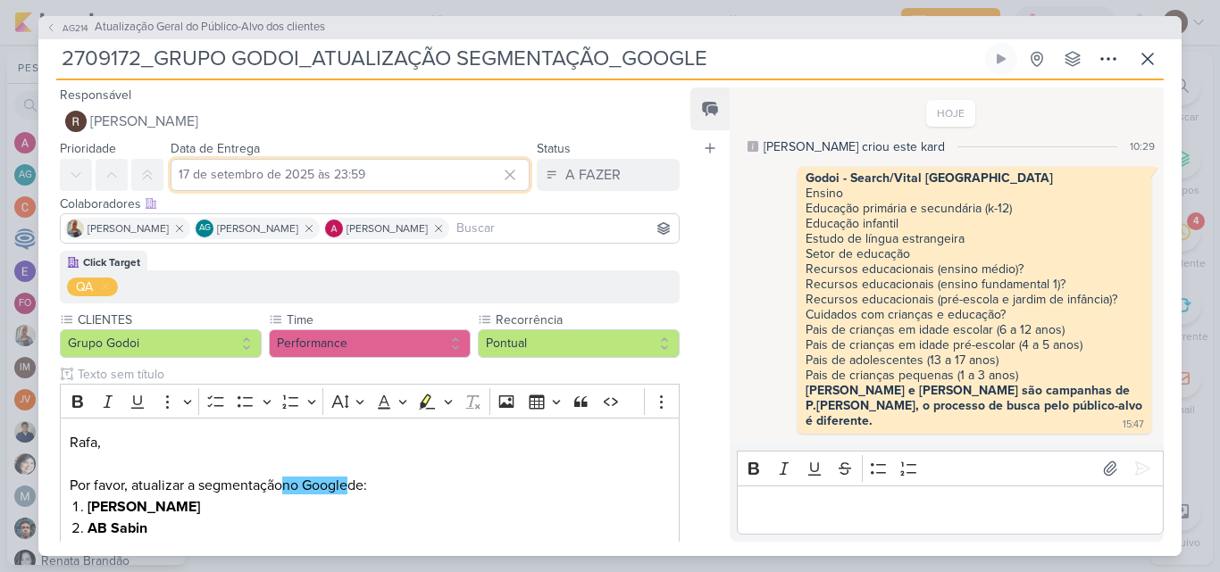
click at [347, 176] on input "[DATE] 23:59" at bounding box center [350, 175] width 359 height 32
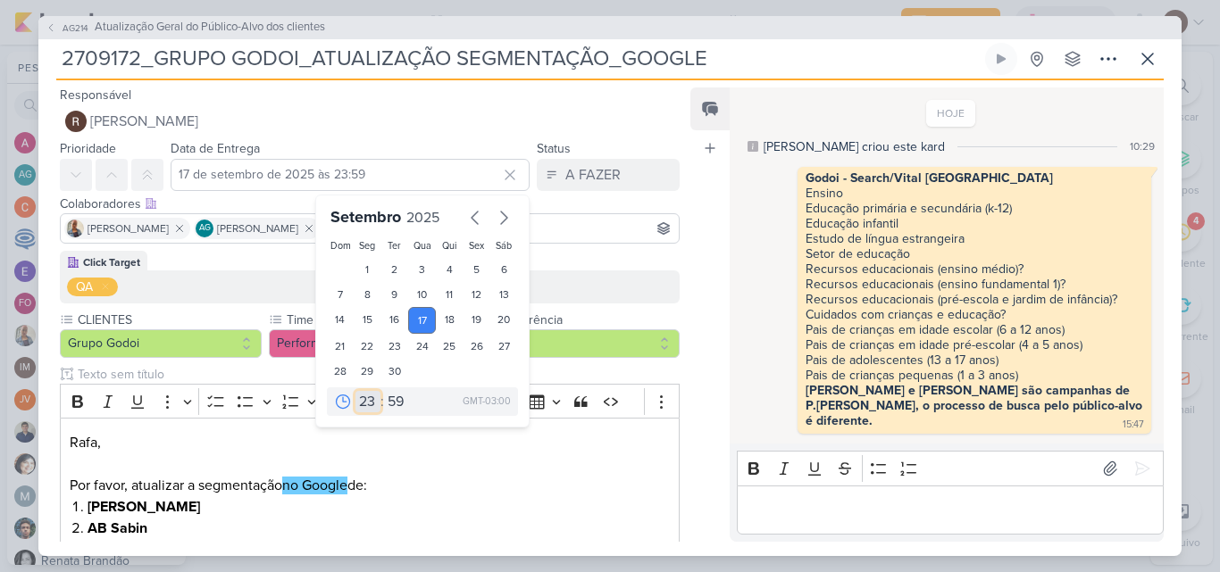
click at [358, 402] on select "00 01 02 03 04 05 06 07 08 09 10 11 12 13 14 15 16 17 18 19 20 21 22 23" at bounding box center [367, 401] width 25 height 21
select select "15"
click at [355, 391] on select "00 01 02 03 04 05 06 07 08 09 10 11 12 13 14 15 16 17 18 19 20 21 22 23" at bounding box center [367, 401] width 25 height 21
type input "17 de setembro de 2025 às 15:59"
click at [388, 410] on select "00 05 10 15 20 25 30 35 40 45 50 55 59" at bounding box center [396, 401] width 25 height 21
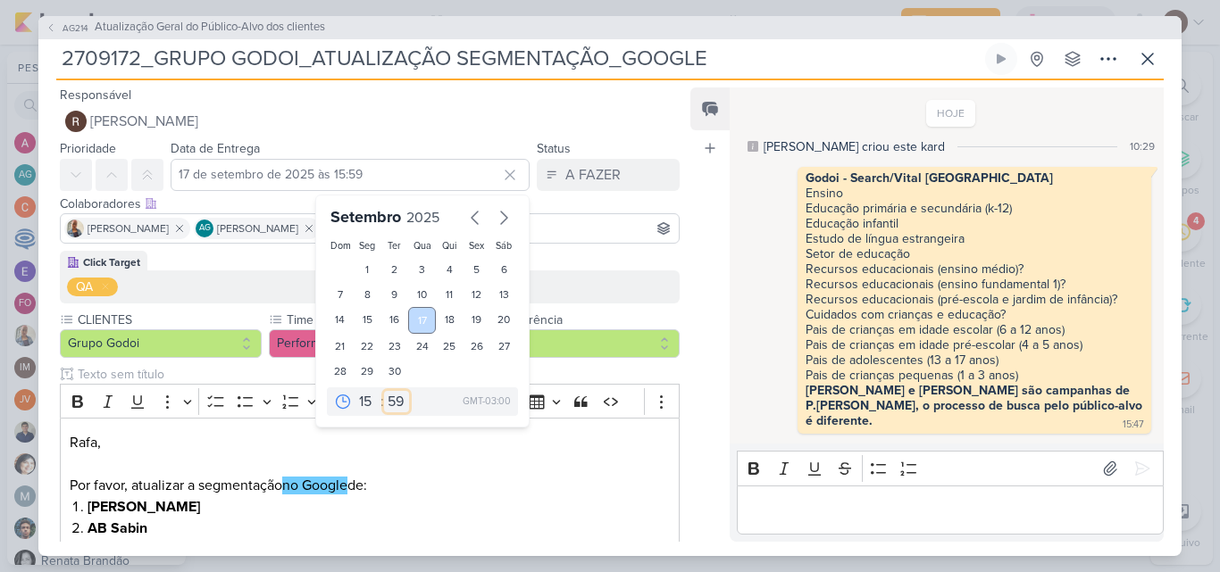
select select "45"
click at [384, 391] on select "00 05 10 15 20 25 30 35 40 45 50 55 59" at bounding box center [396, 401] width 25 height 21
type input "17 de setembro de 2025 às 15:45"
click at [448, 455] on p "Editor editing area: main" at bounding box center [370, 464] width 600 height 21
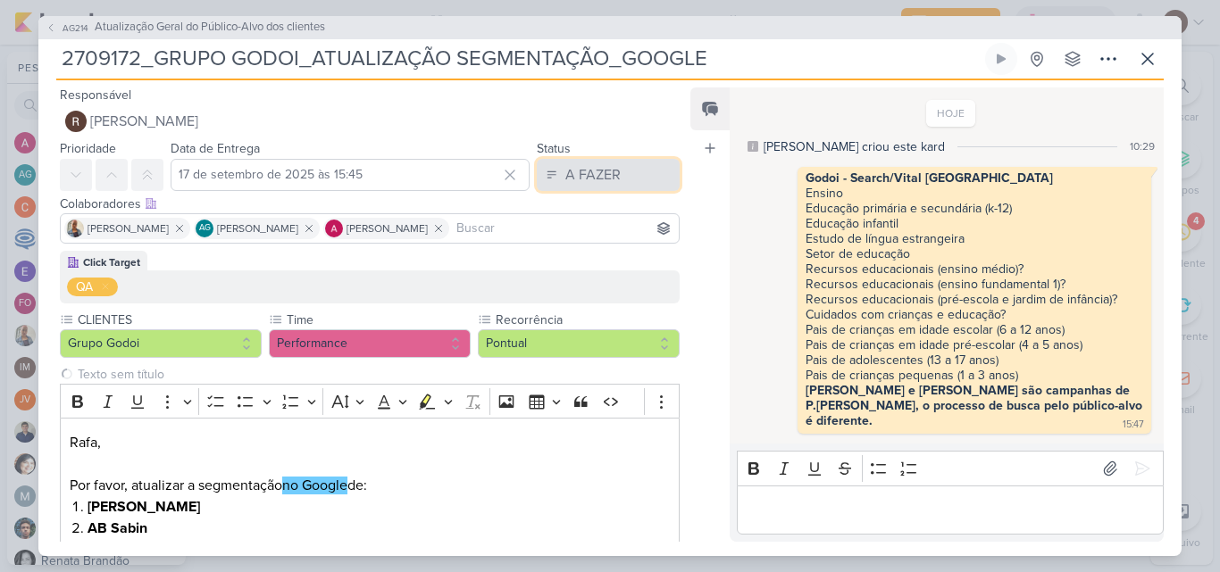
click at [588, 184] on div "A FAZER" at bounding box center [592, 174] width 55 height 21
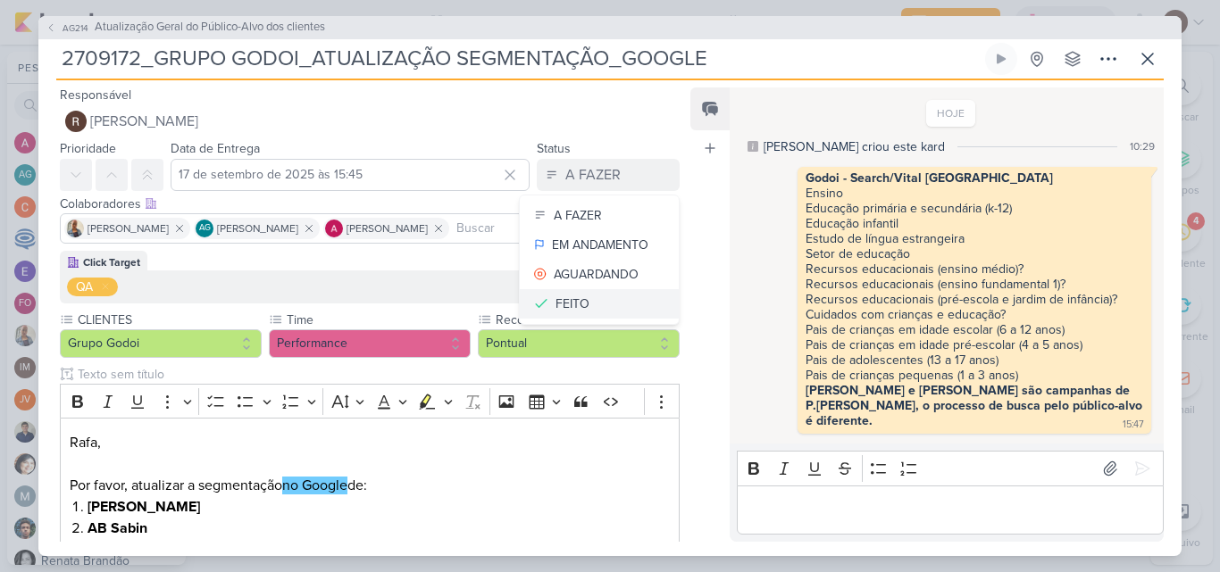
click at [571, 305] on div "FEITO" at bounding box center [572, 304] width 34 height 19
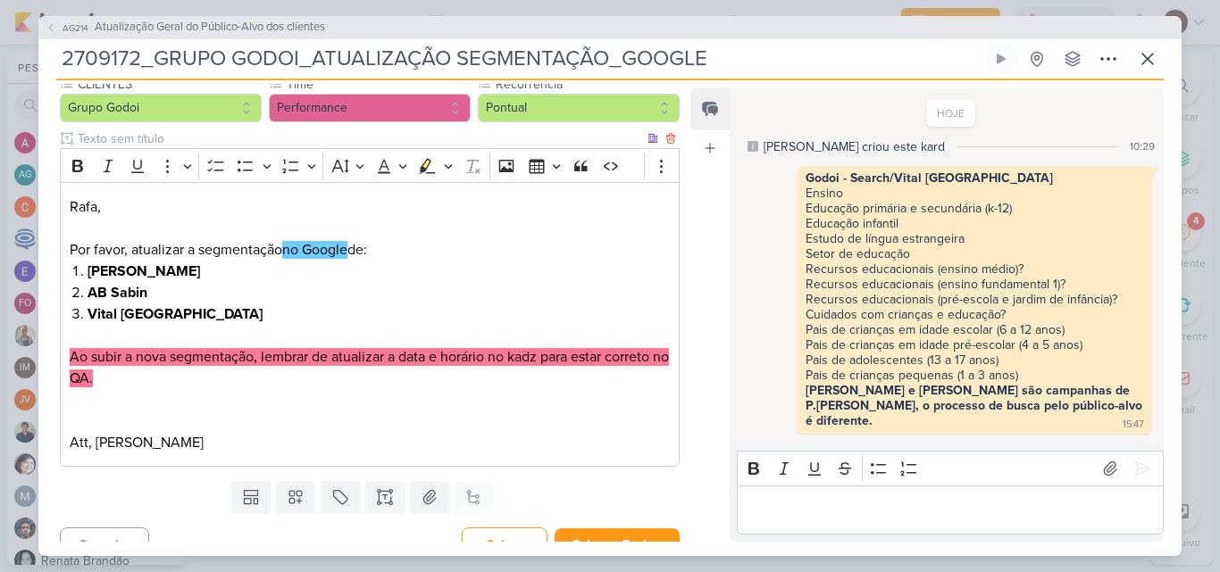
scroll to position [260, 0]
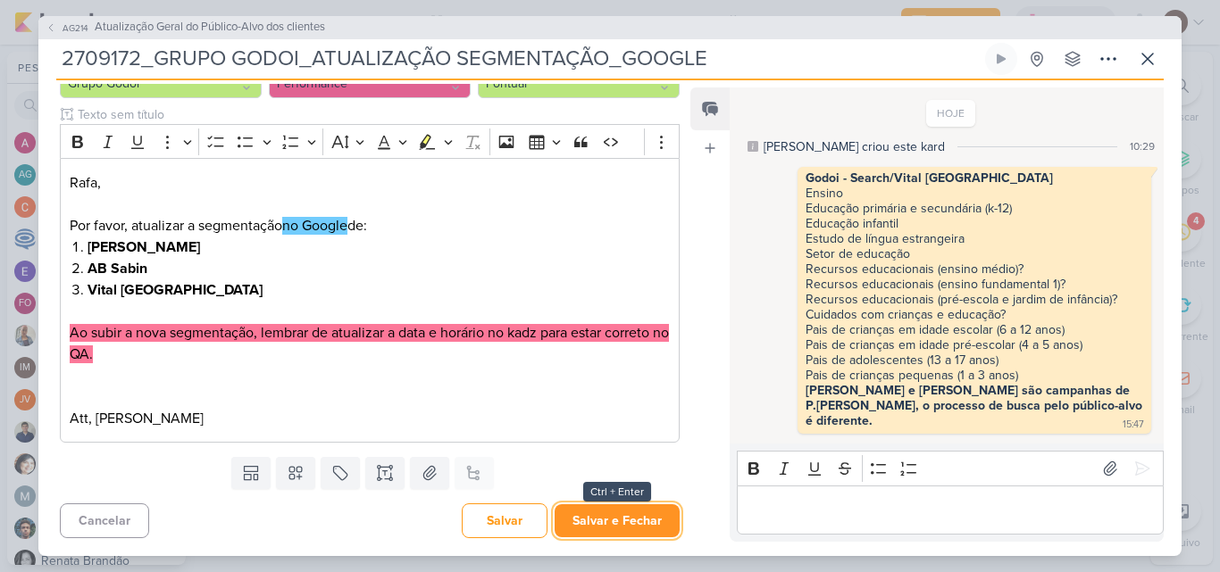
click at [612, 524] on button "Salvar e Fechar" at bounding box center [617, 521] width 125 height 33
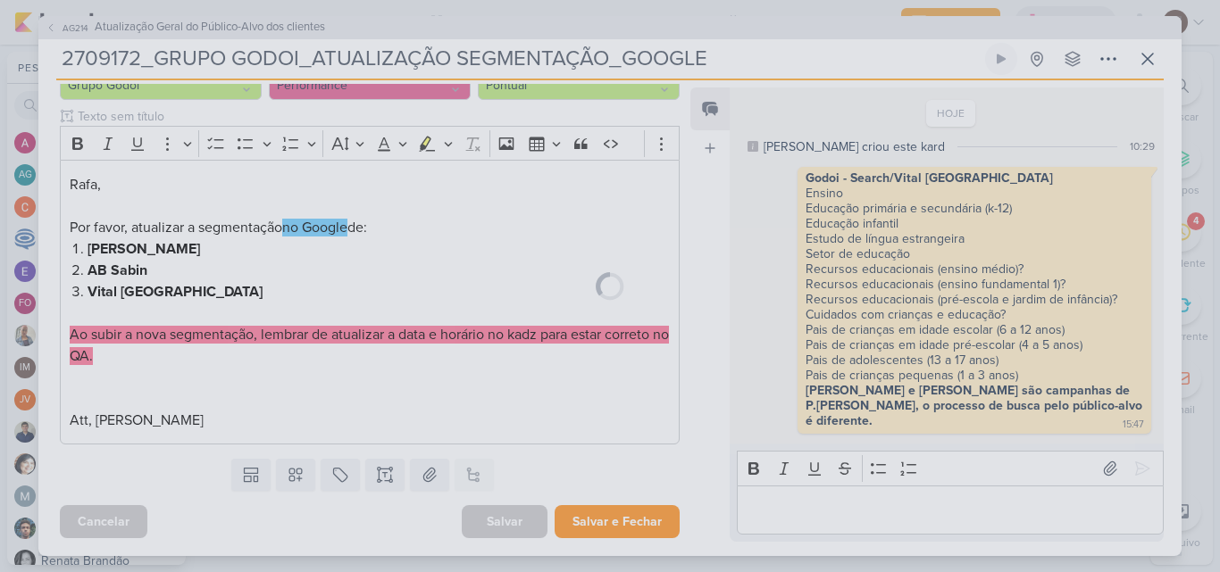
scroll to position [258, 0]
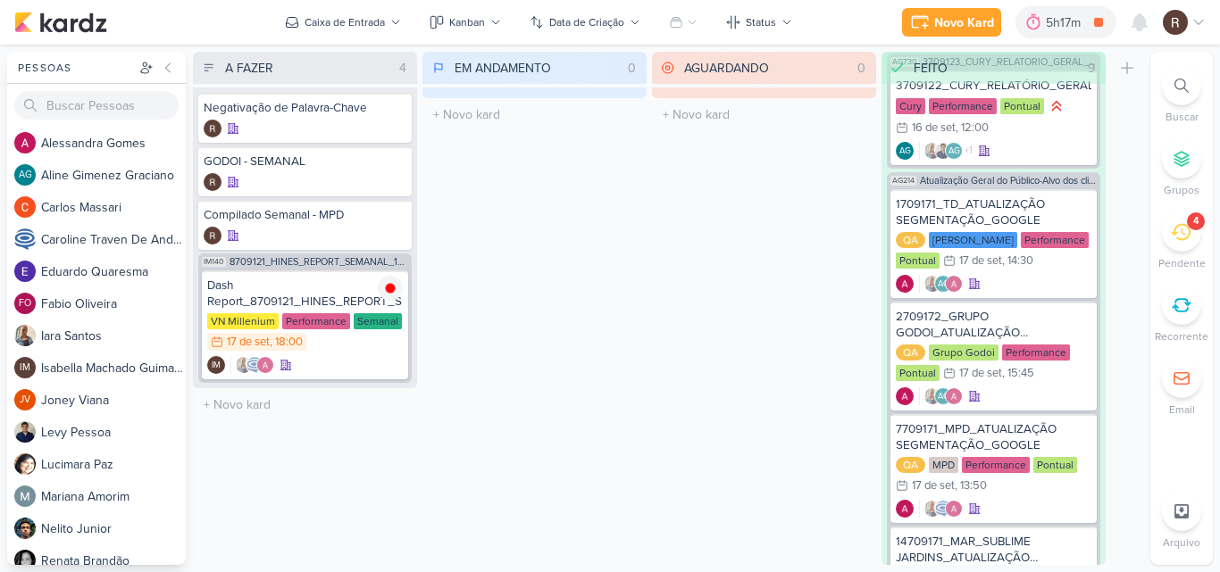
click at [1189, 237] on icon at bounding box center [1181, 232] width 20 height 17
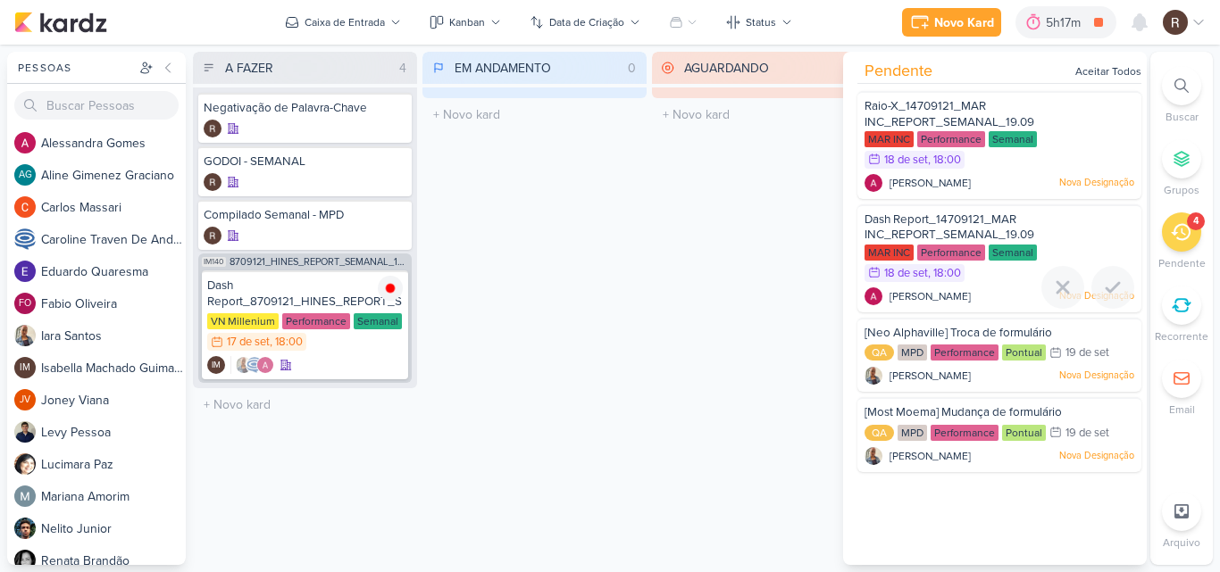
click at [929, 232] on span "Dash Report_14709121_MAR INC_REPORT_SEMANAL_19.09" at bounding box center [949, 228] width 170 height 30
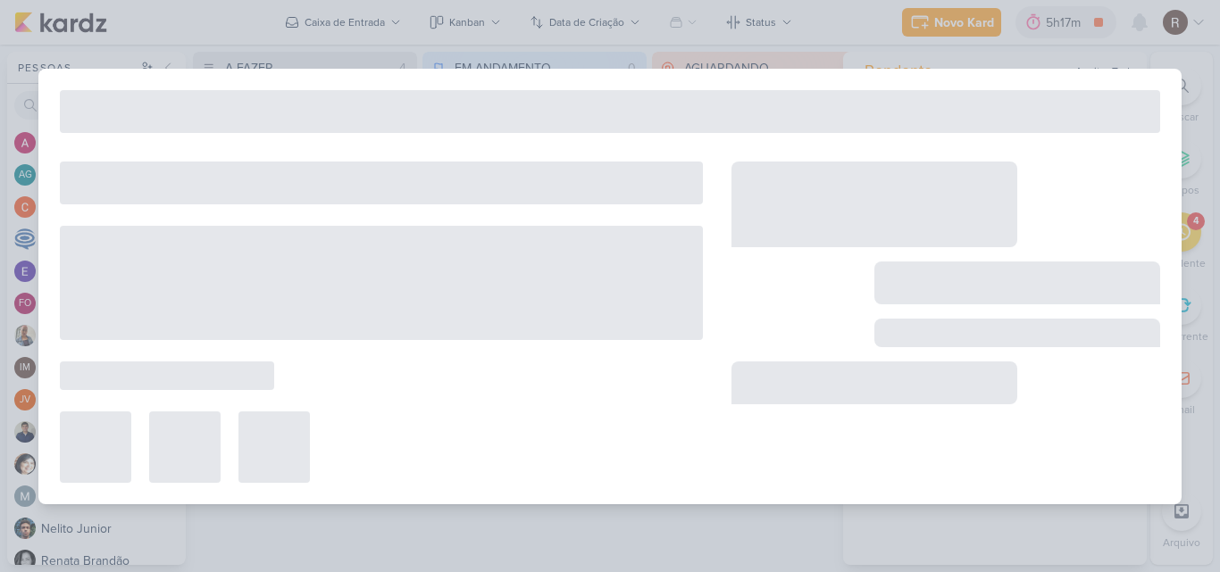
type input "Dash Report_14709121_MAR INC_REPORT_SEMANAL_19.09"
type input "18 de setembro de 2025 às 18:00"
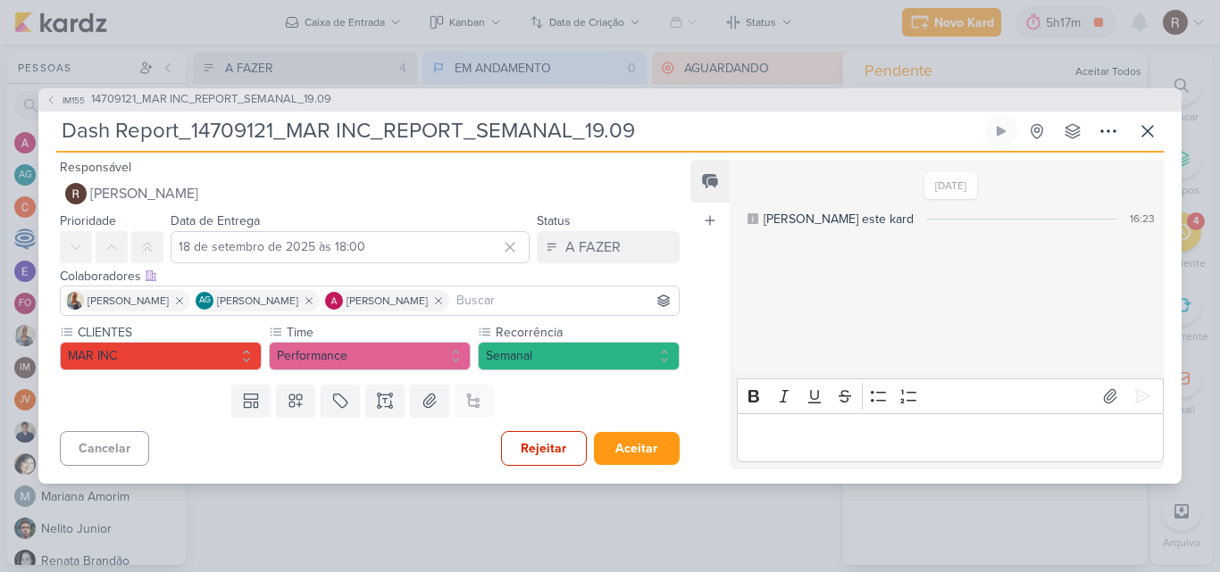
scroll to position [0, 0]
click at [226, 104] on span "14709121_MAR INC_REPORT_SEMANAL_19.09" at bounding box center [211, 100] width 240 height 18
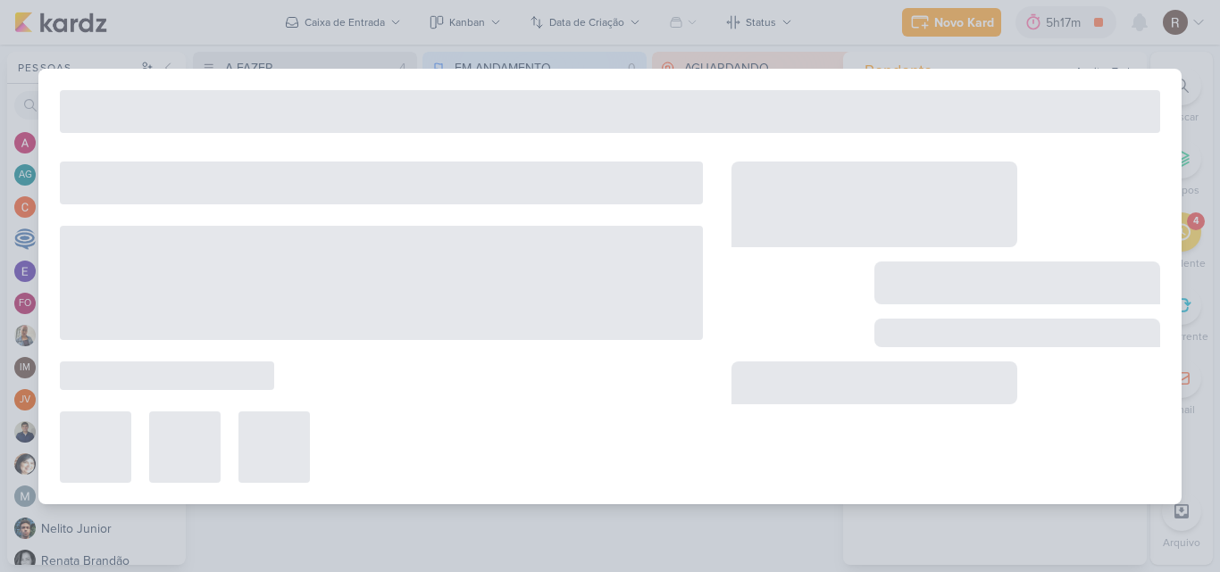
type input "14709121_MAR INC_REPORT_SEMANAL_19.09"
type input "19 de setembro de 2025 às 14:00"
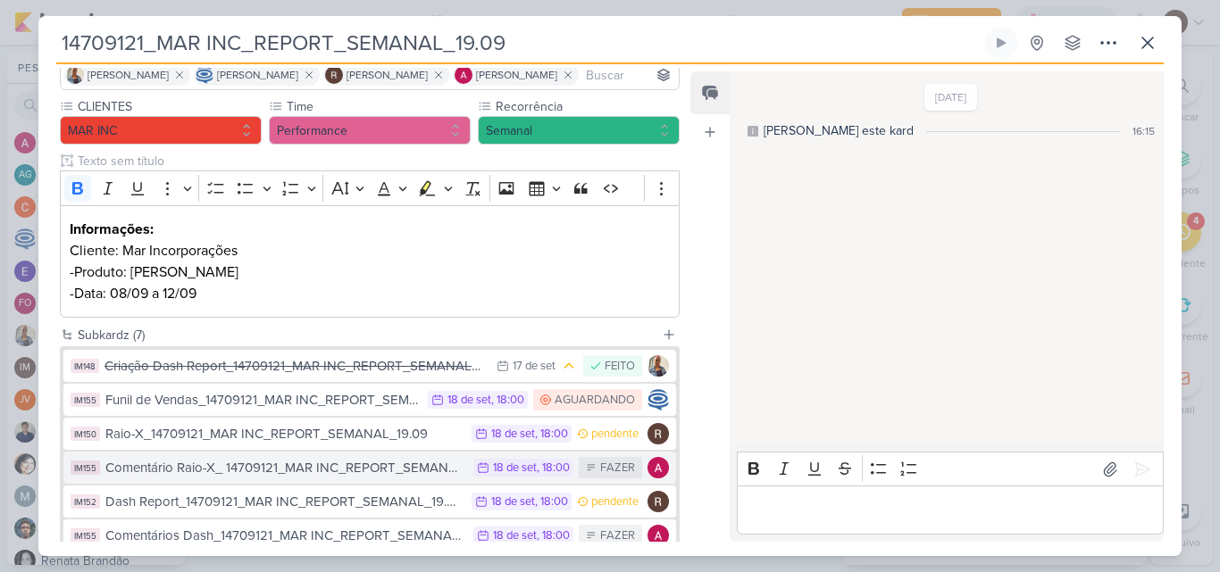
scroll to position [179, 0]
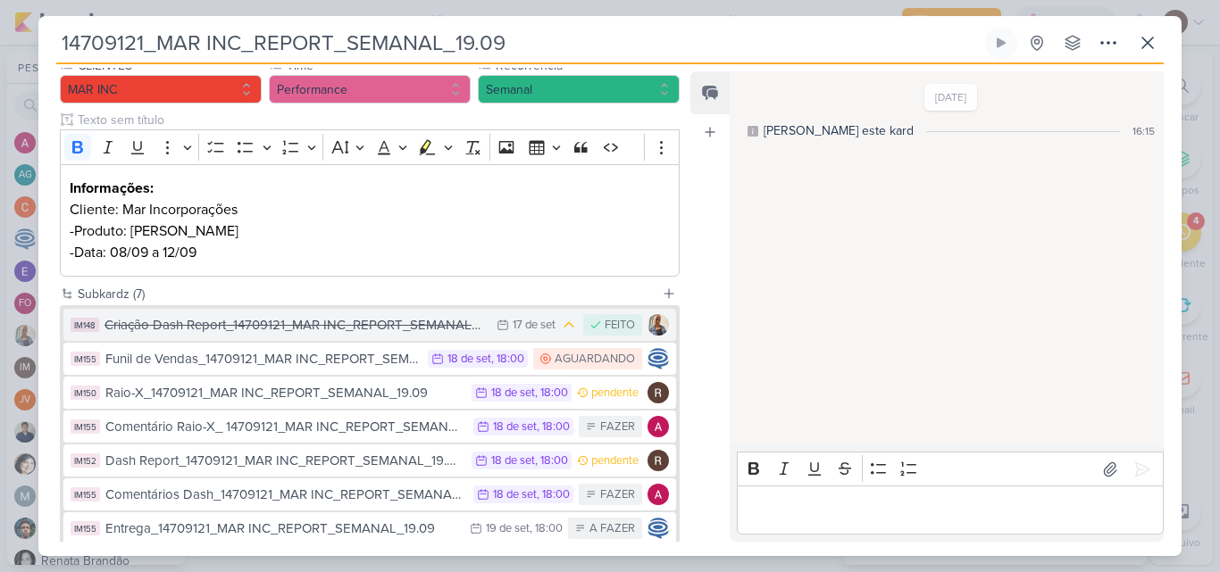
click at [355, 323] on div "Criação Dash Report_14709121_MAR INC_REPORT_SEMANAL_19.09" at bounding box center [295, 325] width 383 height 21
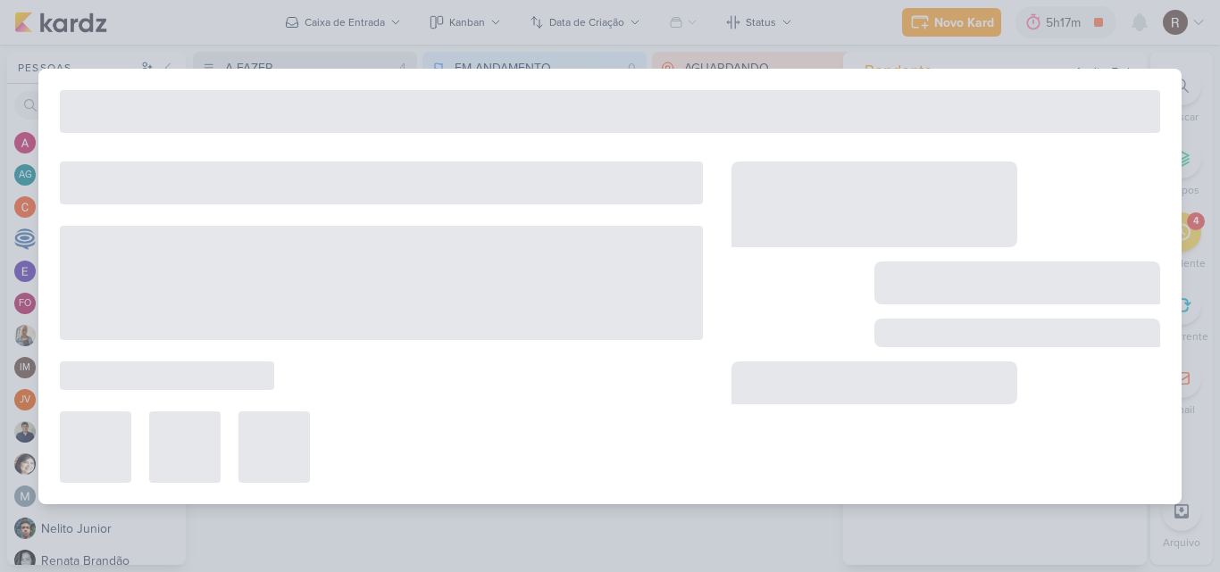
type input "Criação Dash Report_14709121_MAR INC_REPORT_SEMANAL_19.09"
type input "[DATE] 23:59"
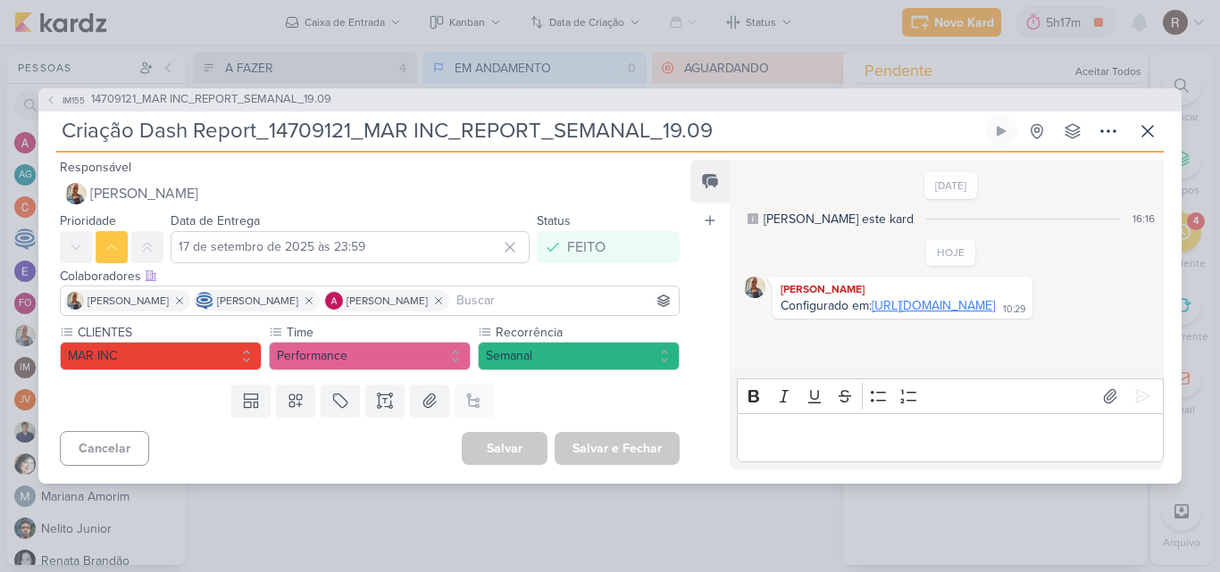
click at [872, 313] on link "https://lookerstudio.google.com/reporting/74f4942a-d2e1-4d2e-9643-34286276c732" at bounding box center [933, 305] width 123 height 15
click at [1138, 134] on icon at bounding box center [1147, 131] width 21 height 21
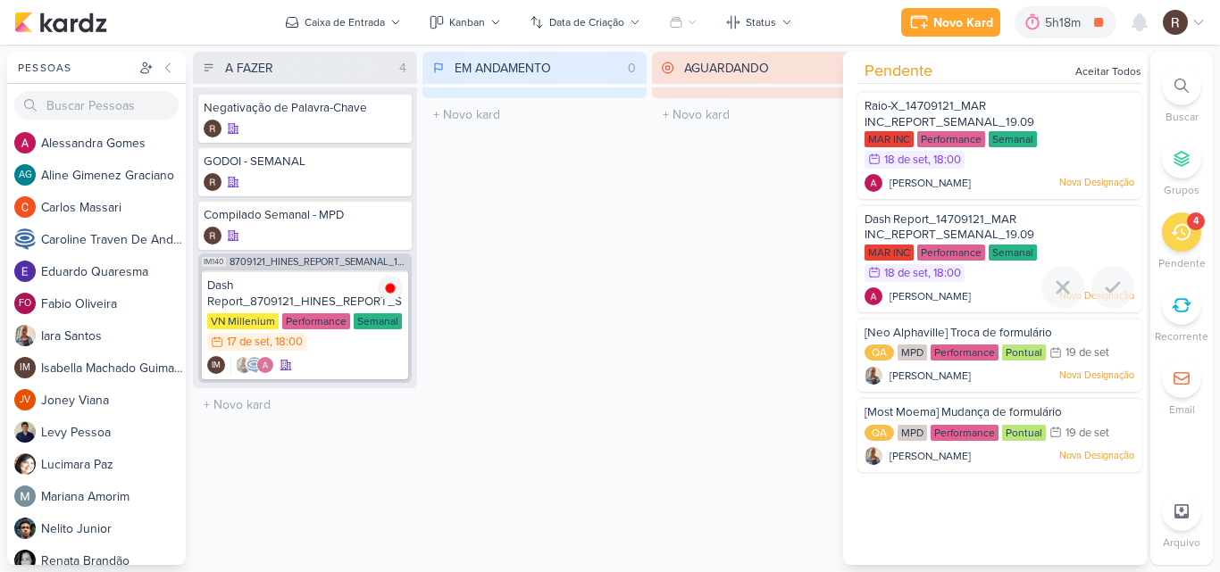
click at [901, 217] on span "Dash Report_14709121_MAR INC_REPORT_SEMANAL_19.09" at bounding box center [949, 228] width 170 height 30
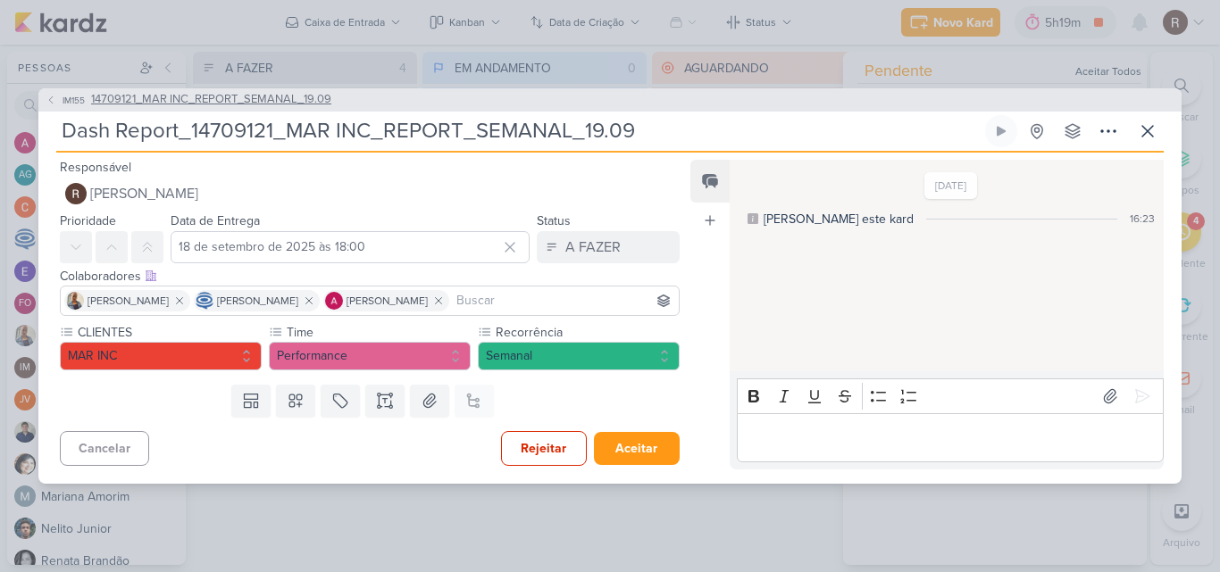
click at [221, 105] on span "14709121_MAR INC_REPORT_SEMANAL_19.09" at bounding box center [211, 100] width 240 height 18
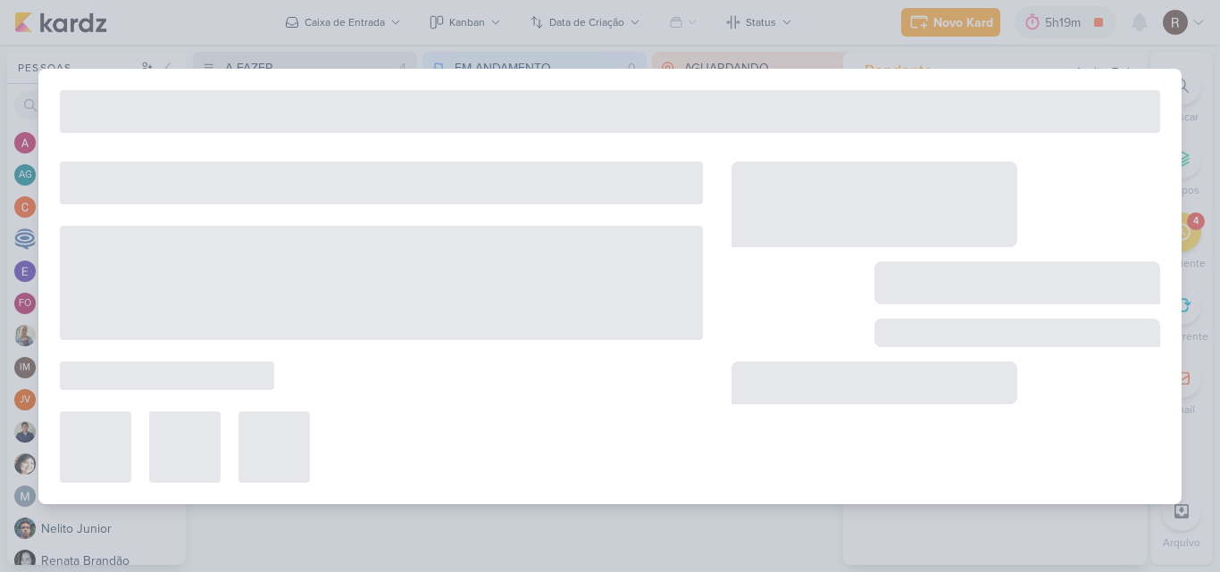
type input "14709121_MAR INC_REPORT_SEMANAL_19.09"
type input "19 de setembro de 2025 às 14:00"
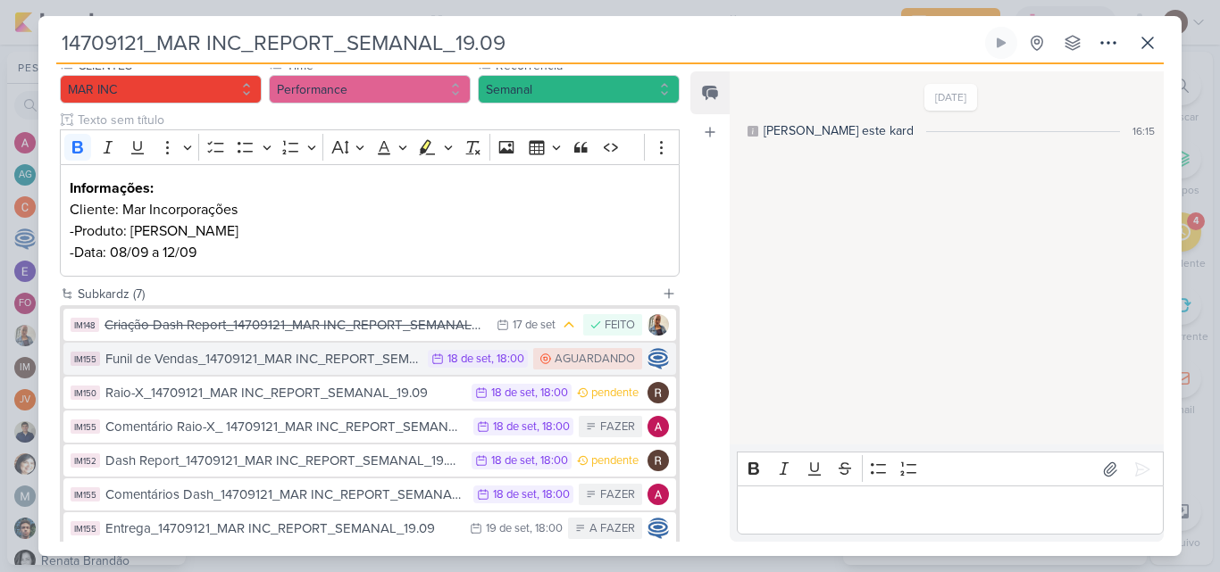
click at [321, 367] on div "Funil de Vendas_14709121_MAR INC_REPORT_SEMANAL_19.09" at bounding box center [261, 359] width 313 height 21
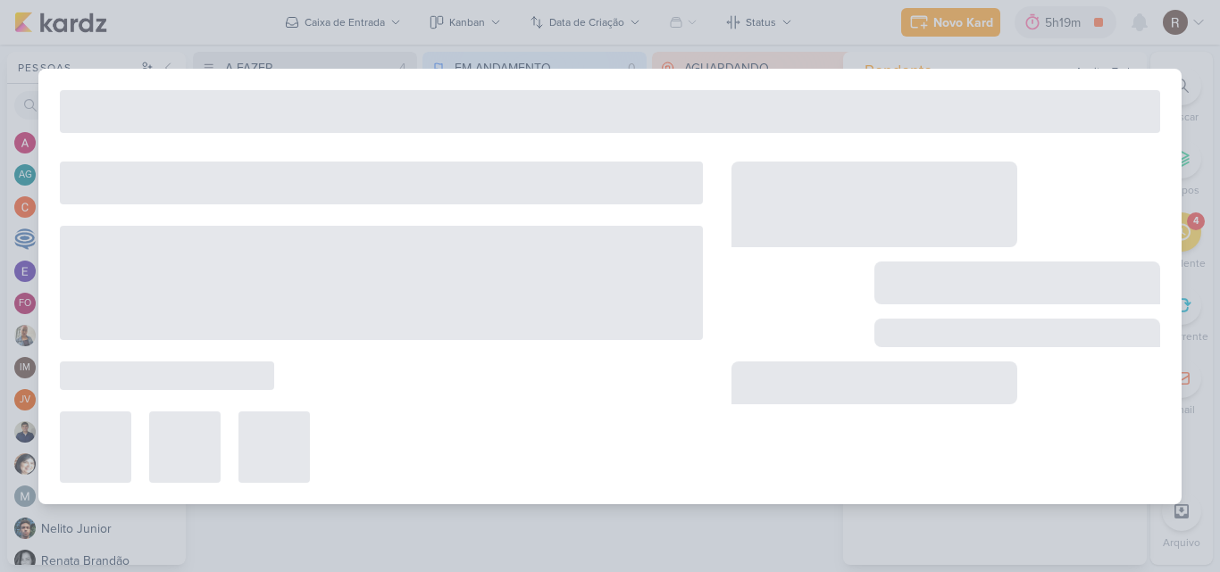
type input "Funil de Vendas_14709121_MAR INC_REPORT_SEMANAL_19.09"
type input "18 de setembro de 2025 às 18:00"
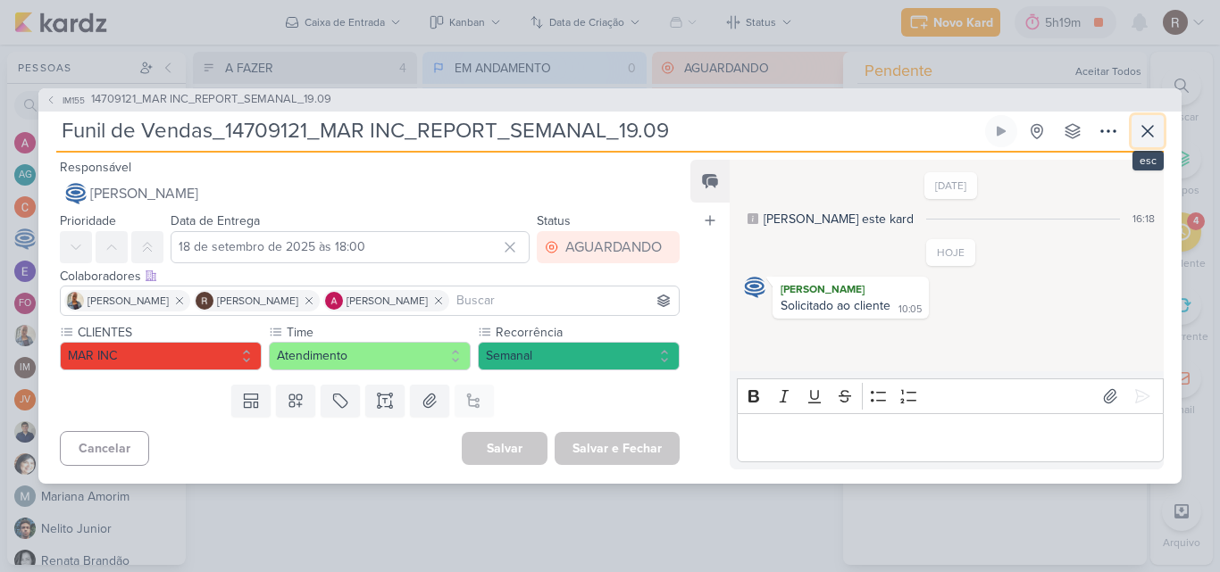
click at [1147, 137] on icon at bounding box center [1147, 131] width 21 height 21
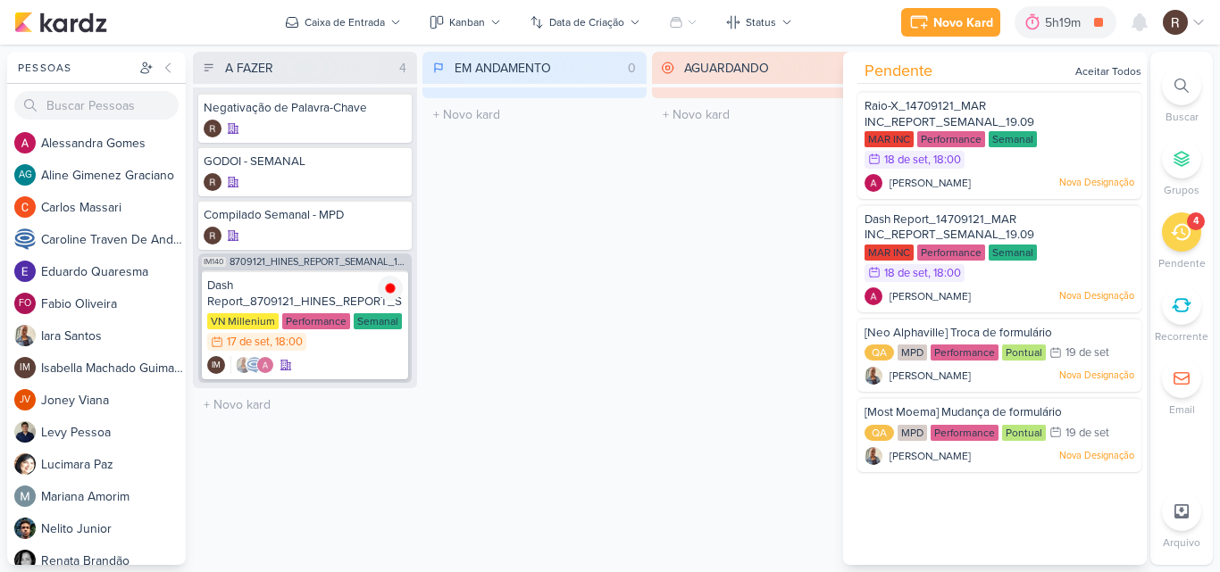
click at [724, 243] on div "AGUARDANDO 0 Mover Para Esquerda Mover Para Direita [GEOGRAPHIC_DATA] O título …" at bounding box center [764, 308] width 224 height 513
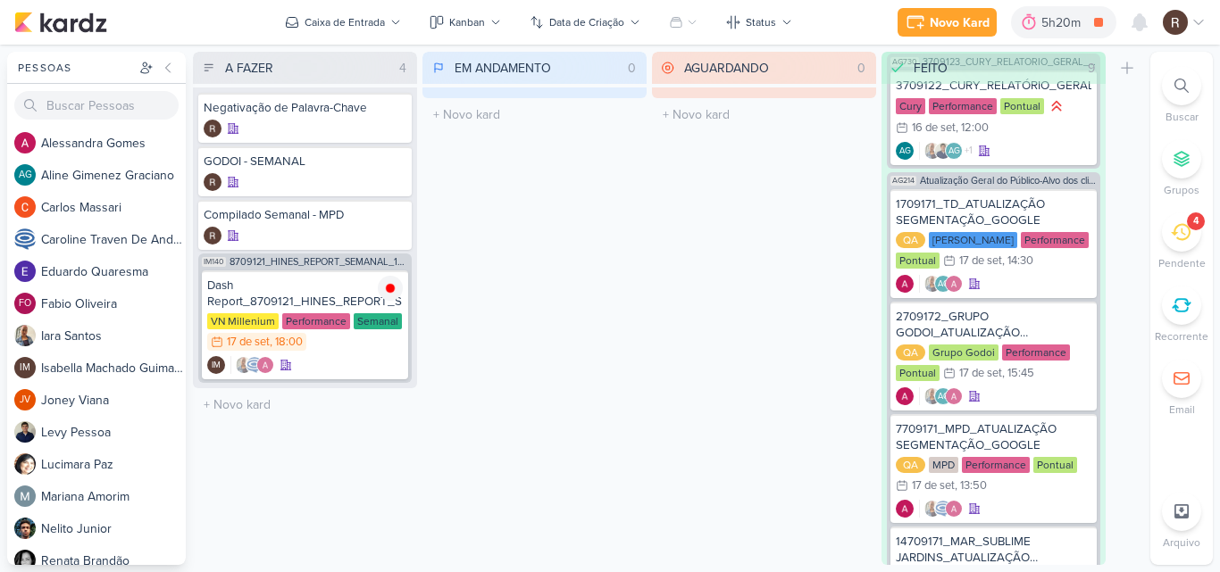
click at [1168, 237] on div "4" at bounding box center [1181, 232] width 39 height 39
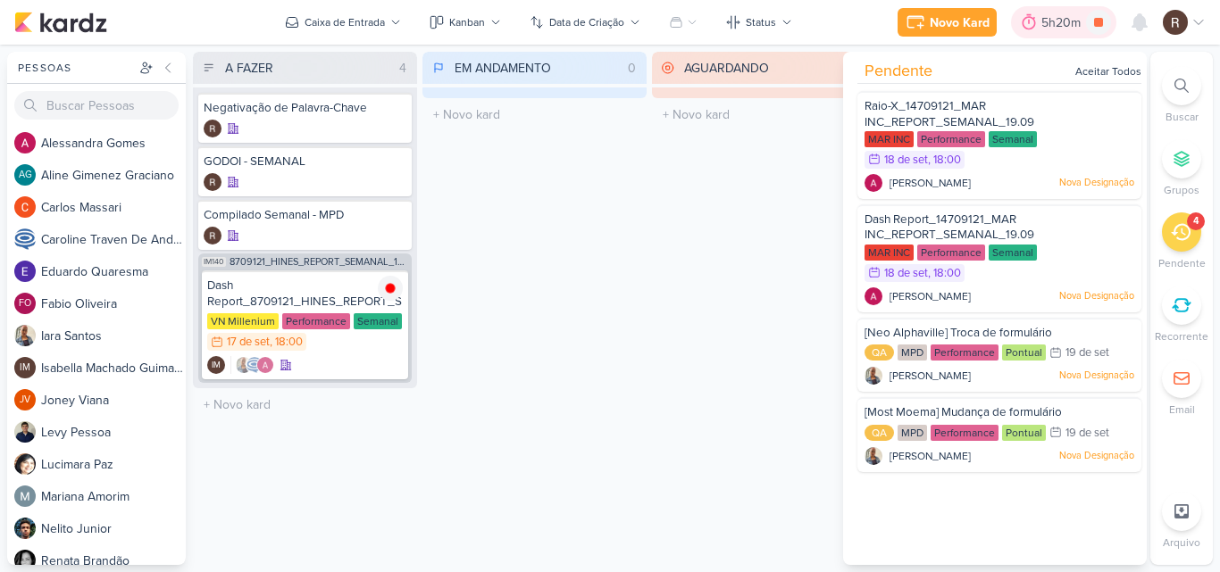
click at [1056, 29] on div "5h20m" at bounding box center [1063, 22] width 45 height 19
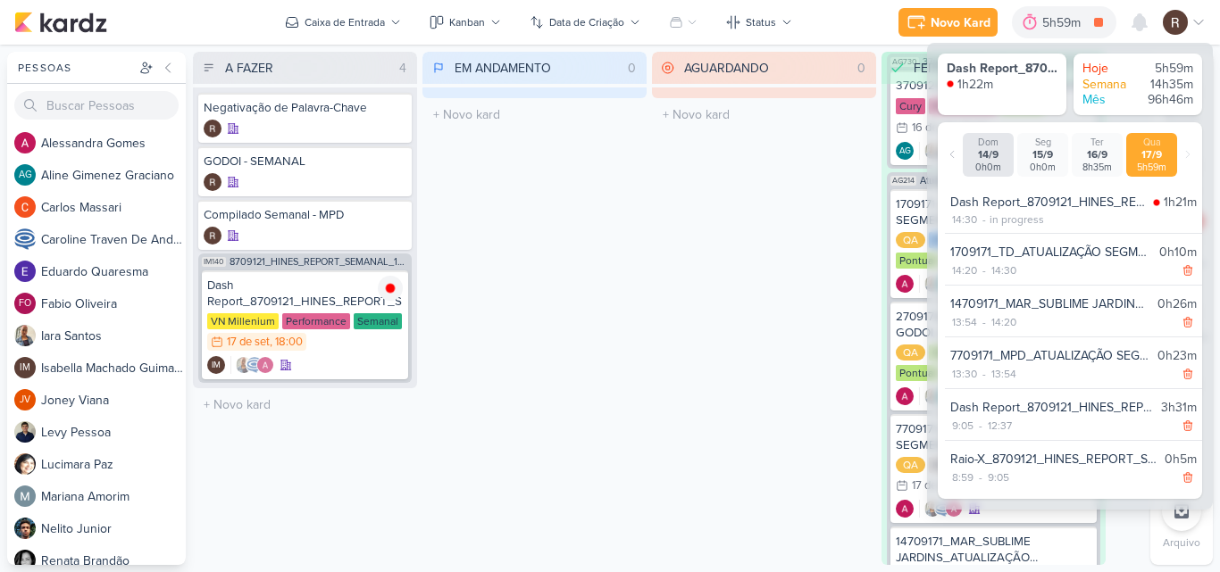
click at [676, 320] on div "AGUARDANDO 0 Mover Para Esquerda Mover Para Direita [GEOGRAPHIC_DATA] O título …" at bounding box center [764, 308] width 224 height 513
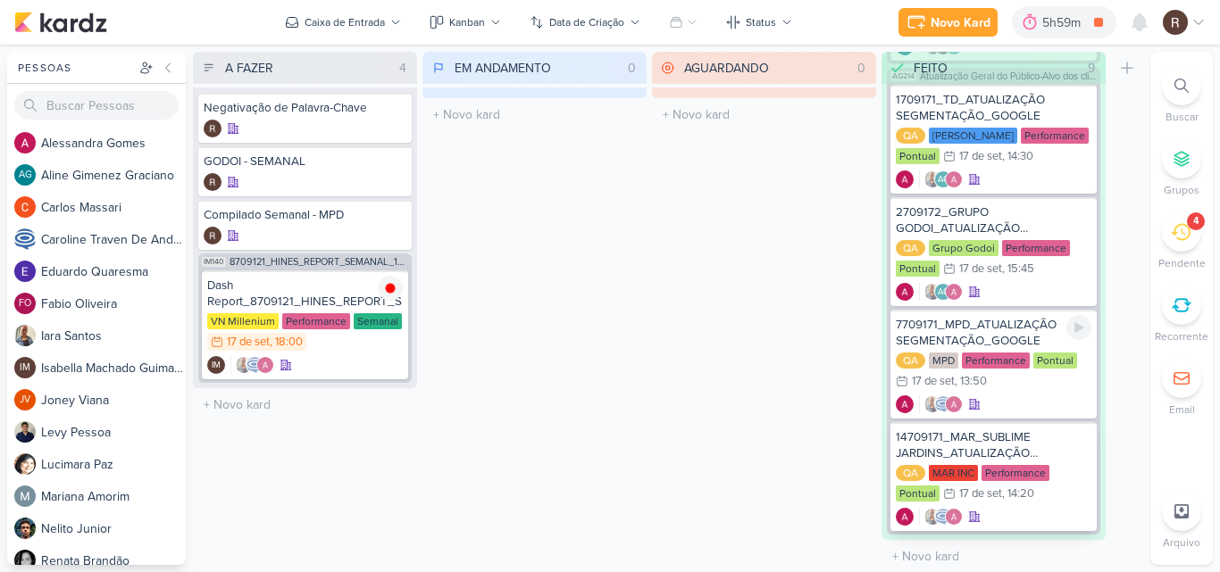
scroll to position [1349, 0]
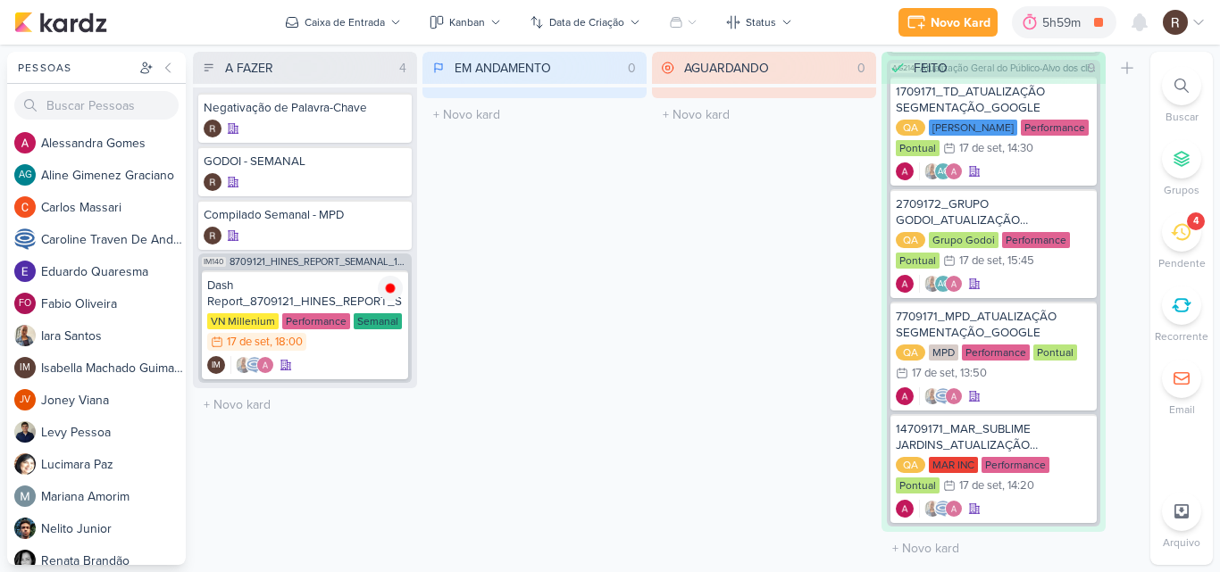
click at [1179, 239] on icon at bounding box center [1181, 232] width 20 height 17
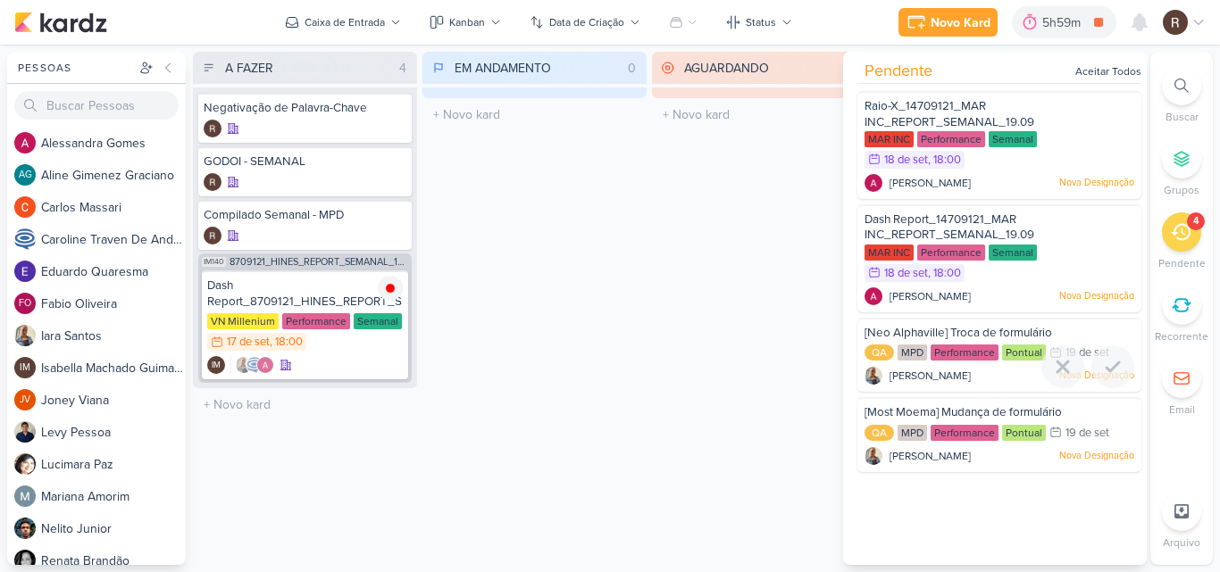
click at [879, 333] on span "[Neo Alphaville] Troca de formulário" at bounding box center [958, 333] width 188 height 14
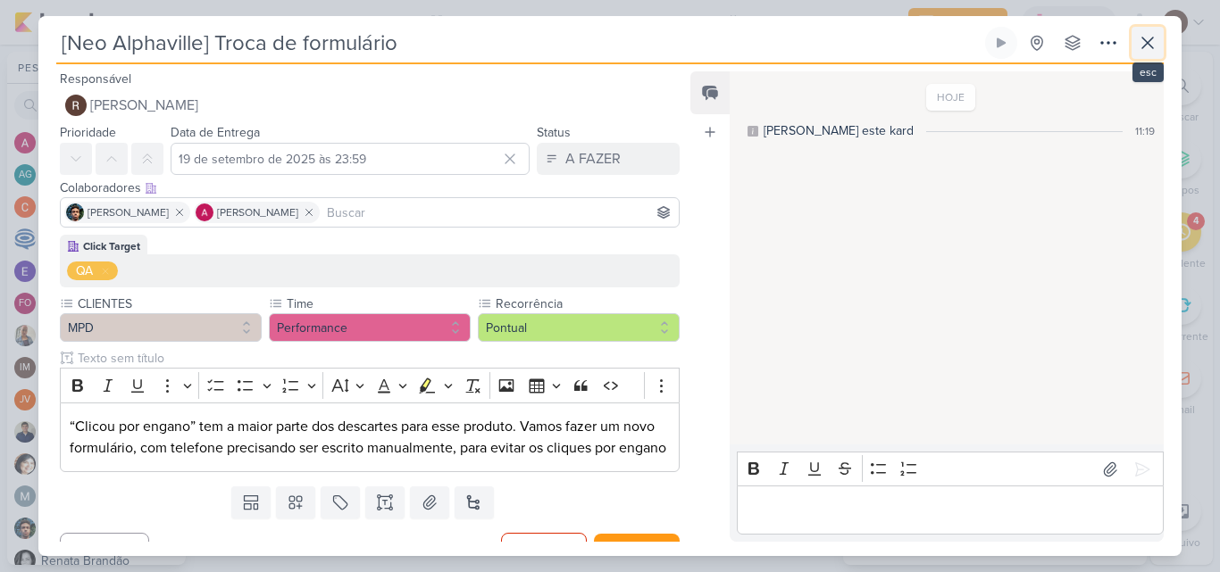
click at [1148, 43] on icon at bounding box center [1147, 43] width 11 height 11
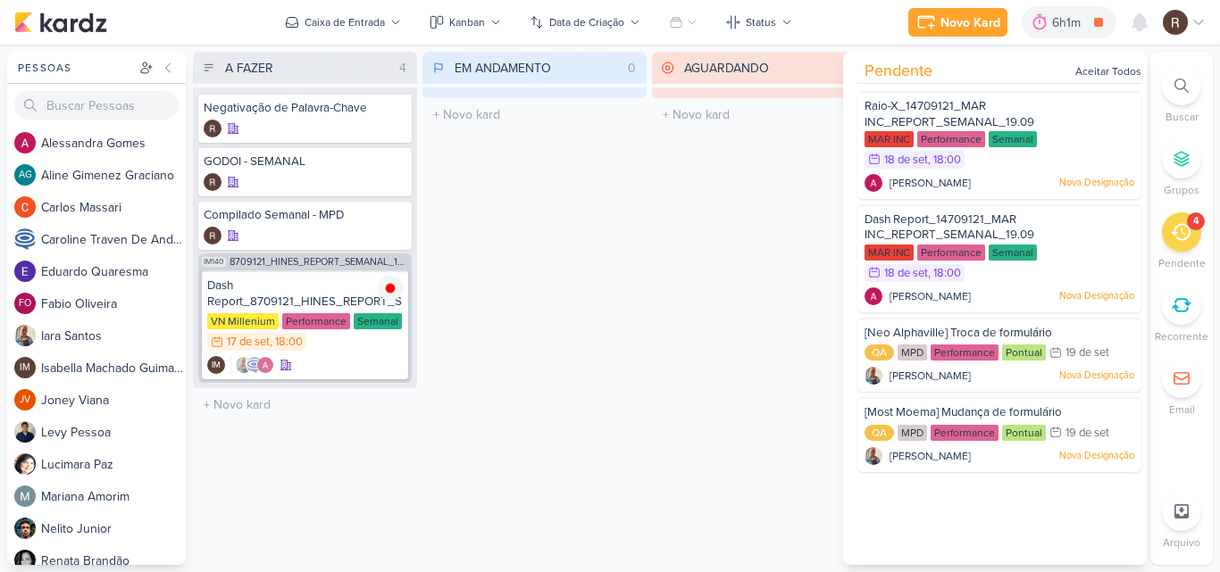
click at [741, 211] on div "AGUARDANDO 0 Mover Para Esquerda Mover Para Direita [GEOGRAPHIC_DATA] O título …" at bounding box center [764, 308] width 224 height 513
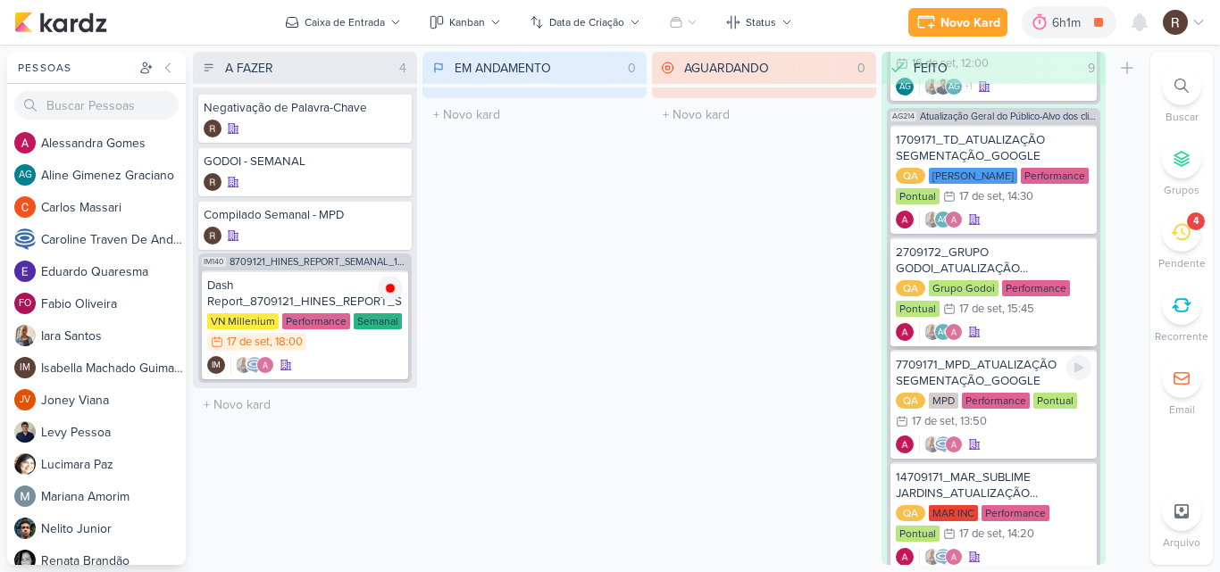
scroll to position [1260, 0]
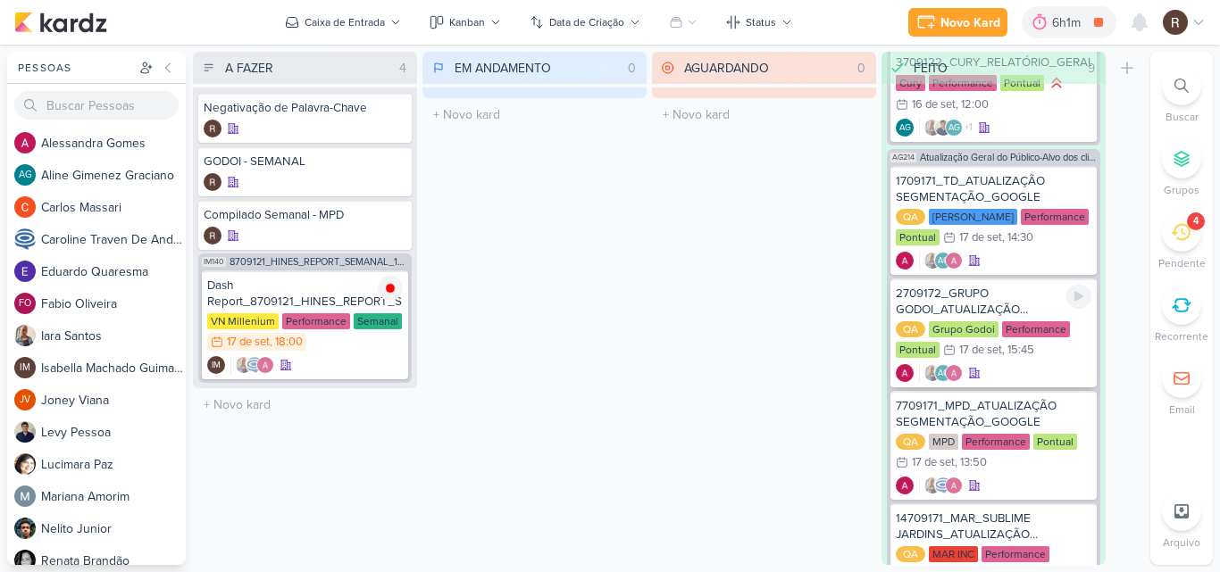
click at [972, 309] on div "2709172_GRUPO GODOI_ATUALIZAÇÃO SEGMENTAÇÃO_GOOGLE" at bounding box center [994, 302] width 196 height 32
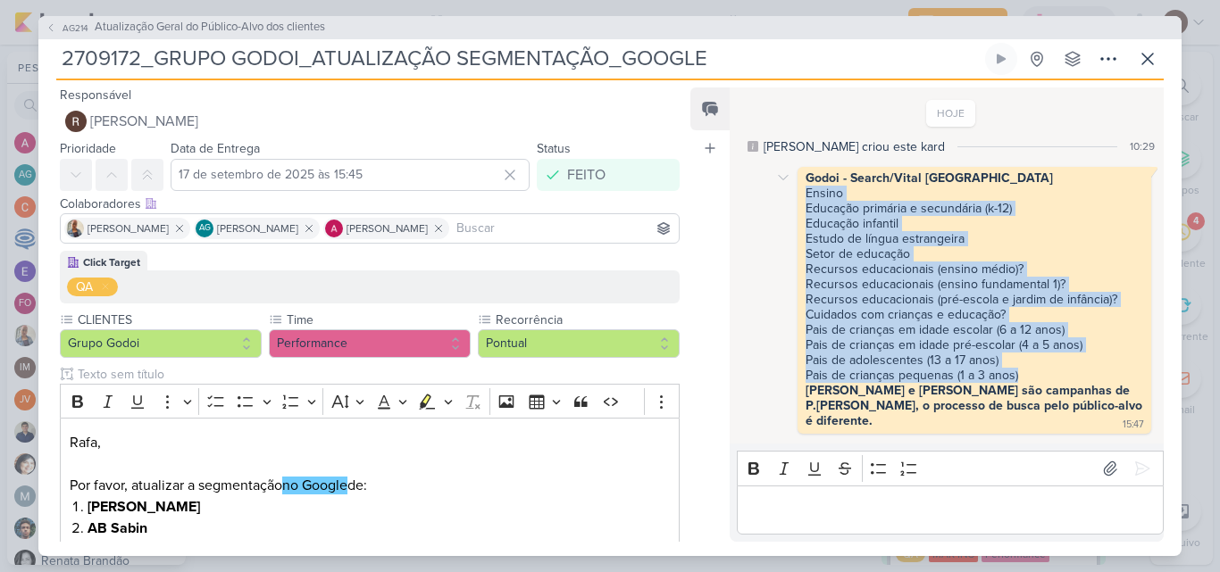
drag, startPoint x: 805, startPoint y: 191, endPoint x: 1058, endPoint y: 371, distance: 311.2
click at [1058, 371] on span "Godoi - Search/Vital Brazil Ensino Educação primária e secundária (k-12) Educaç…" at bounding box center [975, 300] width 340 height 258
copy span "Ensino Educação primária e secundária (k-12) Educação infantil Estudo de língua…"
click at [321, 25] on span "Atualização Geral do Público-Alvo dos clientes" at bounding box center [210, 28] width 230 height 18
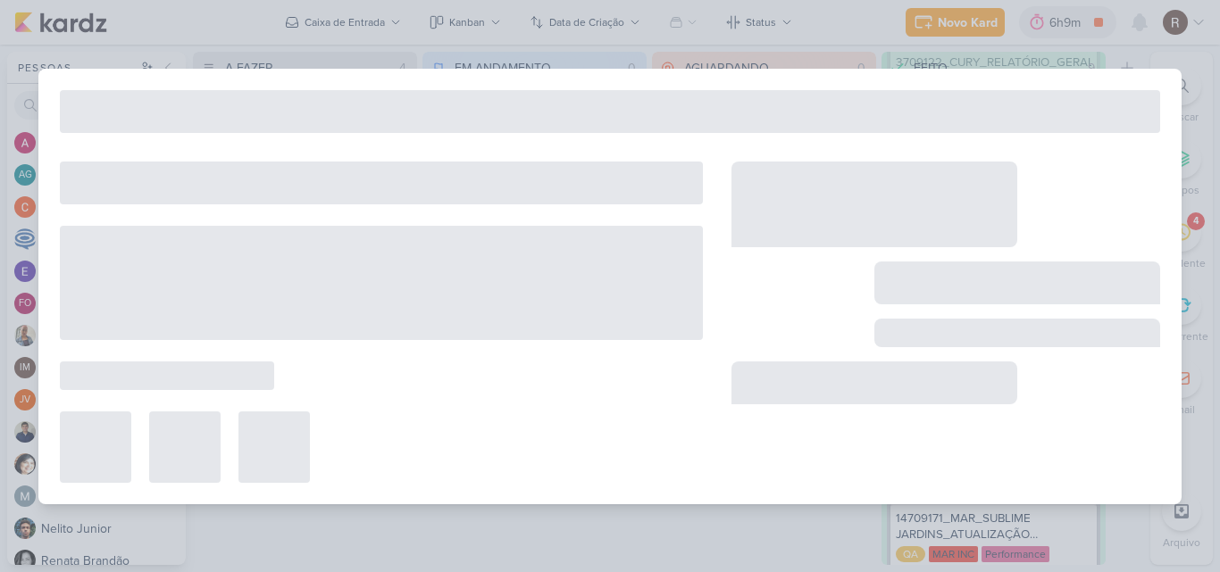
type input "Atualização Geral do Público-Alvo dos clientes"
type input "22 de setembro de 2025 às 23:59"
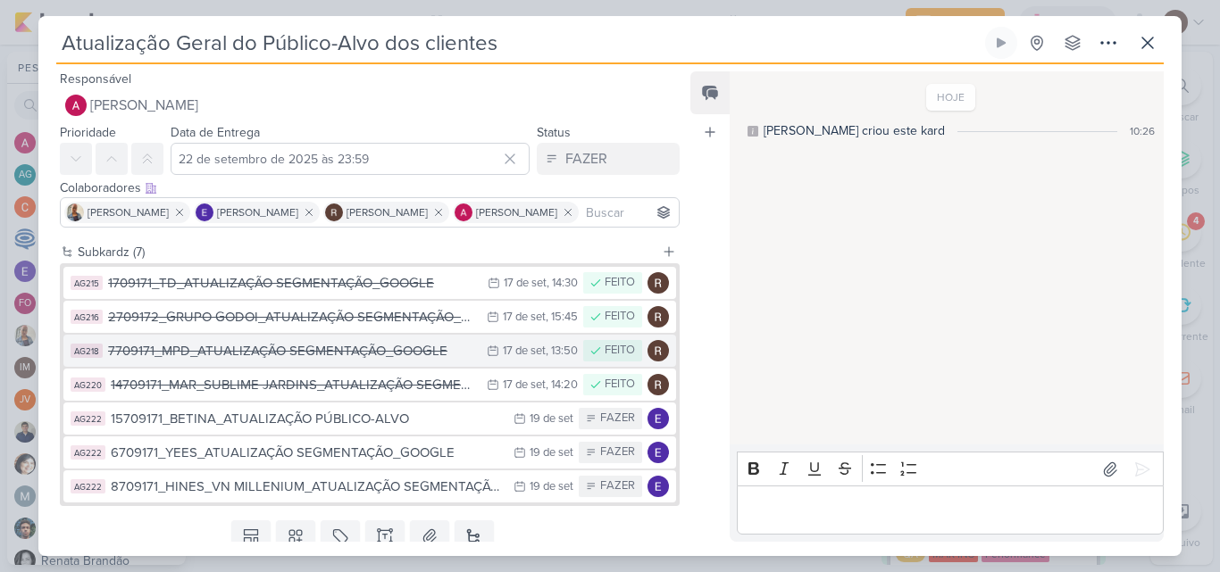
scroll to position [63, 0]
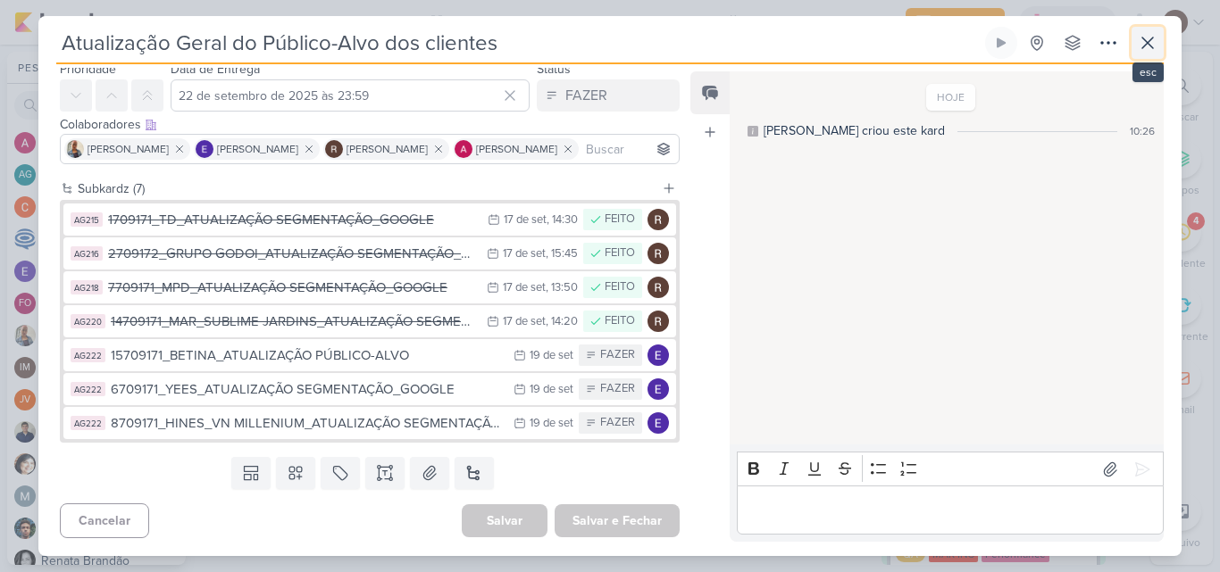
click at [1143, 50] on icon at bounding box center [1147, 42] width 21 height 21
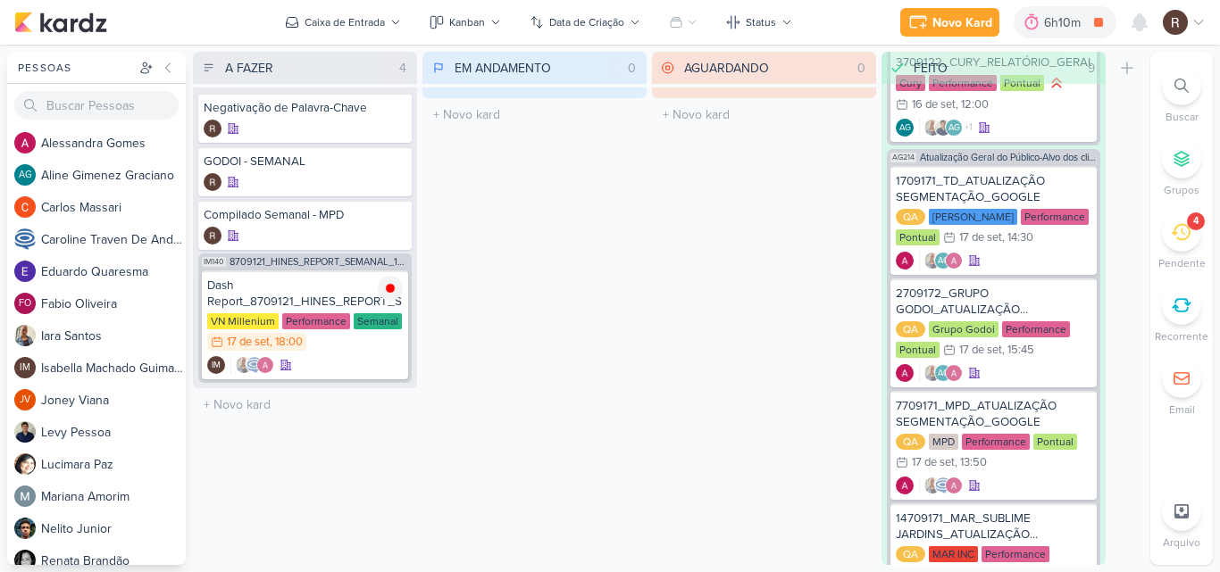
click at [644, 271] on div "EM ANDAMENTO 0 Mover Para Esquerda Mover Para Direita [GEOGRAPHIC_DATA] O títul…" at bounding box center [534, 308] width 224 height 513
click at [1179, 238] on icon at bounding box center [1181, 232] width 20 height 17
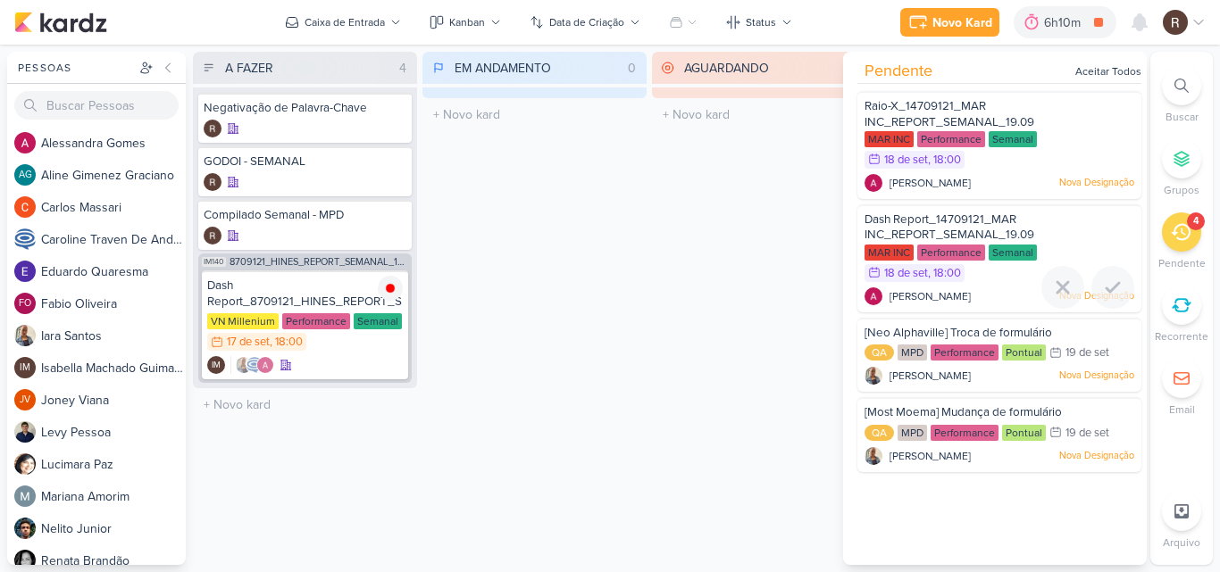
click at [920, 221] on span "Dash Report_14709121_MAR INC_REPORT_SEMANAL_19.09" at bounding box center [949, 228] width 170 height 30
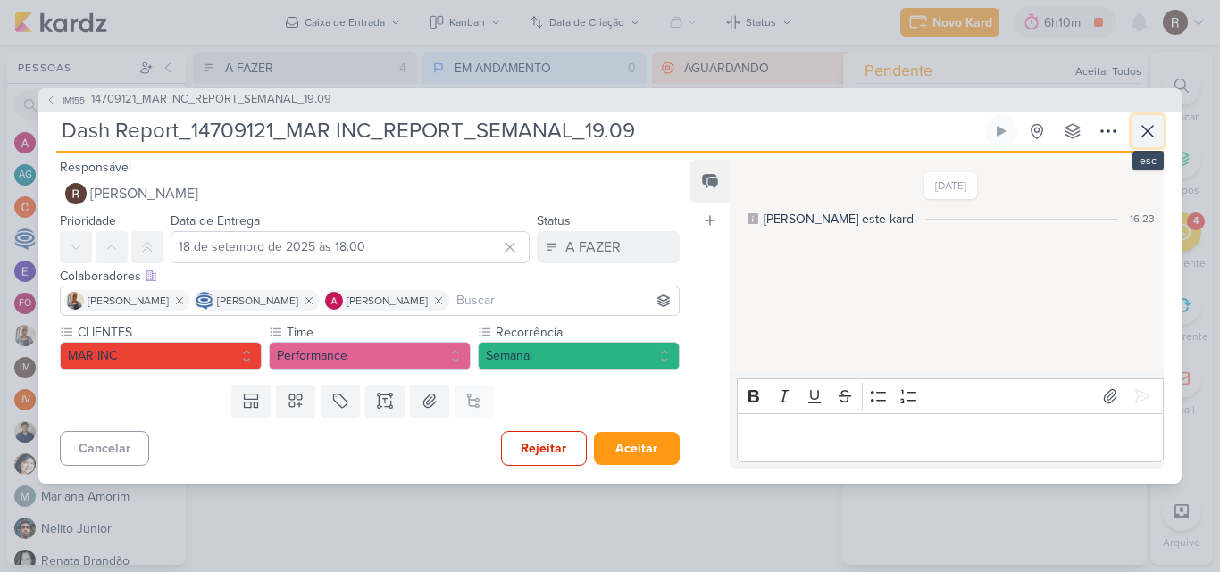
click at [1145, 134] on icon at bounding box center [1147, 131] width 11 height 11
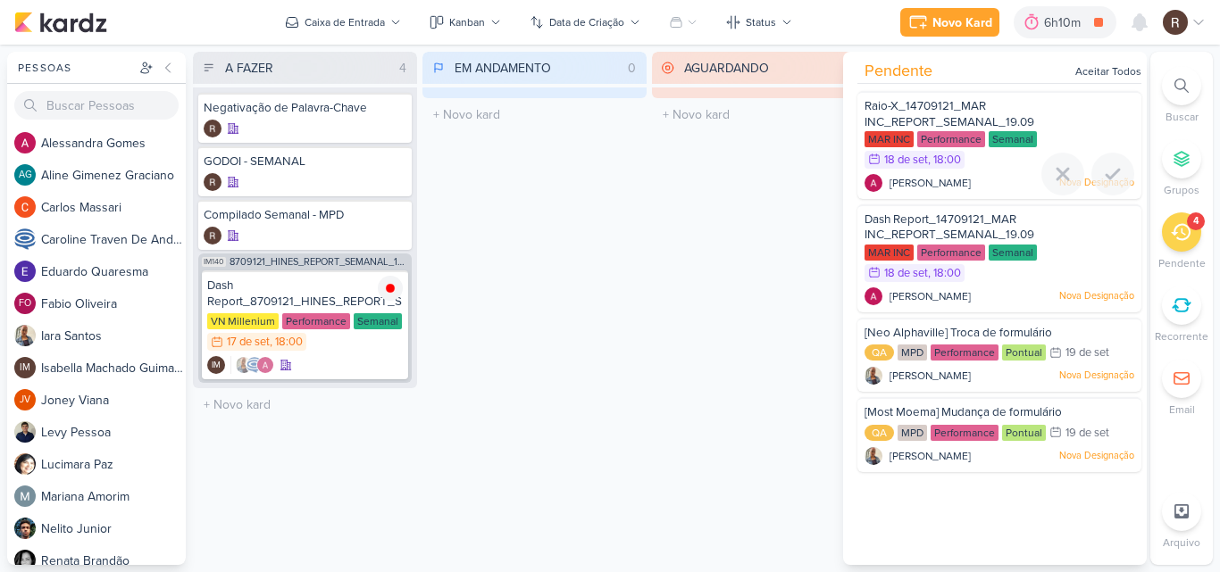
click at [913, 125] on span "Raio-X_14709121_MAR INC_REPORT_SEMANAL_19.09" at bounding box center [949, 114] width 170 height 30
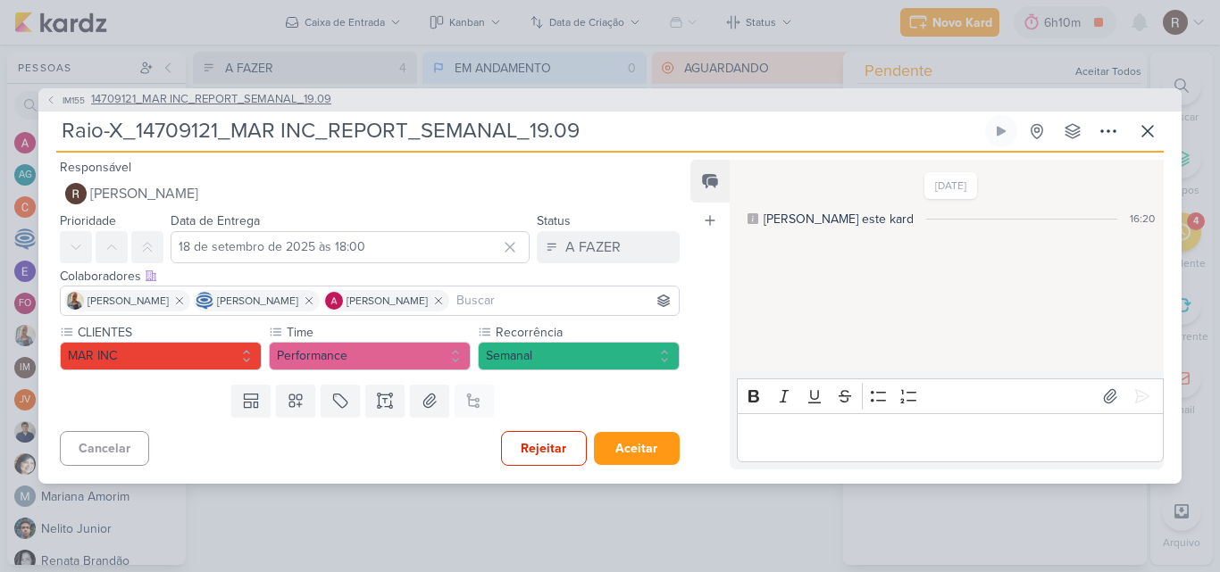
click at [253, 95] on span "14709121_MAR INC_REPORT_SEMANAL_19.09" at bounding box center [211, 100] width 240 height 18
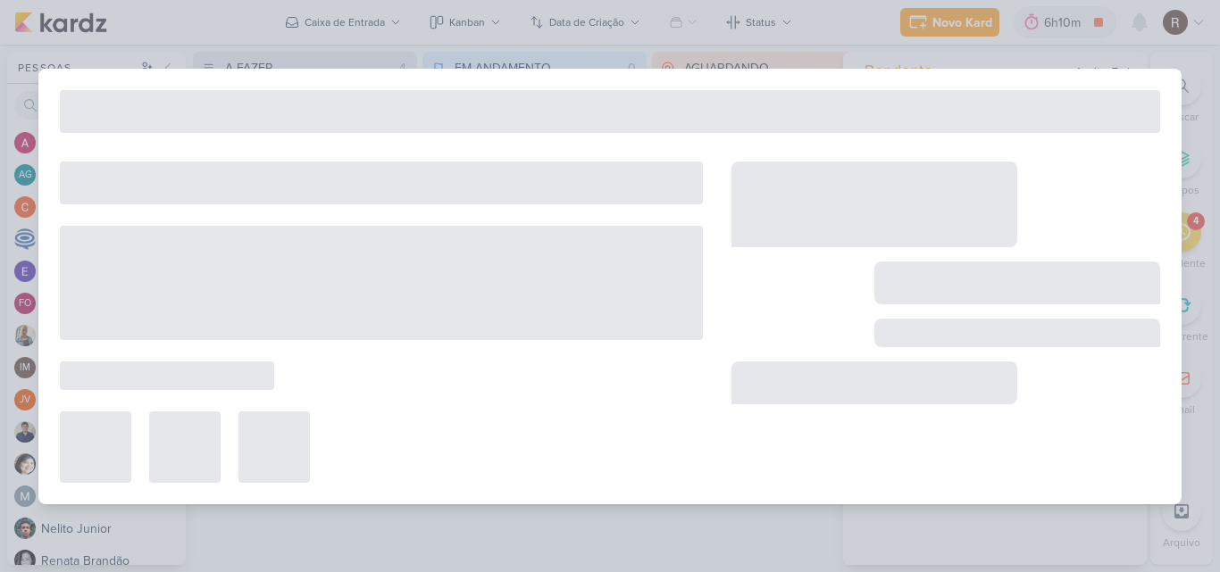
type input "14709121_MAR INC_REPORT_SEMANAL_19.09"
type input "19 de setembro de 2025 às 14:00"
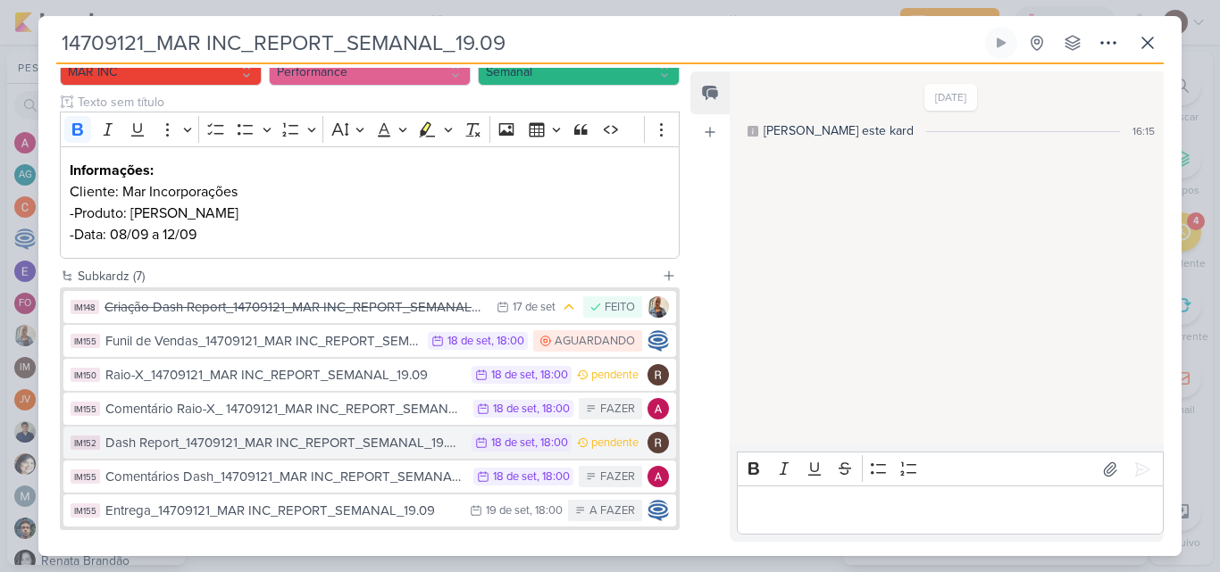
scroll to position [268, 0]
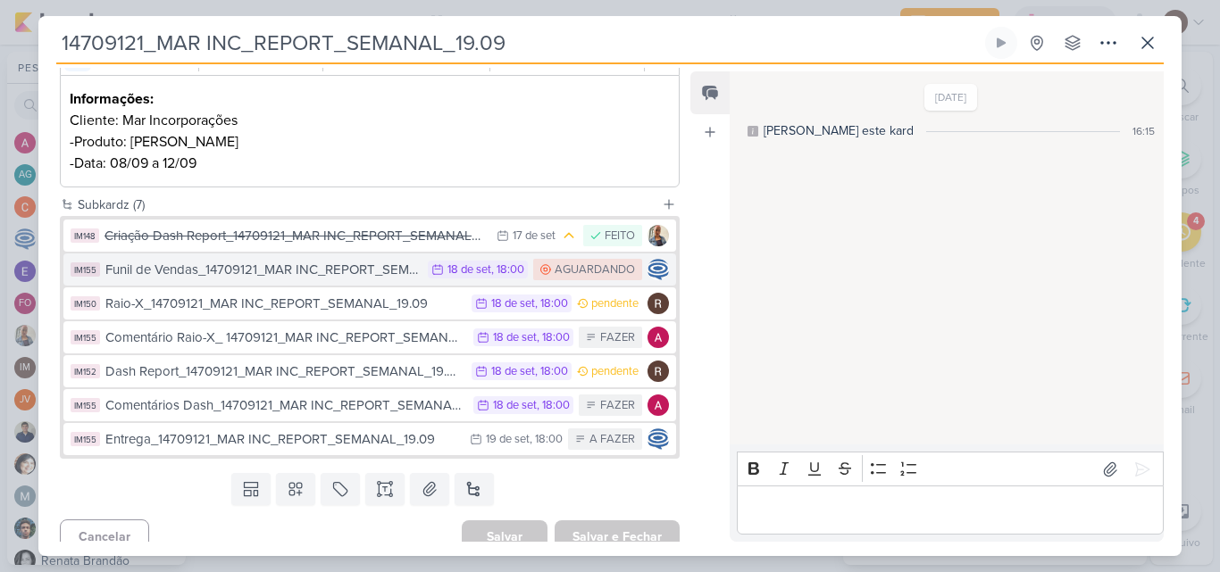
click at [351, 277] on div "Funil de Vendas_14709121_MAR INC_REPORT_SEMANAL_19.09" at bounding box center [261, 270] width 313 height 21
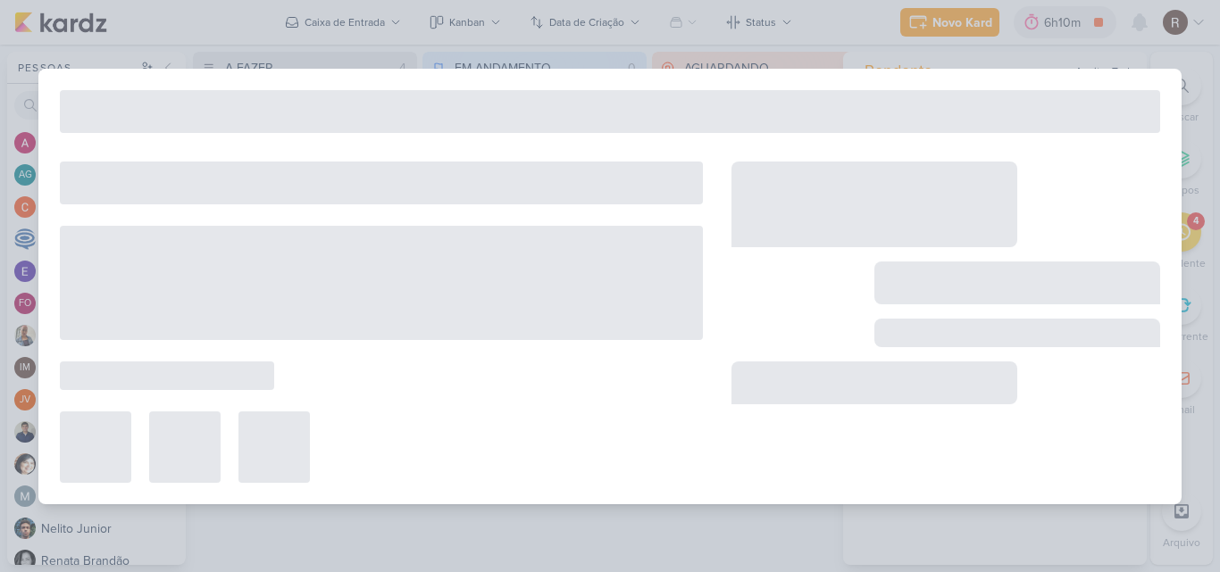
type input "Funil de Vendas_14709121_MAR INC_REPORT_SEMANAL_19.09"
type input "18 de setembro de 2025 às 18:00"
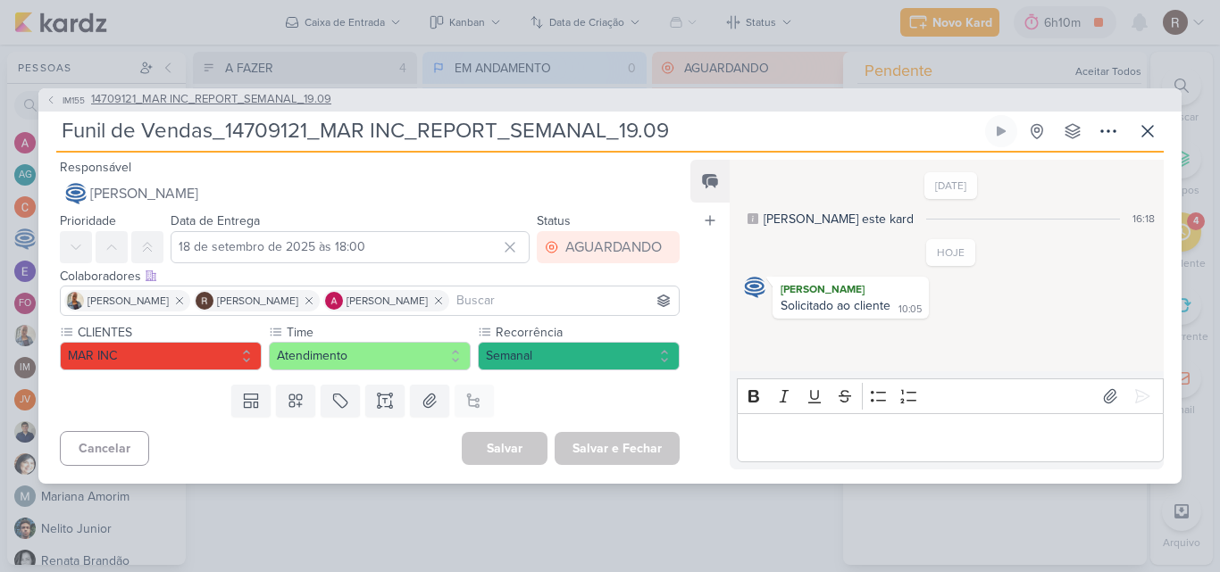
click at [75, 102] on span "IM155" at bounding box center [74, 100] width 28 height 13
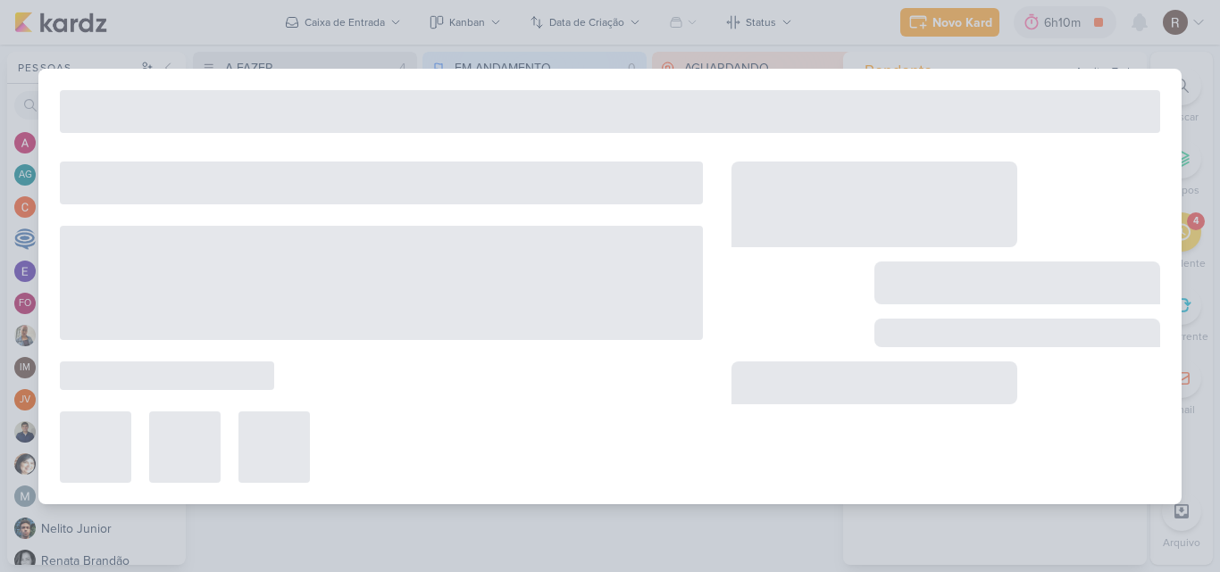
type input "14709121_MAR INC_REPORT_SEMANAL_19.09"
type input "19 de setembro de 2025 às 14:00"
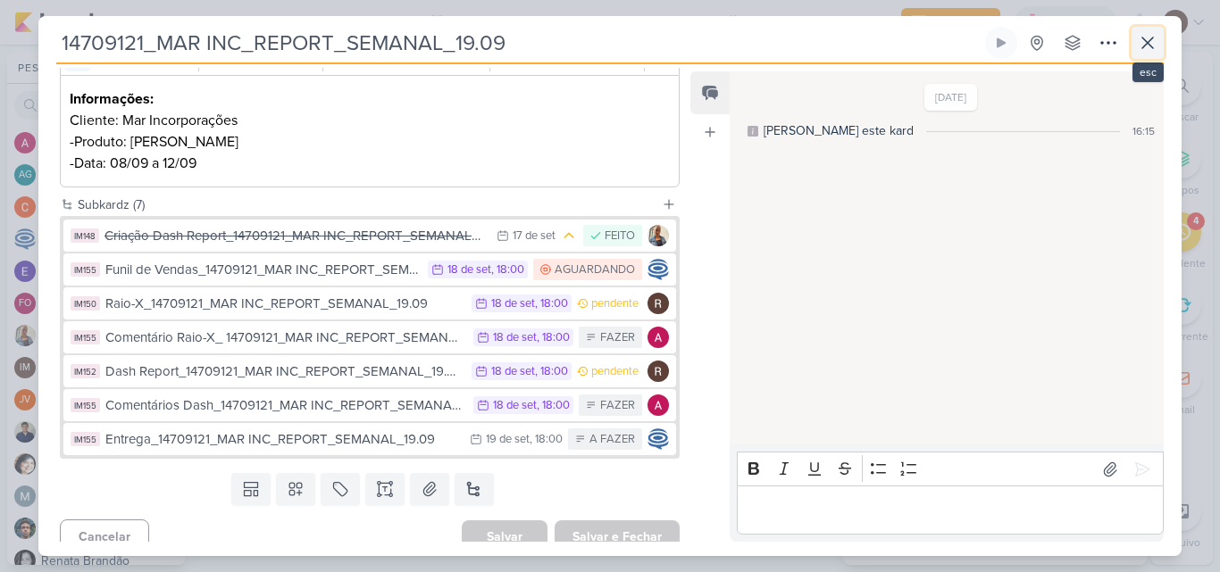
click at [1153, 44] on icon at bounding box center [1147, 42] width 21 height 21
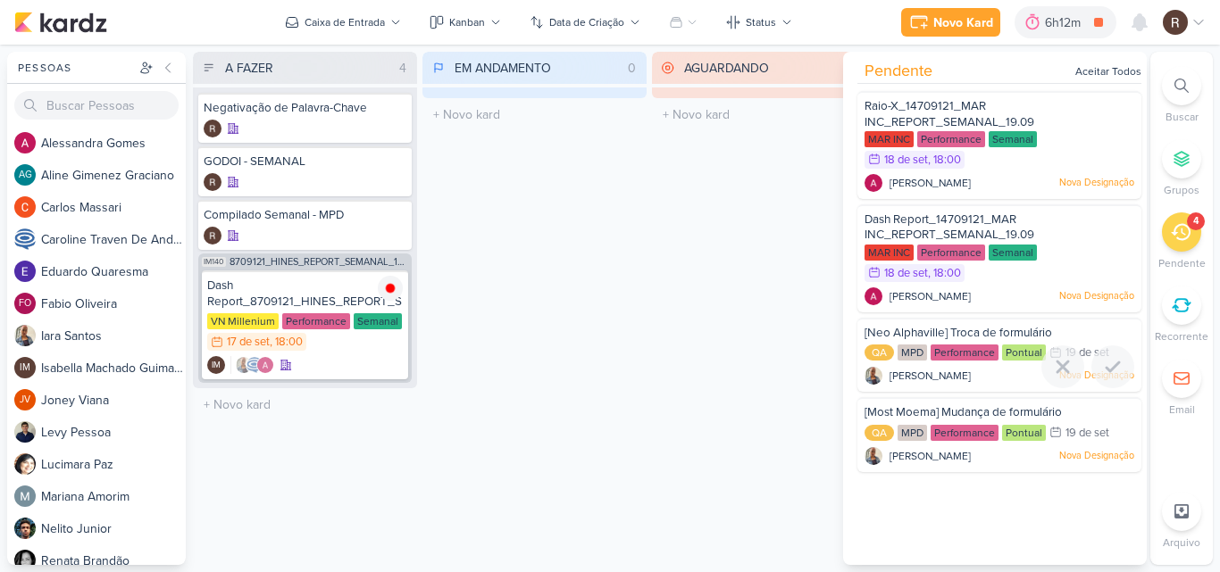
click at [990, 370] on div "Iara Santos Nova Designação" at bounding box center [999, 376] width 270 height 18
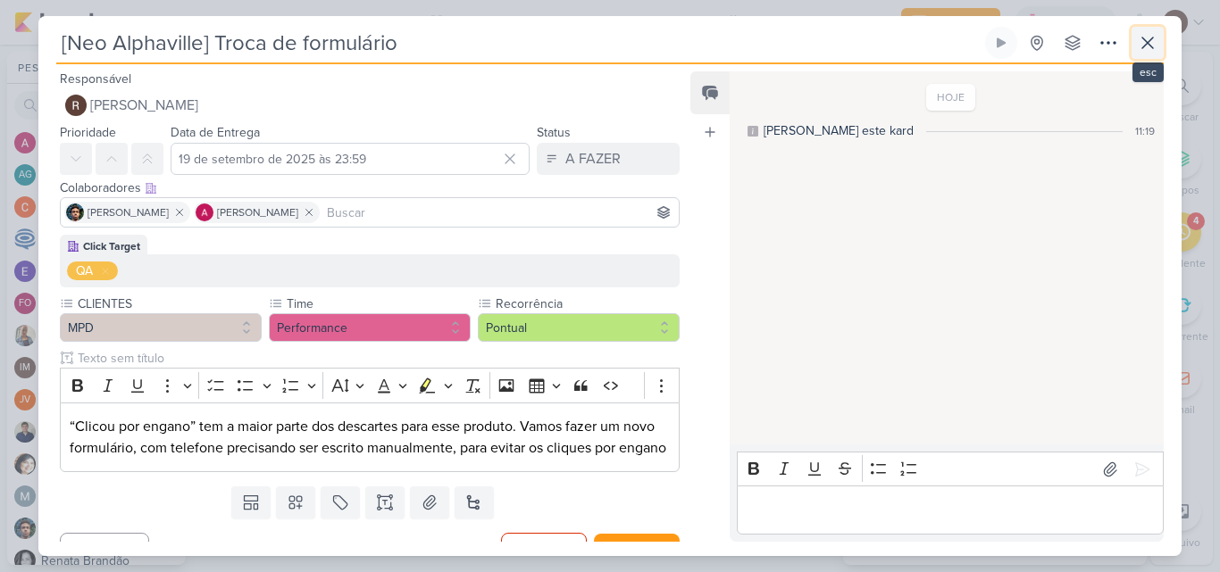
click at [1143, 55] on button at bounding box center [1147, 43] width 32 height 32
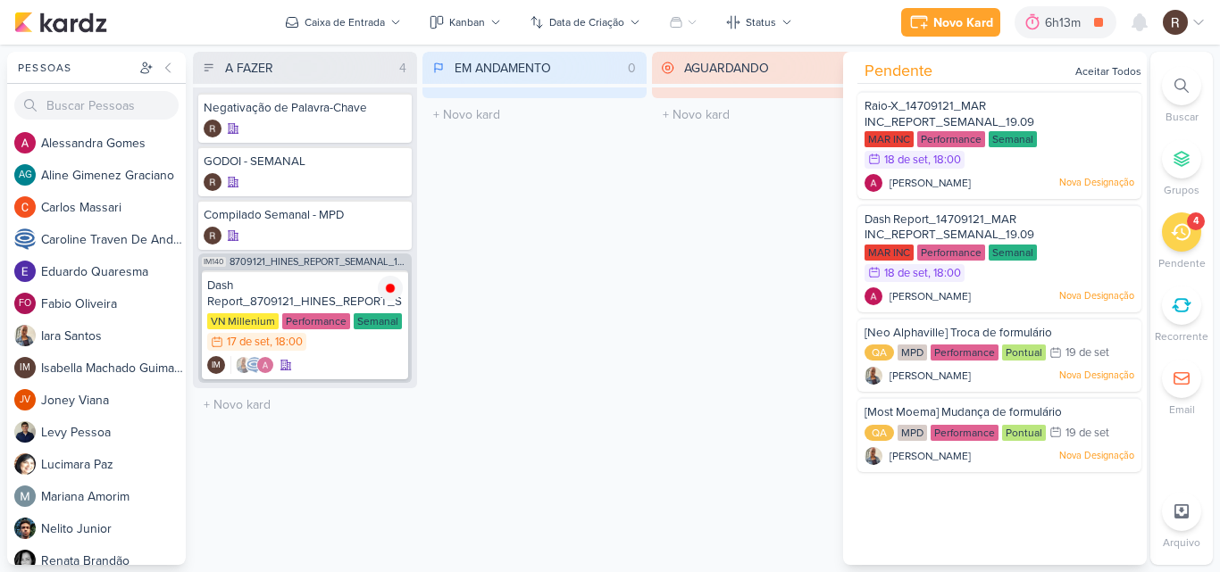
click at [749, 287] on div "AGUARDANDO 0 Mover Para Esquerda Mover Para Direita [GEOGRAPHIC_DATA] O título …" at bounding box center [764, 308] width 224 height 513
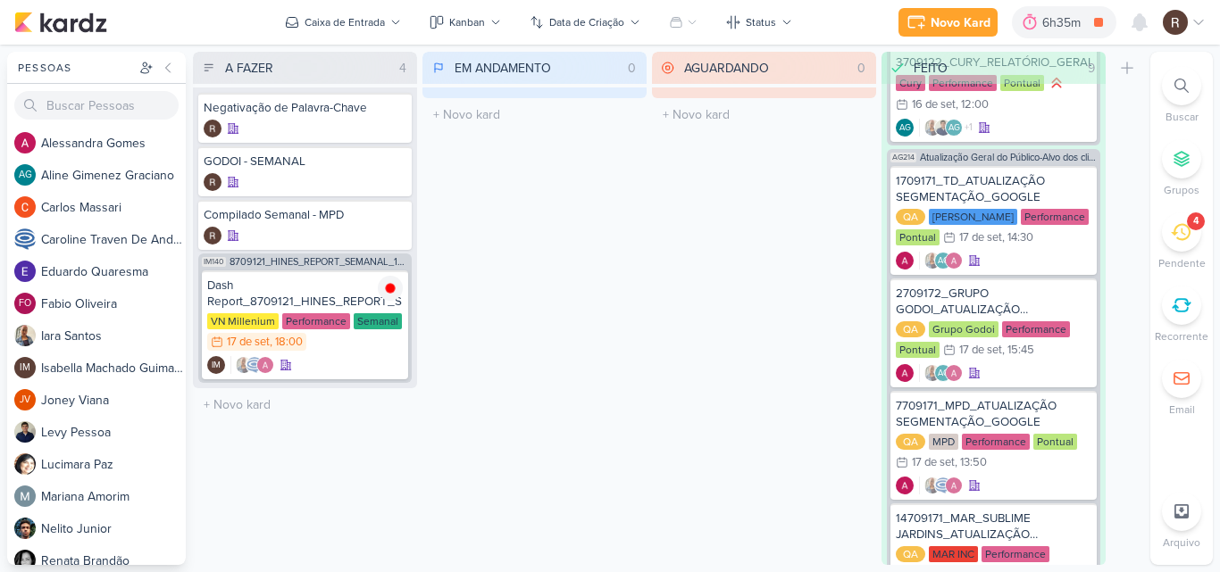
click at [626, 281] on div "EM ANDAMENTO 0 Mover Para Esquerda Mover Para Direita [GEOGRAPHIC_DATA] O títul…" at bounding box center [534, 308] width 224 height 513
click at [1184, 244] on div "4" at bounding box center [1181, 232] width 39 height 39
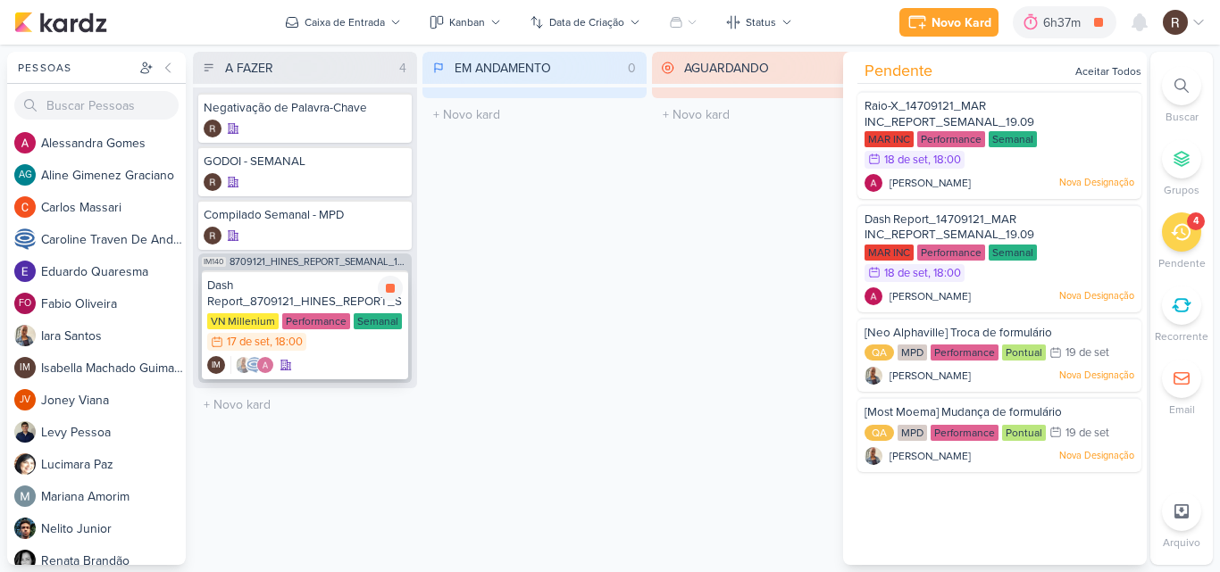
click at [316, 299] on div "Dash Report_8709121_HINES_REPORT_SEMANAL_18.09" at bounding box center [305, 294] width 196 height 32
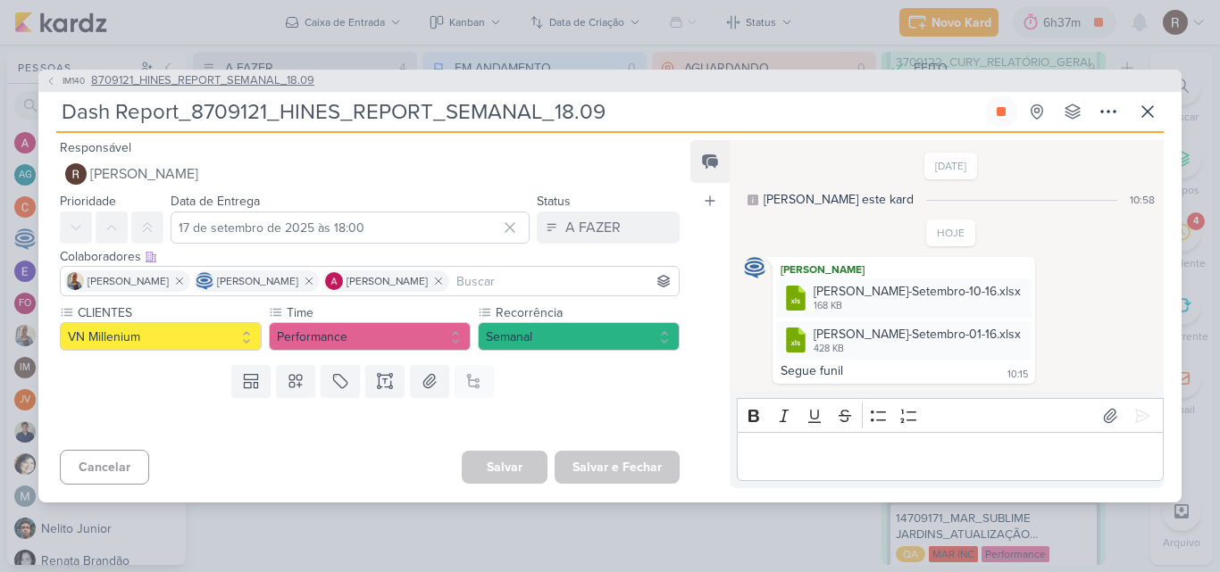
click at [276, 84] on span "8709121_HINES_REPORT_SEMANAL_18.09" at bounding box center [202, 81] width 223 height 18
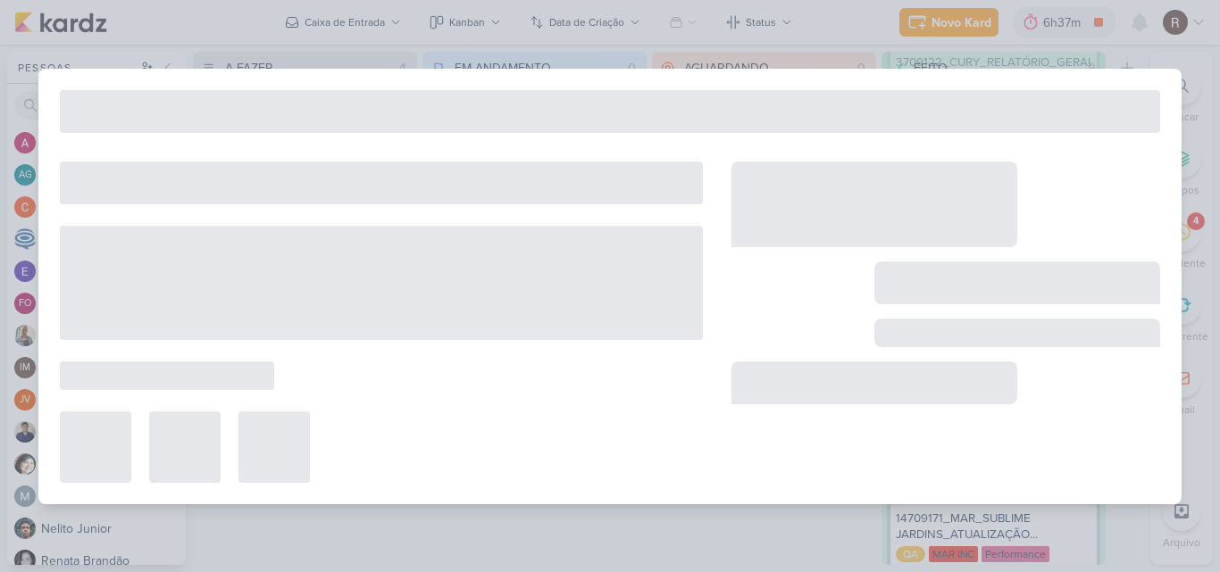
type input "8709121_HINES_REPORT_SEMANAL_18.09"
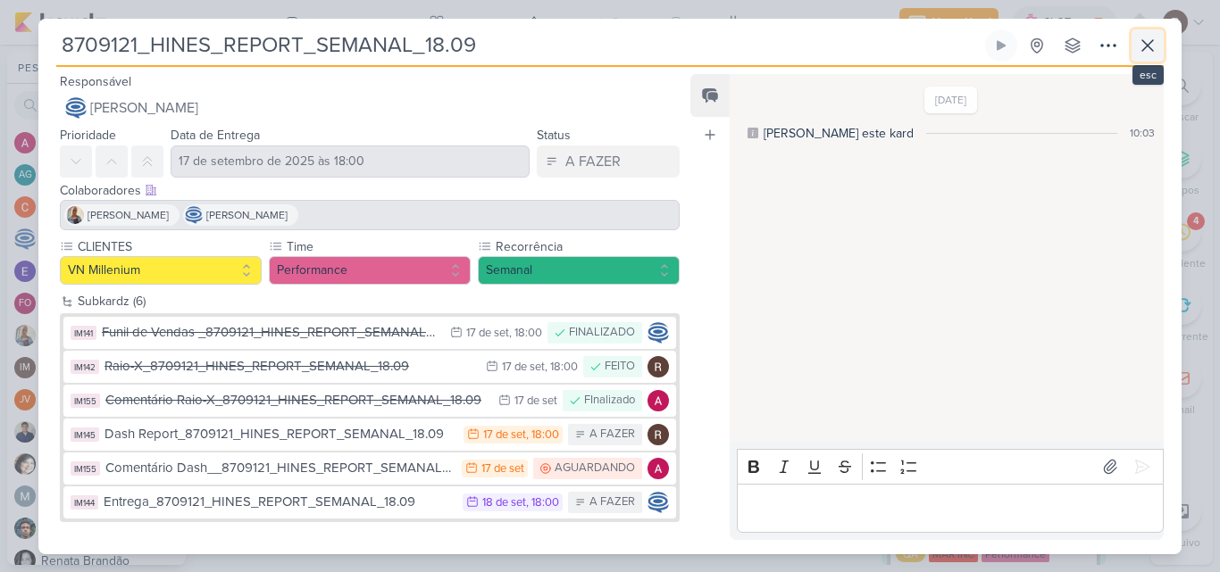
click at [1145, 43] on icon at bounding box center [1147, 45] width 11 height 11
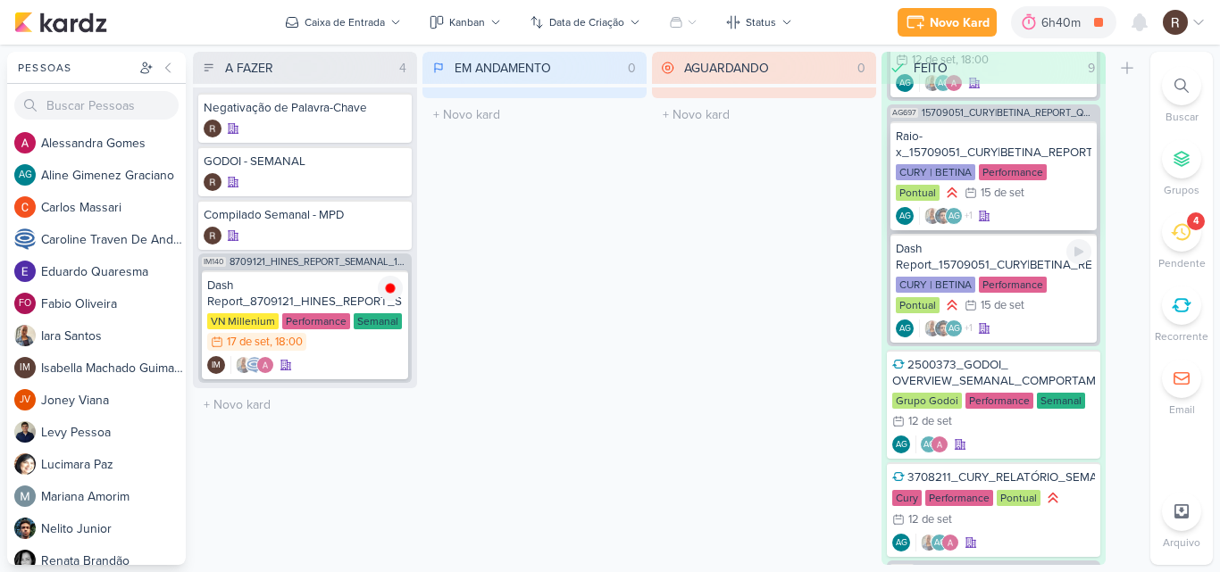
scroll to position [0, 0]
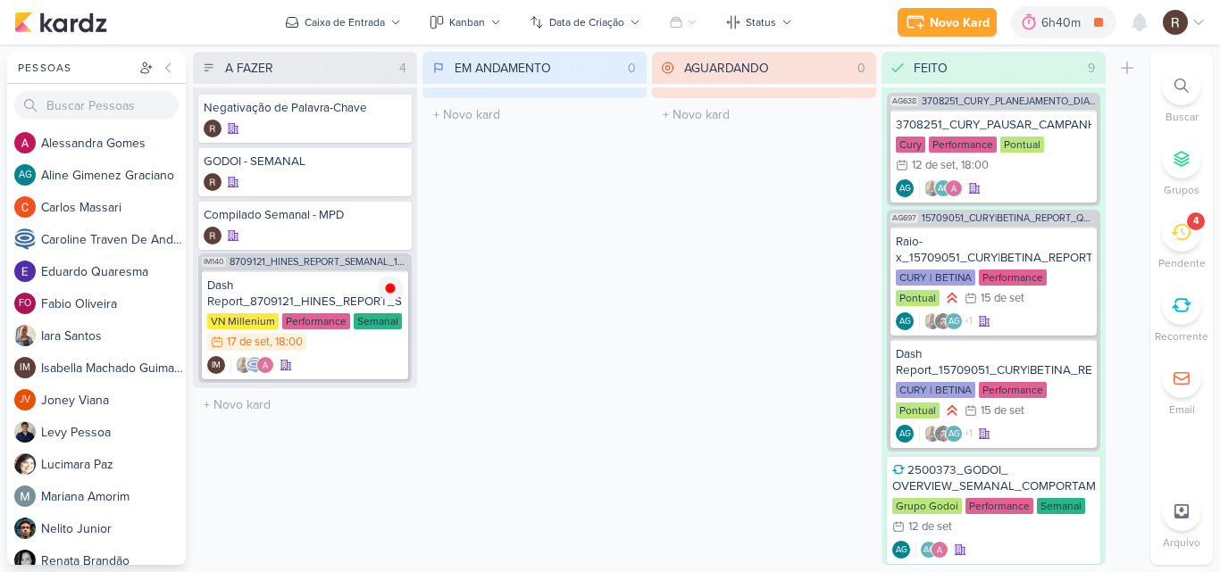
click at [1173, 242] on div "4" at bounding box center [1181, 232] width 39 height 39
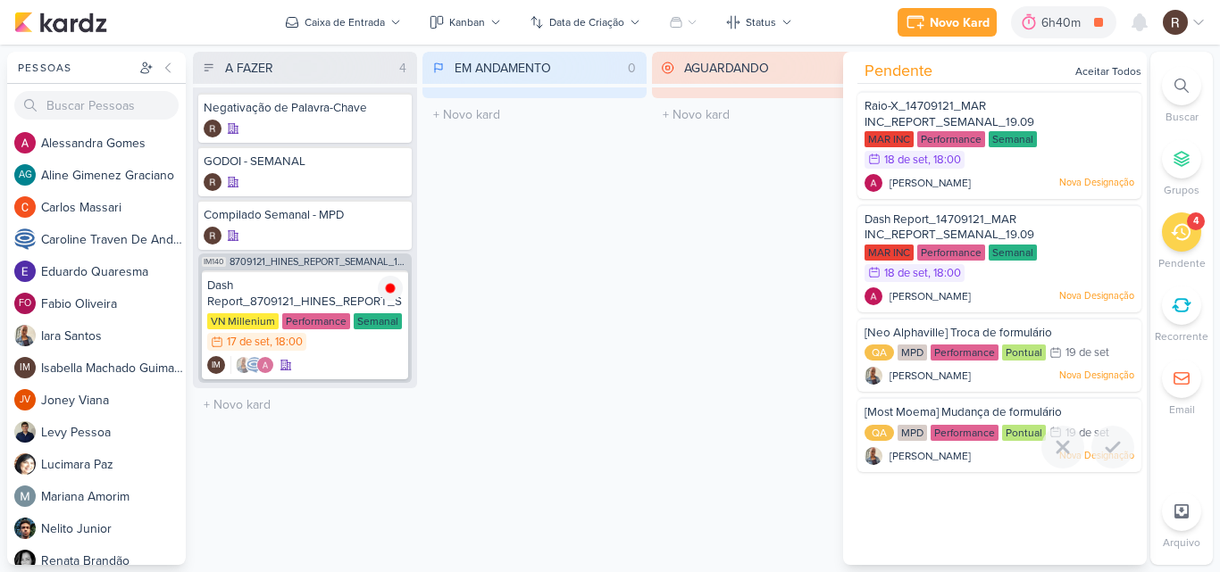
click at [976, 417] on span "[Most Moema] Mudança de formulário" at bounding box center [962, 412] width 197 height 14
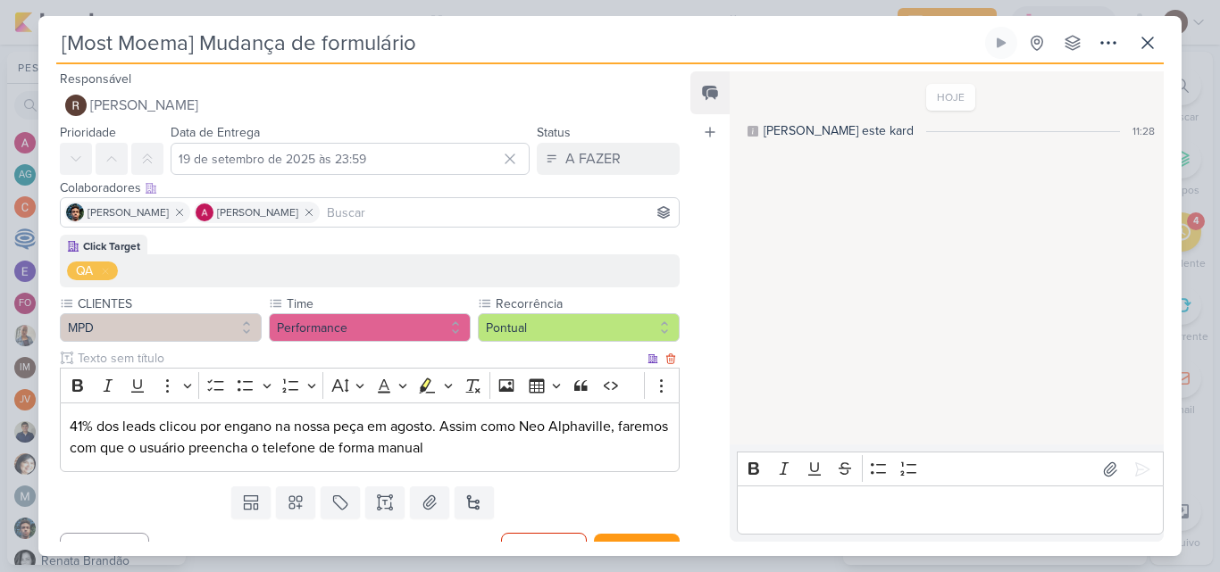
scroll to position [29, 0]
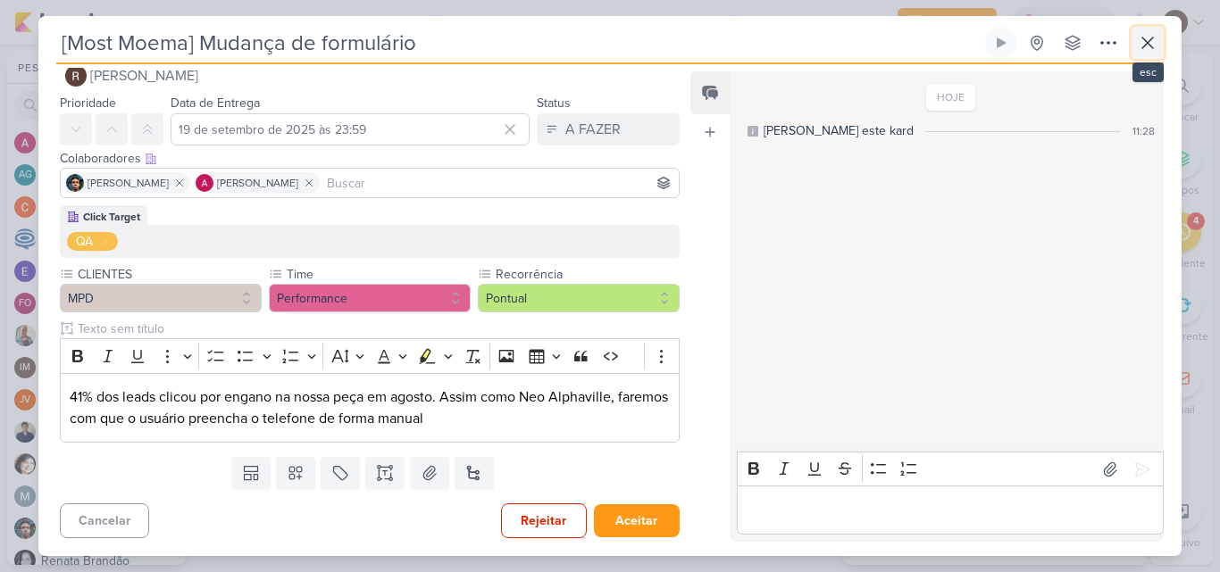
click at [1147, 43] on icon at bounding box center [1147, 43] width 11 height 11
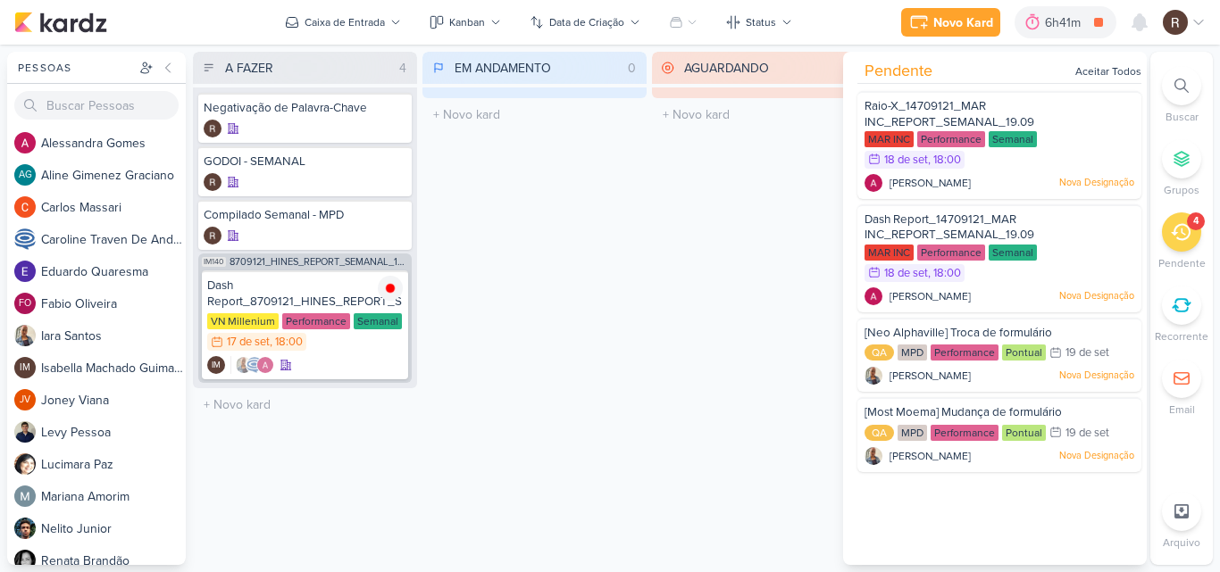
click at [562, 239] on div "EM ANDAMENTO 0 Mover Para Esquerda Mover Para Direita [GEOGRAPHIC_DATA] O títul…" at bounding box center [534, 308] width 224 height 513
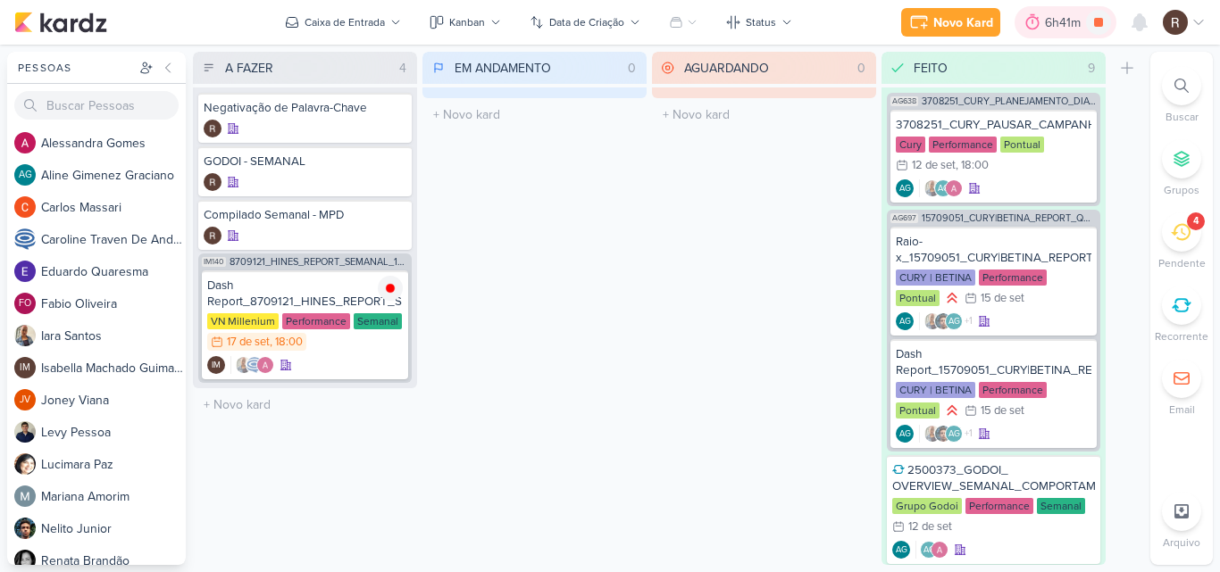
click at [1041, 32] on div at bounding box center [1032, 22] width 25 height 29
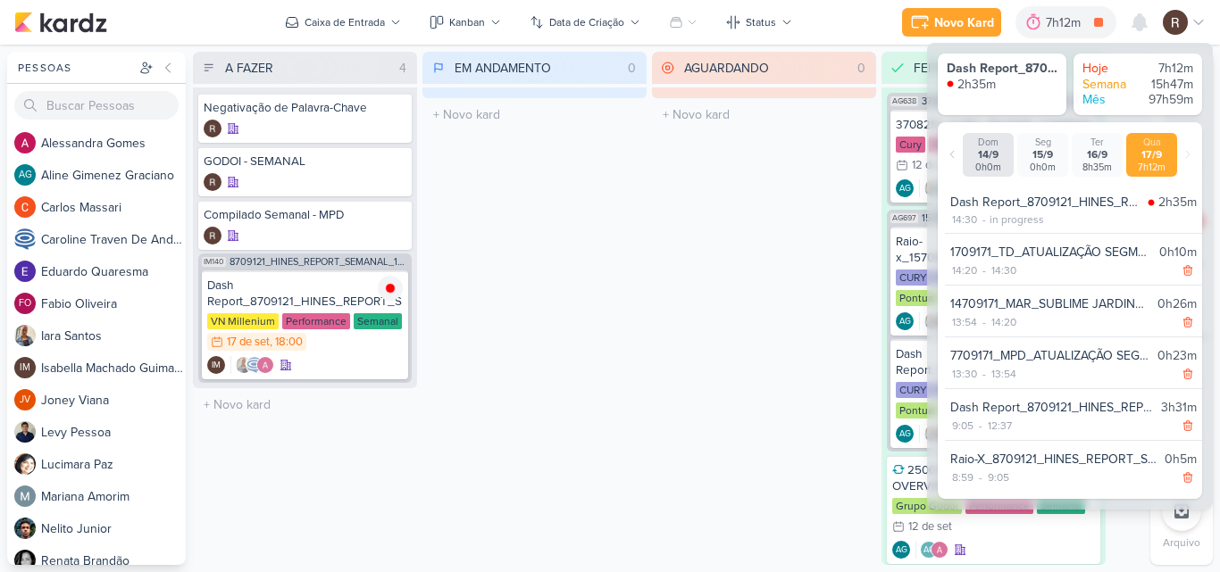
click at [680, 305] on div "AGUARDANDO 0 Mover Para Esquerda Mover Para Direita [GEOGRAPHIC_DATA] O título …" at bounding box center [764, 308] width 224 height 513
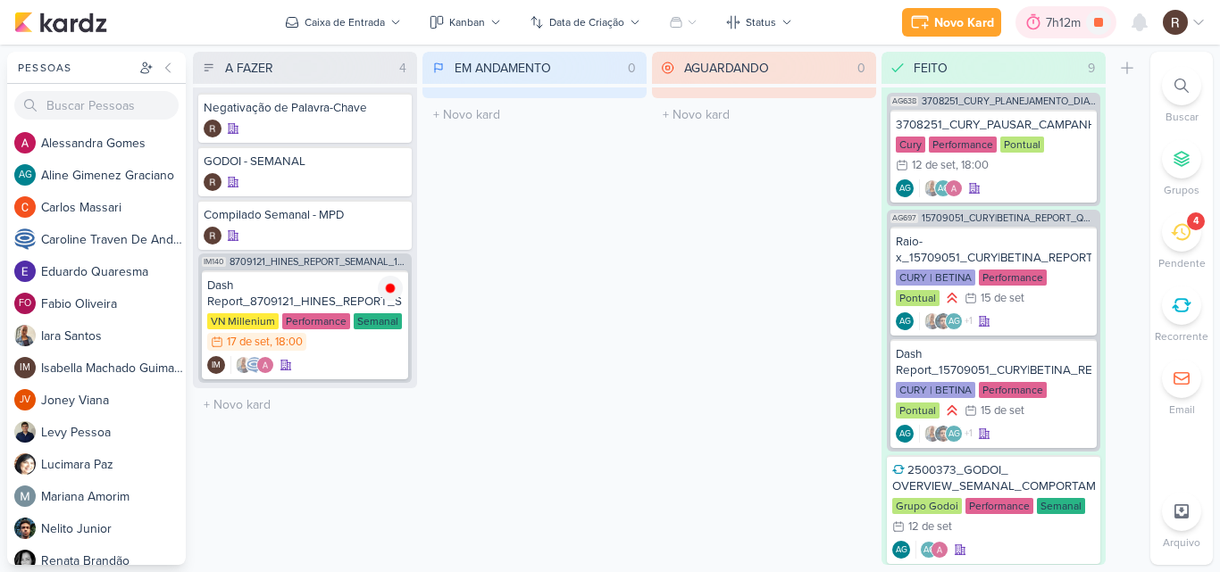
click at [1057, 28] on div "7h12m" at bounding box center [1066, 22] width 40 height 19
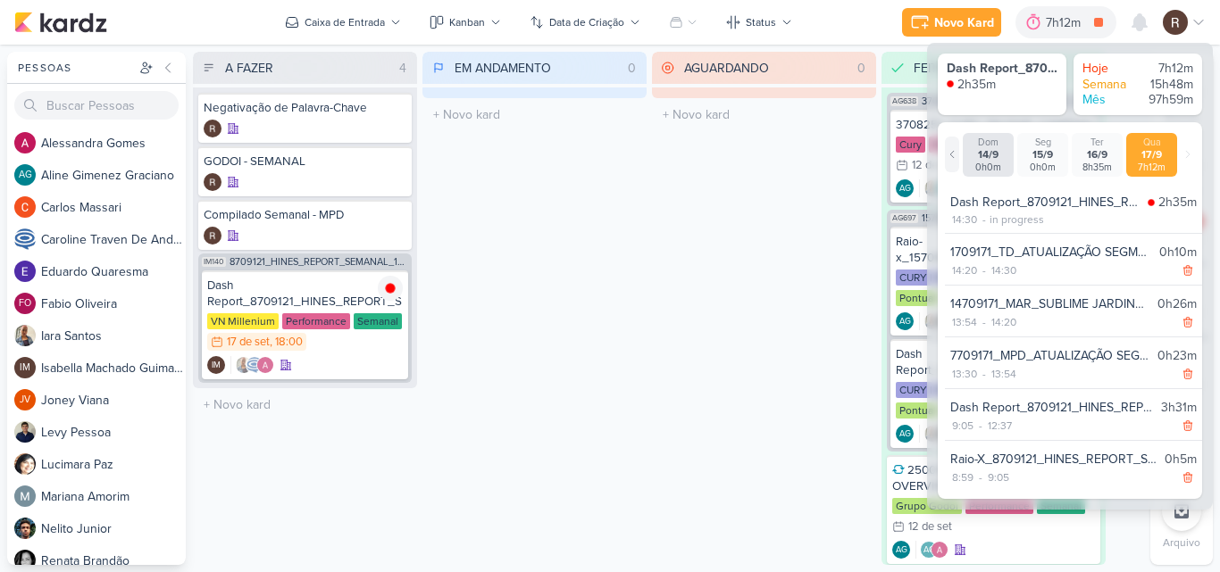
click at [953, 154] on icon at bounding box center [952, 154] width 11 height 11
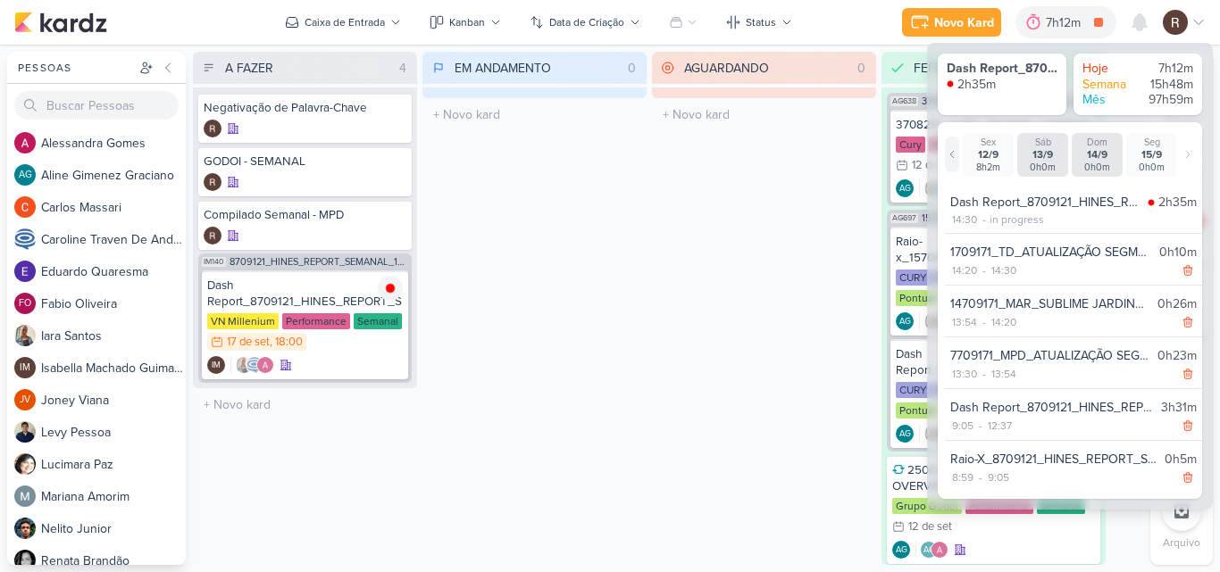
click at [953, 154] on icon at bounding box center [952, 154] width 11 height 11
click at [958, 159] on div at bounding box center [952, 155] width 14 height 36
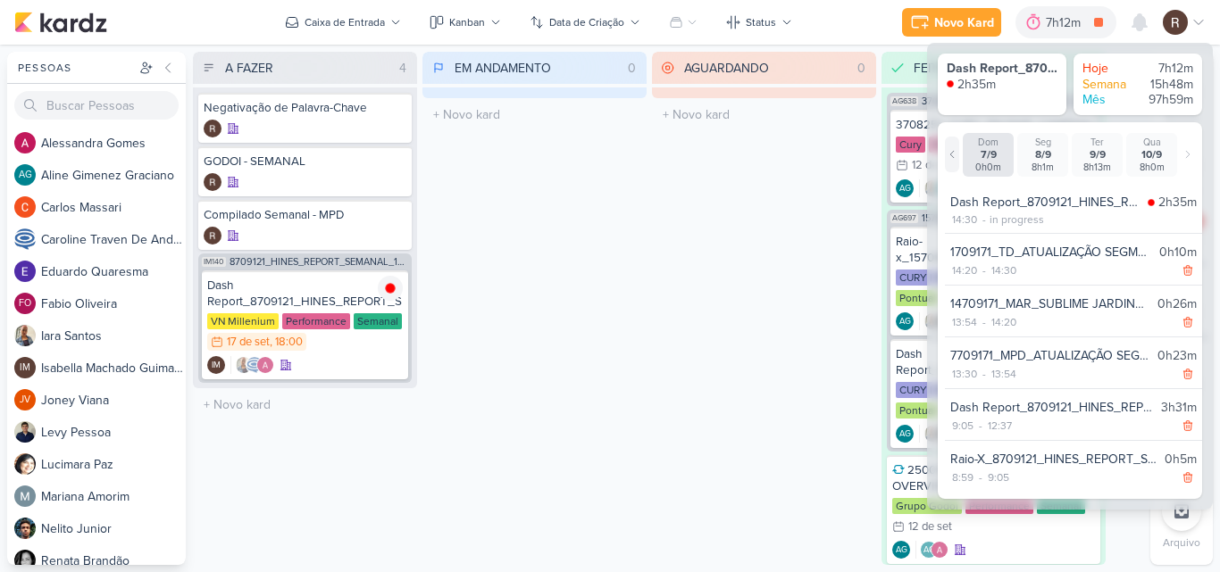
click at [958, 159] on div at bounding box center [952, 155] width 14 height 36
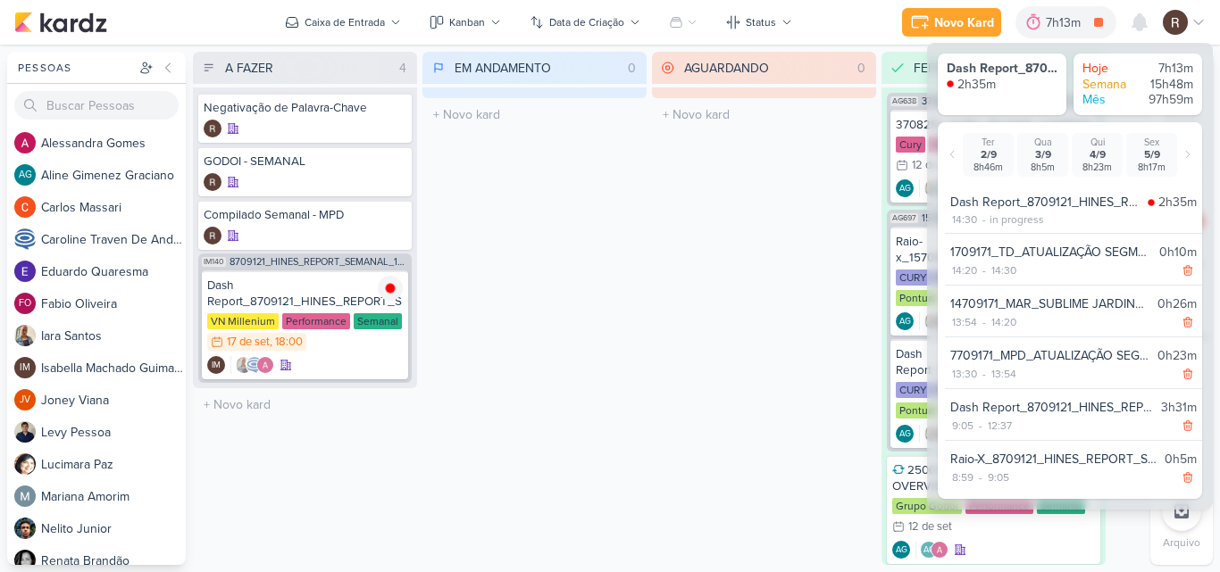
click at [759, 242] on div "AGUARDANDO 0 Mover Para Esquerda Mover Para Direita [GEOGRAPHIC_DATA] O título …" at bounding box center [764, 308] width 224 height 513
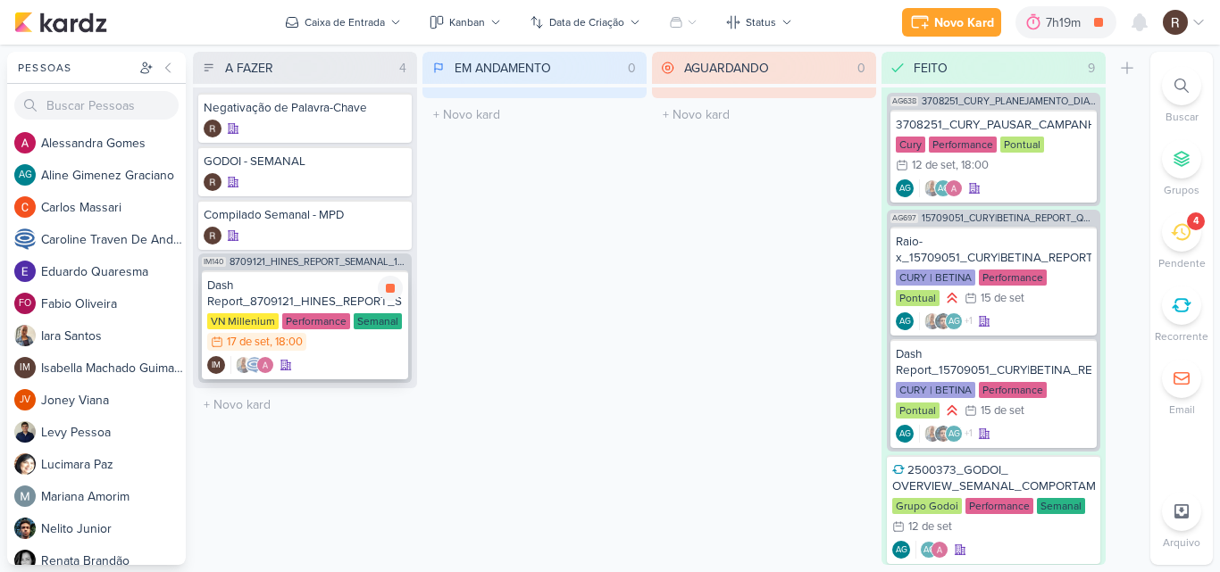
click at [320, 292] on div "Dash Report_8709121_HINES_REPORT_SEMANAL_18.09" at bounding box center [305, 294] width 196 height 32
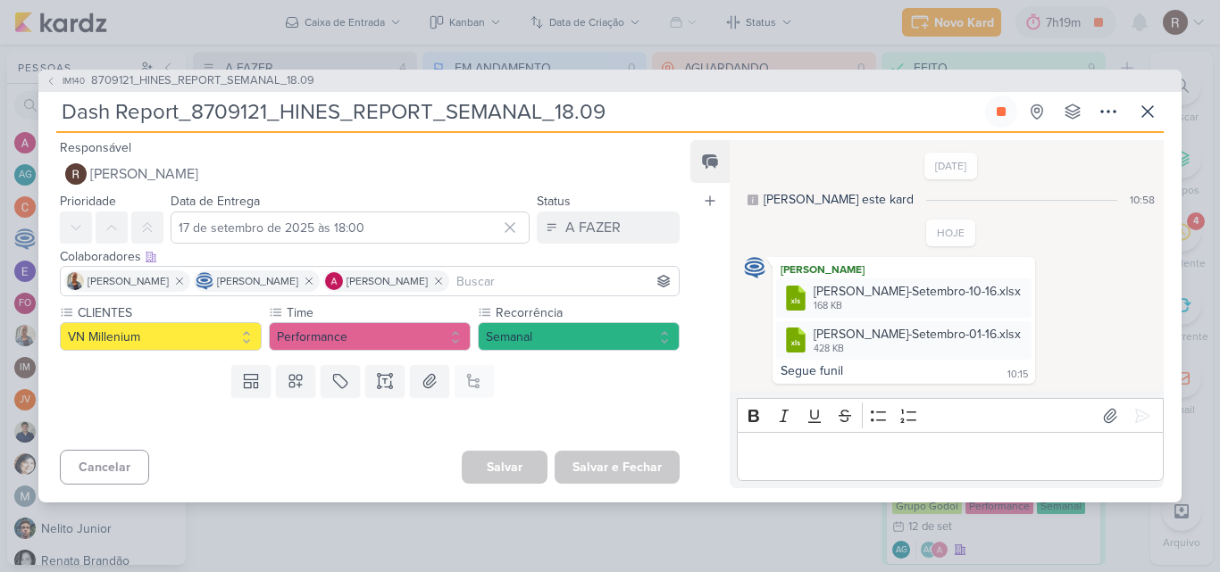
click at [843, 452] on p "Editor editing area: main" at bounding box center [950, 456] width 408 height 21
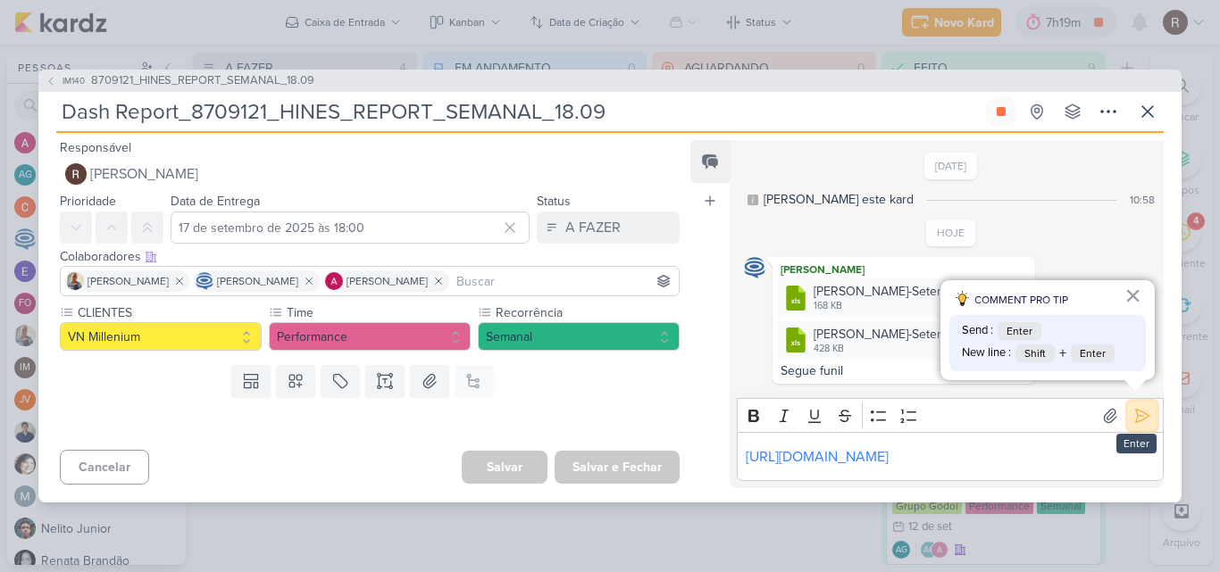
click at [1136, 412] on icon at bounding box center [1142, 415] width 13 height 13
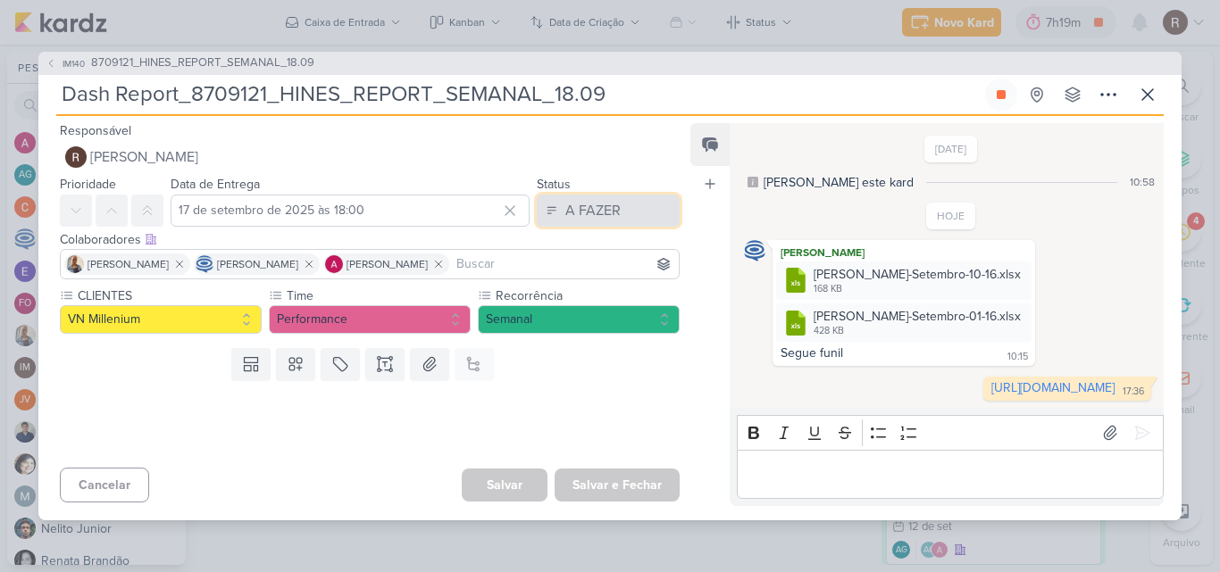
click at [581, 200] on div "A FAZER" at bounding box center [592, 210] width 55 height 21
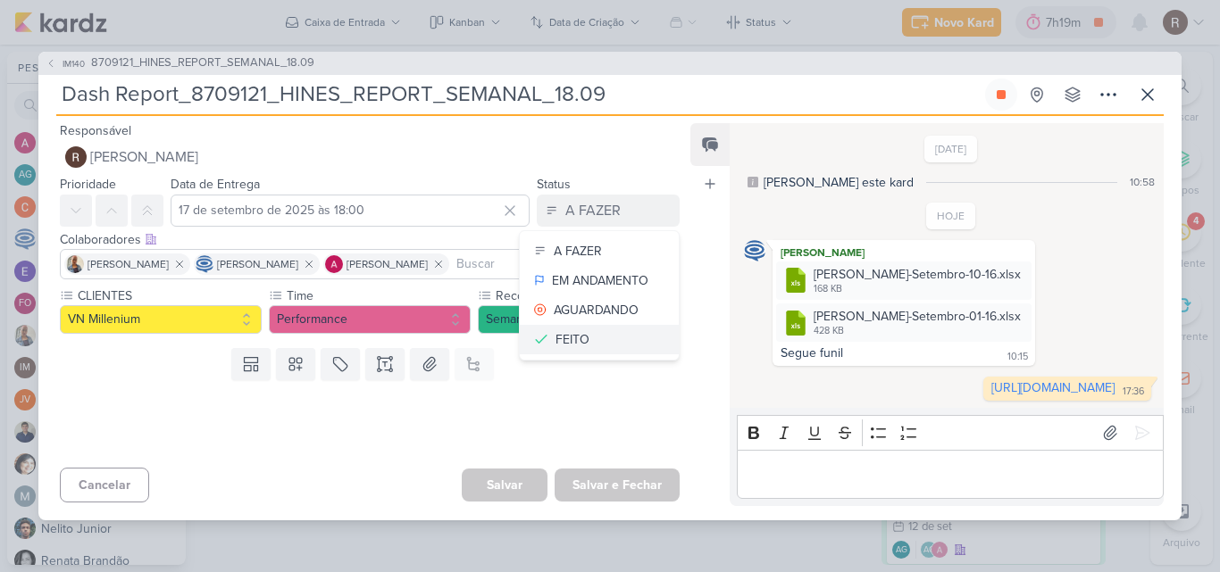
click at [590, 325] on button "FEITO" at bounding box center [599, 339] width 159 height 29
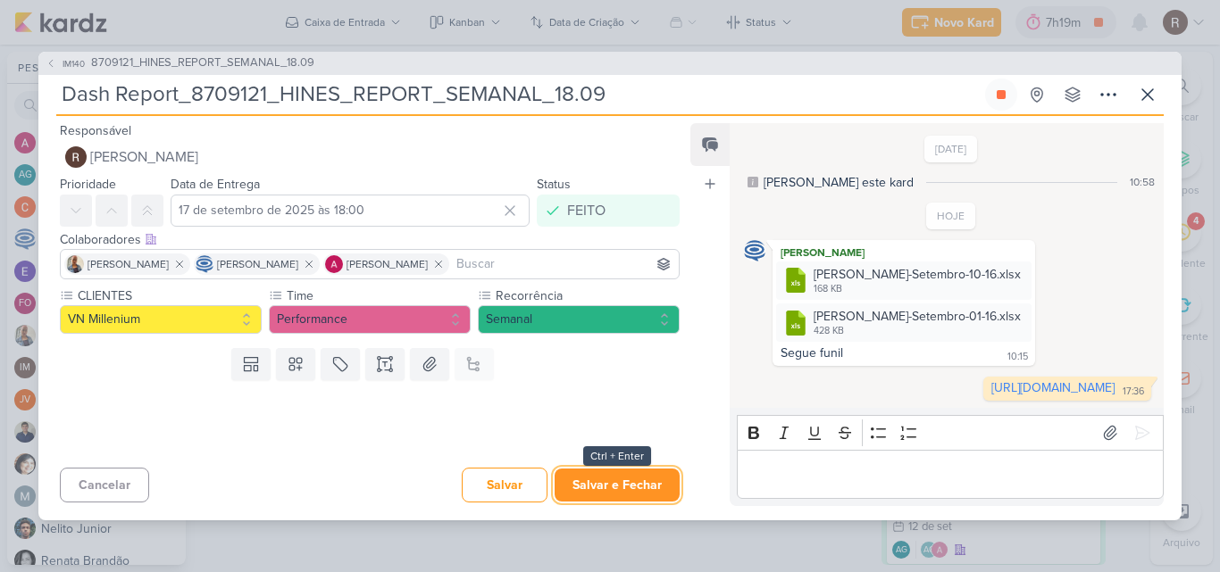
click at [636, 500] on button "Salvar e Fechar" at bounding box center [617, 485] width 125 height 33
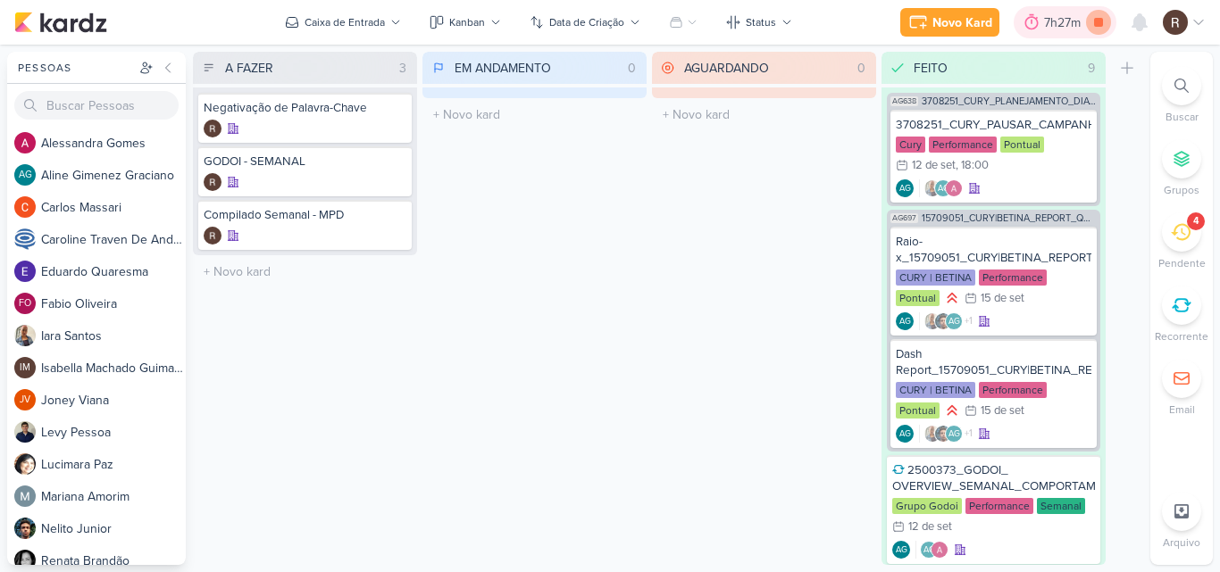
click at [1094, 20] on icon at bounding box center [1098, 22] width 9 height 9
click at [1063, 15] on icon at bounding box center [1056, 22] width 18 height 18
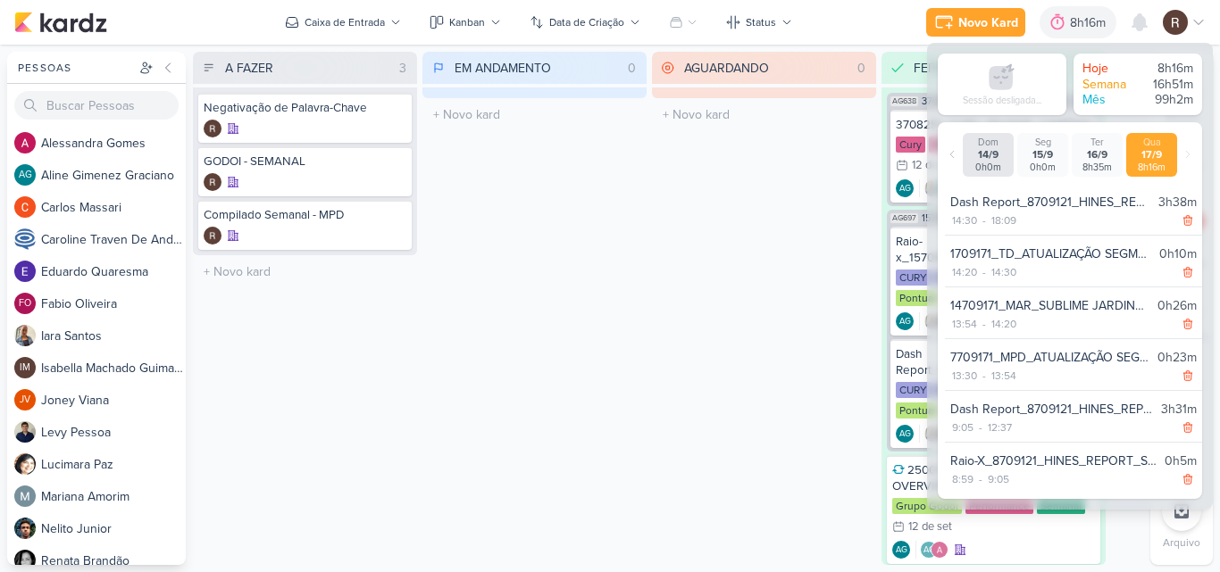
click at [700, 237] on div "AGUARDANDO 0 Mover Para Esquerda Mover Para Direita [GEOGRAPHIC_DATA] O título …" at bounding box center [764, 308] width 224 height 513
